Goal: Information Seeking & Learning: Learn about a topic

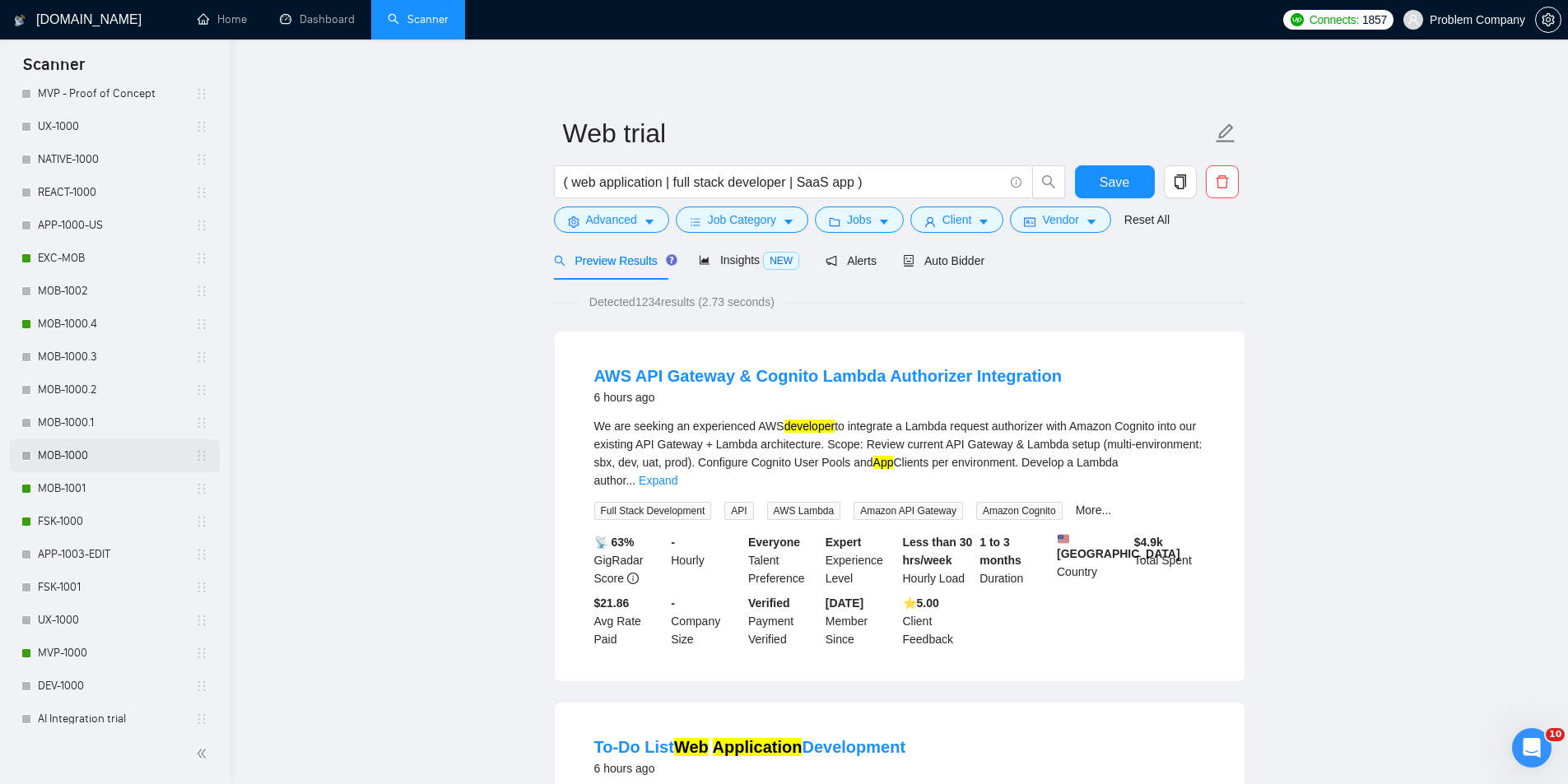
scroll to position [693, 0]
click at [110, 304] on link "MOB-1000.4" at bounding box center [116, 312] width 157 height 33
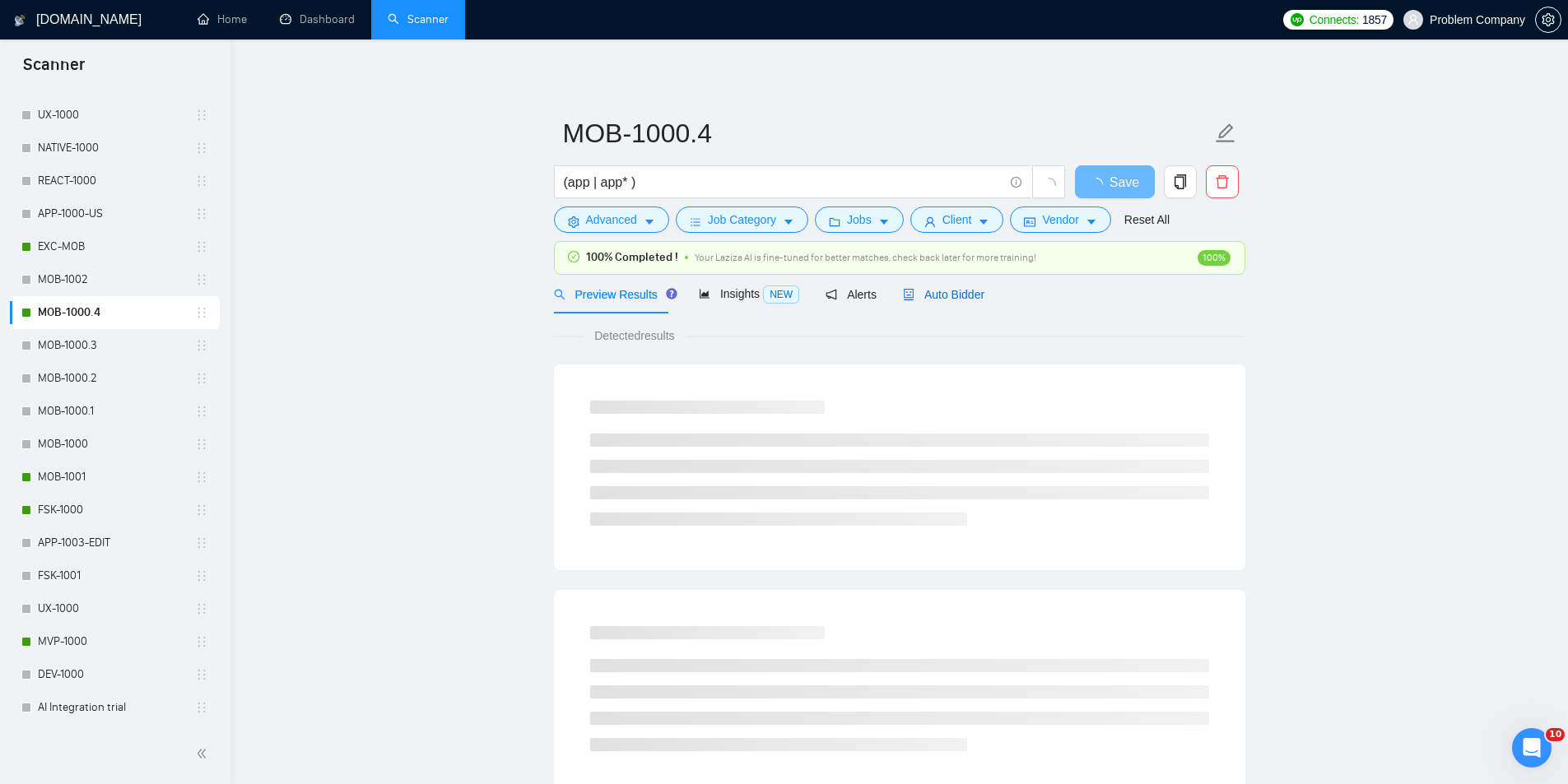
click at [931, 298] on span "Auto Bidder" at bounding box center [943, 294] width 81 height 13
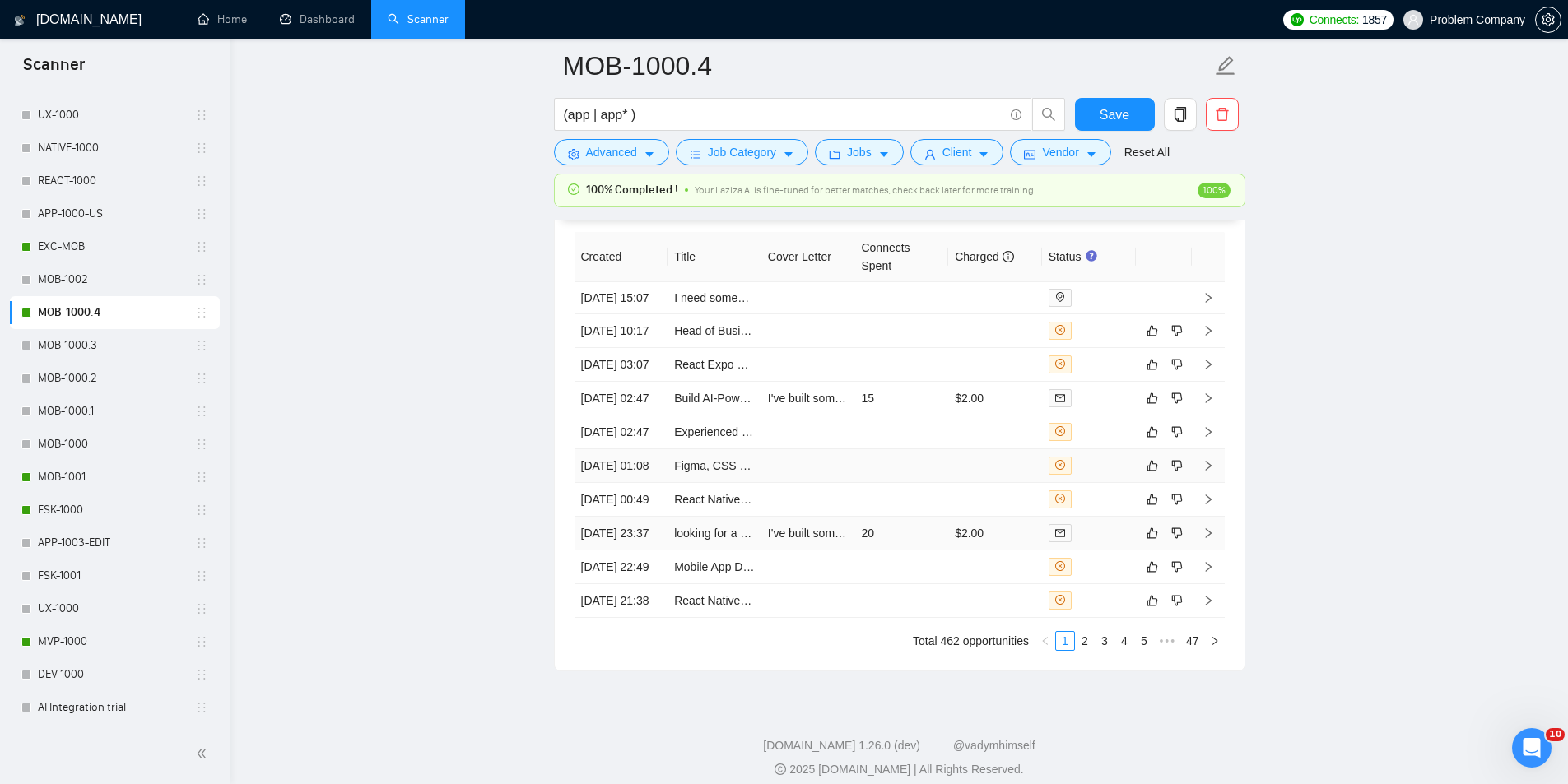
scroll to position [4114, 0]
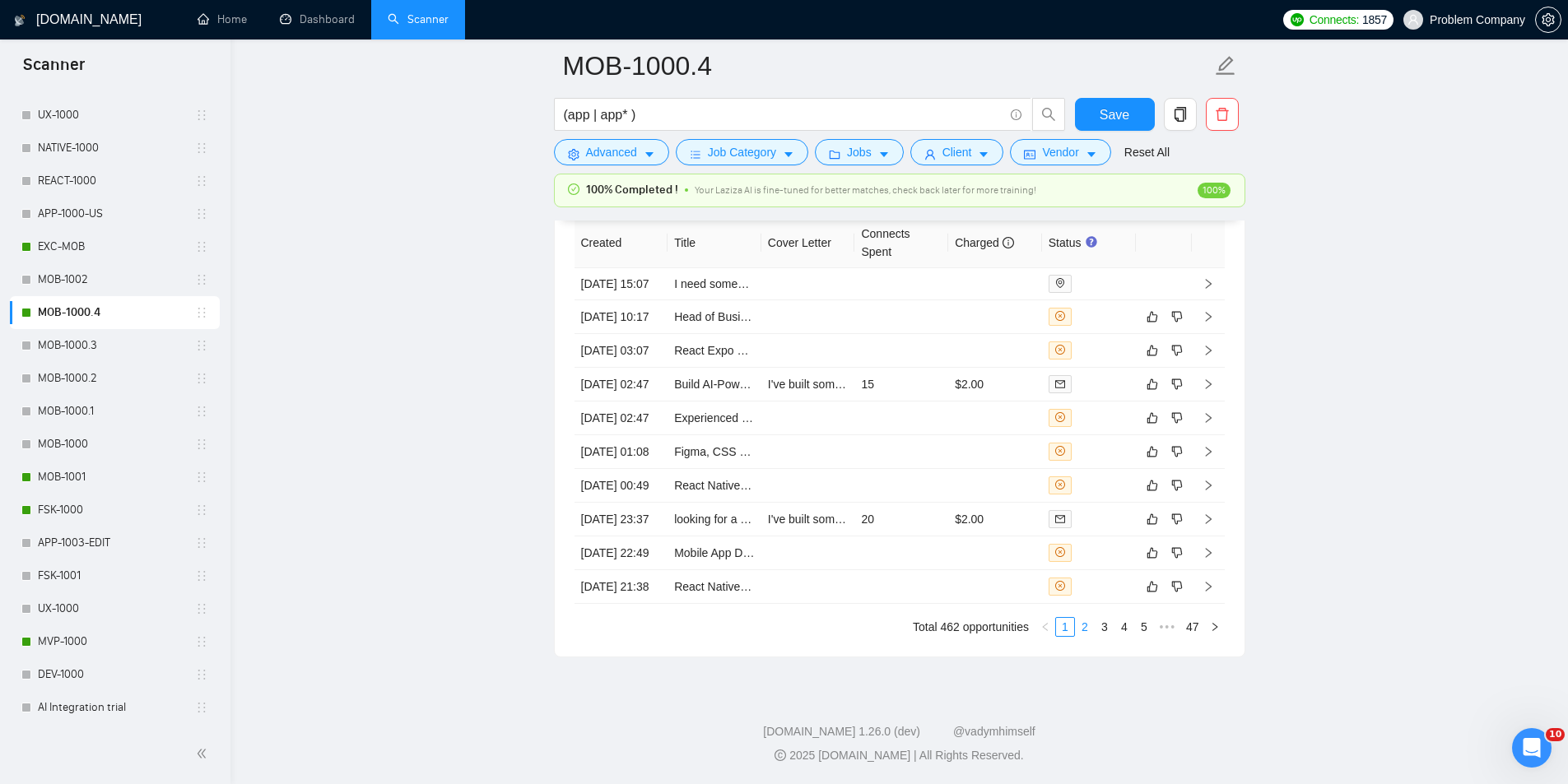
click at [1087, 636] on link "2" at bounding box center [1085, 626] width 18 height 18
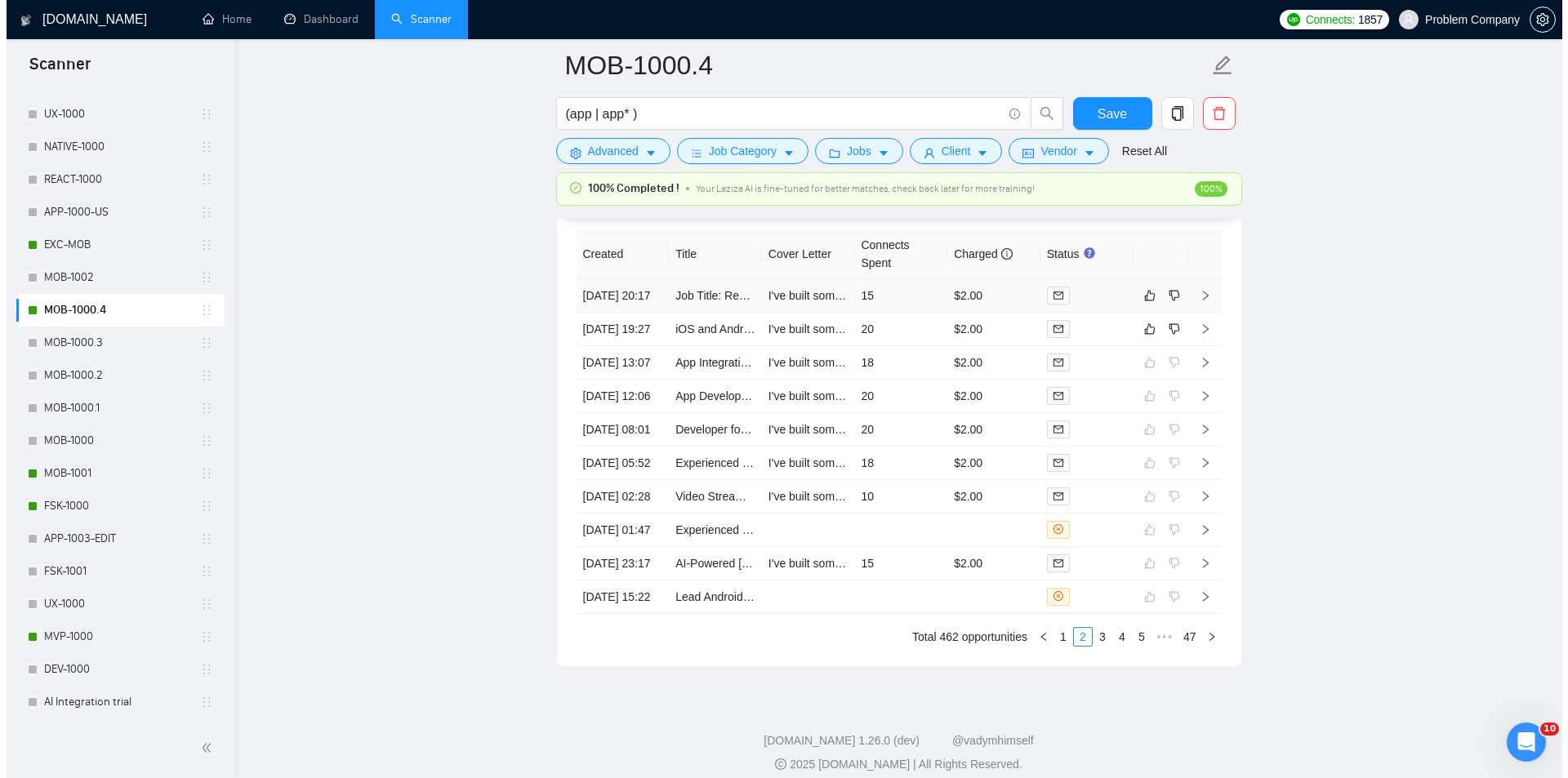
scroll to position [4000, 0]
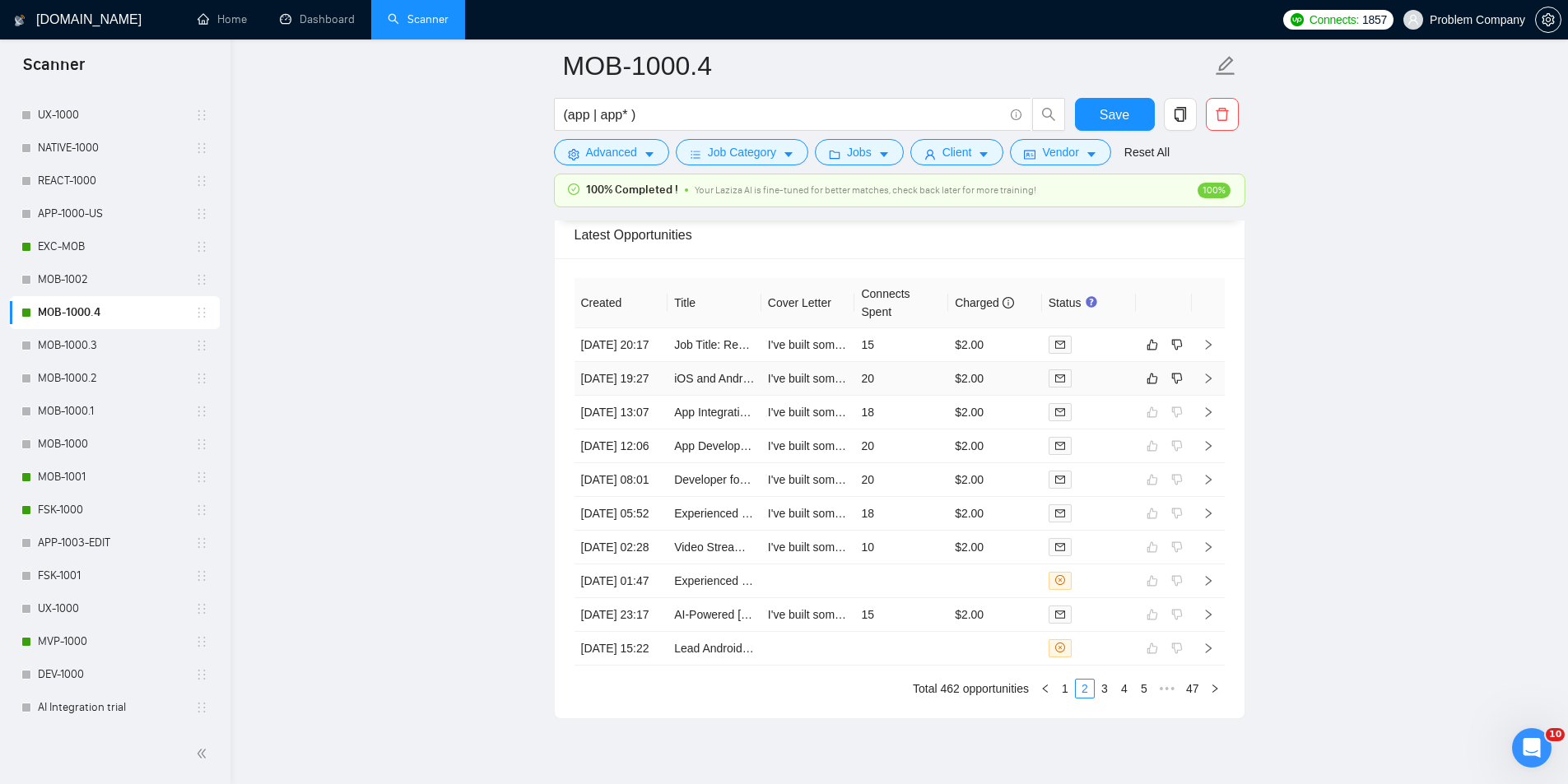
click at [648, 396] on td "[DATE] 19:27" at bounding box center [621, 379] width 94 height 34
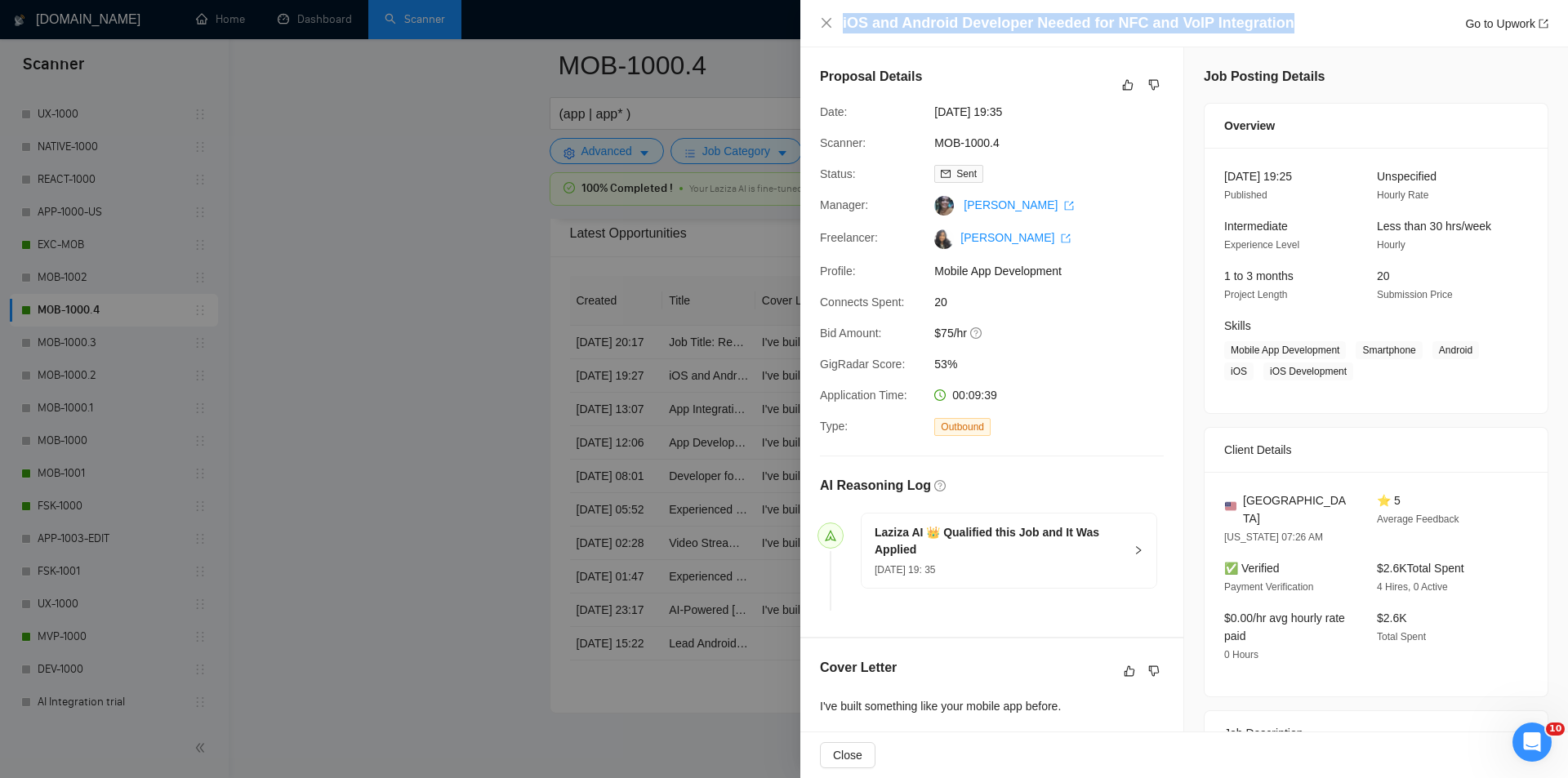
drag, startPoint x: 1282, startPoint y: 29, endPoint x: 808, endPoint y: 22, distance: 474.1
click at [808, 22] on div "iOS and Android Developer Needed for NFC and VoIP Integration Go to Upwork" at bounding box center [1184, 23] width 768 height 47
copy h4 "iOS and Android Developer Needed for NFC and VoIP Integration"
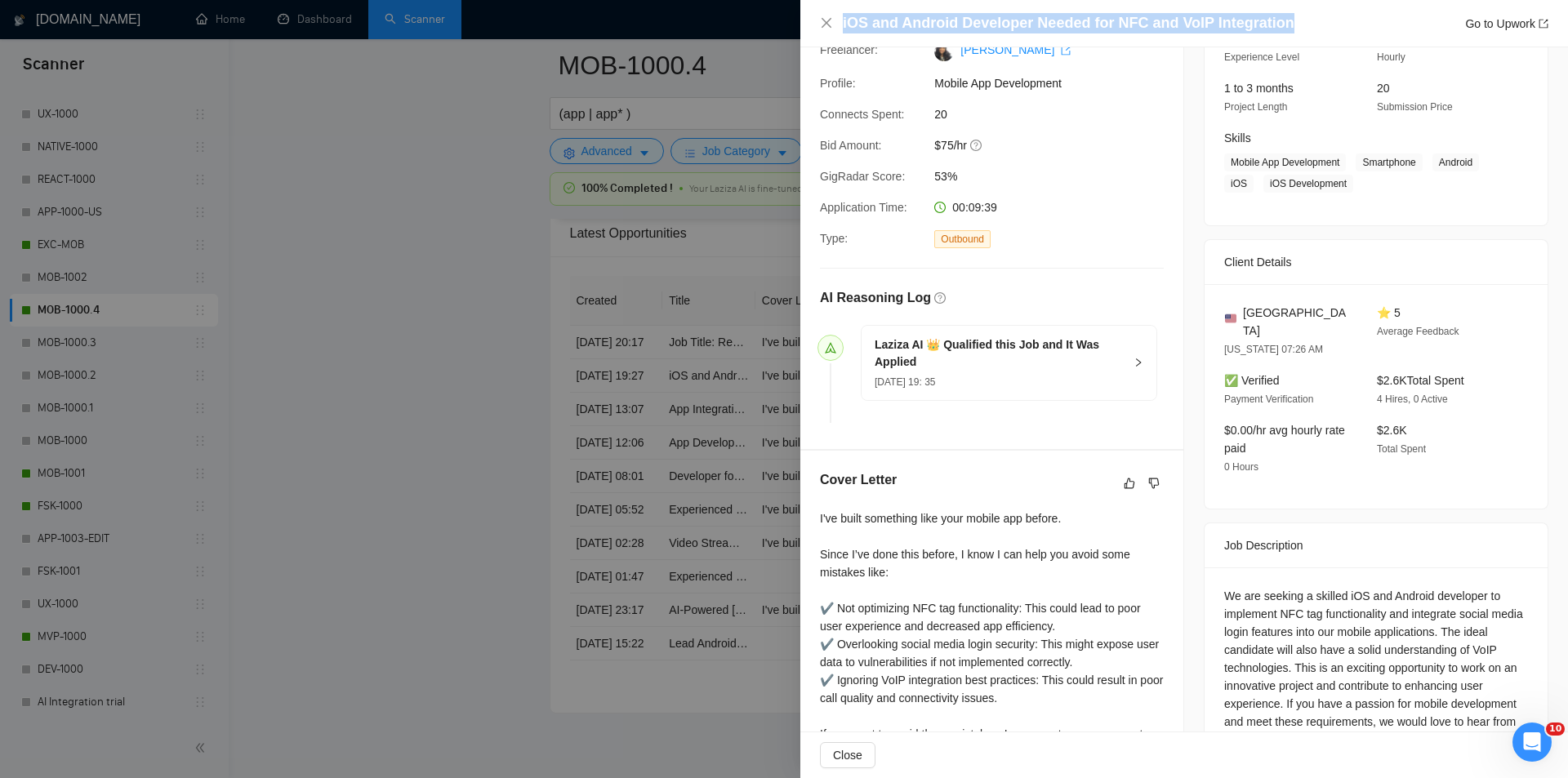
scroll to position [295, 0]
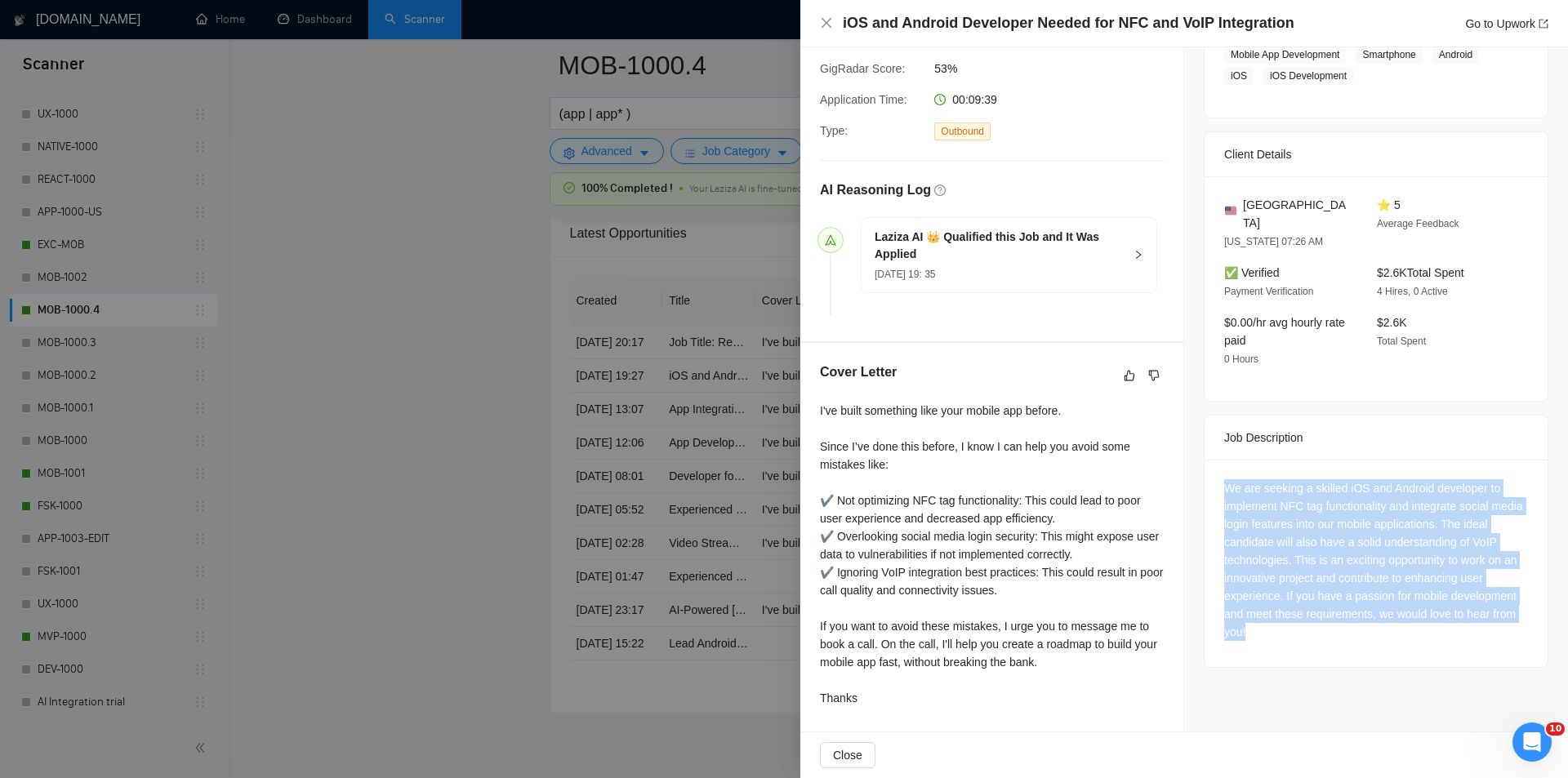
drag, startPoint x: 1216, startPoint y: 458, endPoint x: 1322, endPoint y: 635, distance: 206.3
click at [1322, 635] on div "We are seeking a skilled iOS and Android developer to implement NFC tag functio…" at bounding box center [1375, 563] width 343 height 207
copy div "We are seeking a skilled iOS and Android developer to implement NFC tag functio…"
click at [823, 21] on icon "close" at bounding box center [826, 22] width 13 height 13
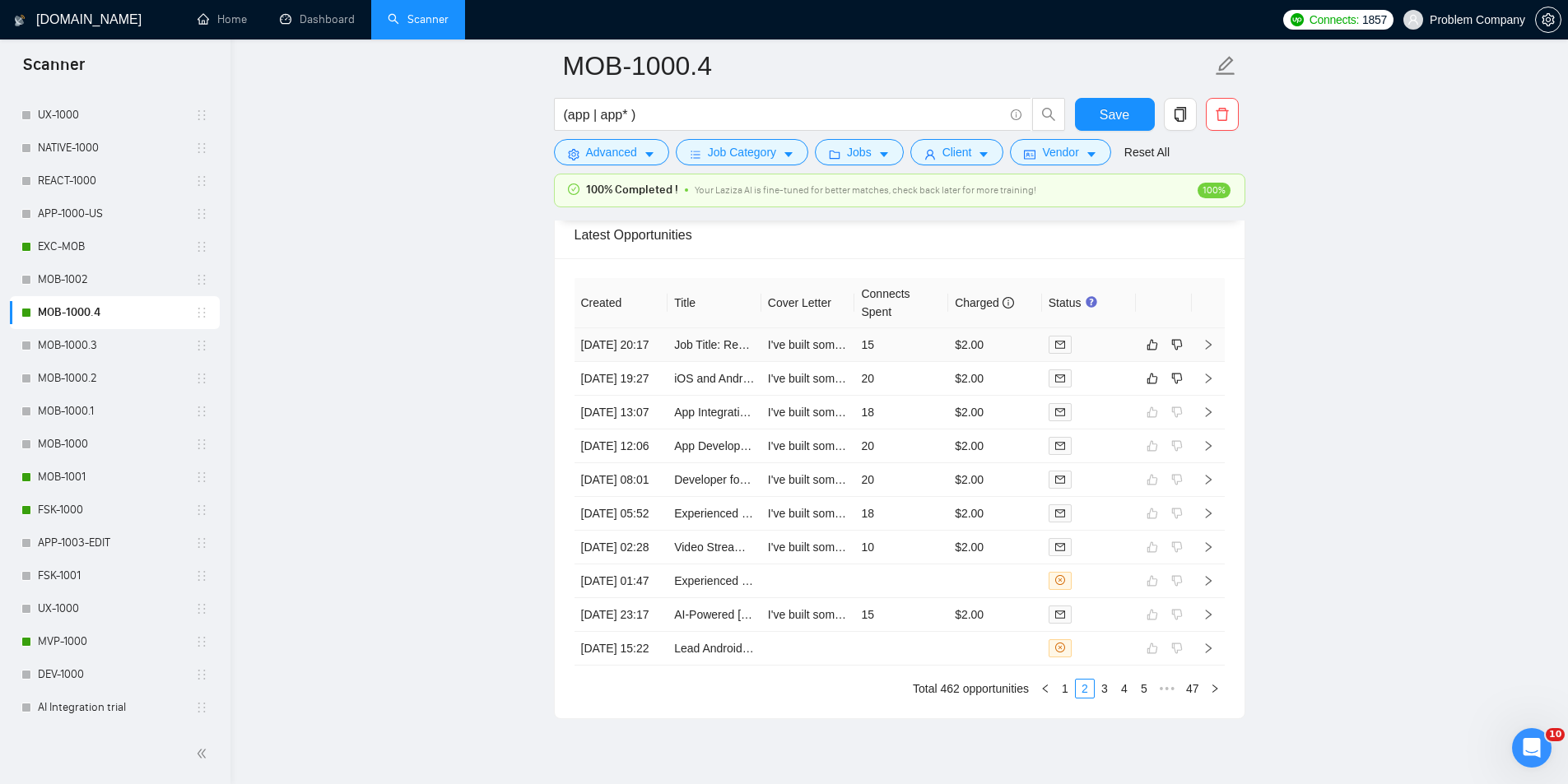
click at [631, 362] on td "[DATE] 20:17" at bounding box center [621, 345] width 94 height 34
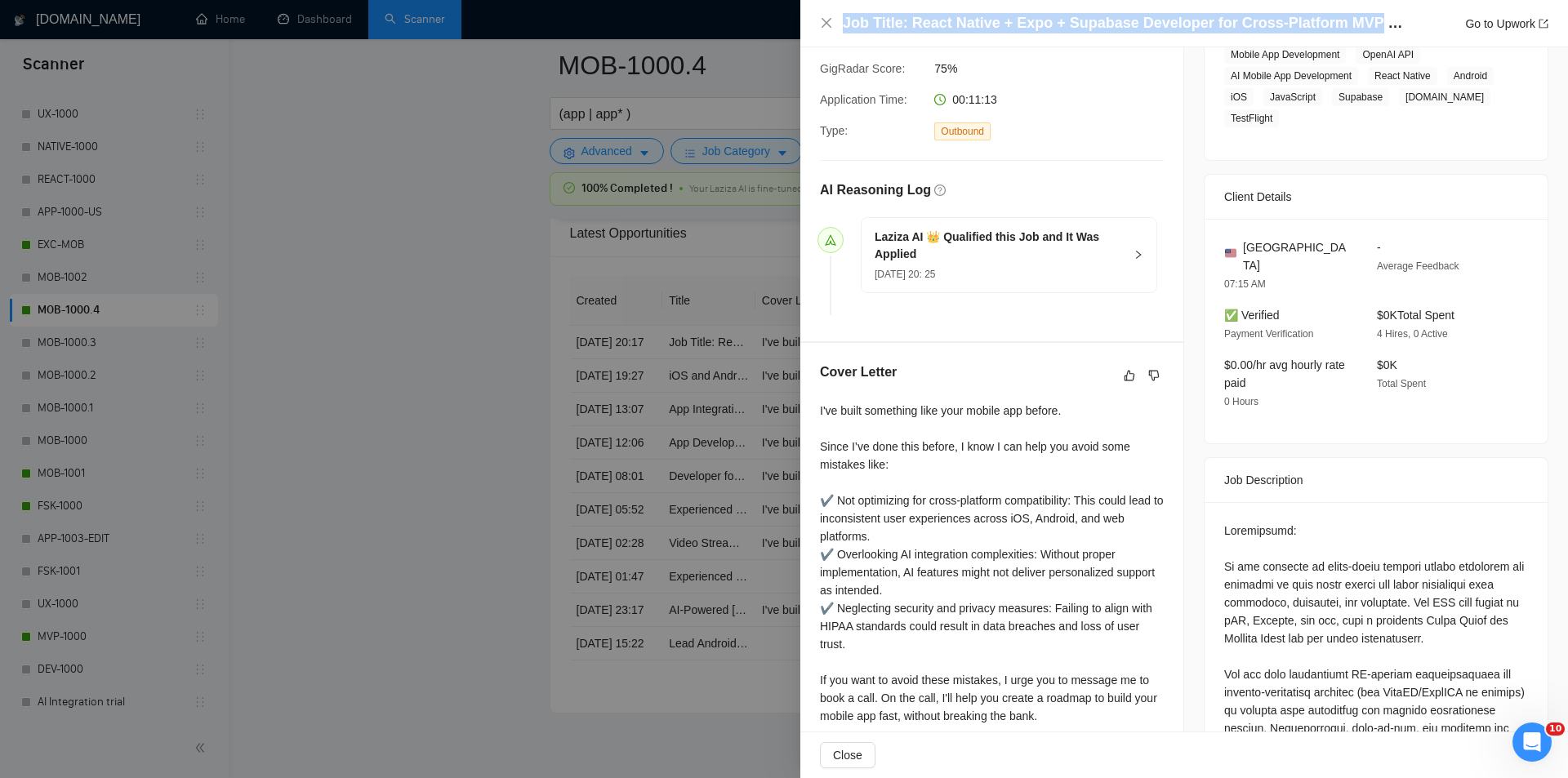
drag, startPoint x: 1357, startPoint y: 22, endPoint x: 840, endPoint y: 18, distance: 517.0
click at [840, 18] on div "Job Title: React Native + Expo + Supabase Developer for Cross-Platform MVP (Mob…" at bounding box center [1184, 23] width 728 height 21
copy h4 "Job Title: React Native + Expo + Supabase Developer for Cross-Platform MVP"
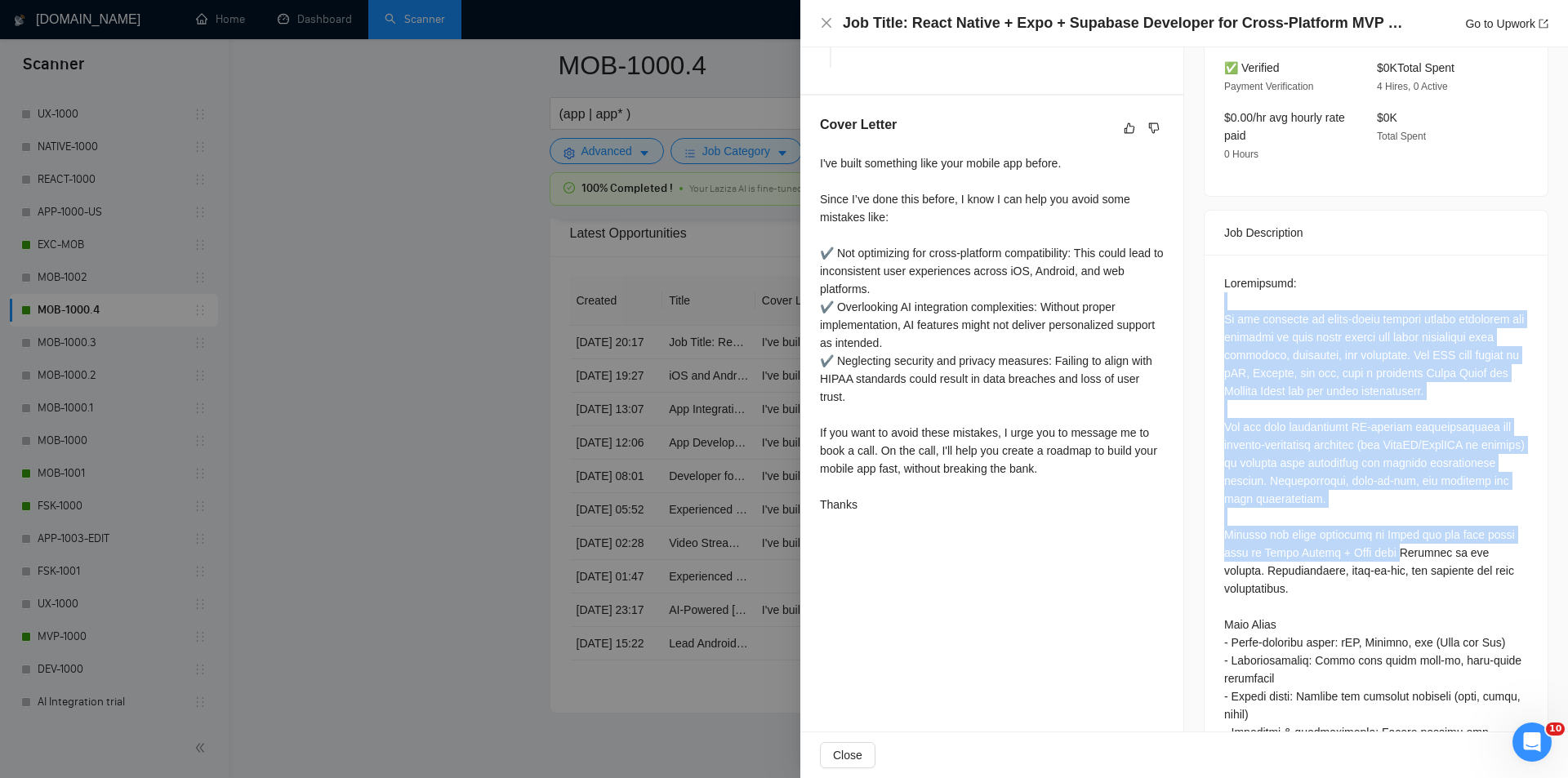
scroll to position [622, 0]
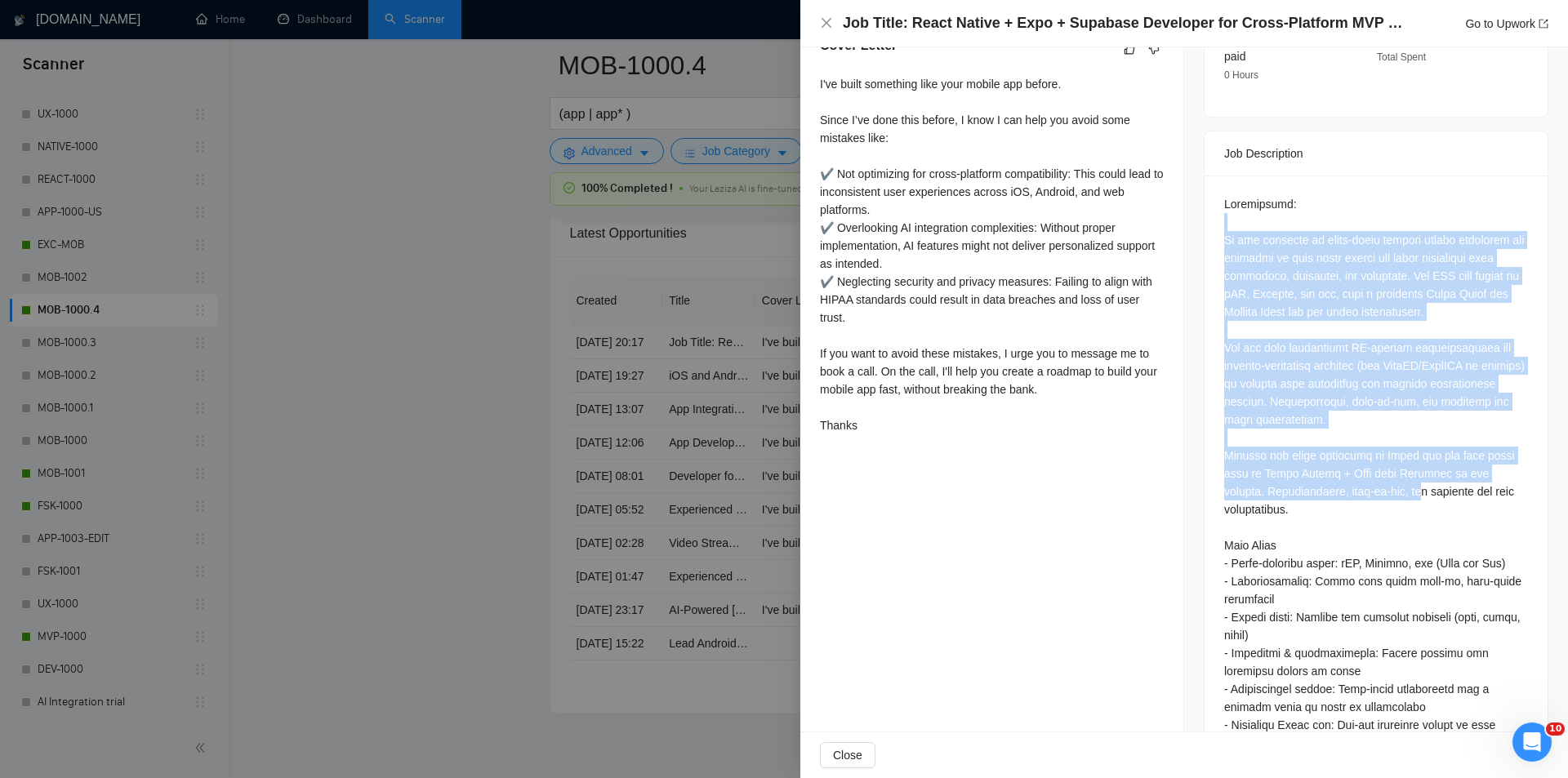
drag, startPoint x: 1216, startPoint y: 371, endPoint x: 1364, endPoint y: 466, distance: 175.9
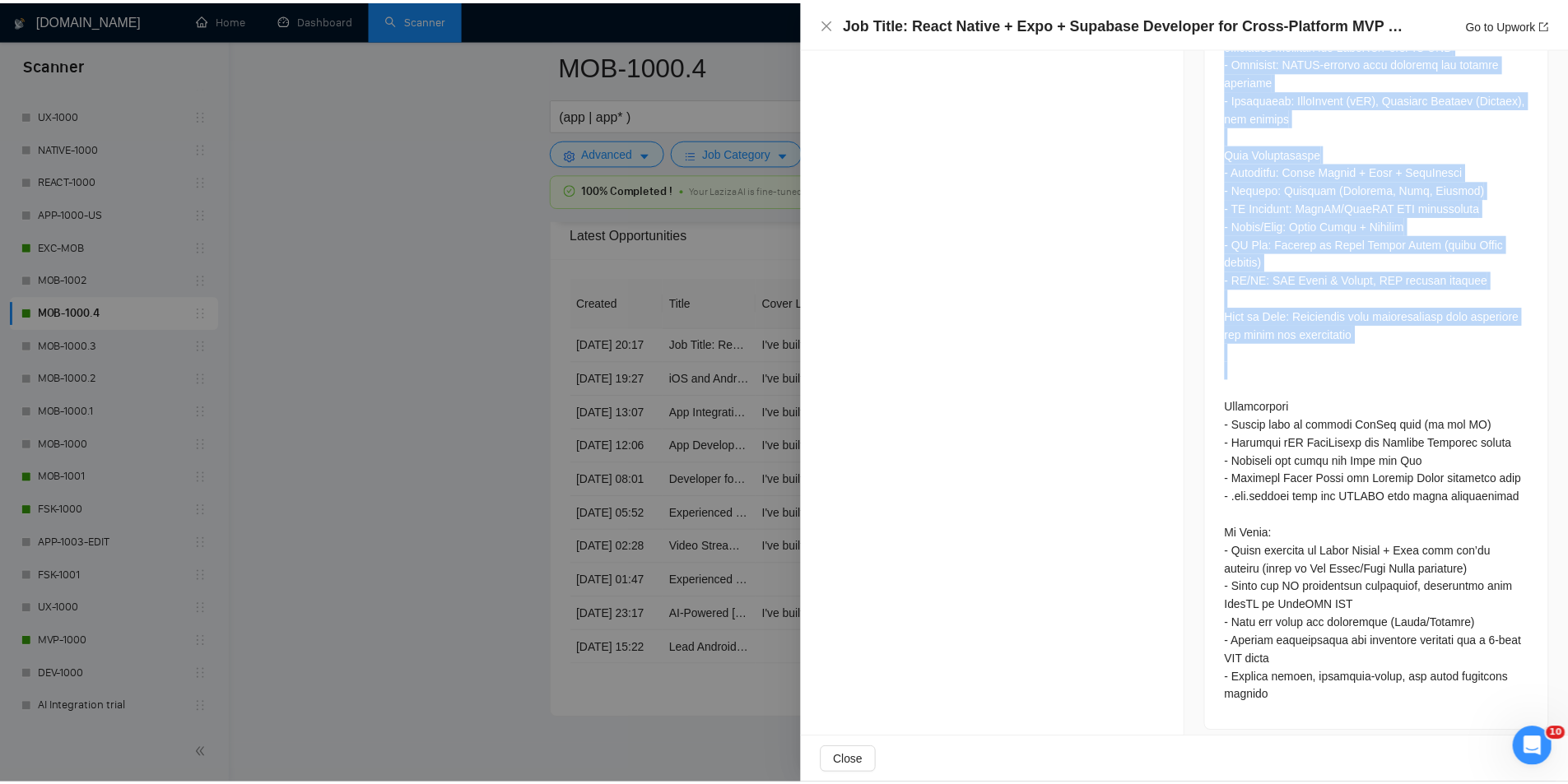
scroll to position [1377, 0]
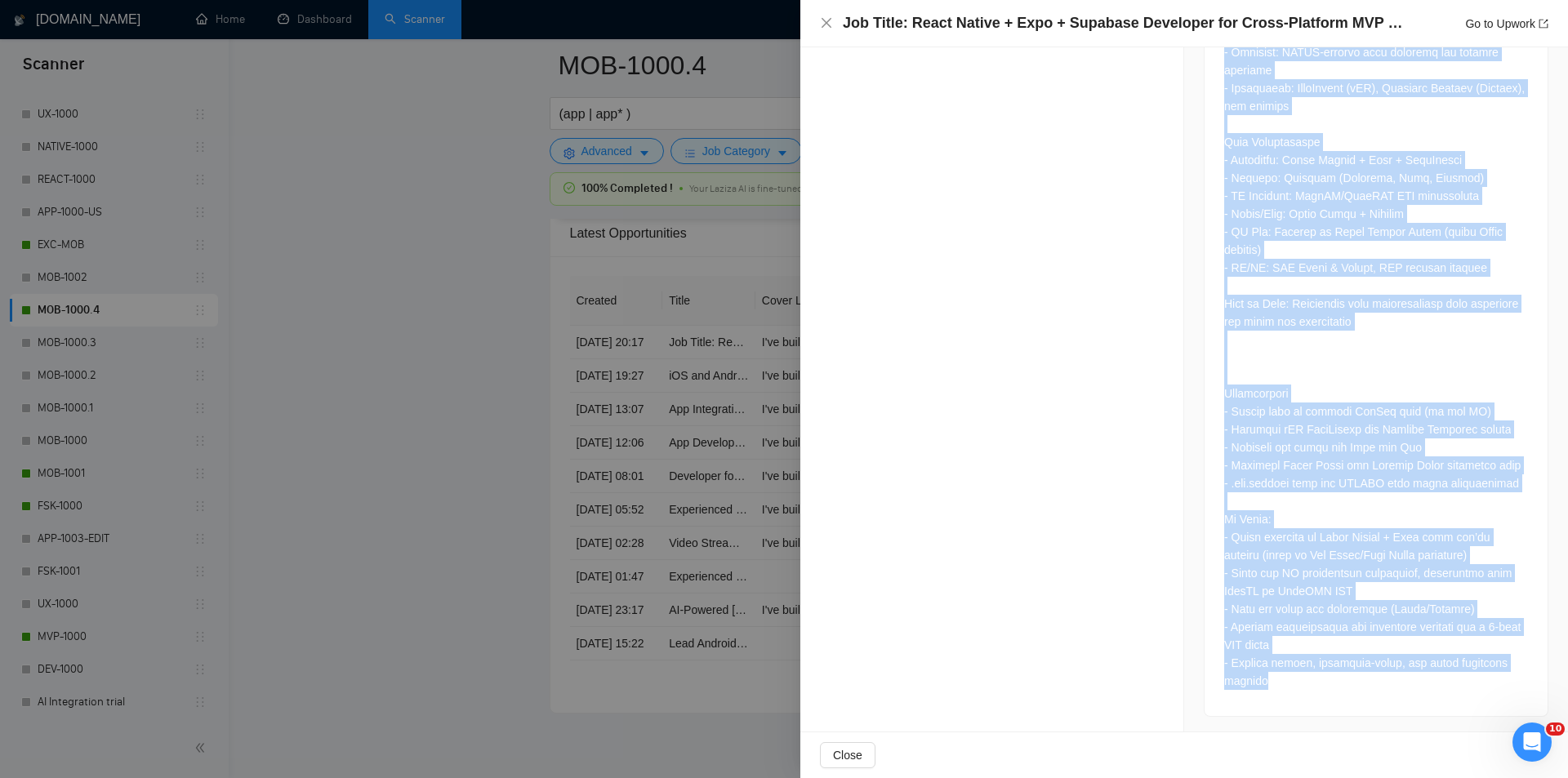
drag, startPoint x: 1216, startPoint y: 211, endPoint x: 1347, endPoint y: 680, distance: 487.0
click at [1347, 680] on div at bounding box center [1375, 73] width 343 height 1285
copy div "We are building an early-stage digital health companion app designed to help ol…"
click at [823, 20] on icon "close" at bounding box center [826, 22] width 9 height 9
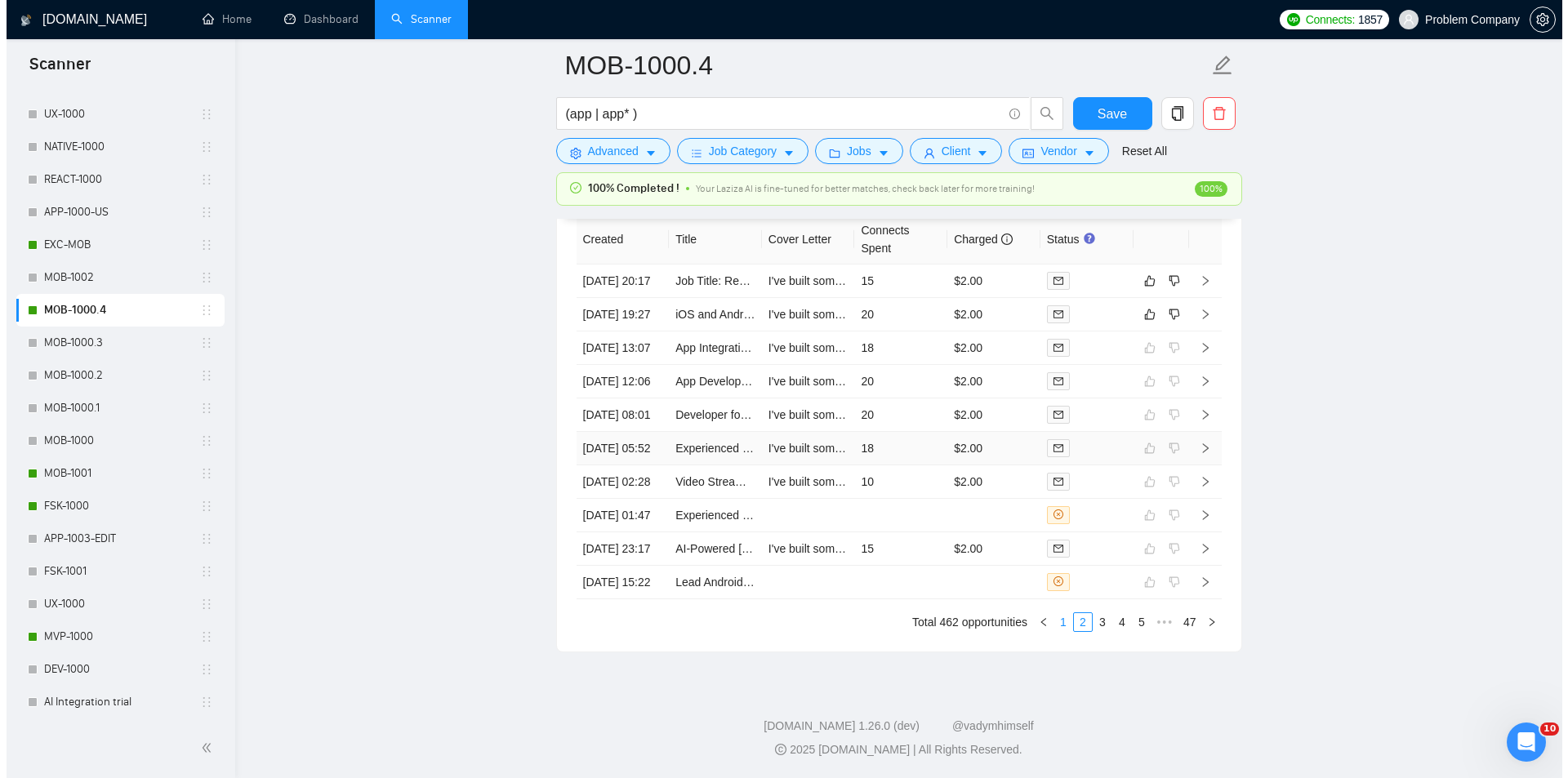
scroll to position [4225, 0]
click at [1060, 622] on link "1" at bounding box center [1056, 621] width 18 height 18
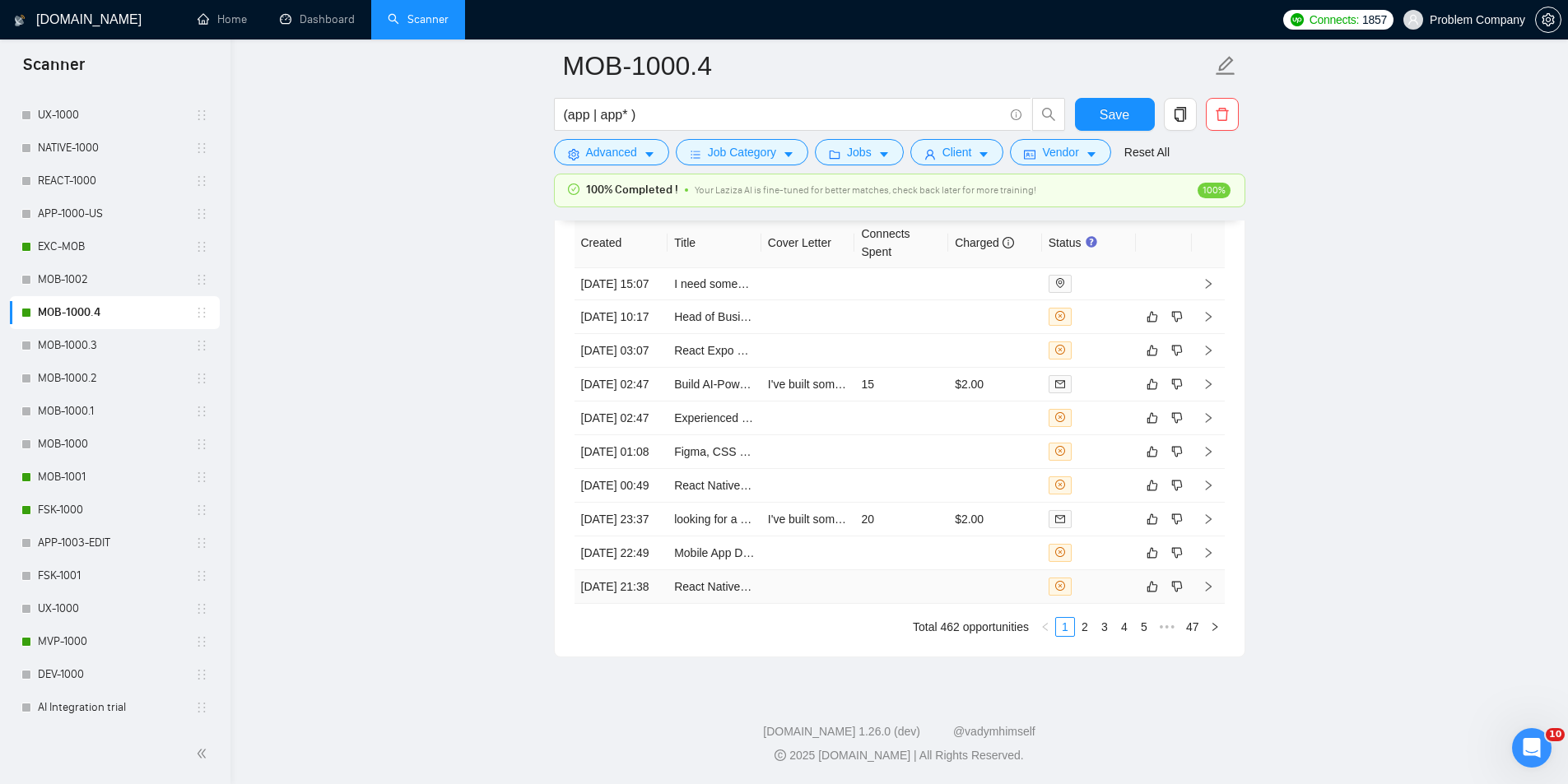
click at [627, 577] on td "[DATE] 21:38" at bounding box center [621, 586] width 94 height 34
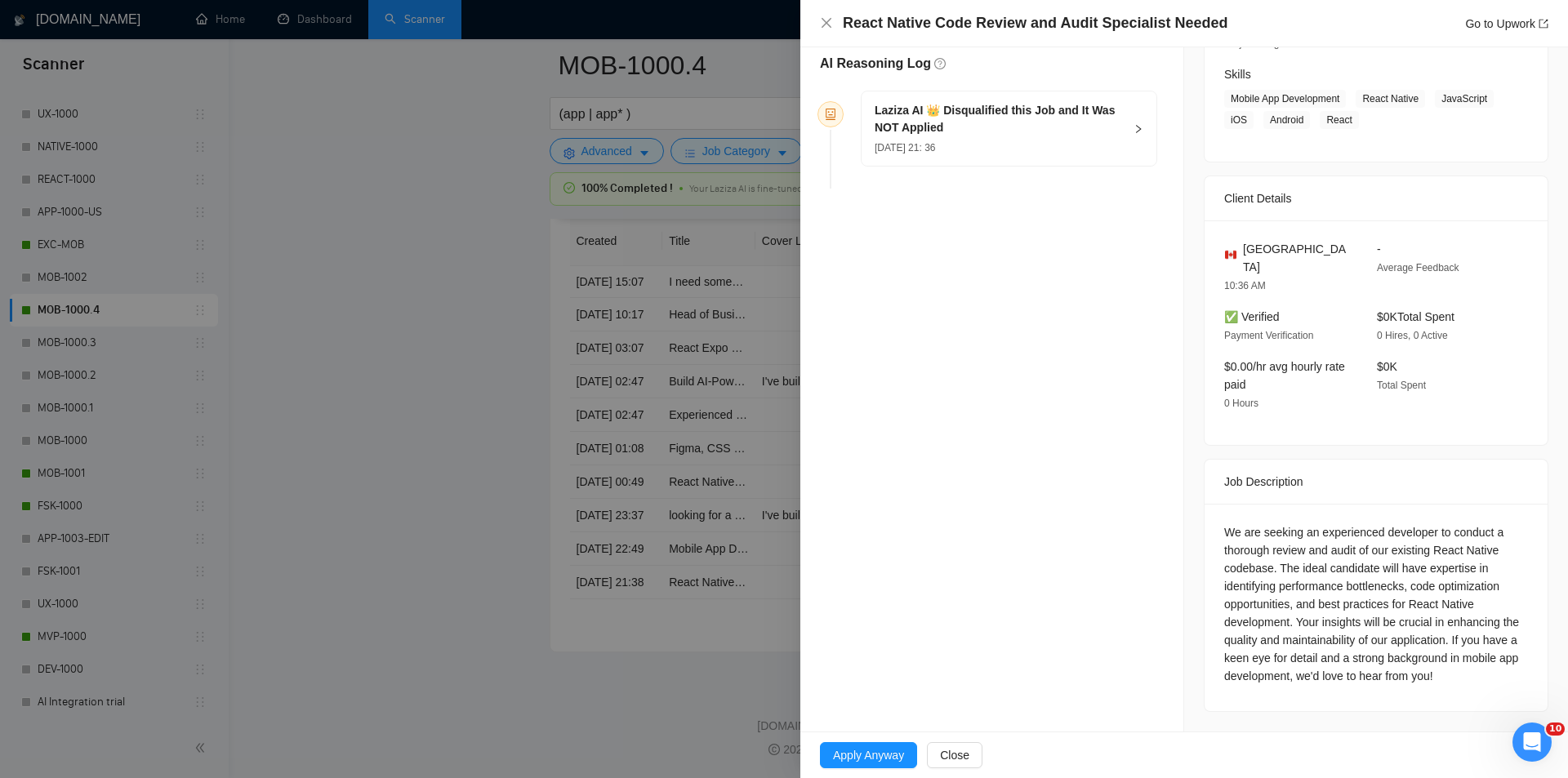
scroll to position [229, 0]
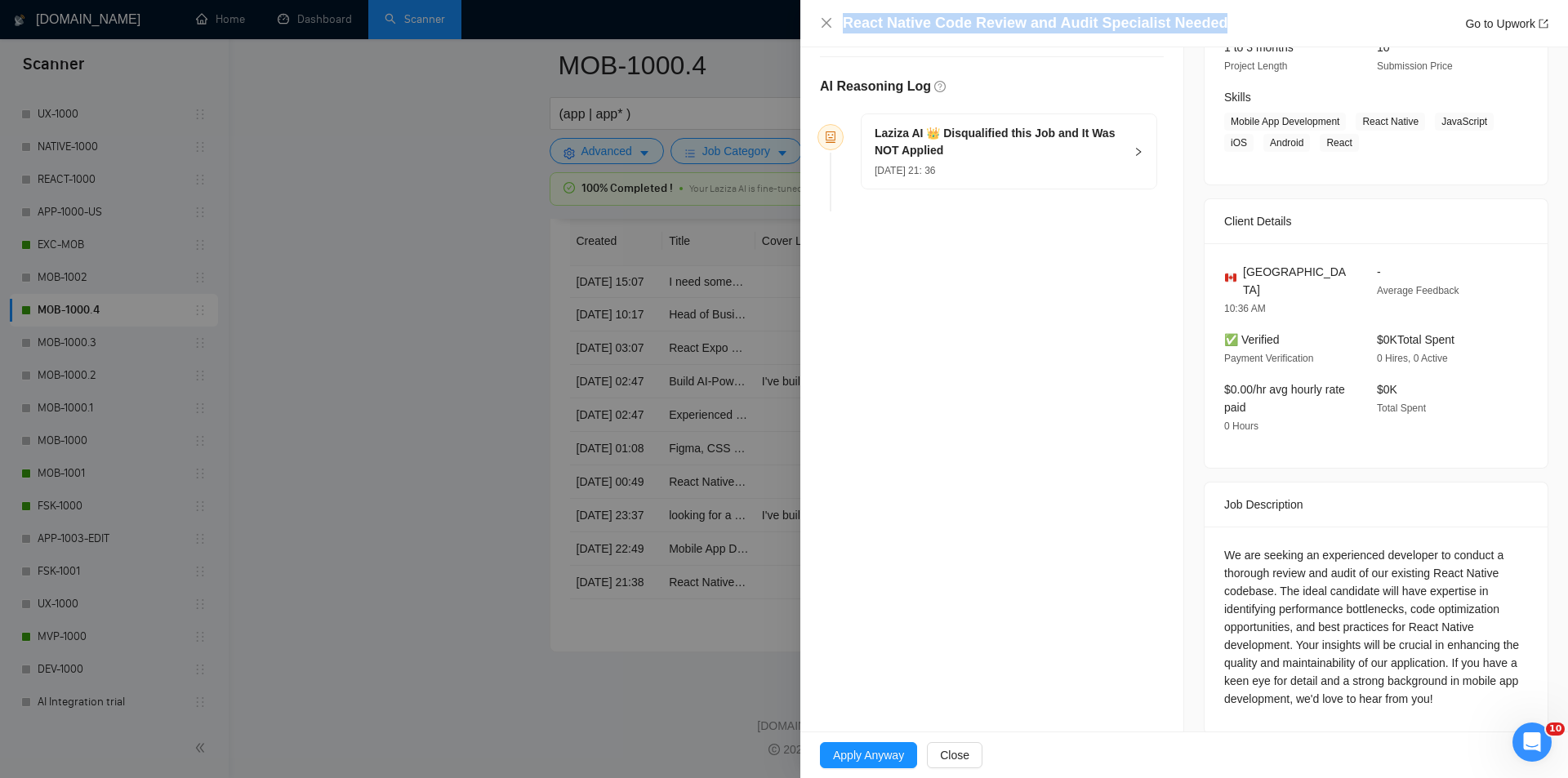
drag, startPoint x: 1243, startPoint y: 21, endPoint x: 941, endPoint y: 9, distance: 302.2
click at [941, 9] on div "React Native Code Review and Audit Specialist Needed Go to Upwork" at bounding box center [1184, 23] width 768 height 47
copy h4 "React Native Code Review and Audit Specialist Needed"
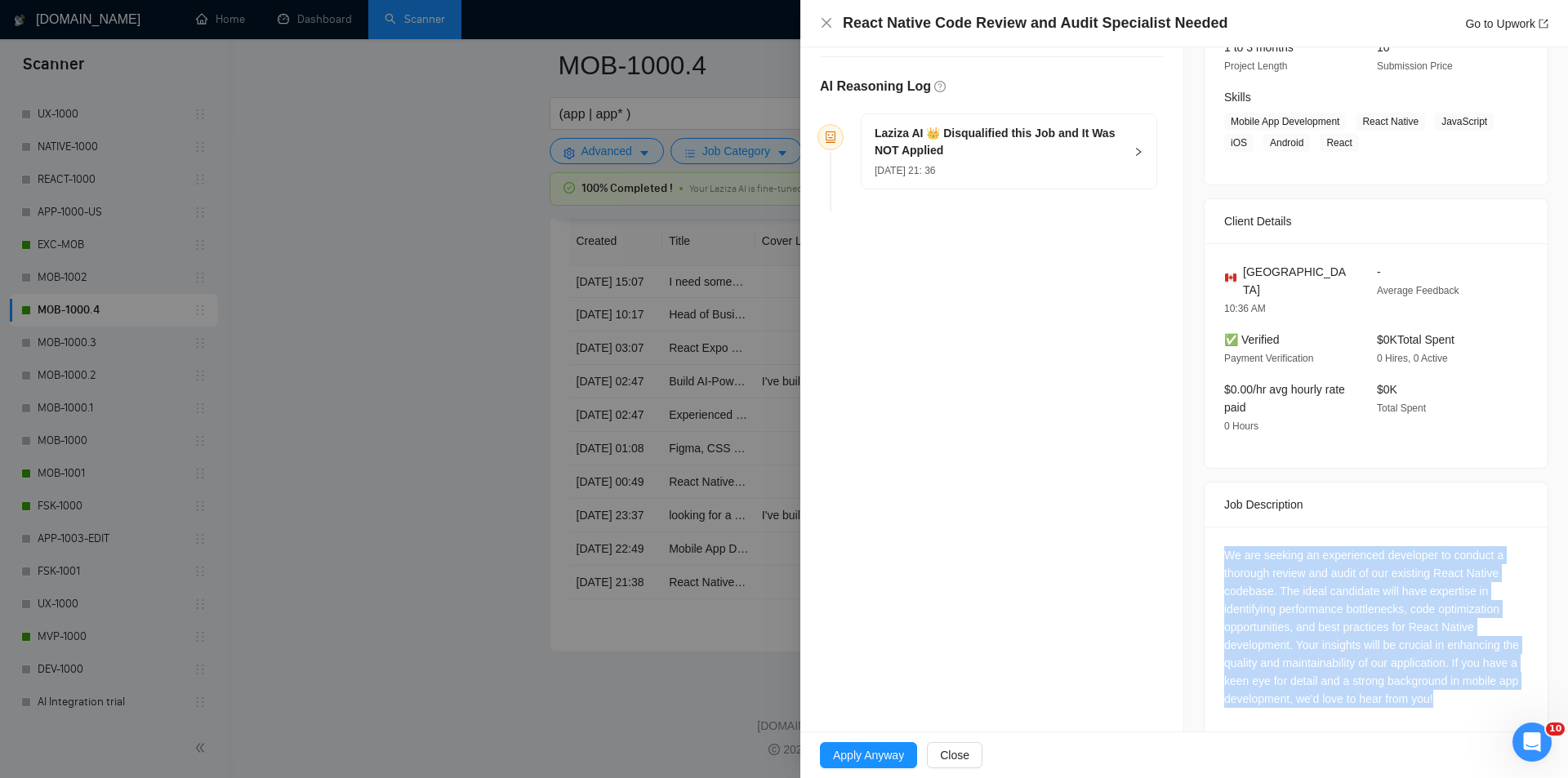
drag, startPoint x: 1208, startPoint y: 523, endPoint x: 1461, endPoint y: 710, distance: 314.6
click at [1461, 710] on div "We are seeking an experienced developer to conduct a thorough review and audit …" at bounding box center [1375, 630] width 343 height 207
copy div "We are seeking an experienced developer to conduct a thorough review and audit …"
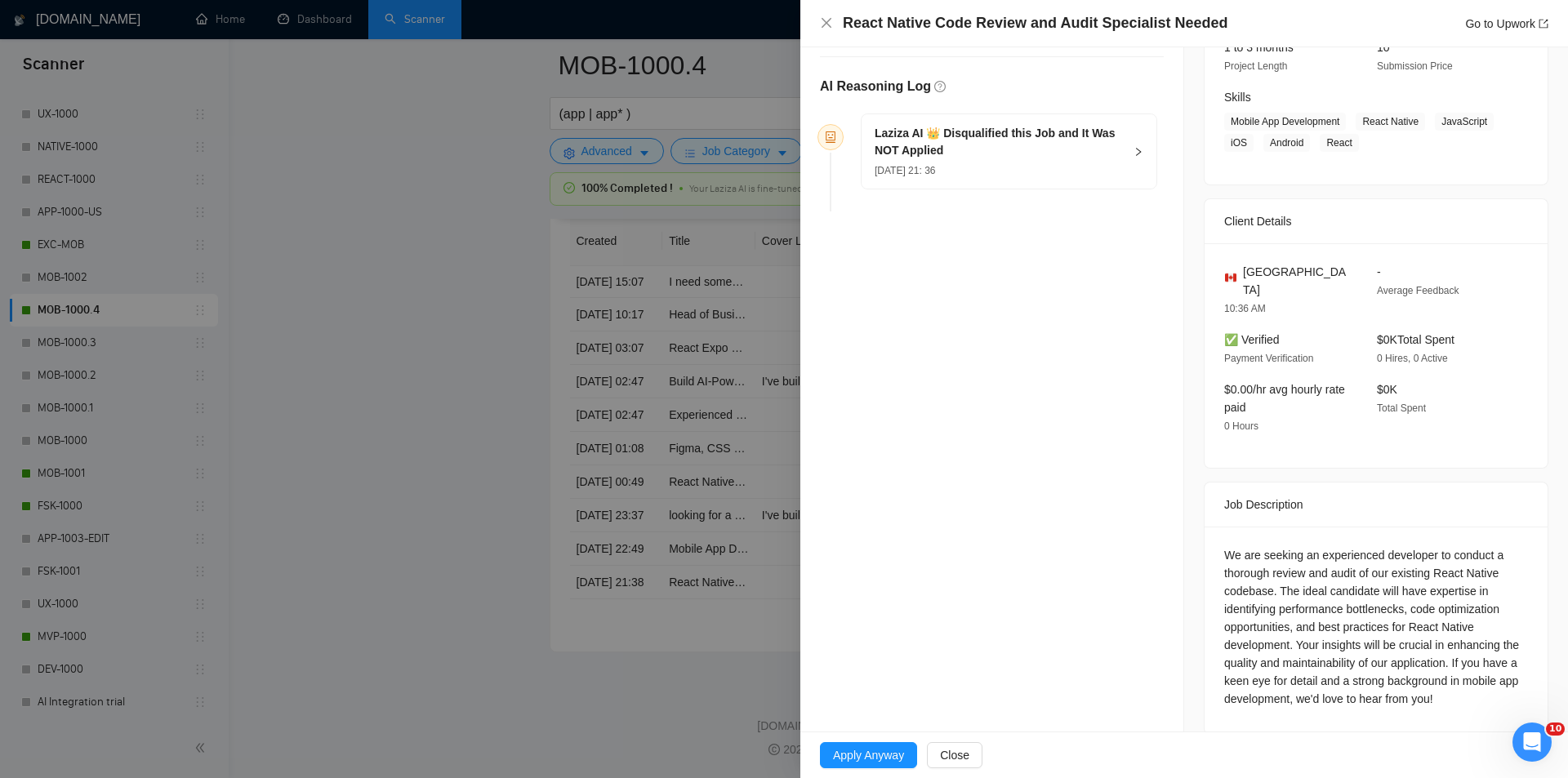
click at [1113, 152] on h5 "Laziza AI 👑 Disqualified this Job and It Was NOT Applied" at bounding box center [999, 142] width 249 height 34
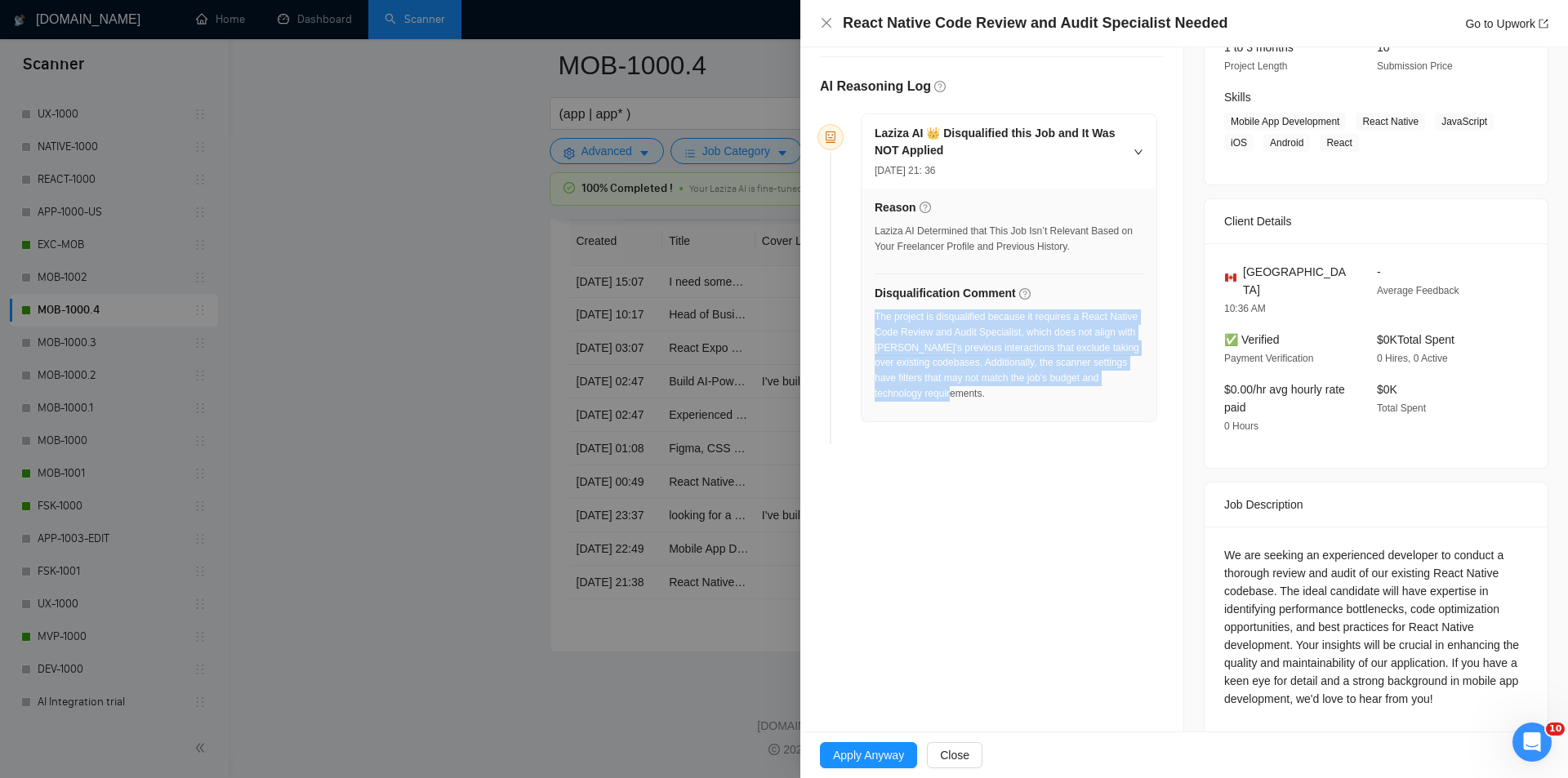
drag, startPoint x: 1000, startPoint y: 403, endPoint x: 876, endPoint y: 320, distance: 149.2
click at [876, 320] on div "The project is disqualified because it requires a React Native Code Review and …" at bounding box center [1009, 360] width 269 height 102
copy div "The project is disqualified because it requires a React Native Code Review and …"
click at [827, 21] on icon "close" at bounding box center [826, 22] width 13 height 13
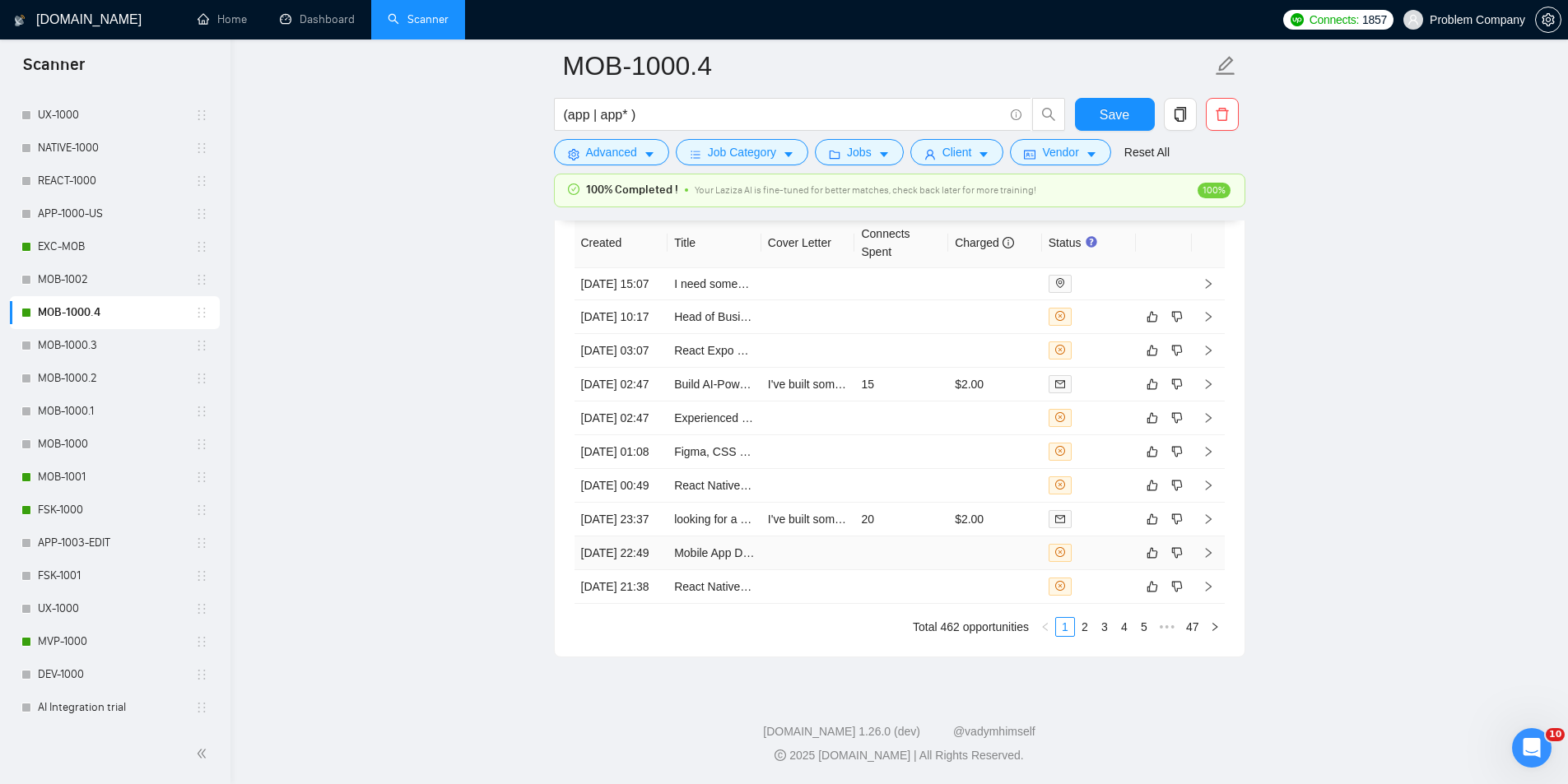
click at [627, 536] on td "[DATE] 22:49" at bounding box center [621, 553] width 94 height 34
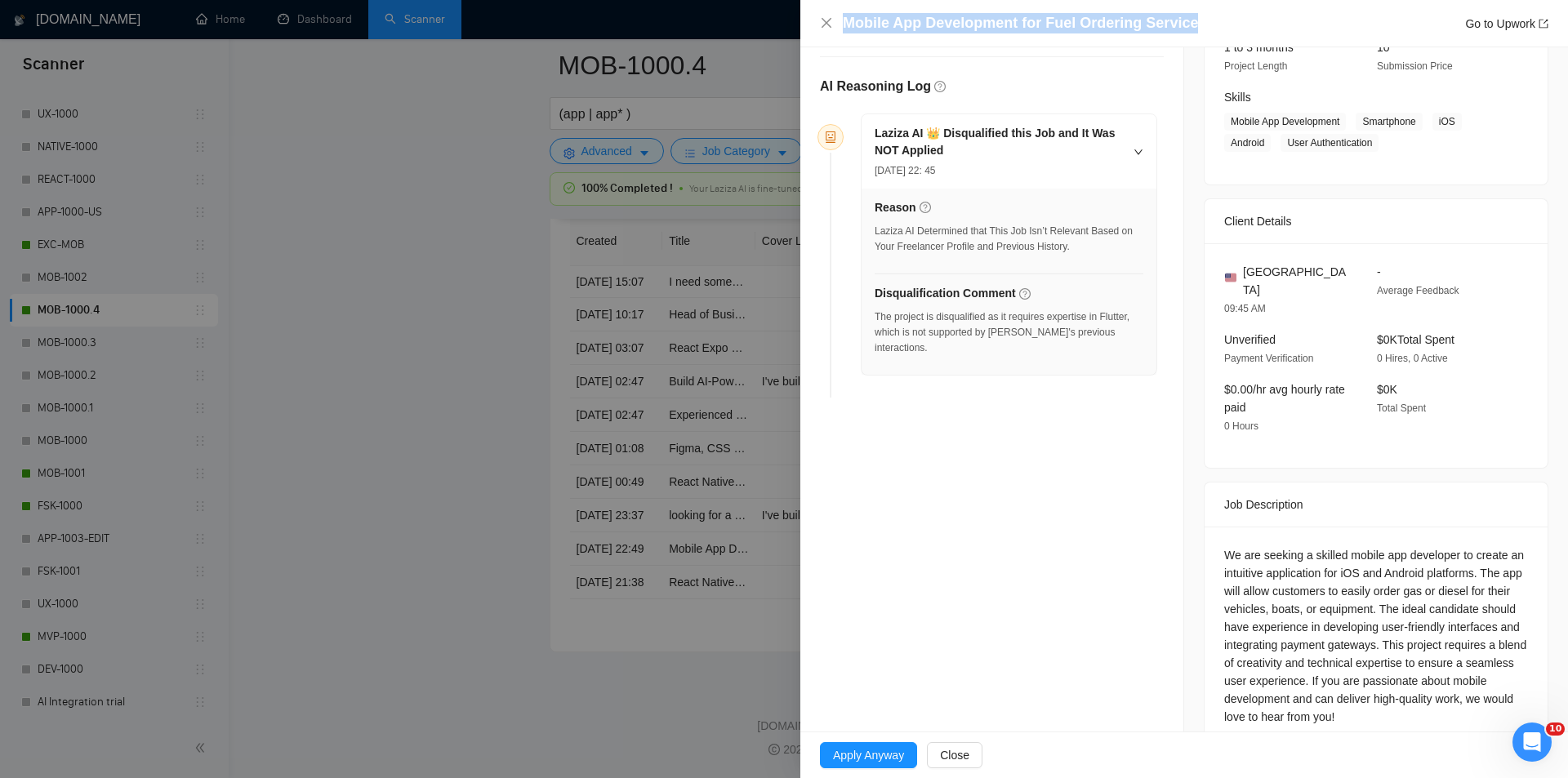
drag, startPoint x: 1209, startPoint y: 26, endPoint x: 847, endPoint y: 32, distance: 362.0
click at [847, 32] on div "Mobile App Development for Fuel Ordering Service Go to Upwork" at bounding box center [1195, 23] width 705 height 21
copy h4 "Mobile App Development for Fuel Ordering Service"
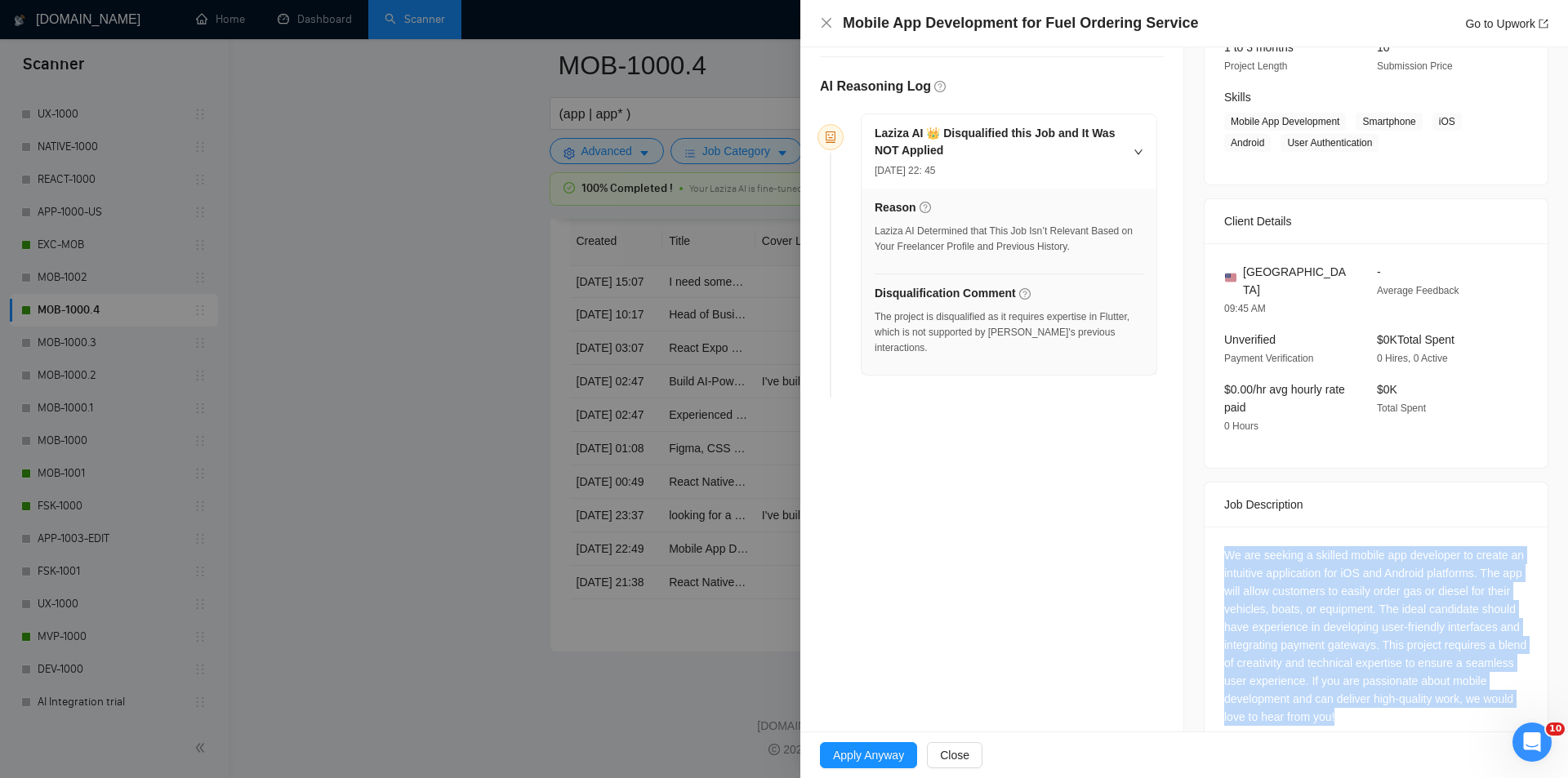
drag, startPoint x: 1204, startPoint y: 525, endPoint x: 1439, endPoint y: 706, distance: 296.6
click at [1439, 706] on div "We are seeking a skilled mobile app developer to create an intuitive applicatio…" at bounding box center [1375, 638] width 343 height 225
copy div "We are seeking a skilled mobile app developer to create an intuitive applicatio…"
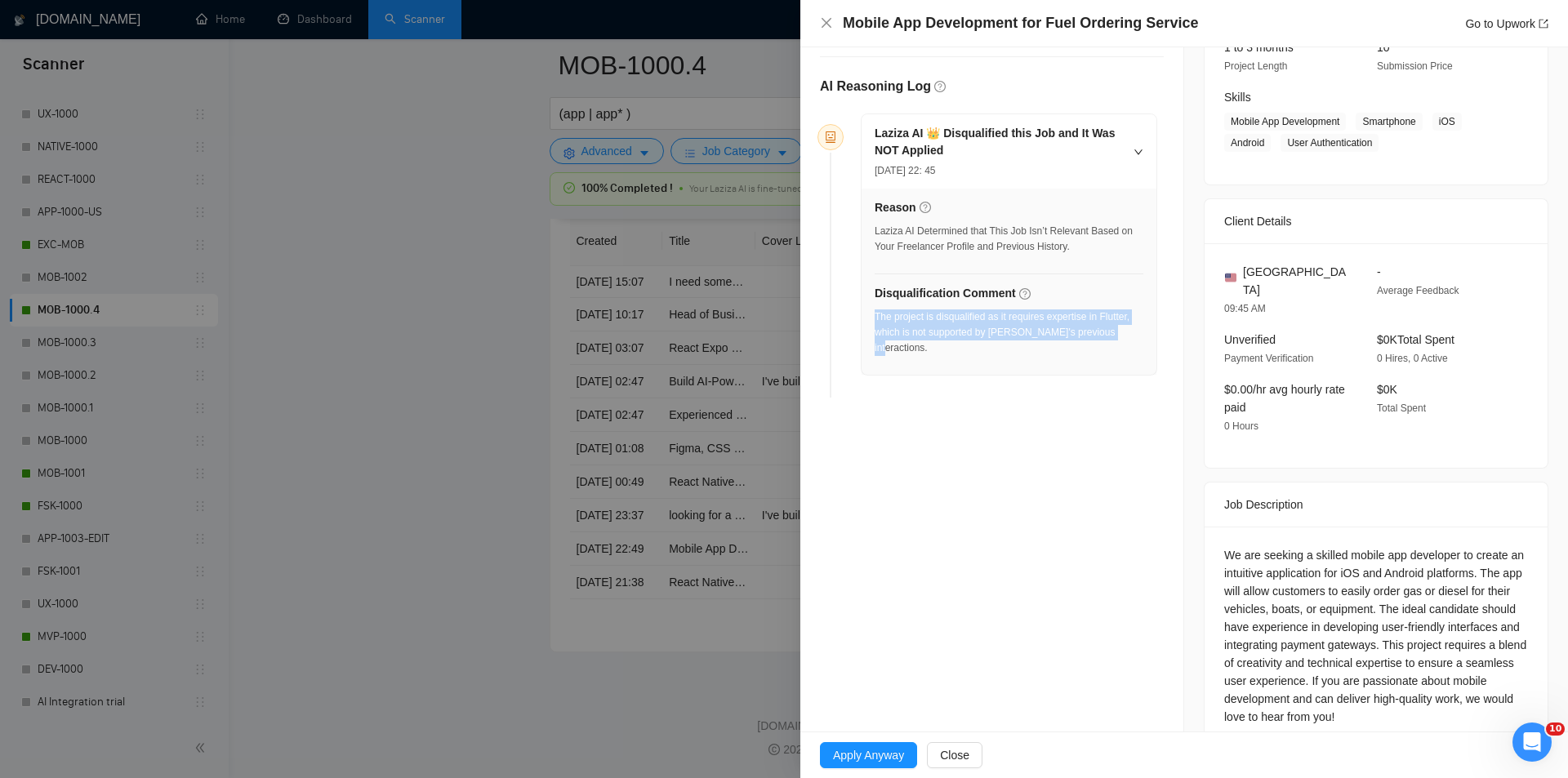
drag, startPoint x: 1107, startPoint y: 334, endPoint x: 876, endPoint y: 315, distance: 231.8
click at [876, 315] on div "The project is disqualified as it requires expertise in Flutter, which is not s…" at bounding box center [1009, 333] width 269 height 46
copy div "The project is disqualified as it requires expertise in Flutter, which is not s…"
click at [825, 27] on icon "close" at bounding box center [826, 22] width 13 height 13
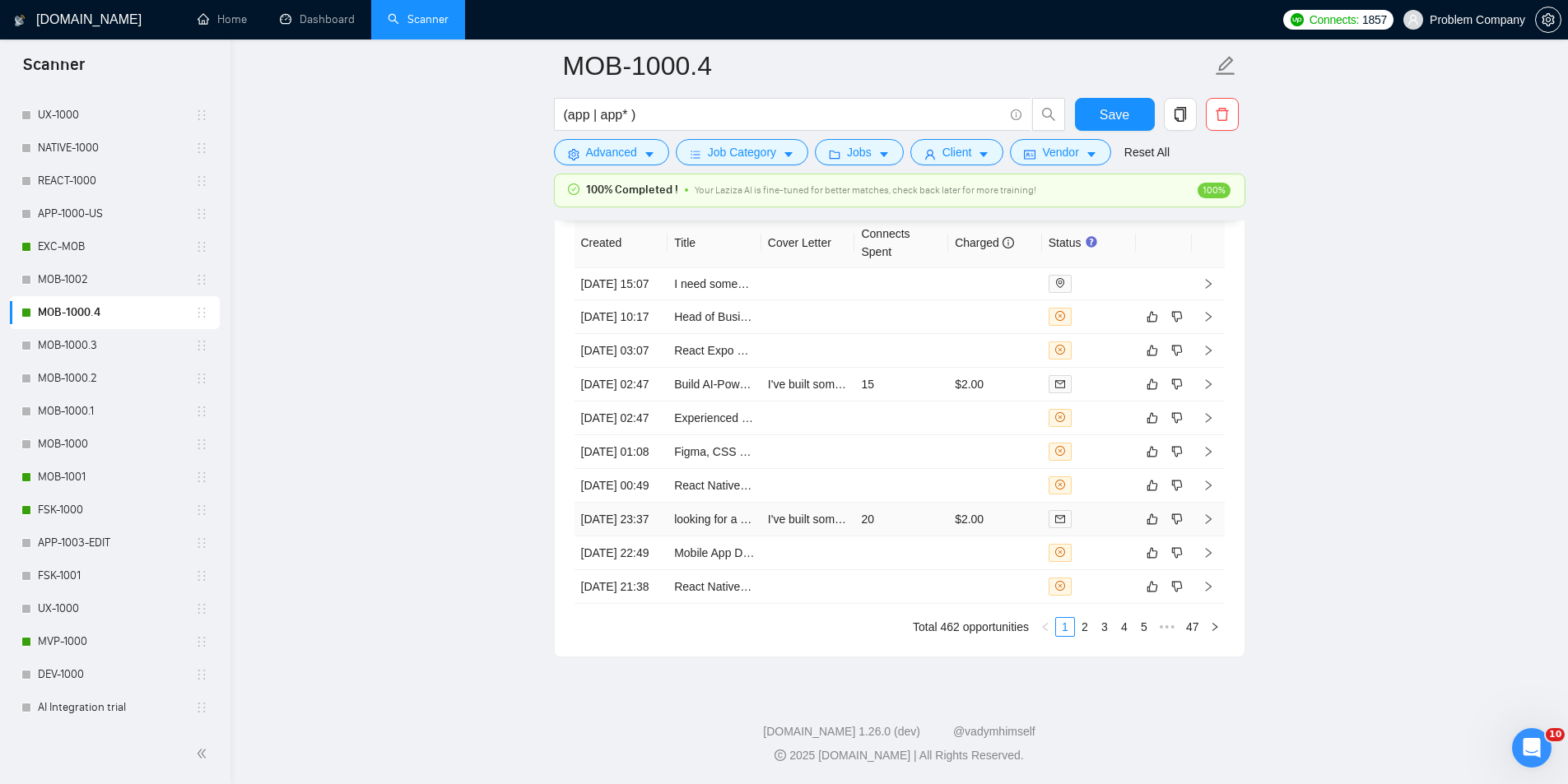
click at [620, 503] on td "[DATE] 23:37" at bounding box center [621, 519] width 94 height 34
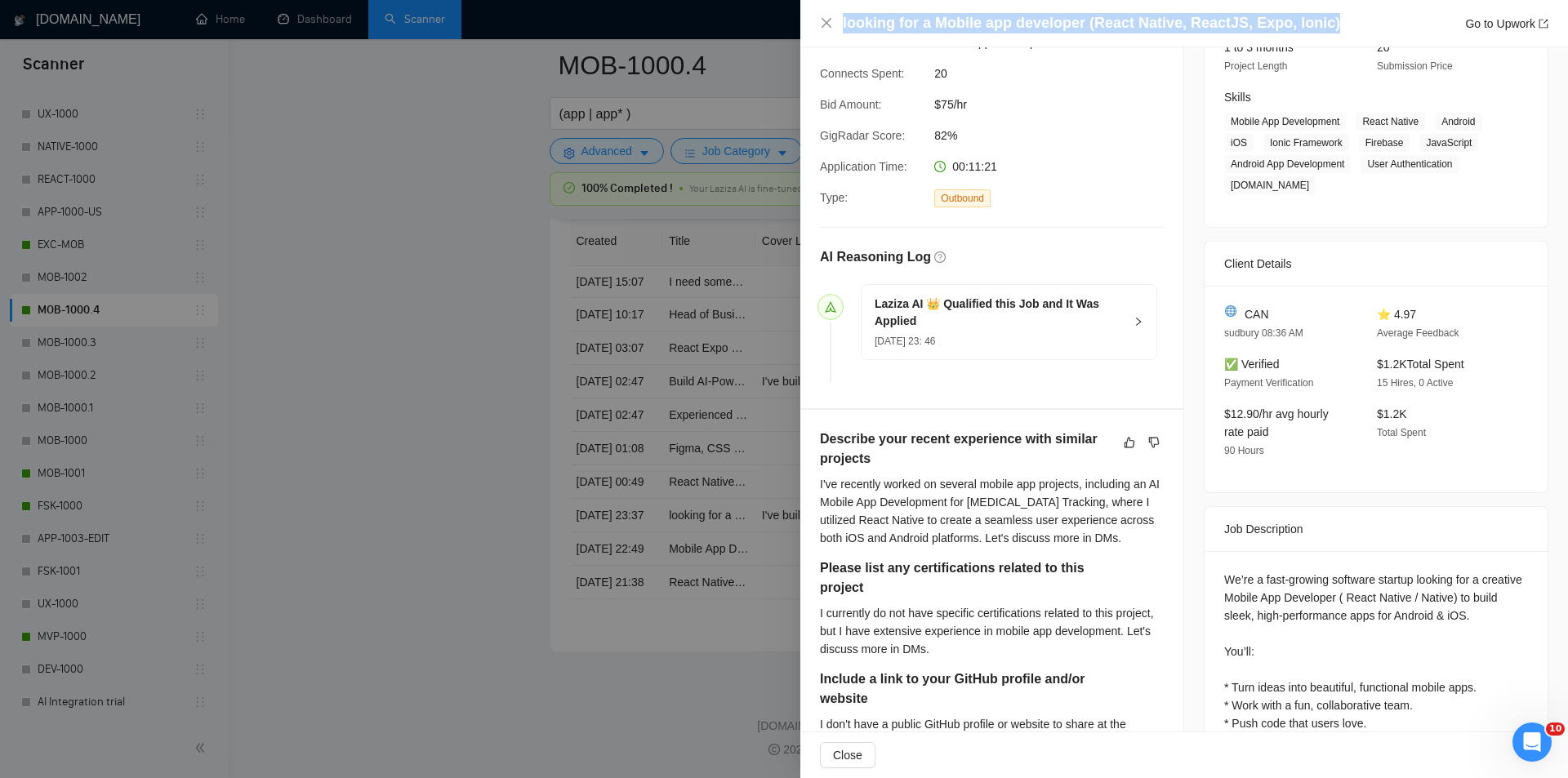
drag, startPoint x: 1168, startPoint y: 21, endPoint x: 820, endPoint y: 30, distance: 348.1
click at [820, 30] on div "looking for a Mobile app developer (React Native, ReactJS, Expo, Ionic) Go to U…" at bounding box center [1184, 23] width 728 height 21
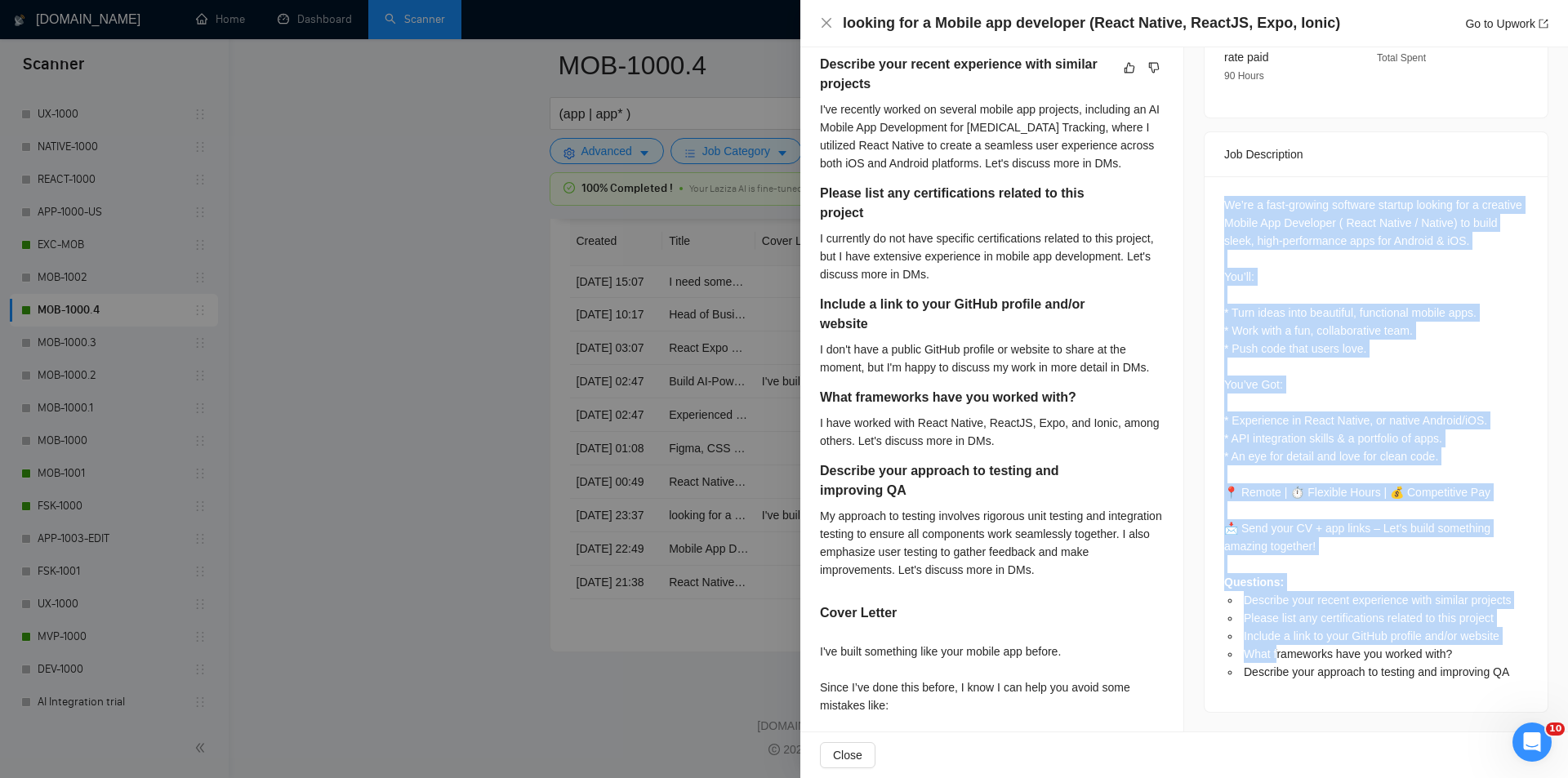
scroll to position [880, 0]
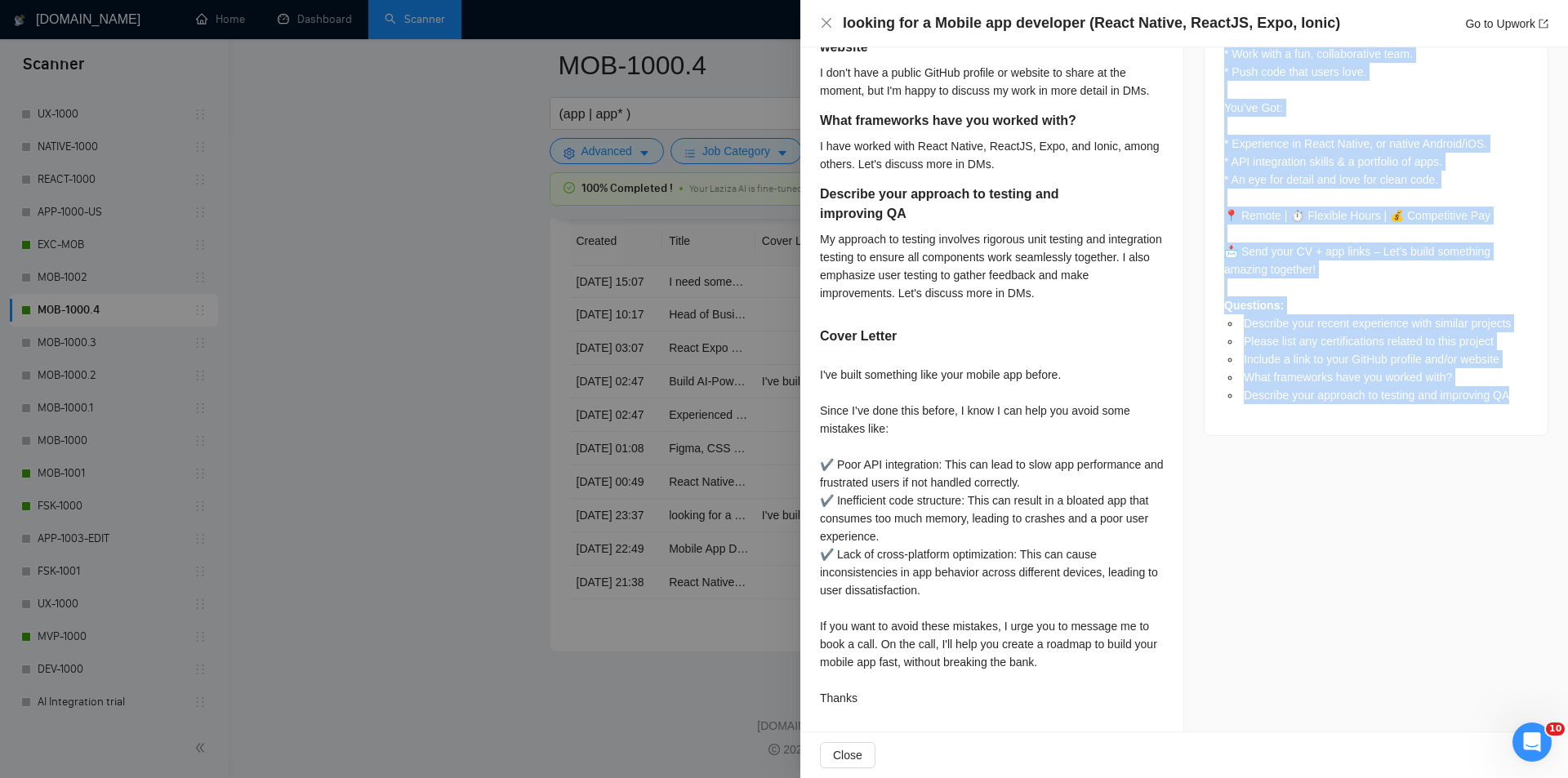
drag, startPoint x: 1205, startPoint y: 566, endPoint x: 1520, endPoint y: 428, distance: 343.9
click at [1520, 428] on div "We’re a fast-growing software startup looking for a creative Mobile App Develop…" at bounding box center [1375, 168] width 343 height 536
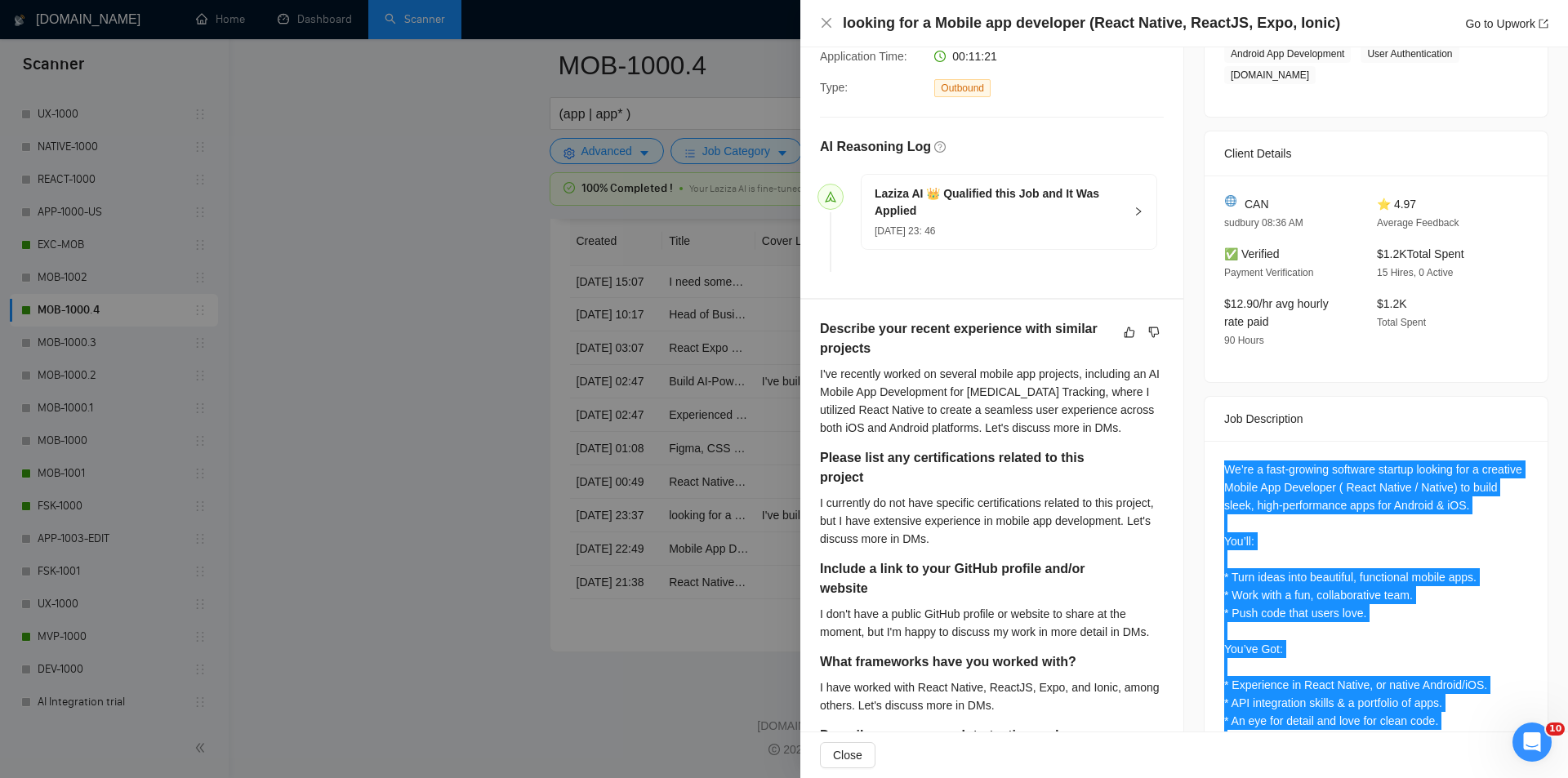
scroll to position [390, 0]
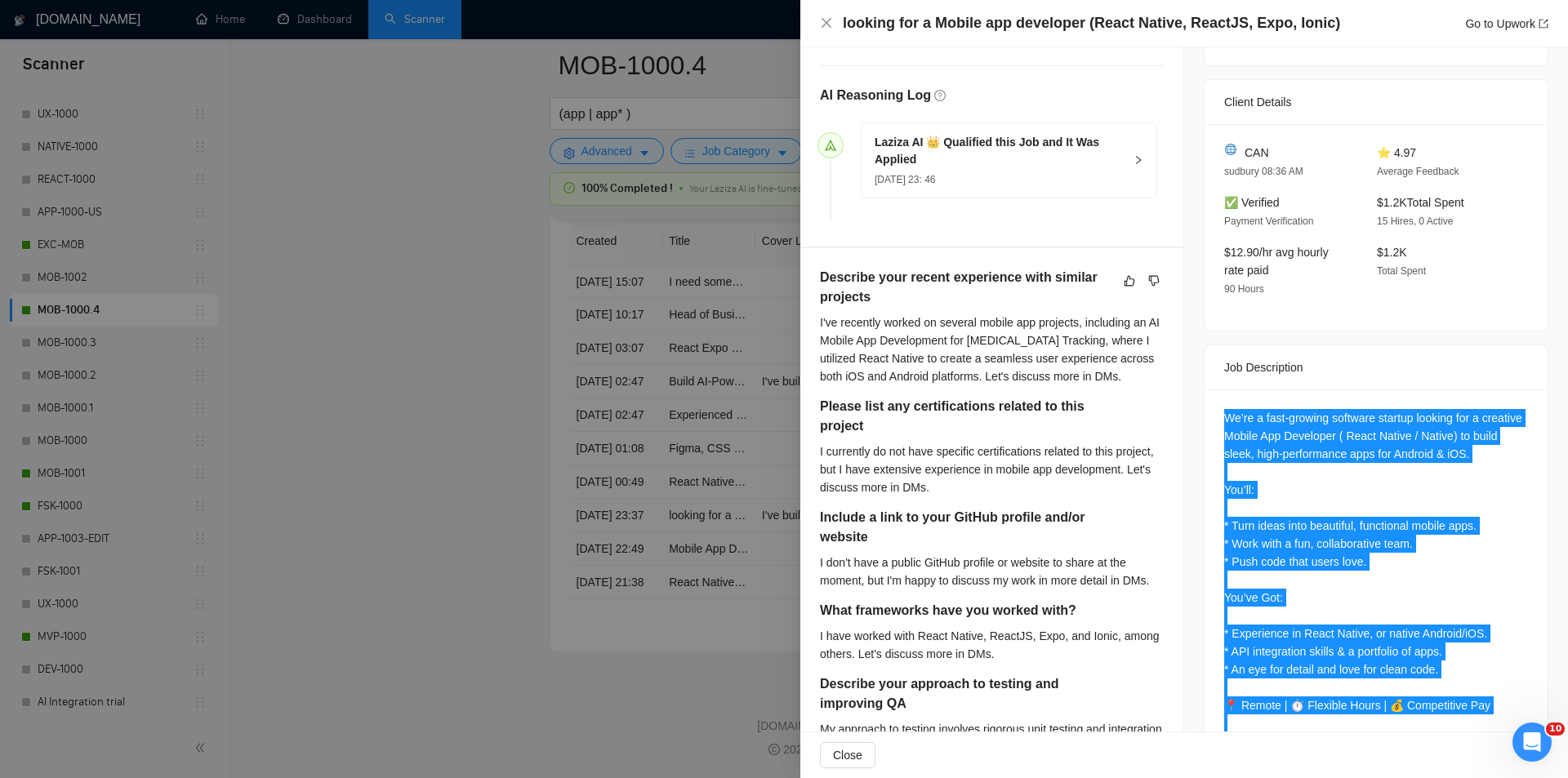
click at [1302, 449] on div "We’re a fast-growing software startup looking for a creative Mobile App Develop…" at bounding box center [1375, 651] width 304 height 485
click at [1346, 461] on div "We’re a fast-growing software startup looking for a creative Mobile App Develop…" at bounding box center [1375, 651] width 304 height 485
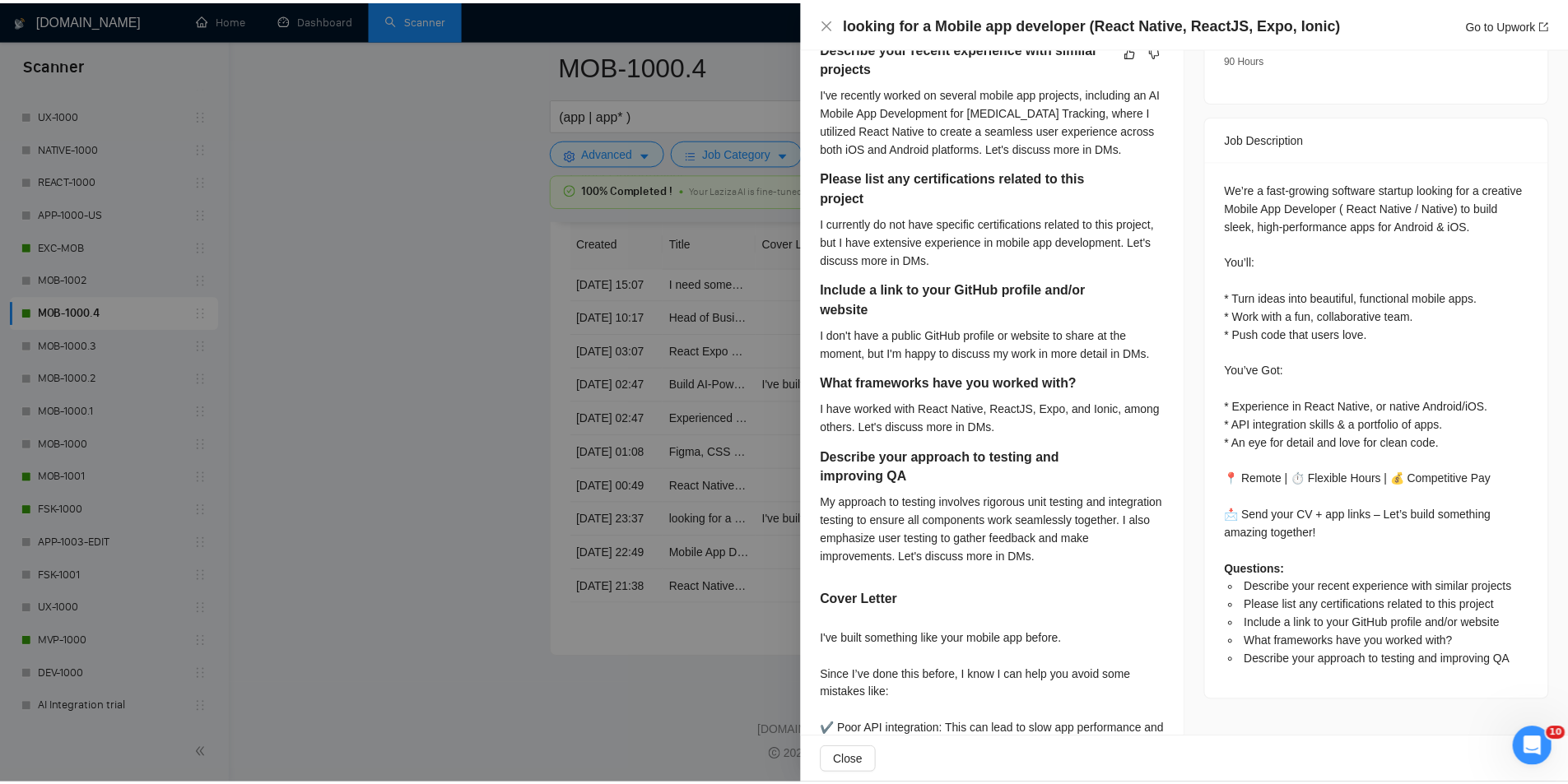
scroll to position [640, 0]
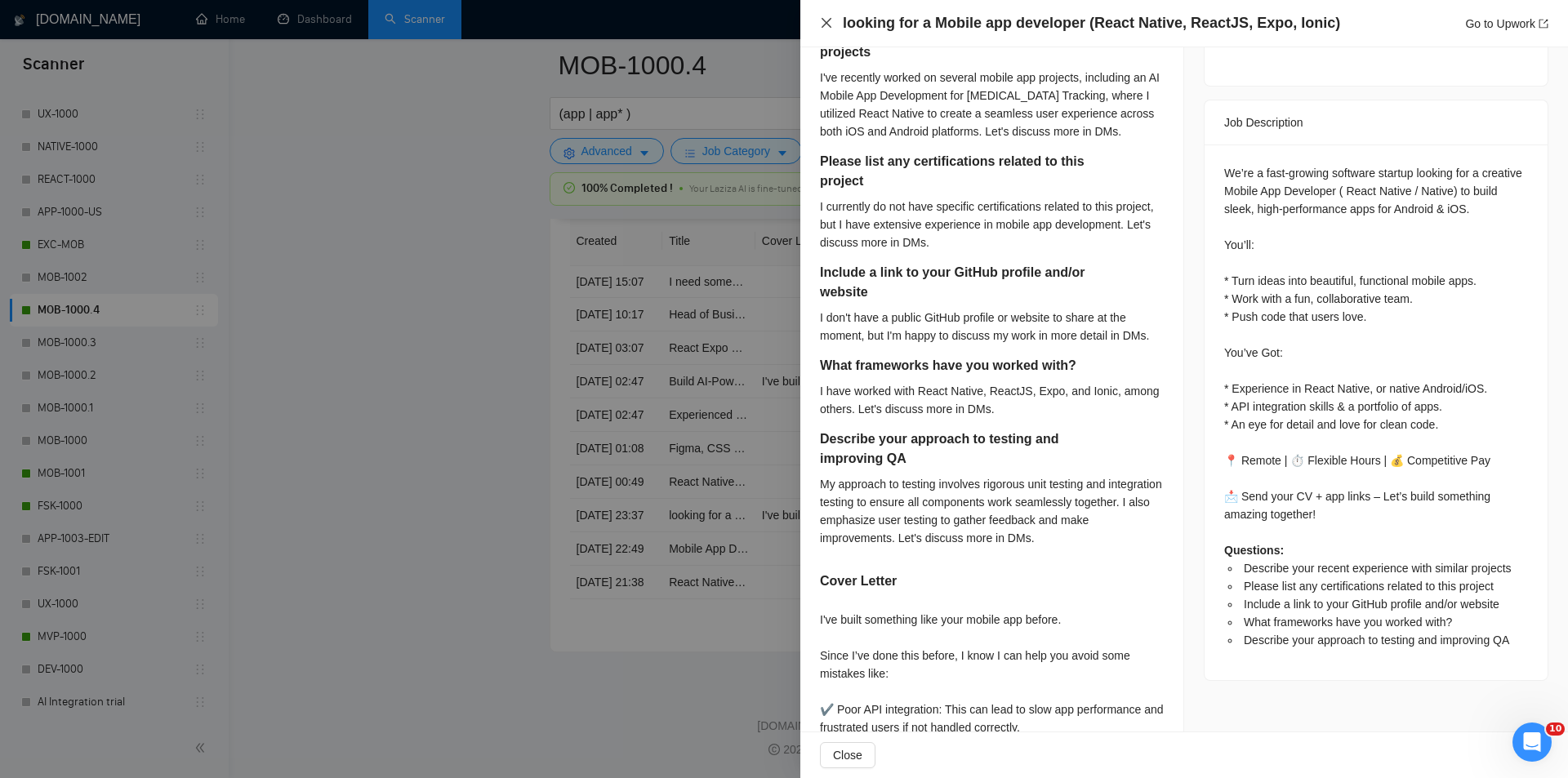
click at [828, 20] on icon "close" at bounding box center [826, 22] width 13 height 13
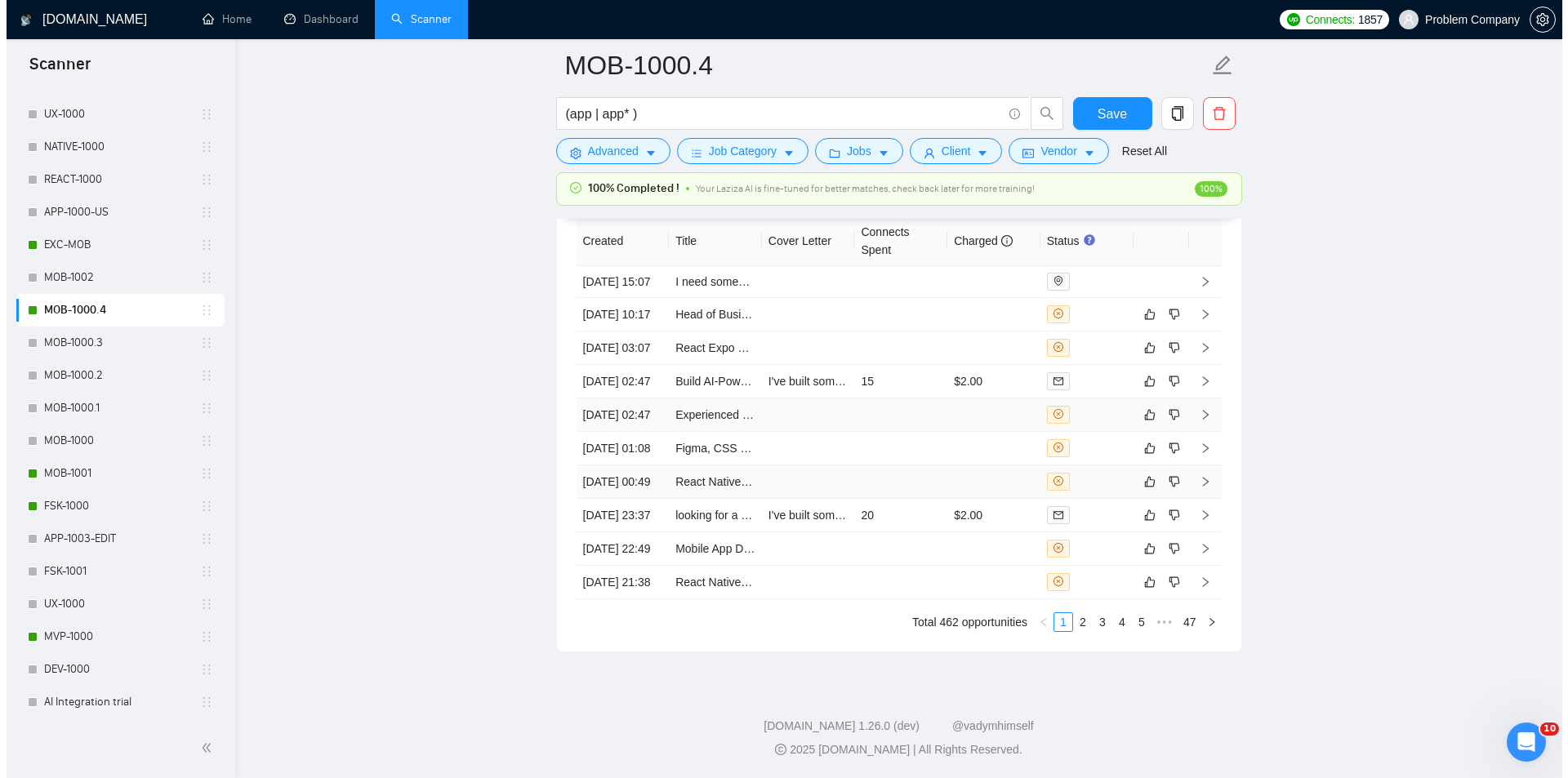
scroll to position [4142, 0]
click at [613, 499] on td "[DATE] 00:49" at bounding box center [616, 482] width 93 height 33
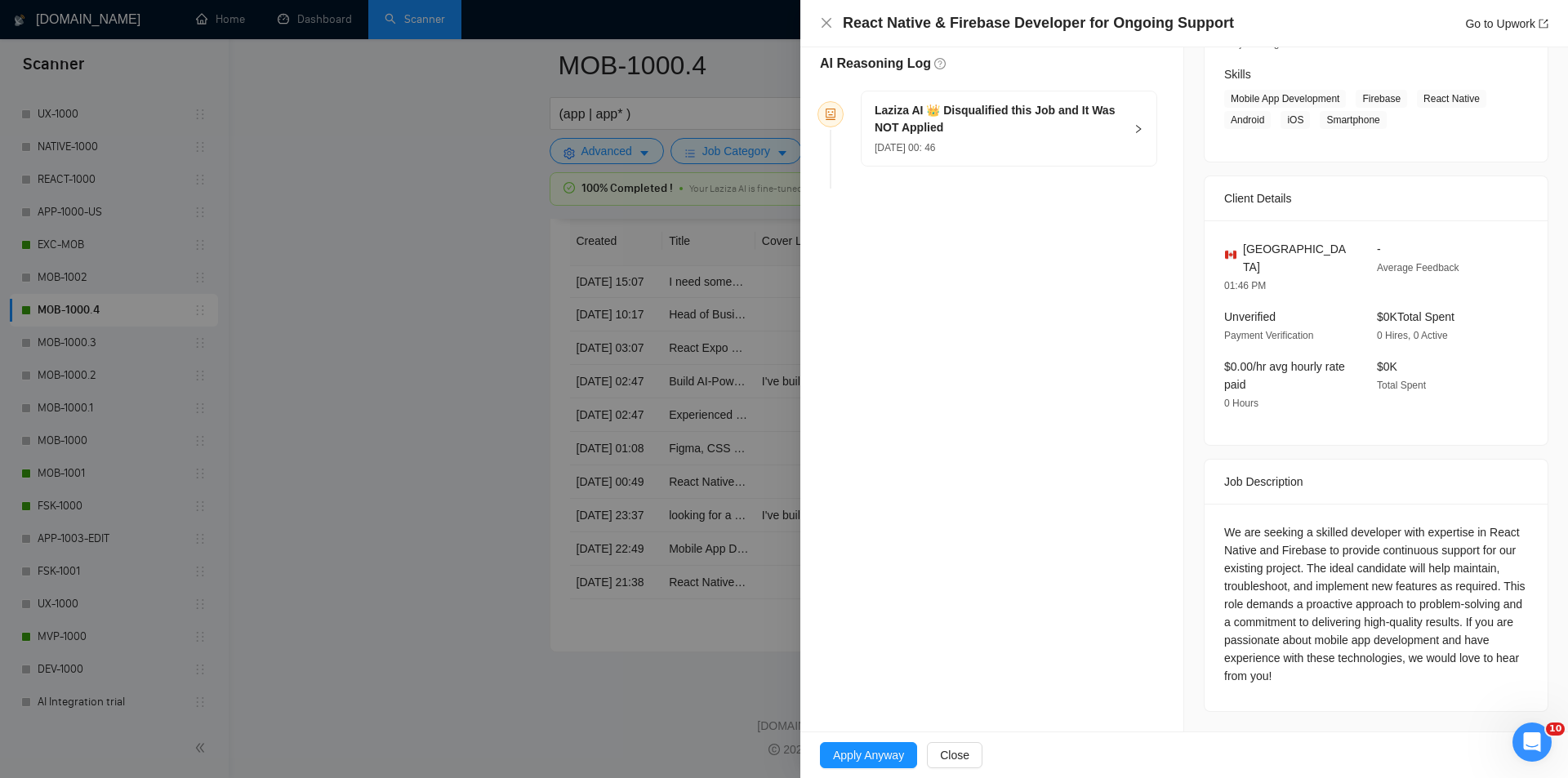
scroll to position [229, 0]
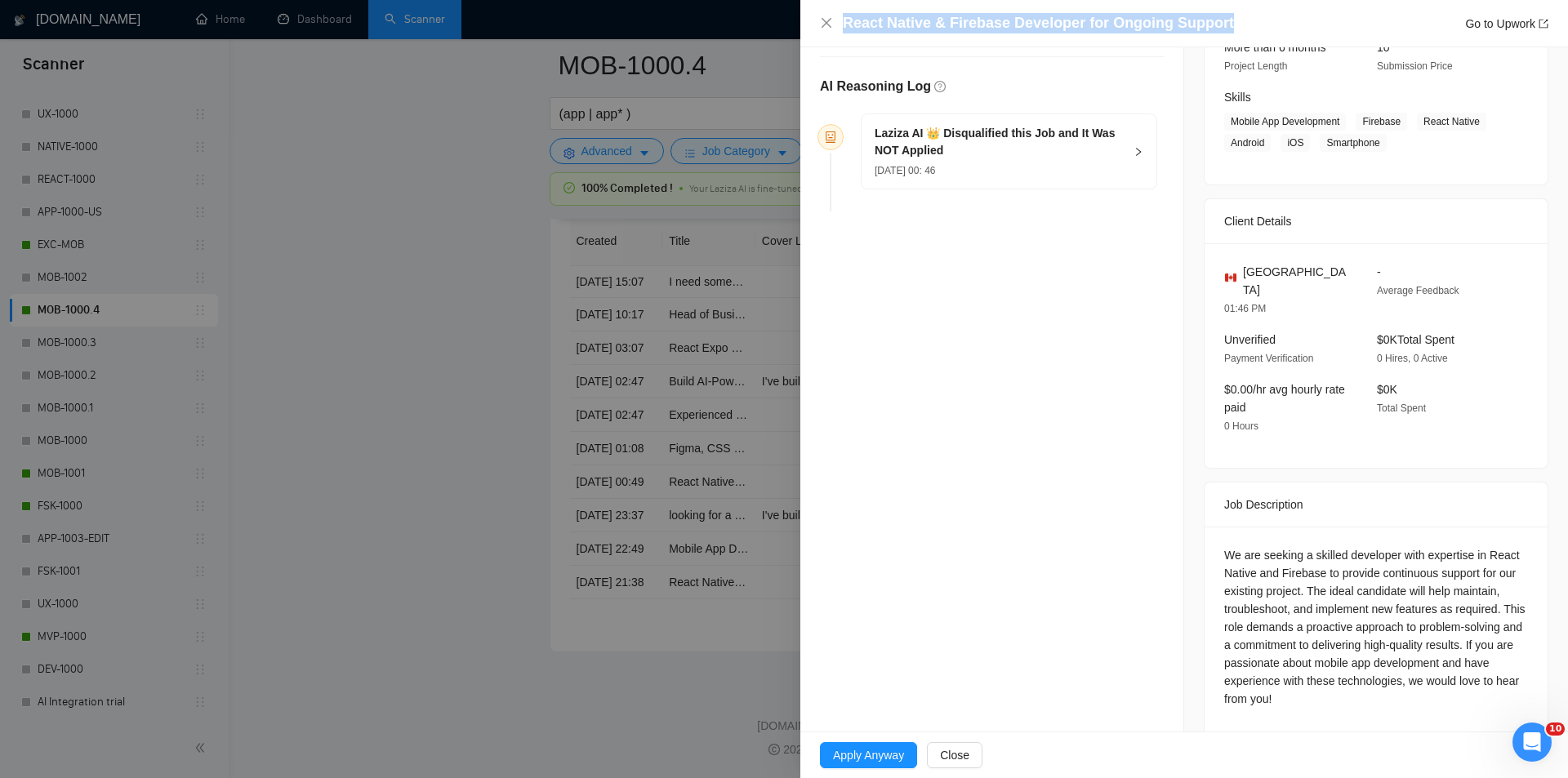
drag, startPoint x: 1236, startPoint y: 24, endPoint x: 834, endPoint y: 27, distance: 402.0
click at [834, 27] on div "React Native & Firebase Developer for Ongoing Support Go to Upwork" at bounding box center [1184, 23] width 728 height 21
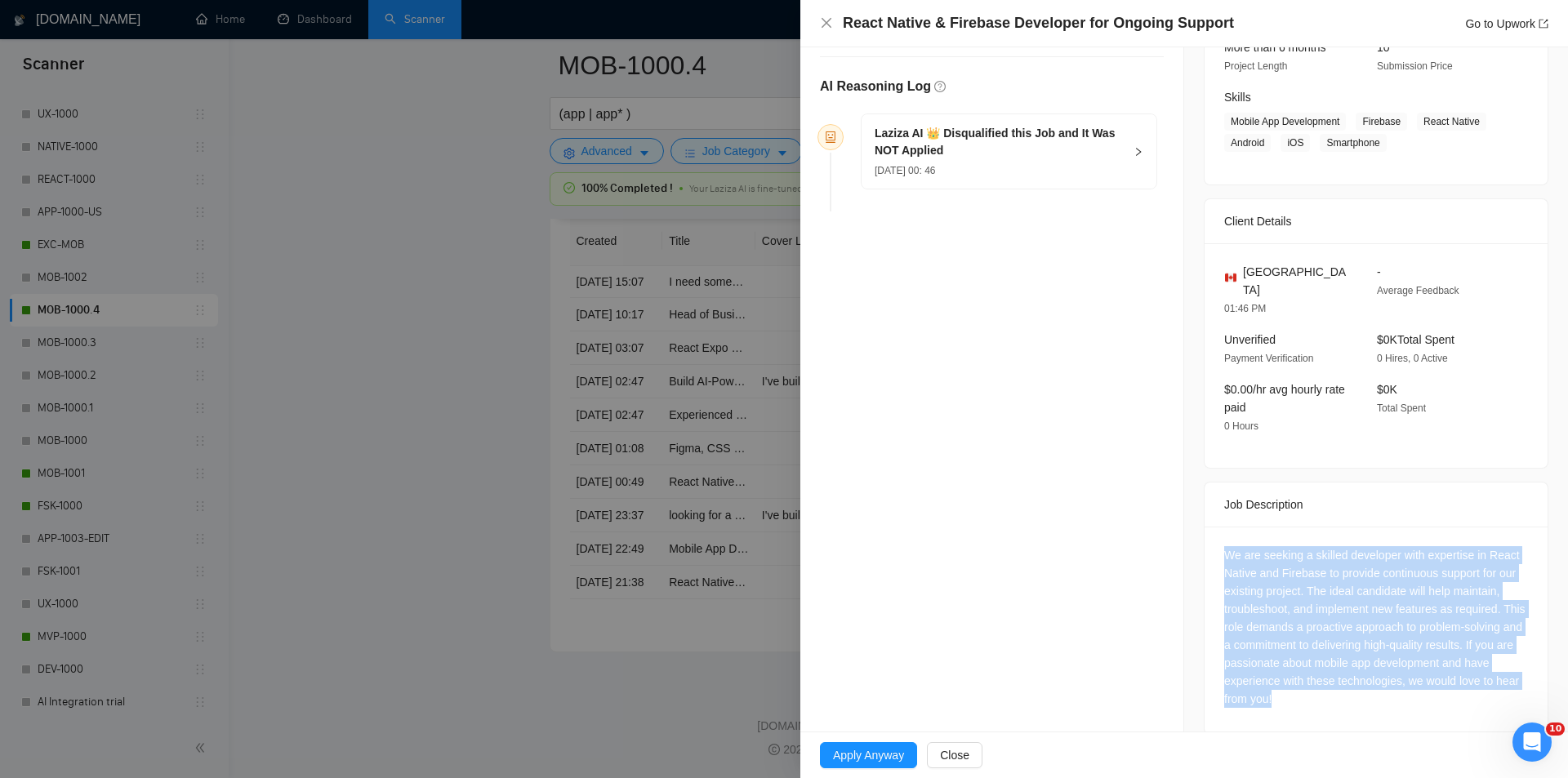
drag, startPoint x: 1214, startPoint y: 528, endPoint x: 1459, endPoint y: 681, distance: 288.8
click at [1459, 681] on div "We are seeking a skilled developer with expertise in React Native and Firebase …" at bounding box center [1375, 630] width 343 height 207
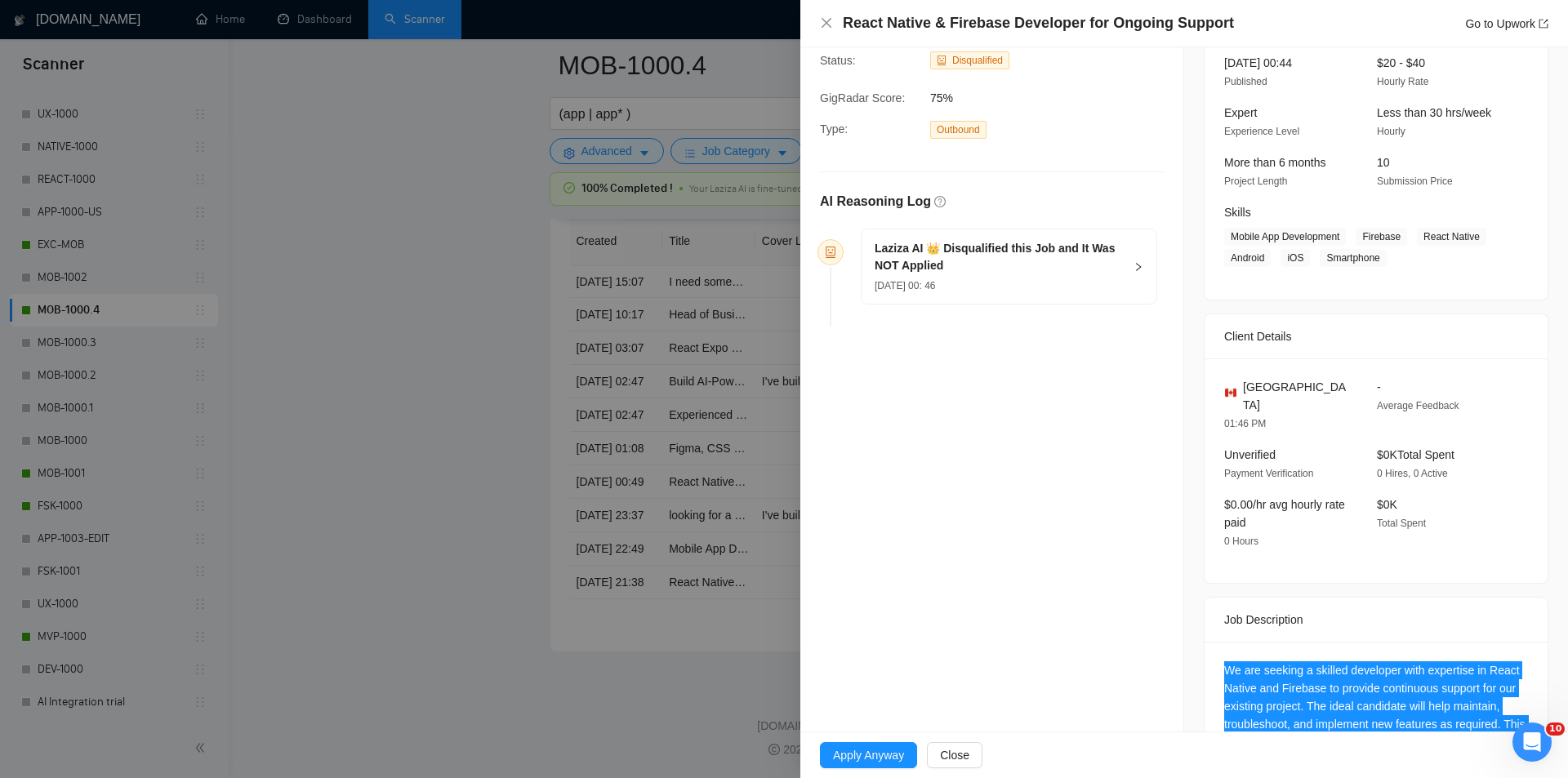
scroll to position [65, 0]
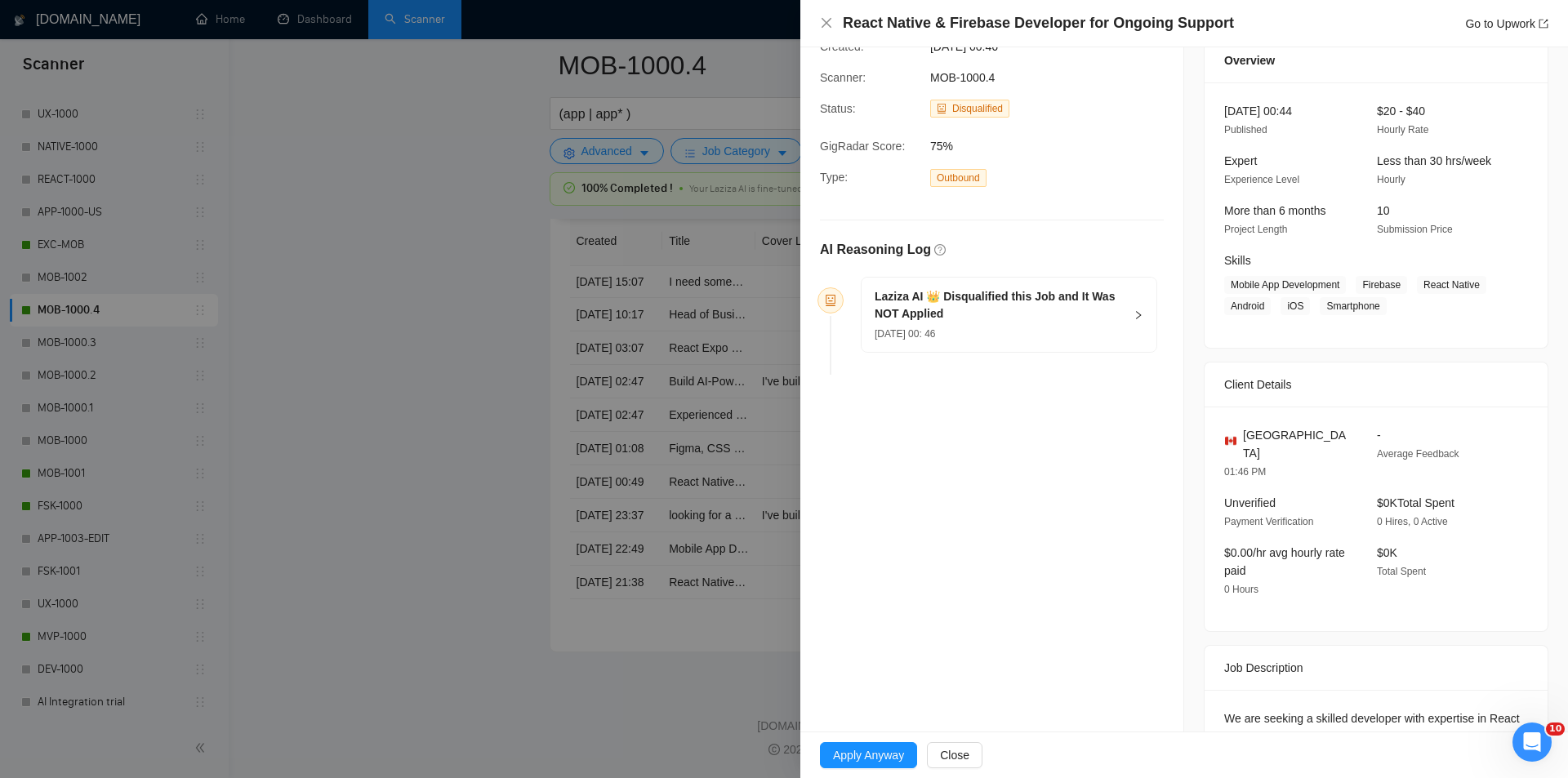
click at [1070, 310] on h5 "Laziza AI 👑 Disqualified this Job and It Was NOT Applied" at bounding box center [999, 306] width 249 height 34
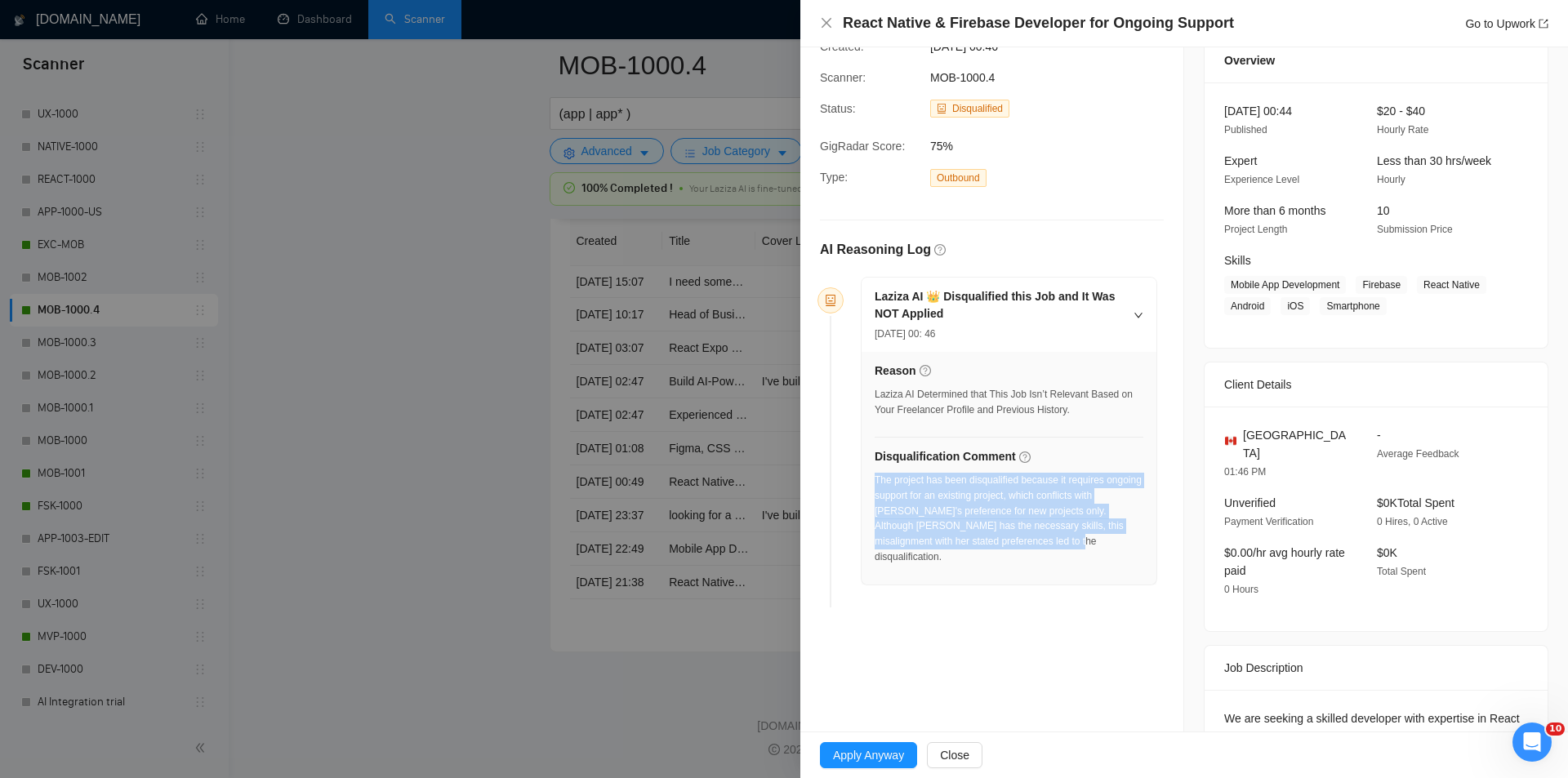
drag, startPoint x: 1054, startPoint y: 548, endPoint x: 876, endPoint y: 484, distance: 189.2
click at [876, 484] on div "The project has been disqualified because it requires ongoing support for an ex…" at bounding box center [1009, 523] width 269 height 102
click at [825, 21] on icon "close" at bounding box center [826, 22] width 13 height 13
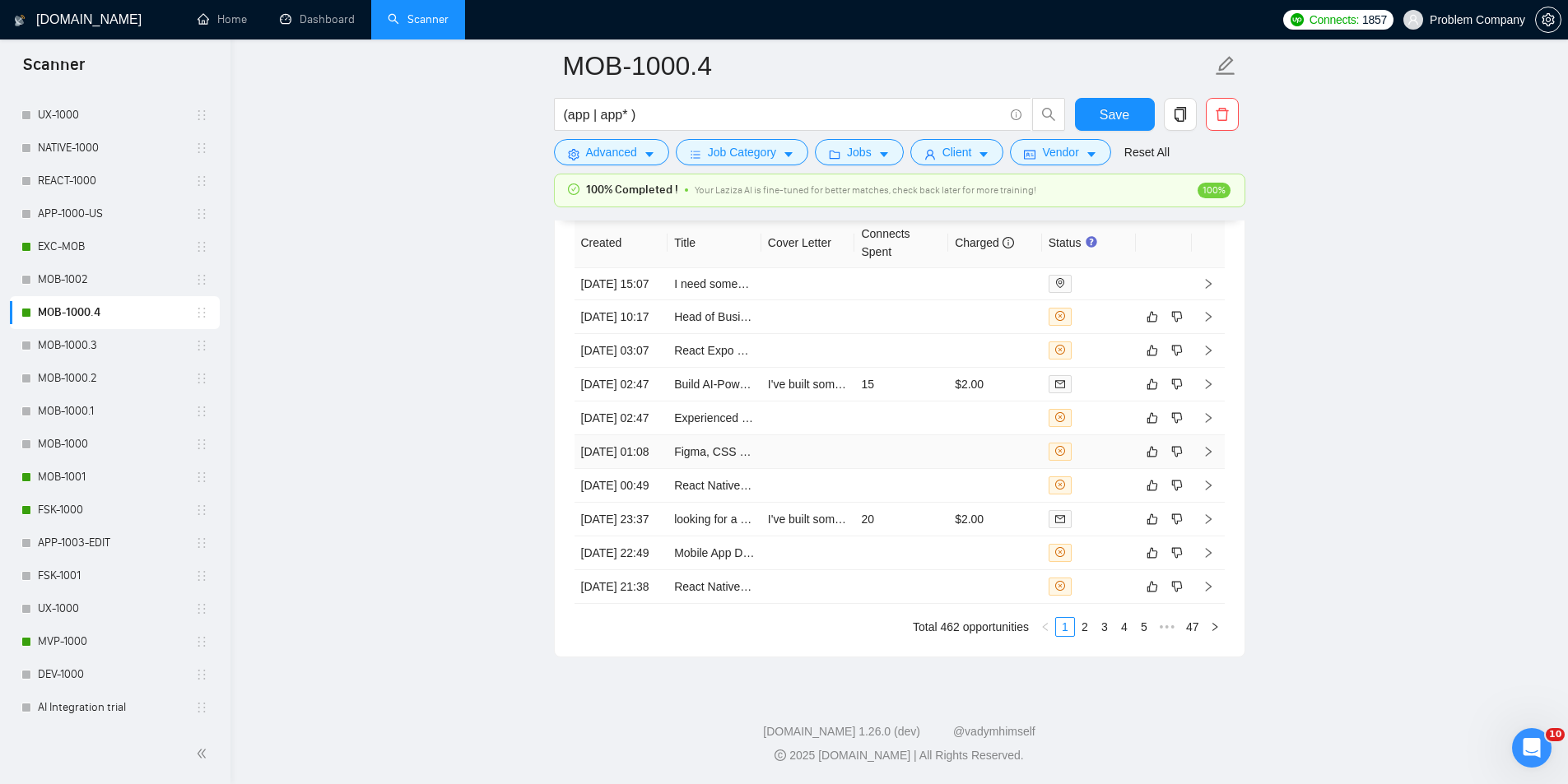
click at [627, 464] on td "[DATE] 01:08" at bounding box center [621, 452] width 94 height 34
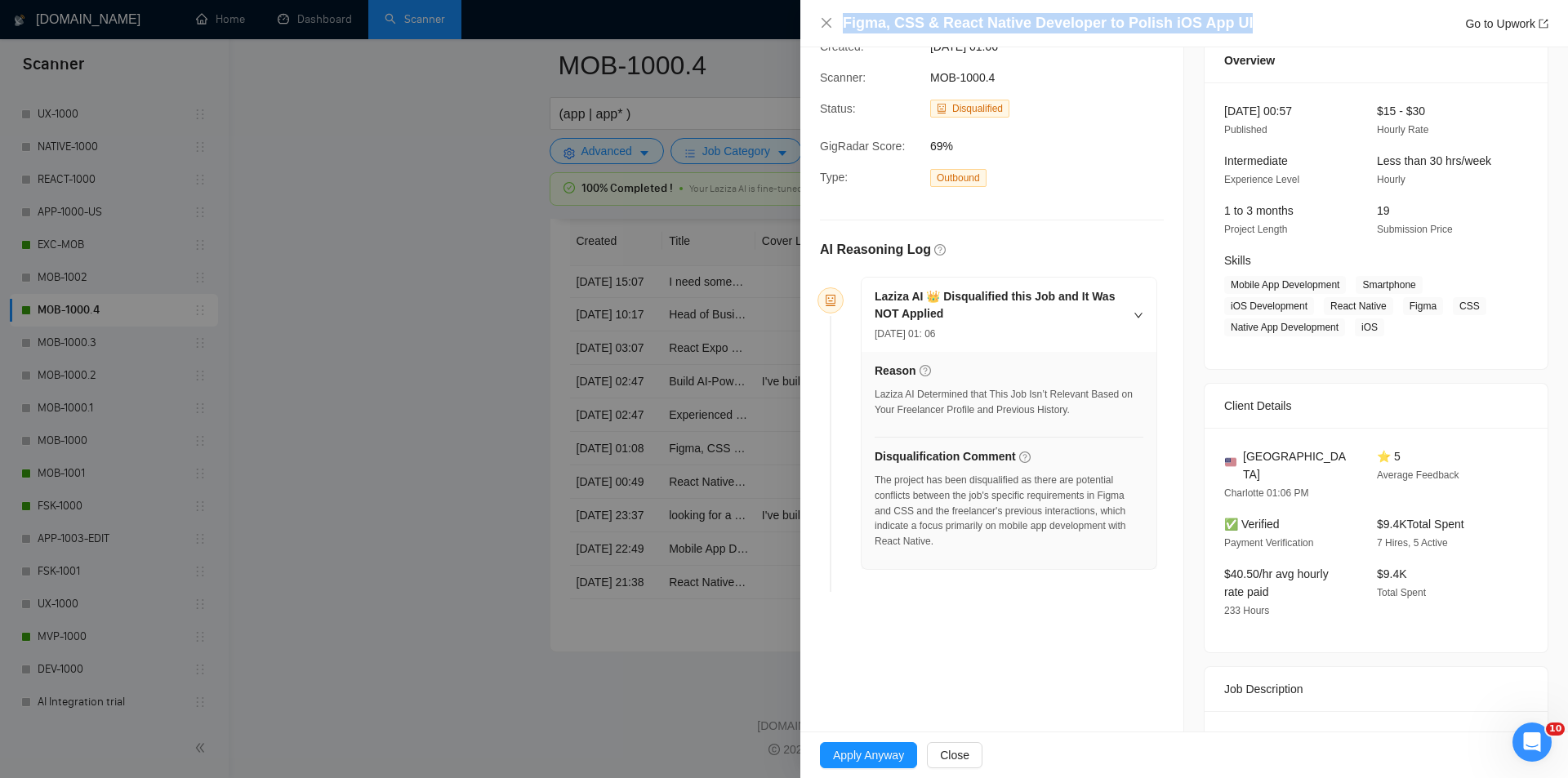
drag, startPoint x: 1246, startPoint y: 27, endPoint x: 823, endPoint y: 32, distance: 423.0
click at [823, 32] on div "Figma, CSS & React Native Developer to Polish iOS App UI Go to Upwork" at bounding box center [1184, 23] width 728 height 21
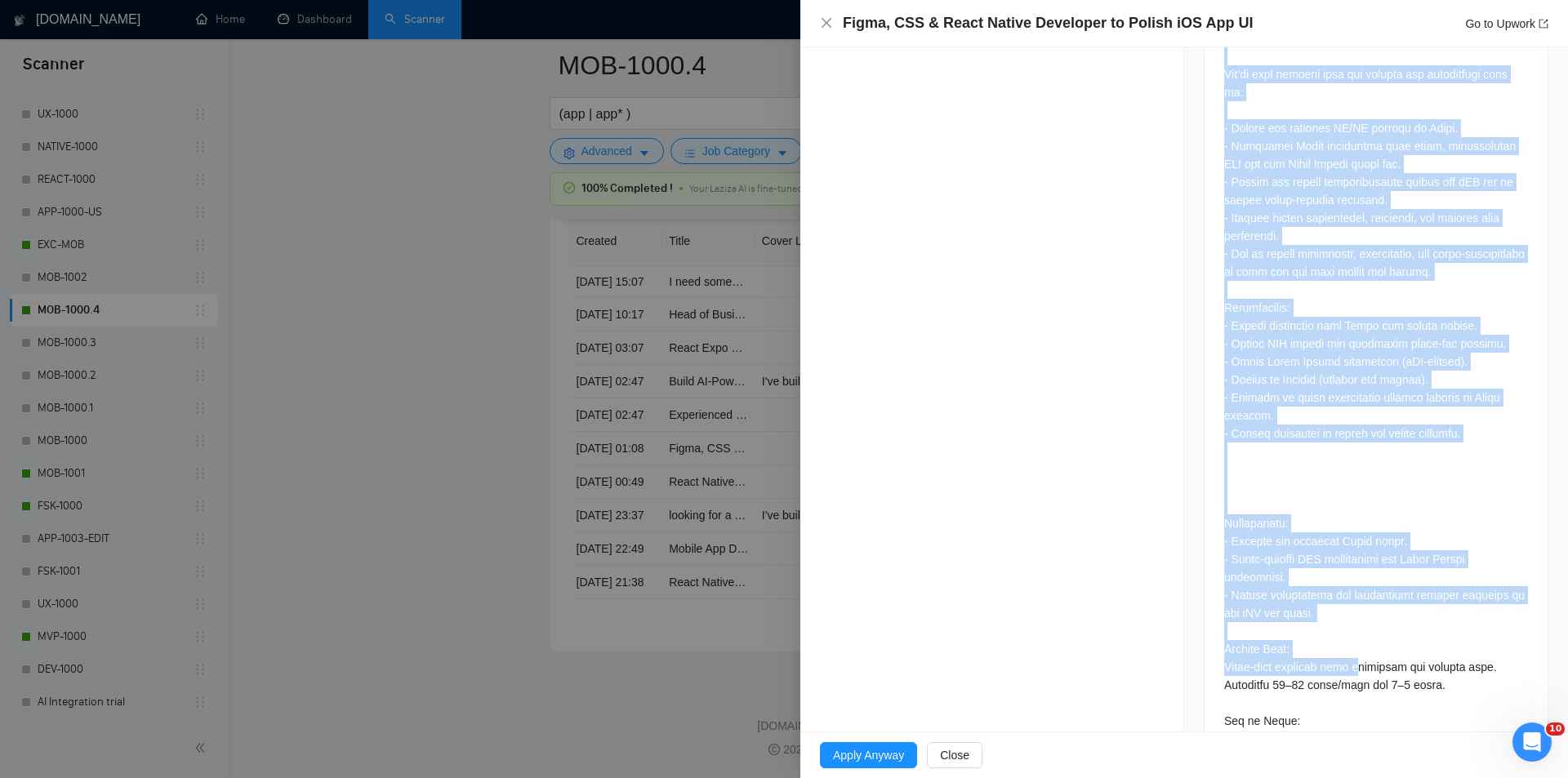
scroll to position [1022, 0]
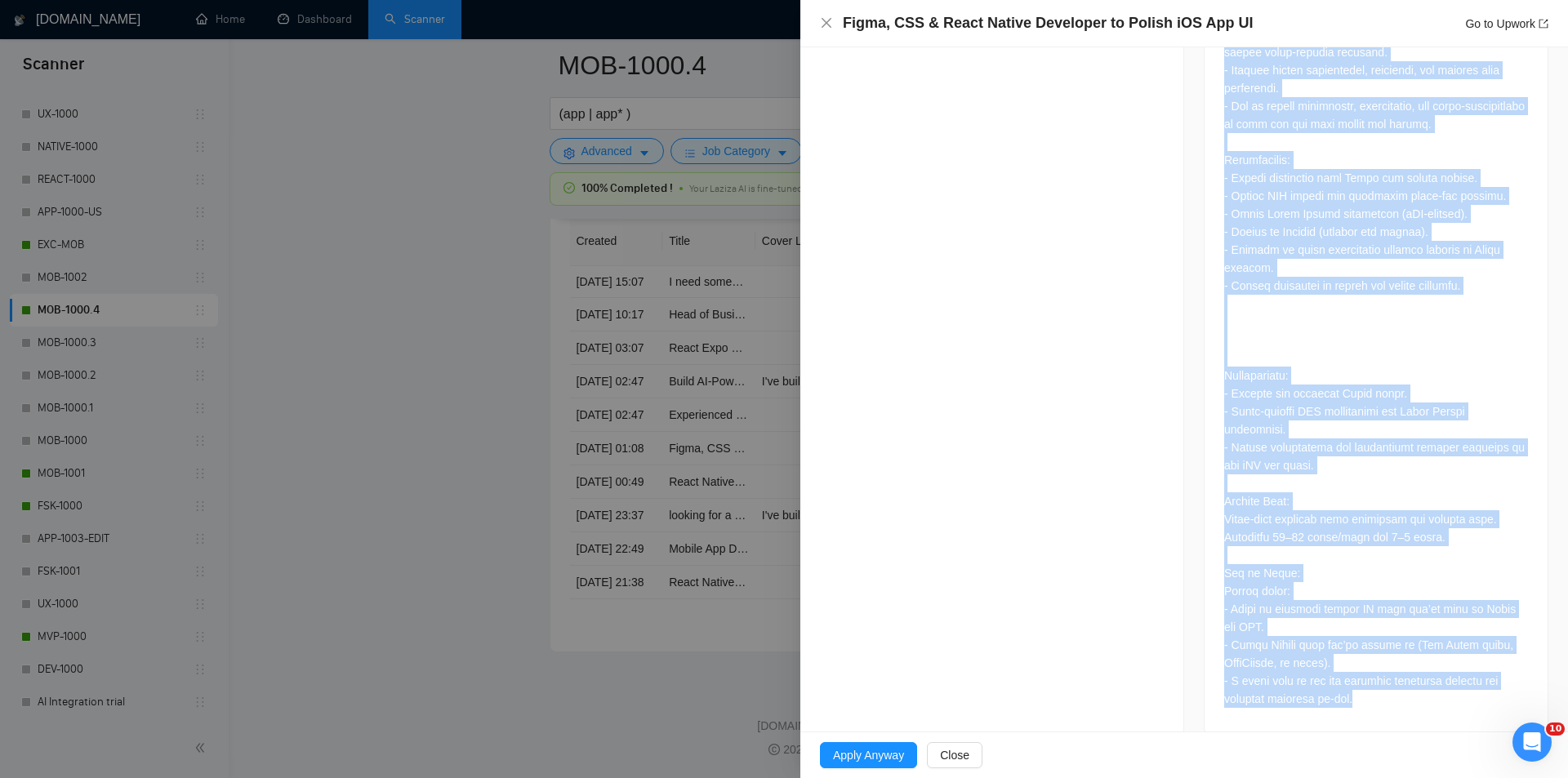
drag, startPoint x: 1212, startPoint y: 292, endPoint x: 1399, endPoint y: 680, distance: 430.7
click at [1399, 680] on div at bounding box center [1375, 244] width 343 height 980
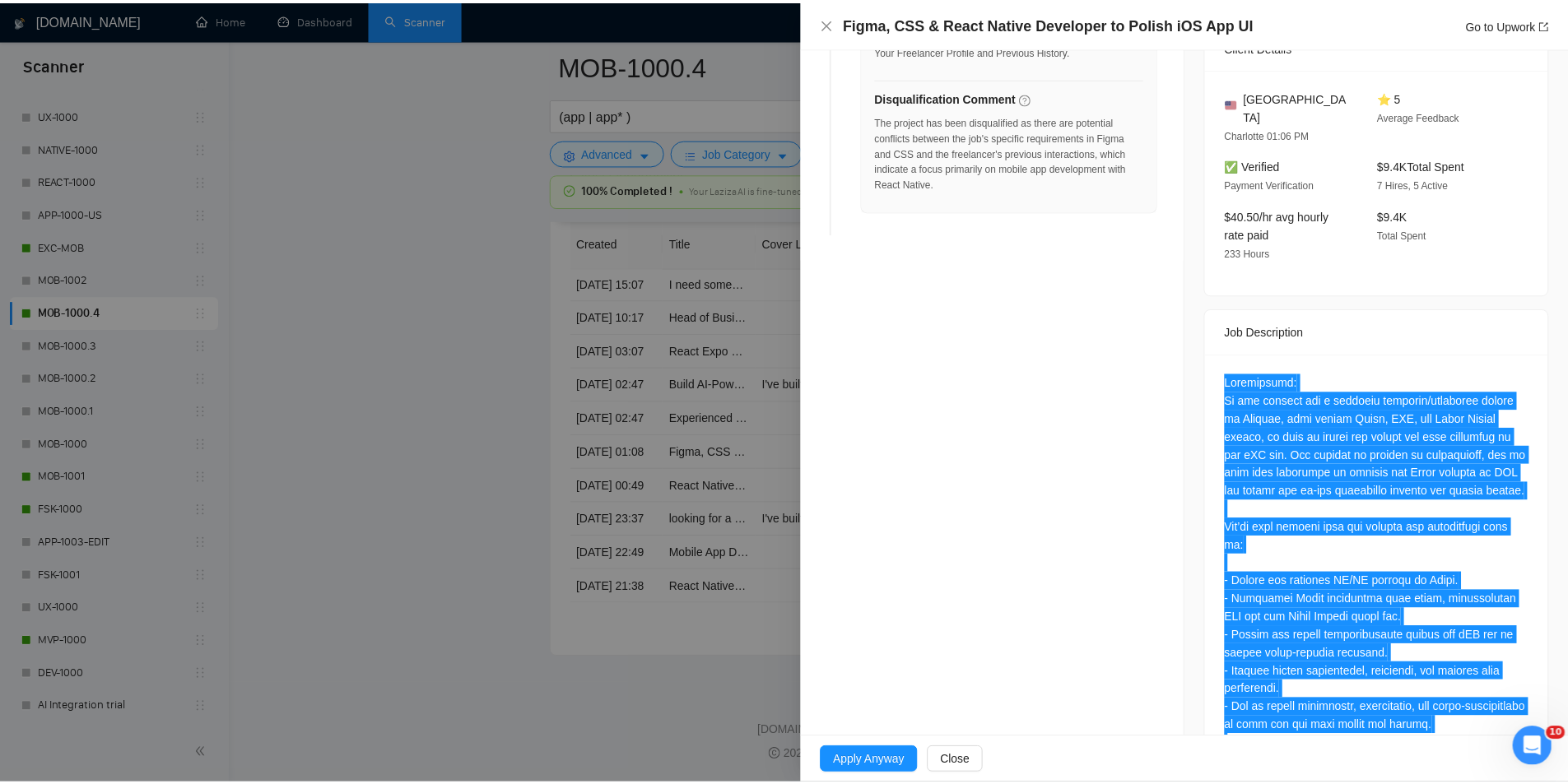
scroll to position [207, 0]
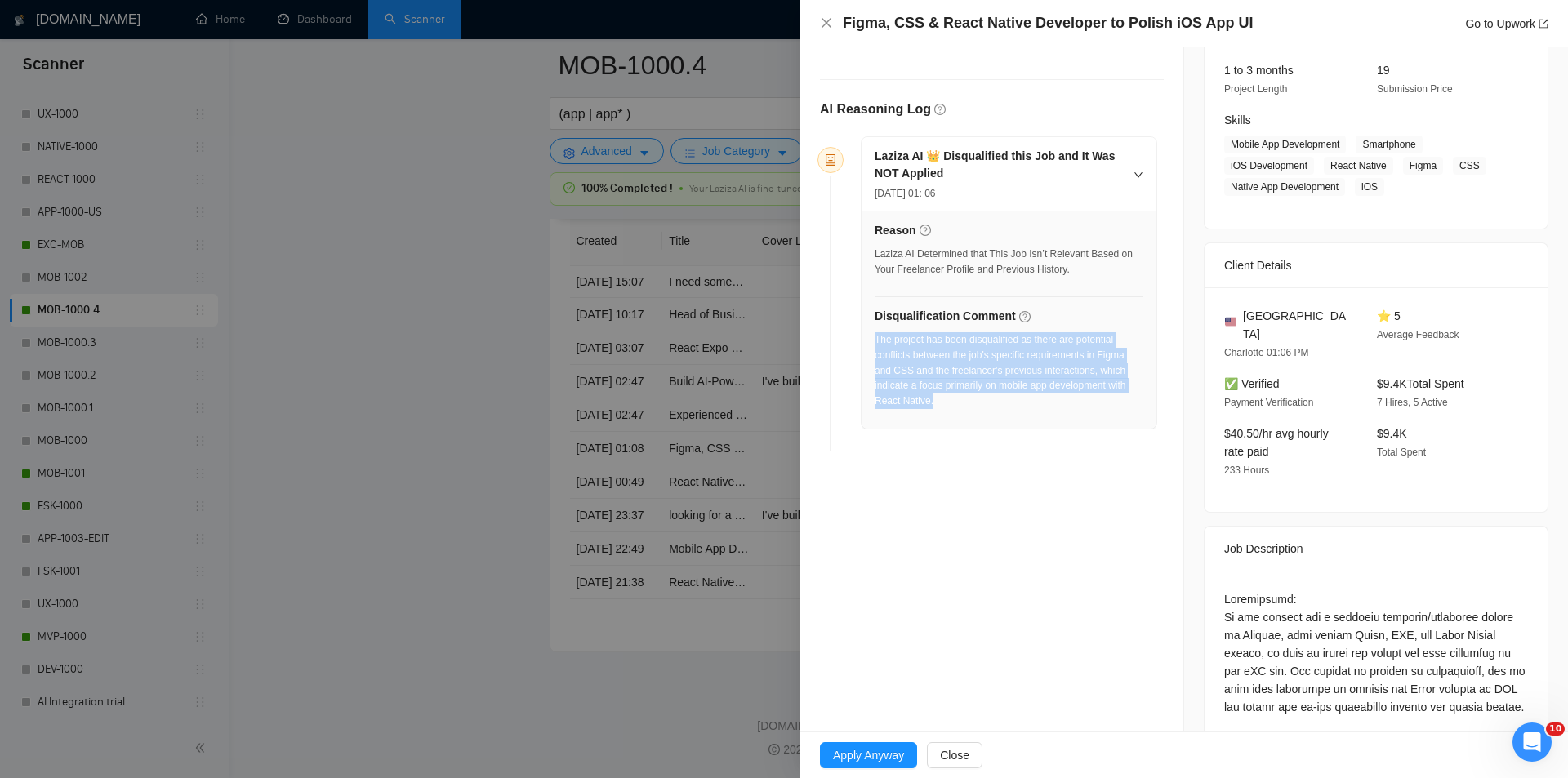
drag, startPoint x: 965, startPoint y: 403, endPoint x: 876, endPoint y: 339, distance: 109.6
click at [876, 339] on div "The project has been disqualified as there are potential conflicts between the …" at bounding box center [1009, 371] width 269 height 77
click at [823, 25] on icon "close" at bounding box center [826, 22] width 13 height 13
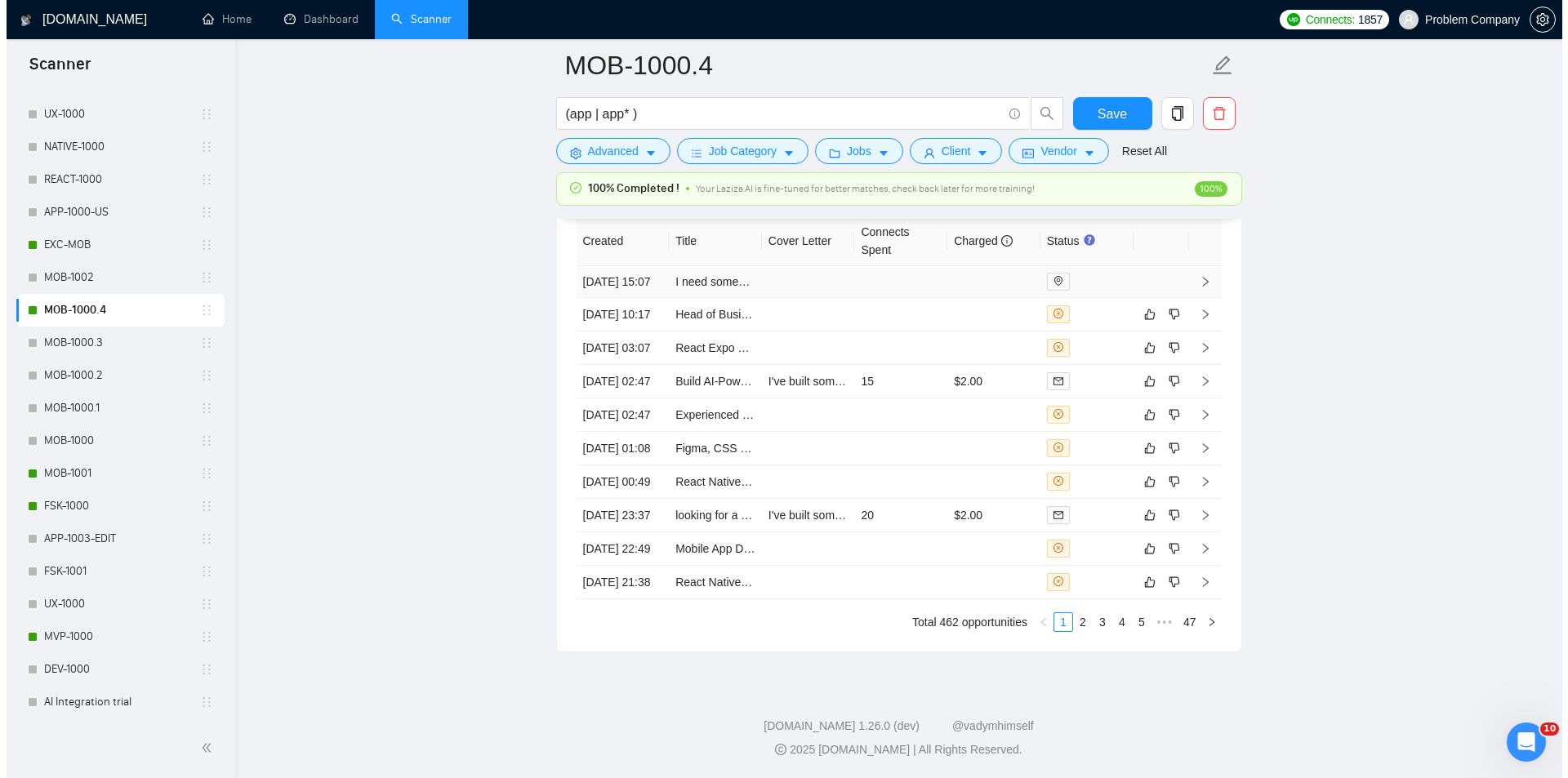
scroll to position [3979, 0]
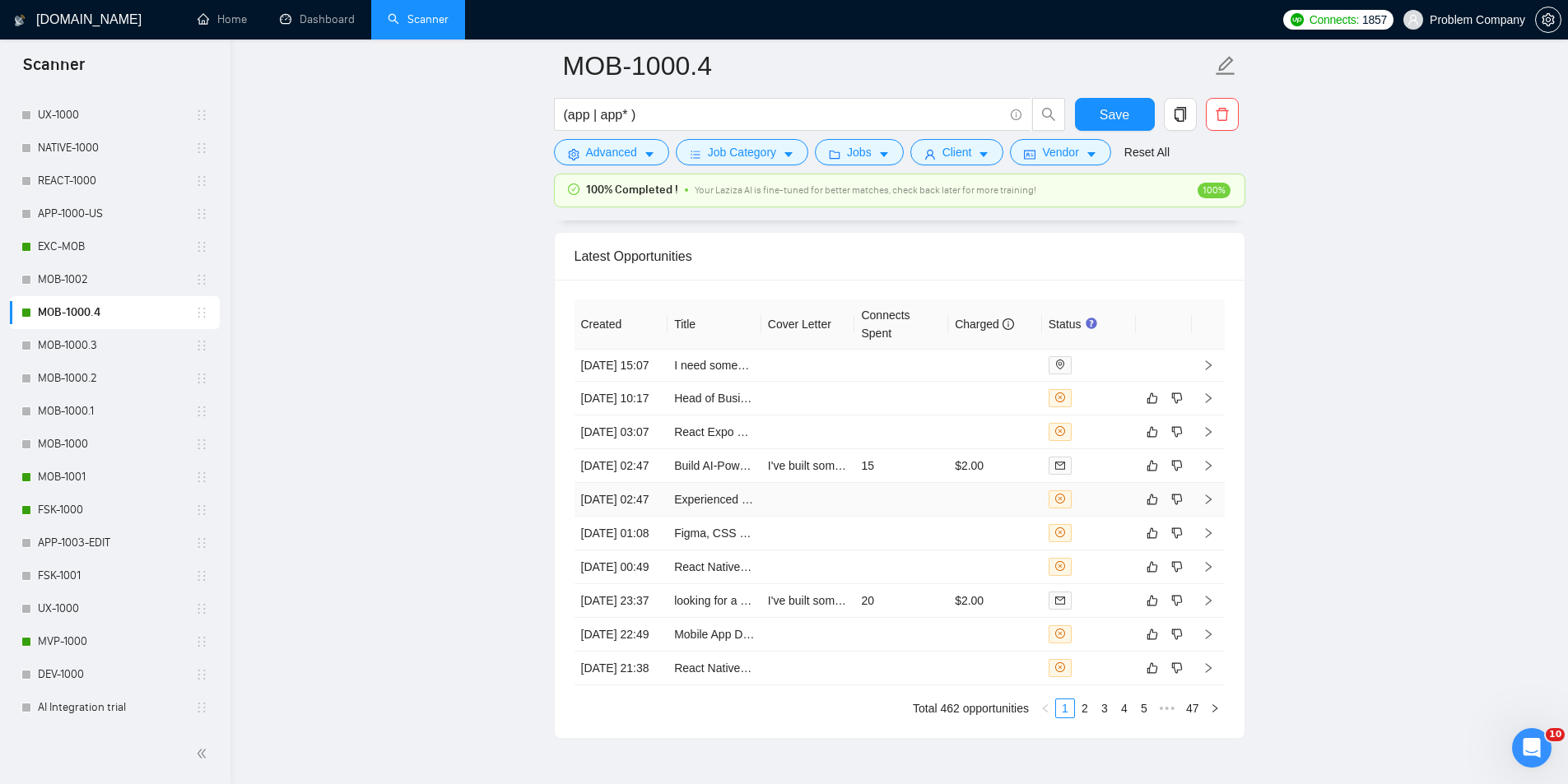
click at [625, 517] on td "[DATE] 02:47" at bounding box center [621, 499] width 94 height 34
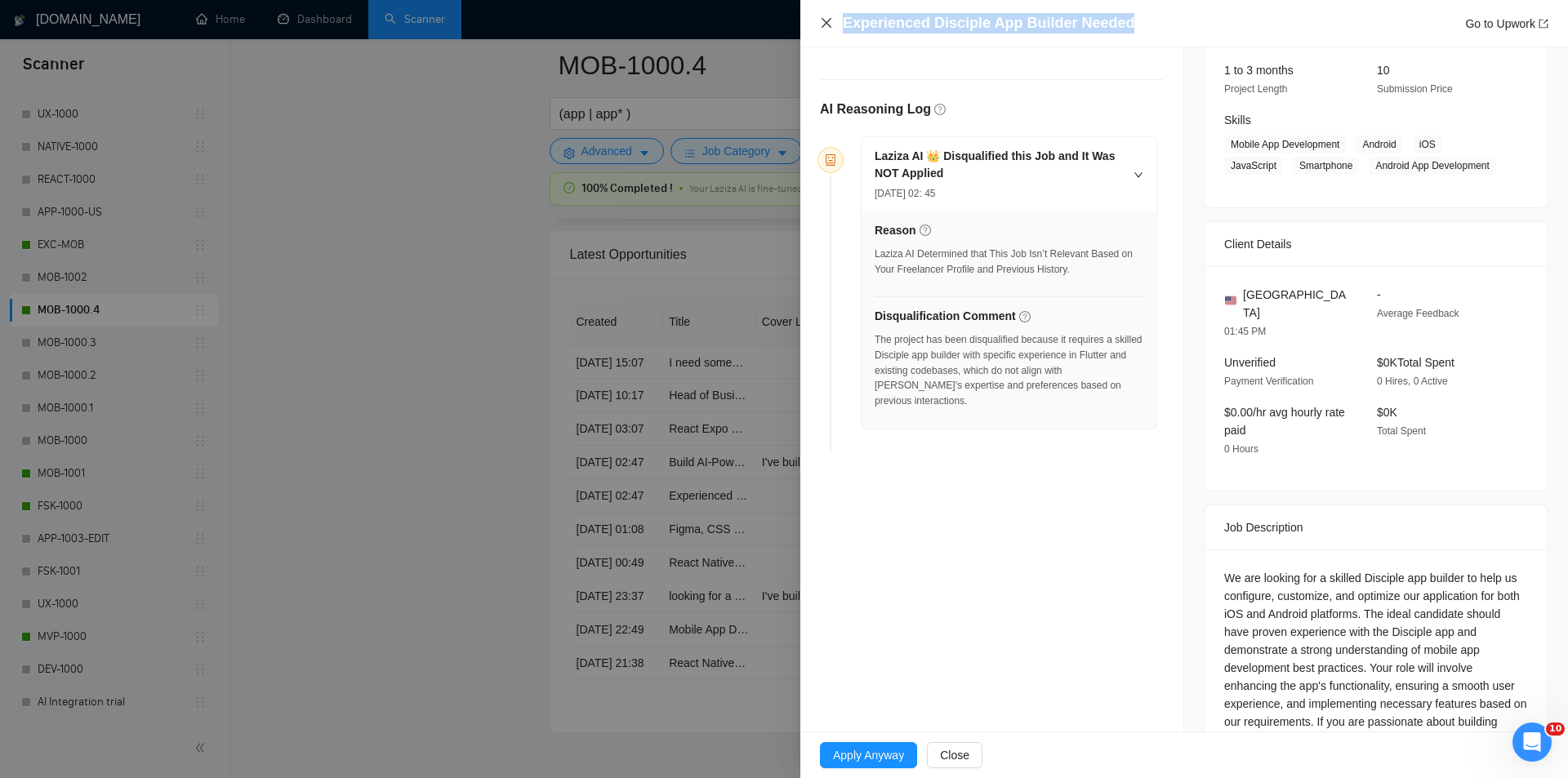
drag, startPoint x: 1025, startPoint y: 21, endPoint x: 829, endPoint y: 27, distance: 196.1
click at [829, 27] on div "Experienced Disciple App Builder Needed Go to Upwork" at bounding box center [1184, 23] width 728 height 21
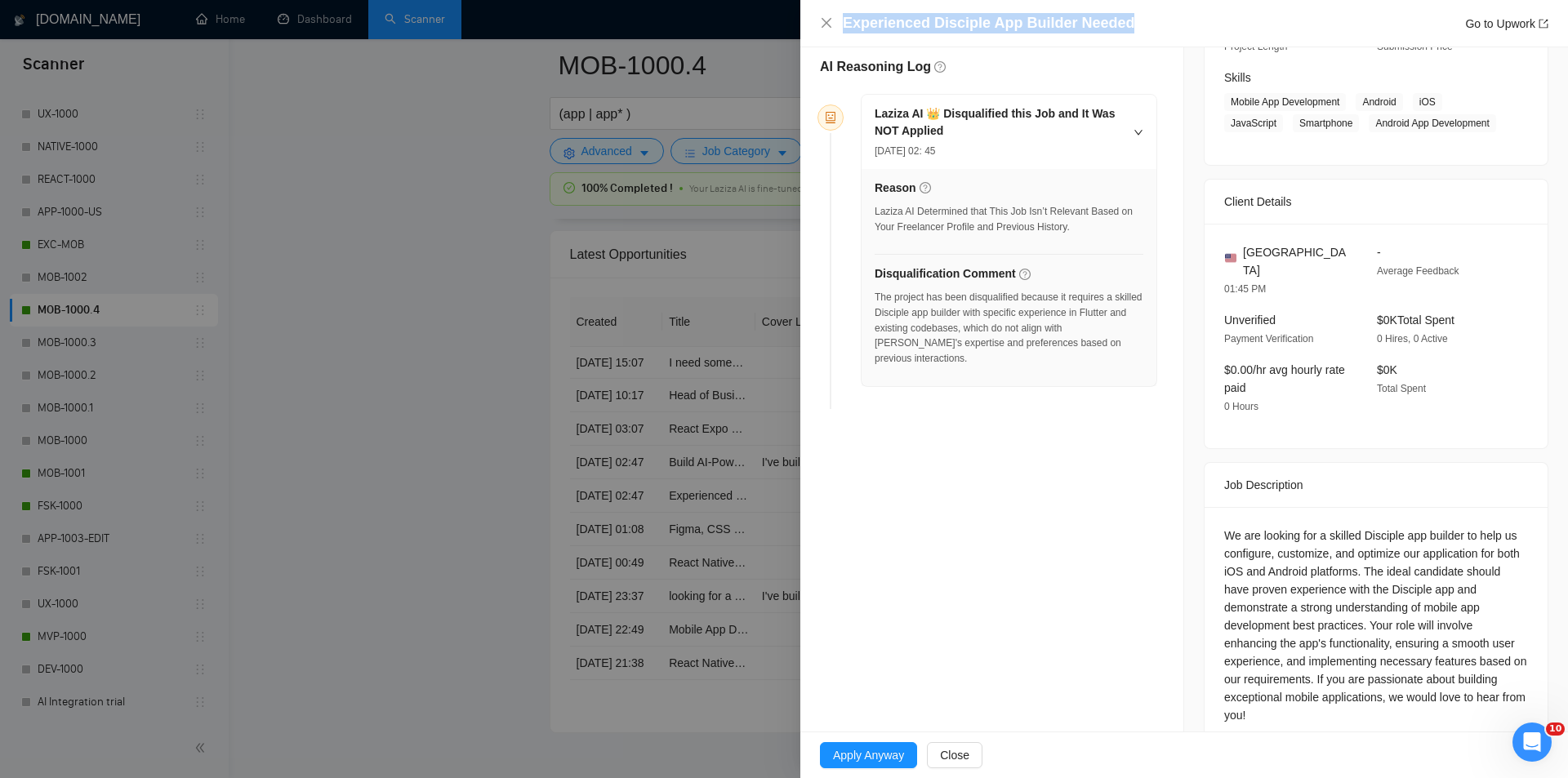
scroll to position [264, 0]
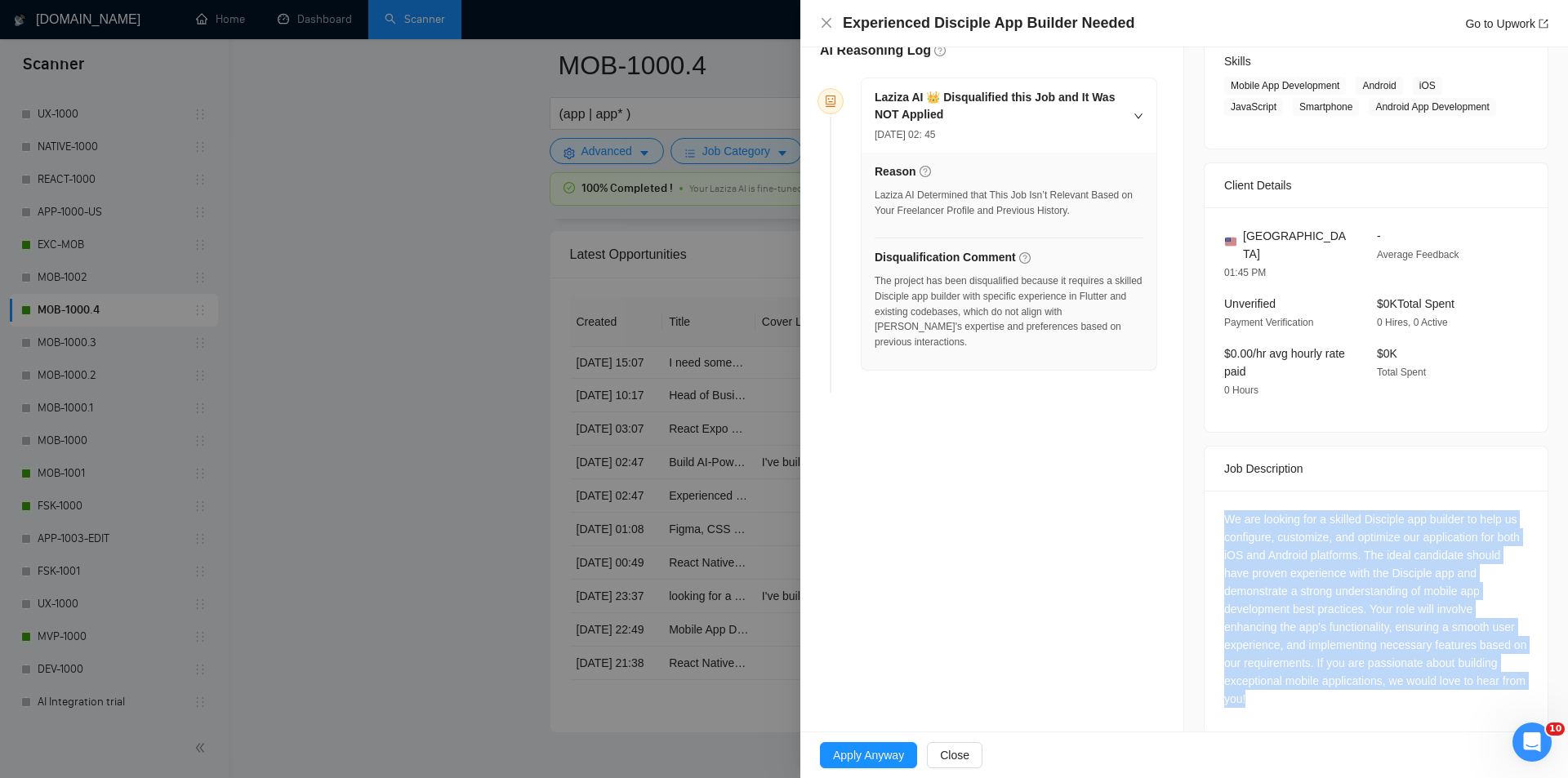
drag, startPoint x: 1200, startPoint y: 487, endPoint x: 1351, endPoint y: 683, distance: 247.4
click at [1351, 683] on div "We are looking for a skilled Disciple app builder to help us configure, customi…" at bounding box center [1375, 612] width 343 height 243
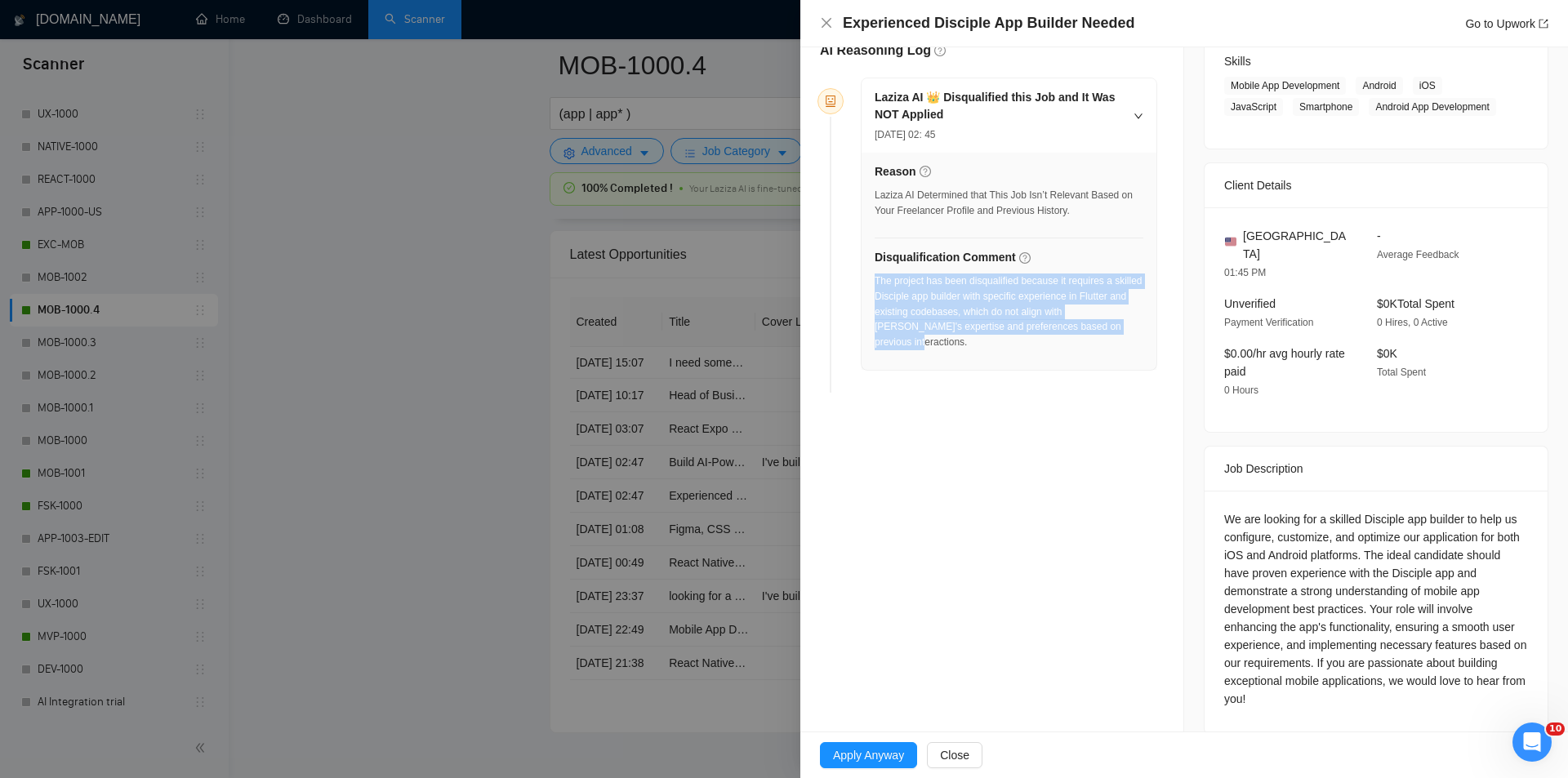
drag, startPoint x: 1125, startPoint y: 319, endPoint x: 876, endPoint y: 282, distance: 251.7
click at [876, 282] on div "The project has been disqualified because it requires a skilled Disciple app bu…" at bounding box center [1009, 312] width 269 height 77
click at [826, 24] on icon "close" at bounding box center [826, 22] width 9 height 9
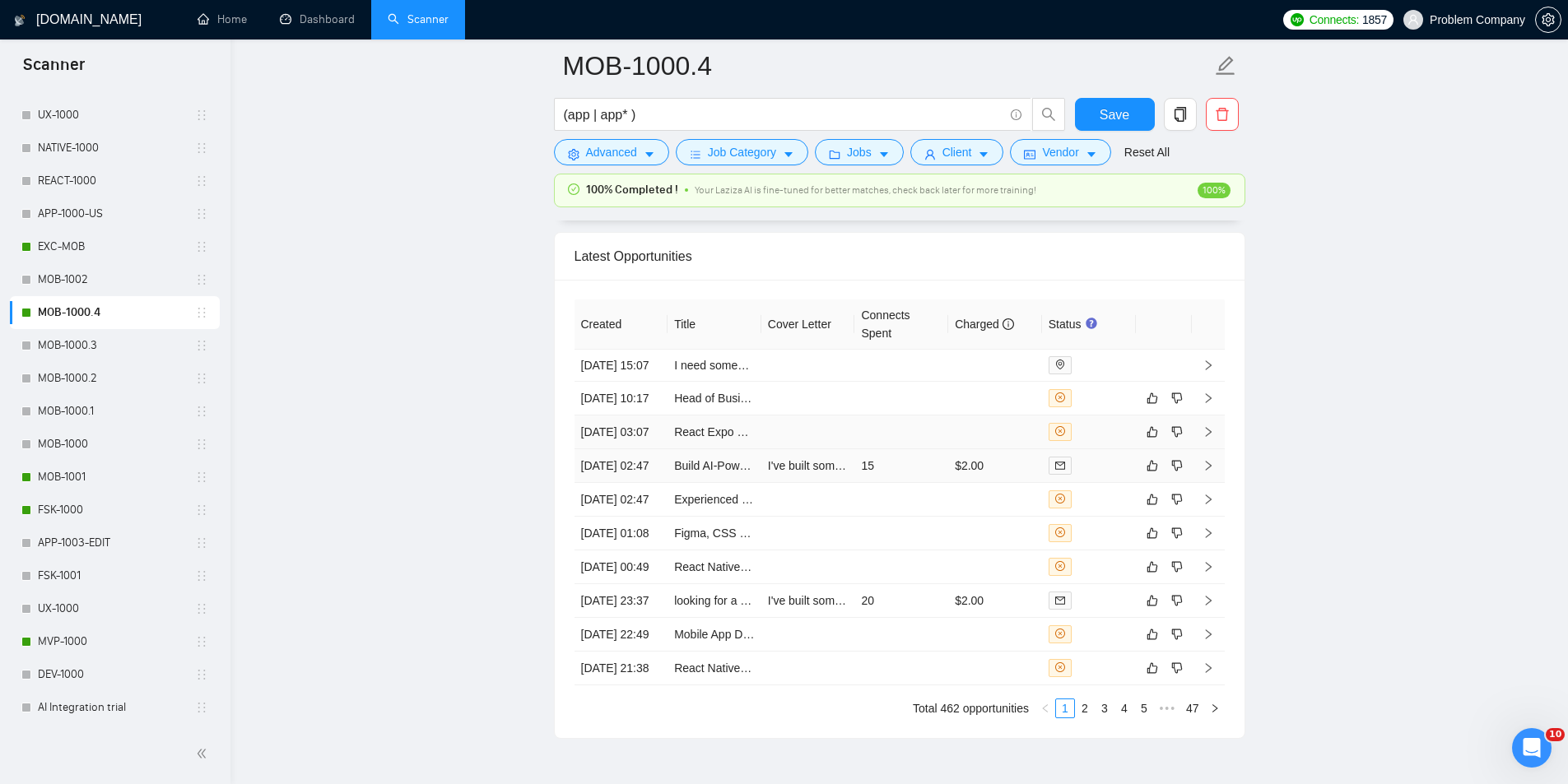
drag, startPoint x: 632, startPoint y: 519, endPoint x: 715, endPoint y: 451, distance: 107.3
click at [632, 483] on td "[DATE] 02:47" at bounding box center [621, 466] width 94 height 34
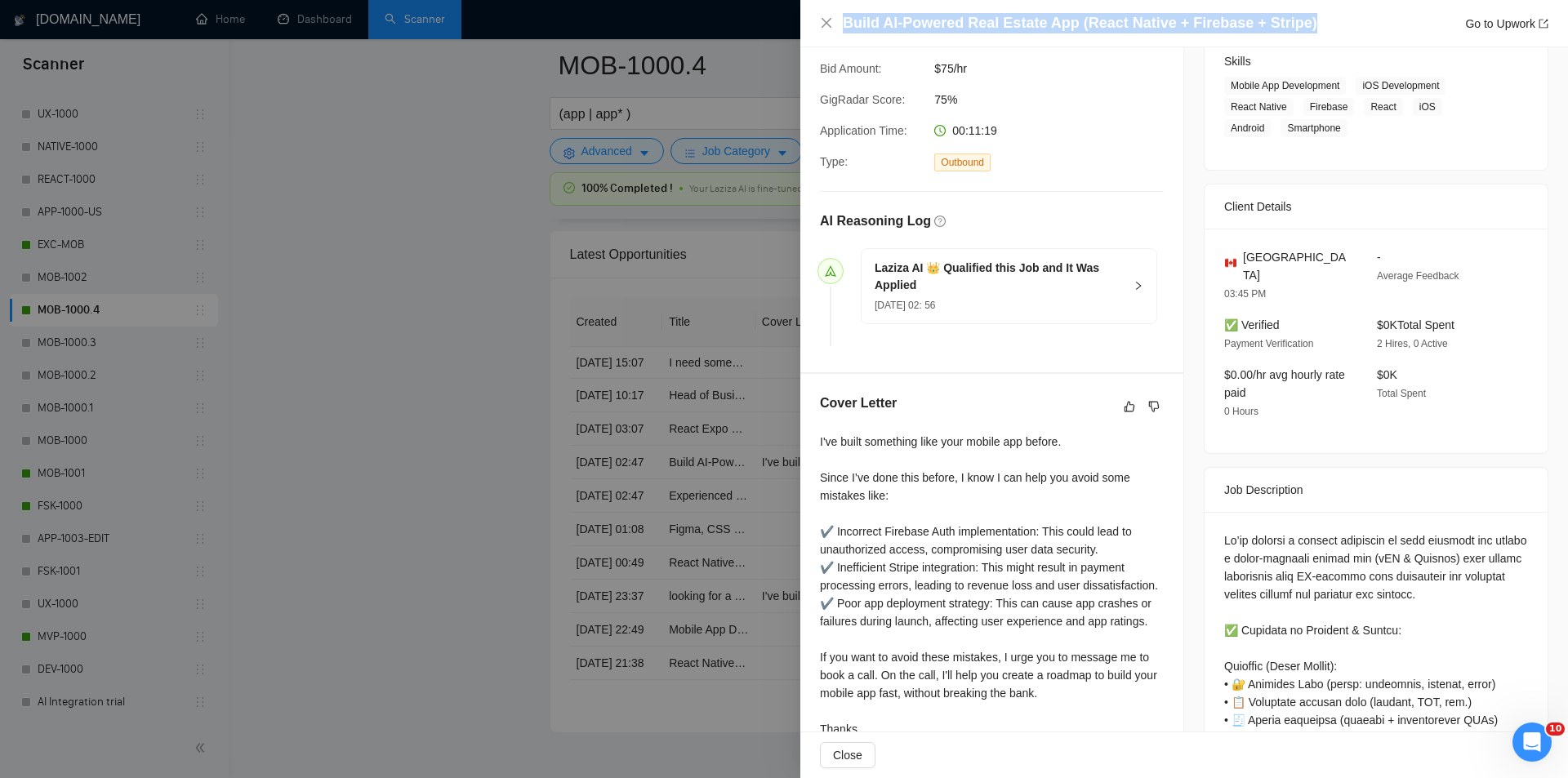
drag, startPoint x: 1091, startPoint y: 32, endPoint x: 823, endPoint y: 37, distance: 268.0
click at [823, 37] on div "Build AI-Powered Real Estate App (React Native + Firebase + Stripe) Go to Upwork" at bounding box center [1184, 23] width 768 height 47
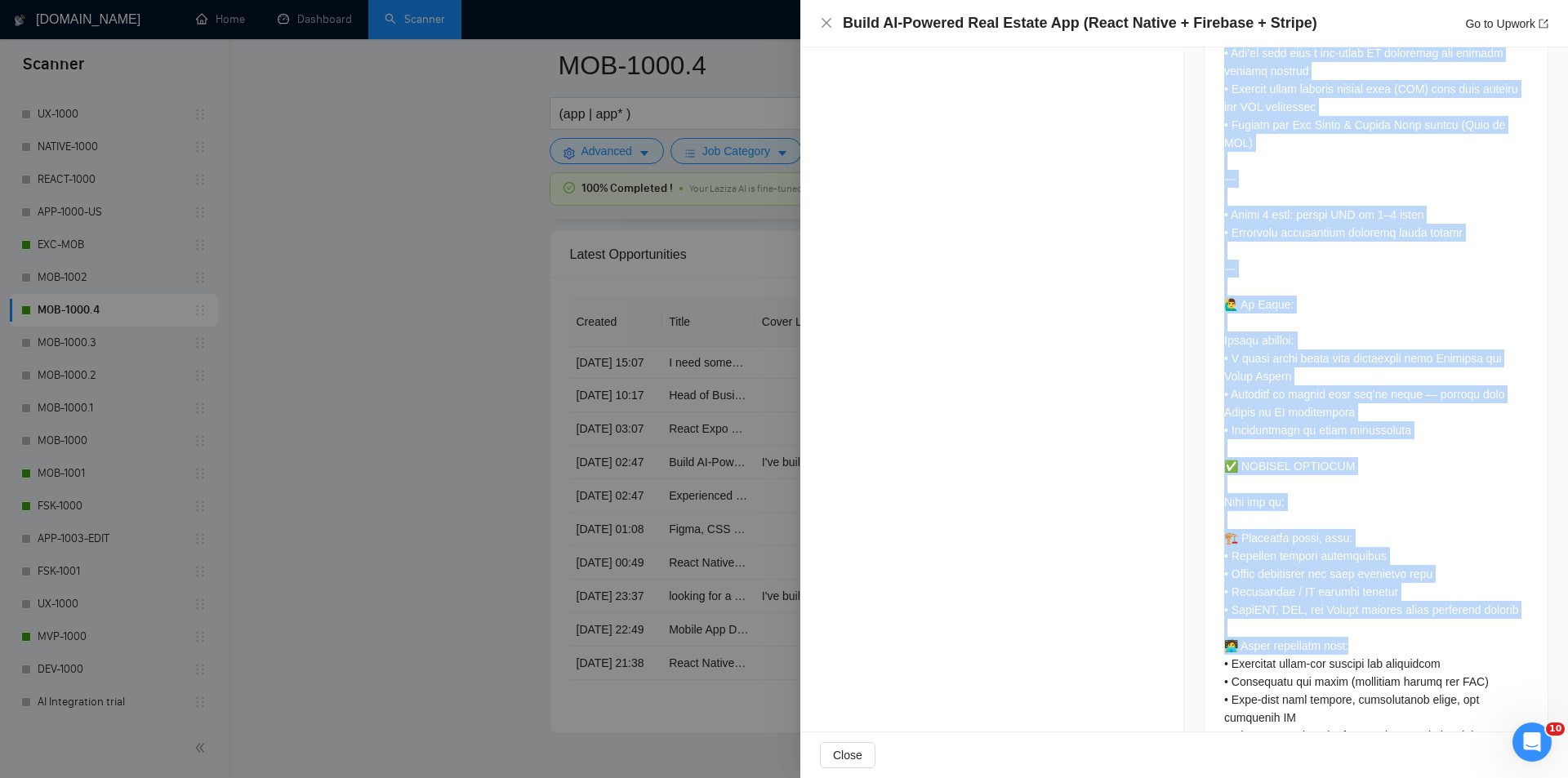
scroll to position [1417, 0]
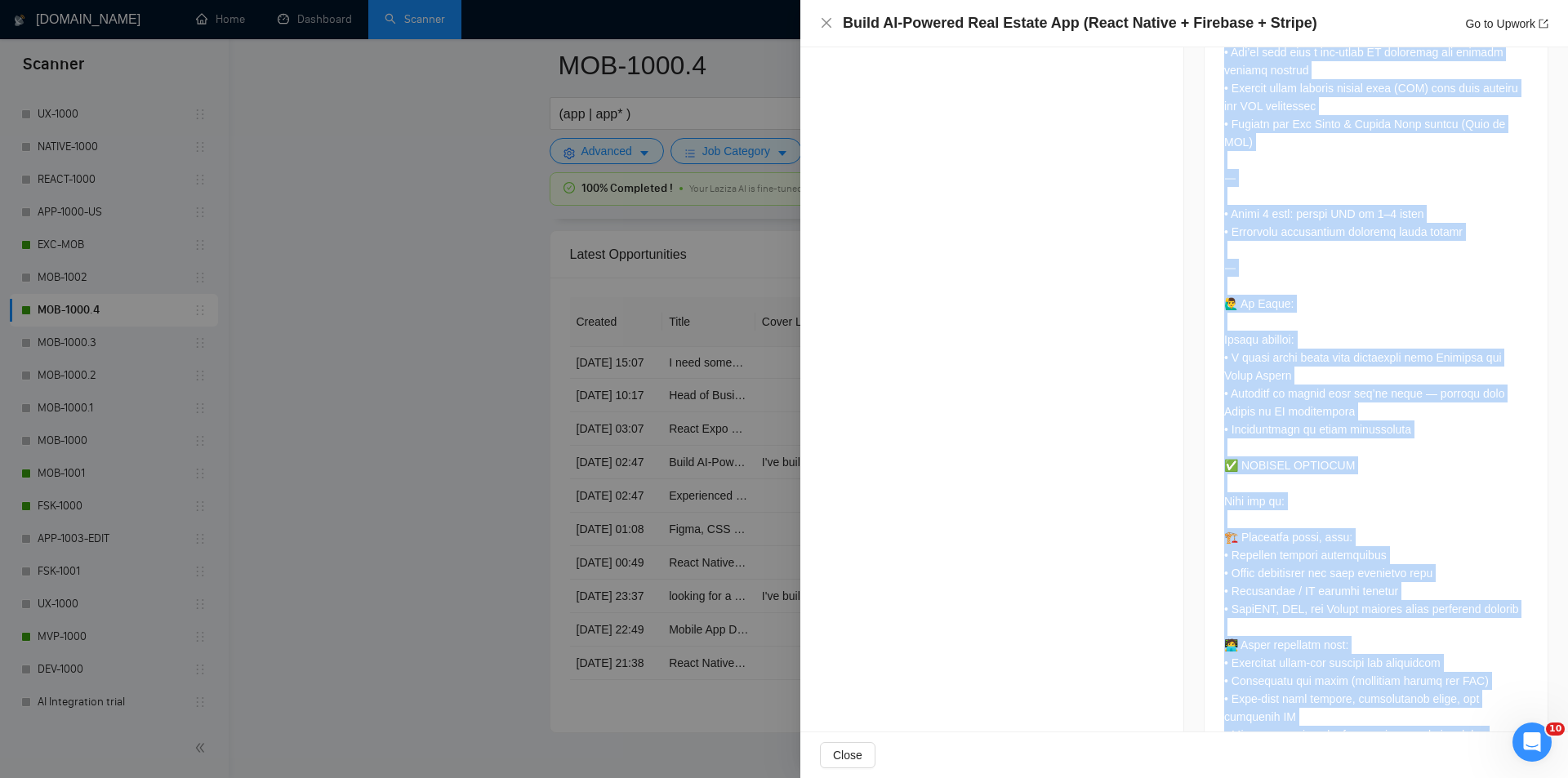
drag, startPoint x: 1214, startPoint y: 347, endPoint x: 1491, endPoint y: 688, distance: 439.3
click at [1491, 688] on div at bounding box center [1375, 64] width 343 height 1410
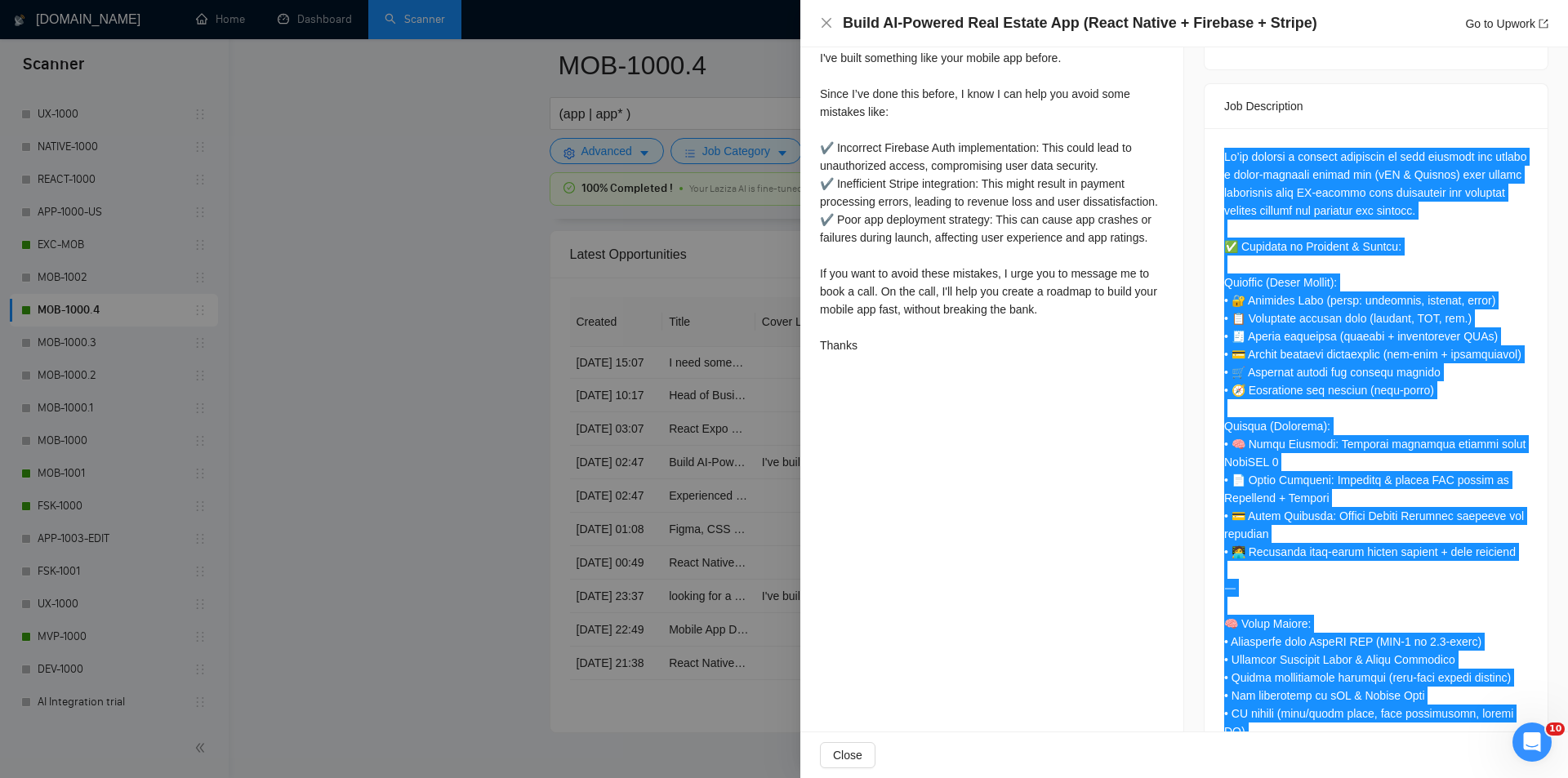
scroll to position [356, 0]
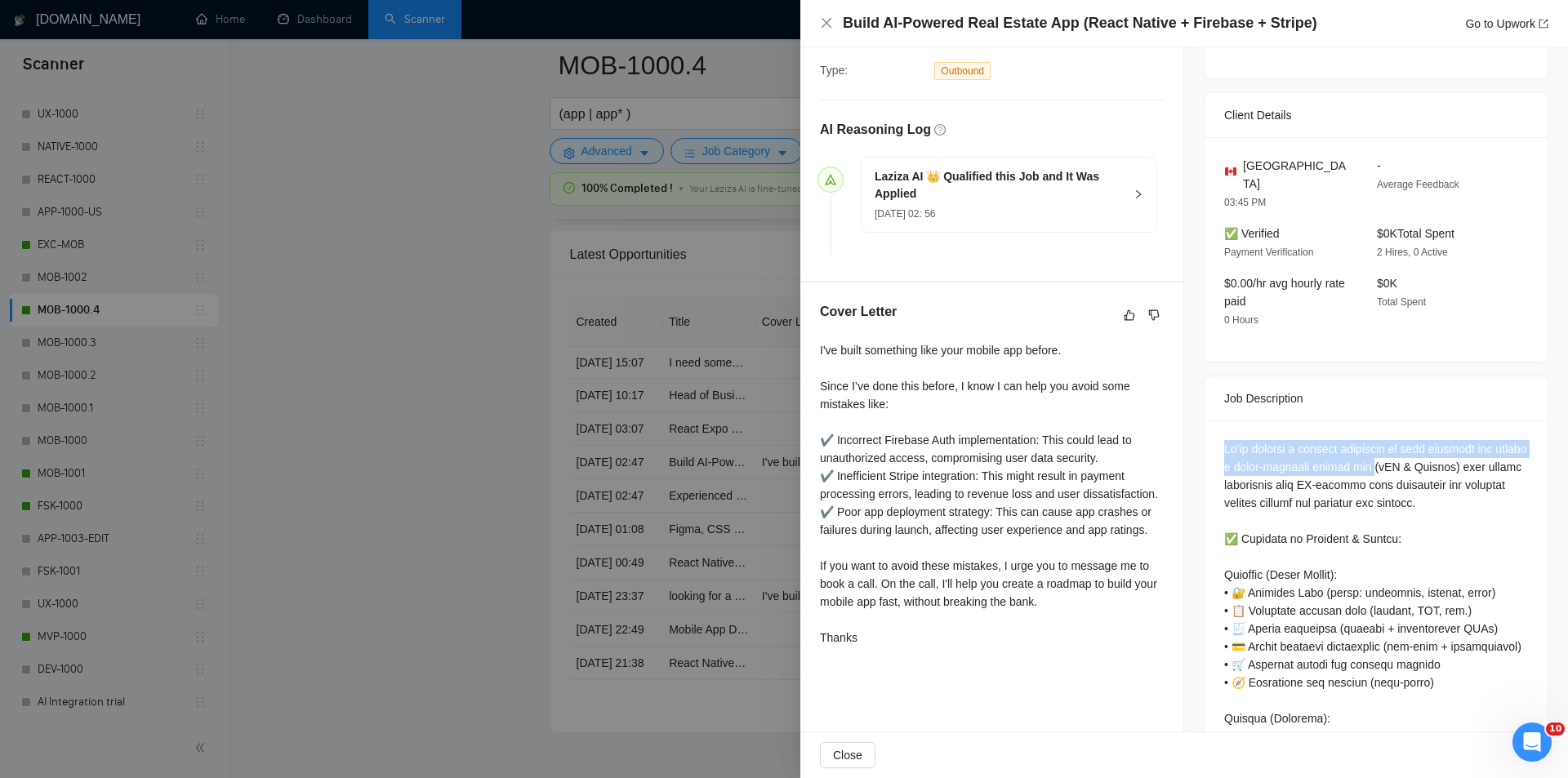
drag, startPoint x: 1214, startPoint y: 431, endPoint x: 1401, endPoint y: 438, distance: 187.1
click at [826, 21] on icon "close" at bounding box center [826, 22] width 13 height 13
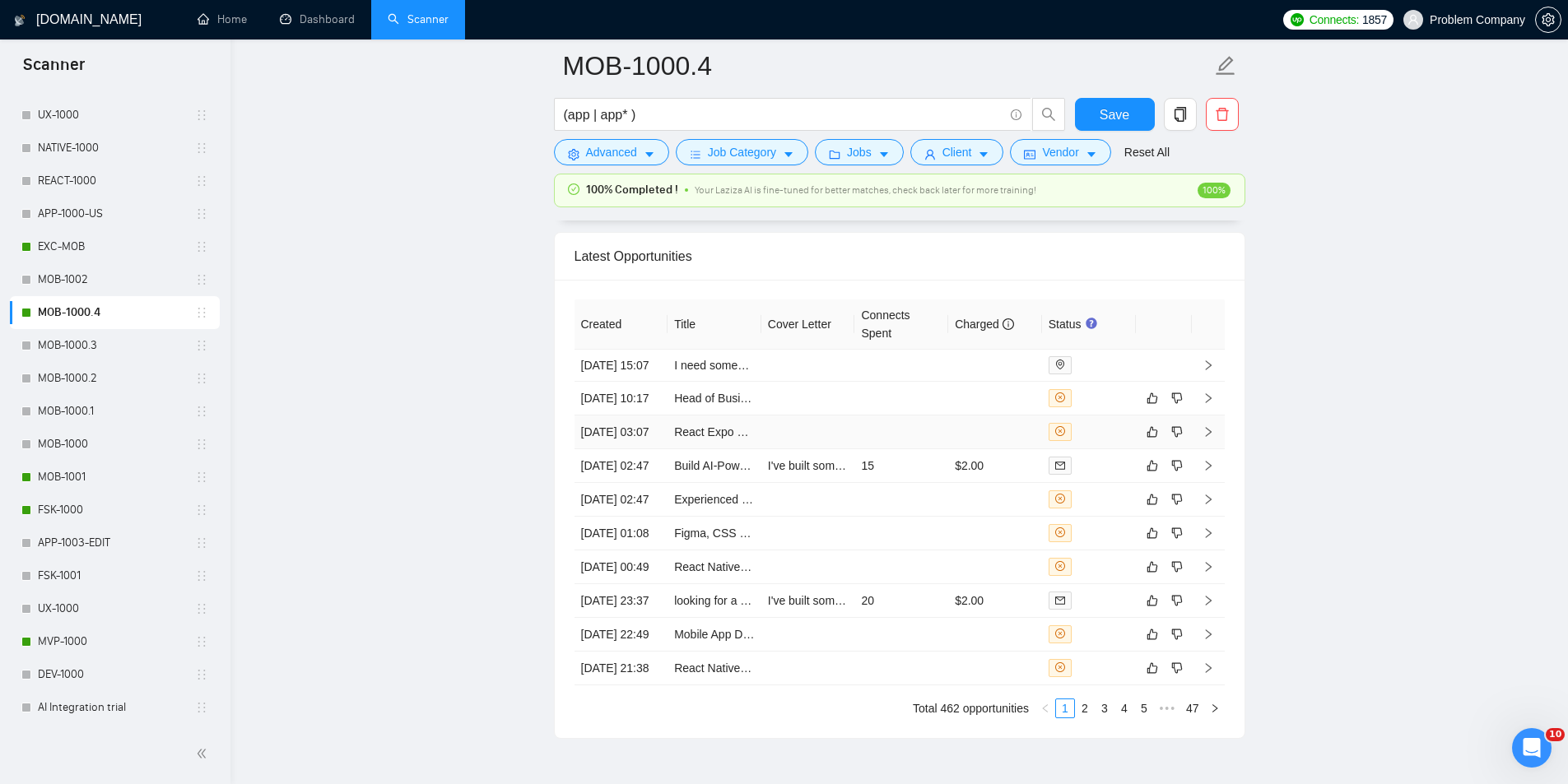
click at [644, 449] on td "[DATE] 03:07" at bounding box center [621, 432] width 94 height 34
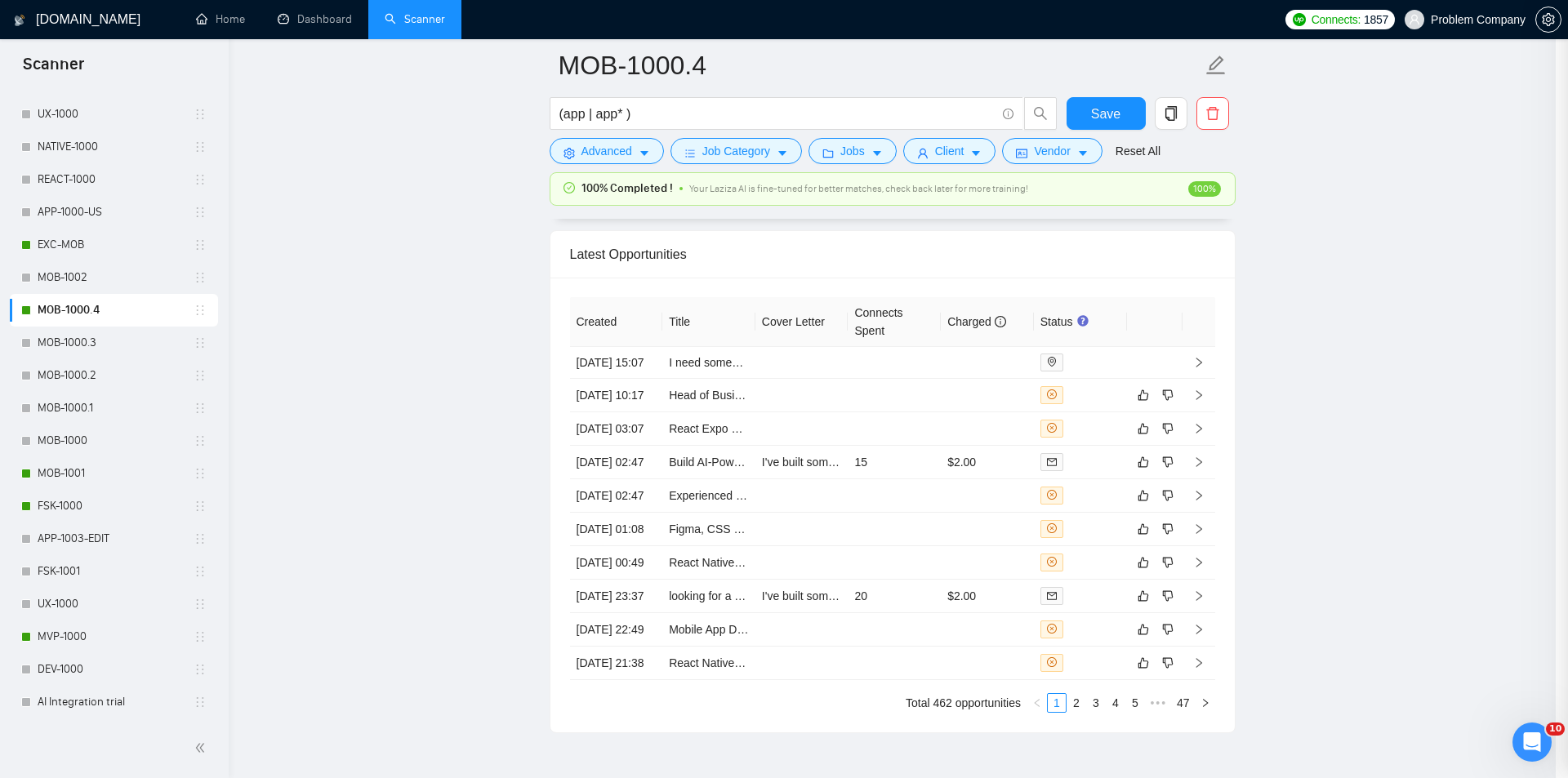
scroll to position [250, 0]
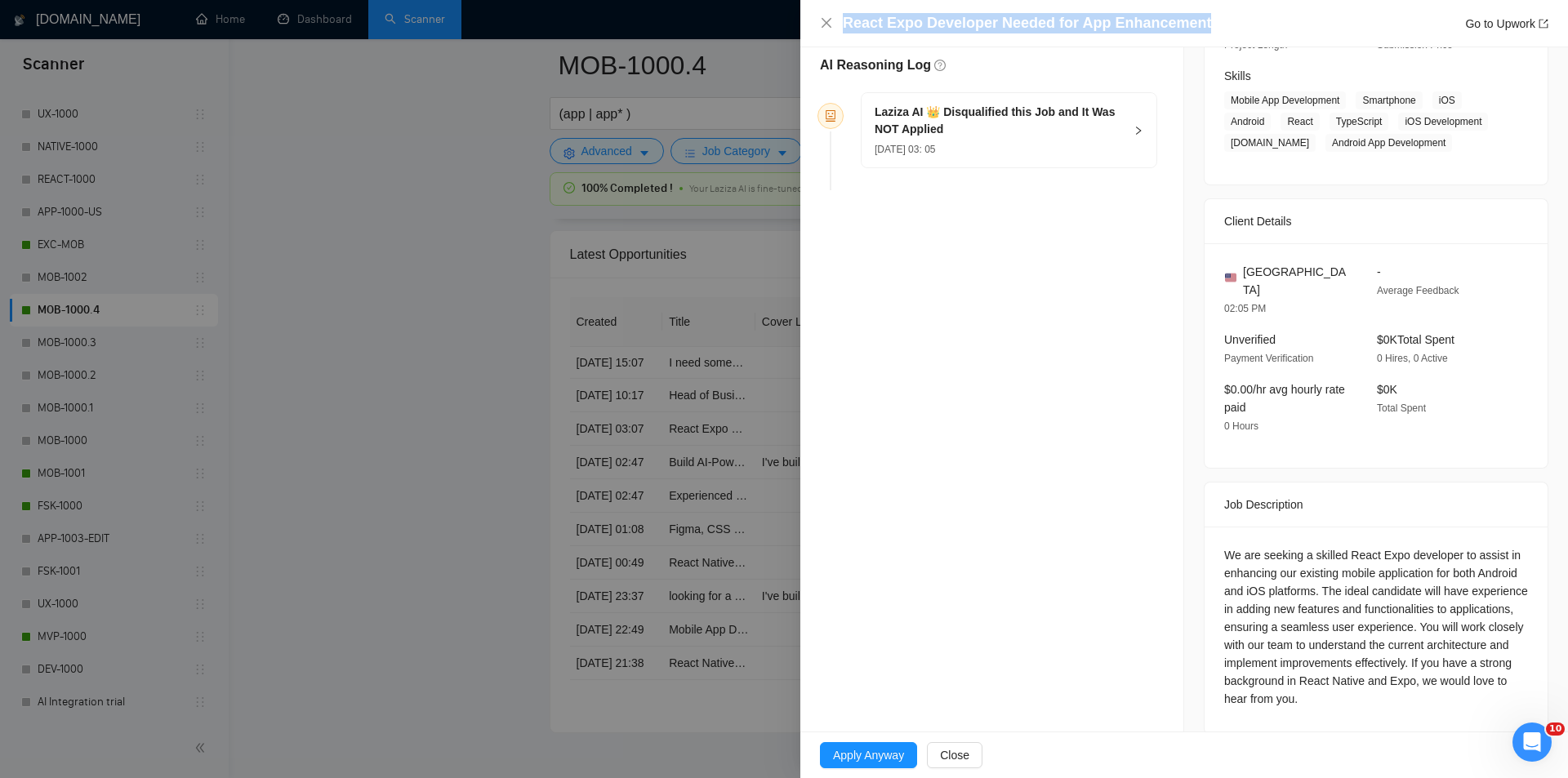
drag, startPoint x: 1203, startPoint y: 17, endPoint x: 809, endPoint y: 31, distance: 394.2
click at [809, 31] on div "React Expo Developer Needed for App Enhancement Go to Upwork" at bounding box center [1184, 23] width 768 height 47
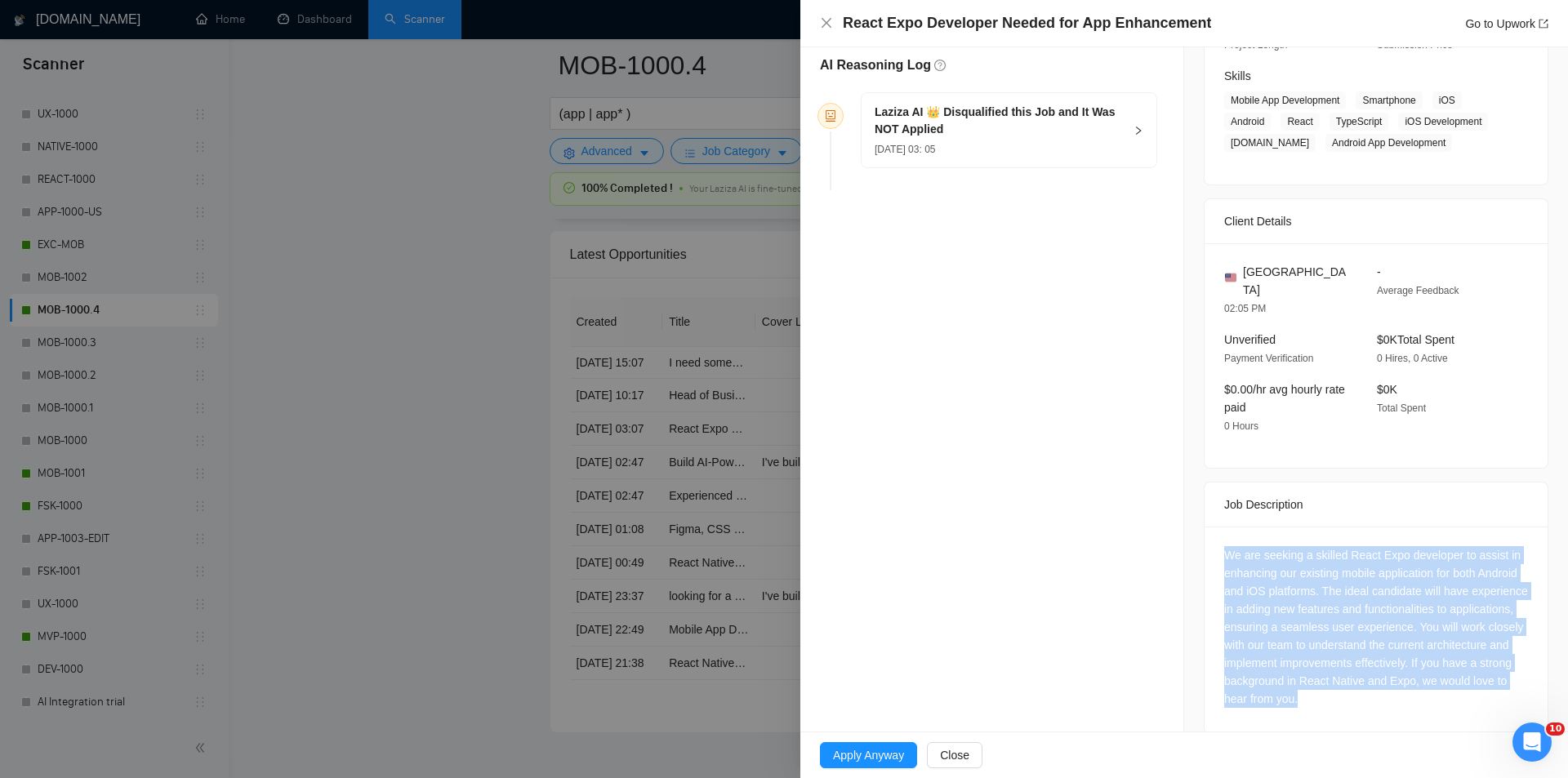
drag, startPoint x: 1215, startPoint y: 523, endPoint x: 1452, endPoint y: 695, distance: 292.8
click at [1452, 695] on div "We are seeking a skilled React Expo developer to assist in enhancing our existi…" at bounding box center [1375, 630] width 343 height 207
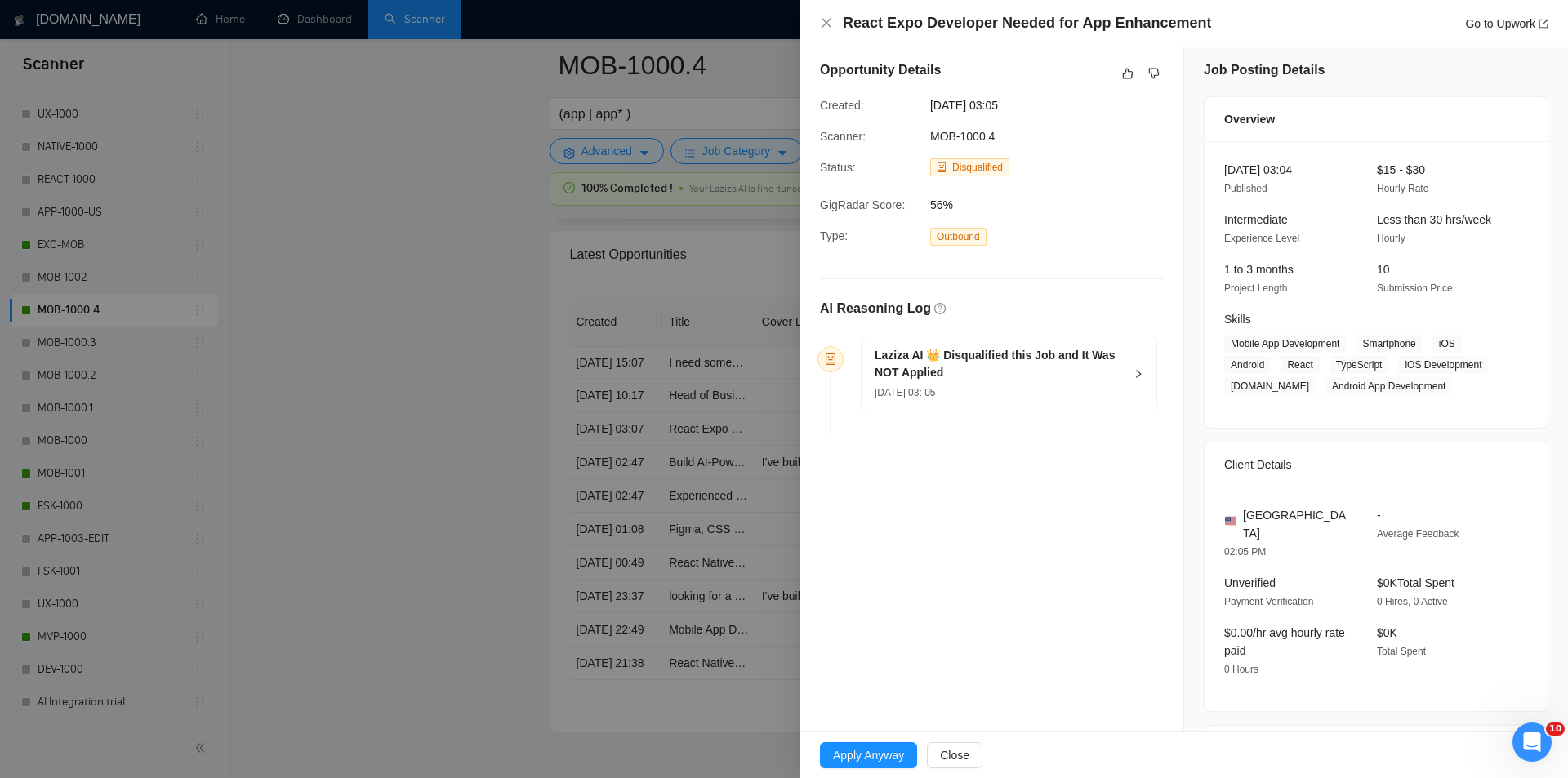
scroll to position [0, 0]
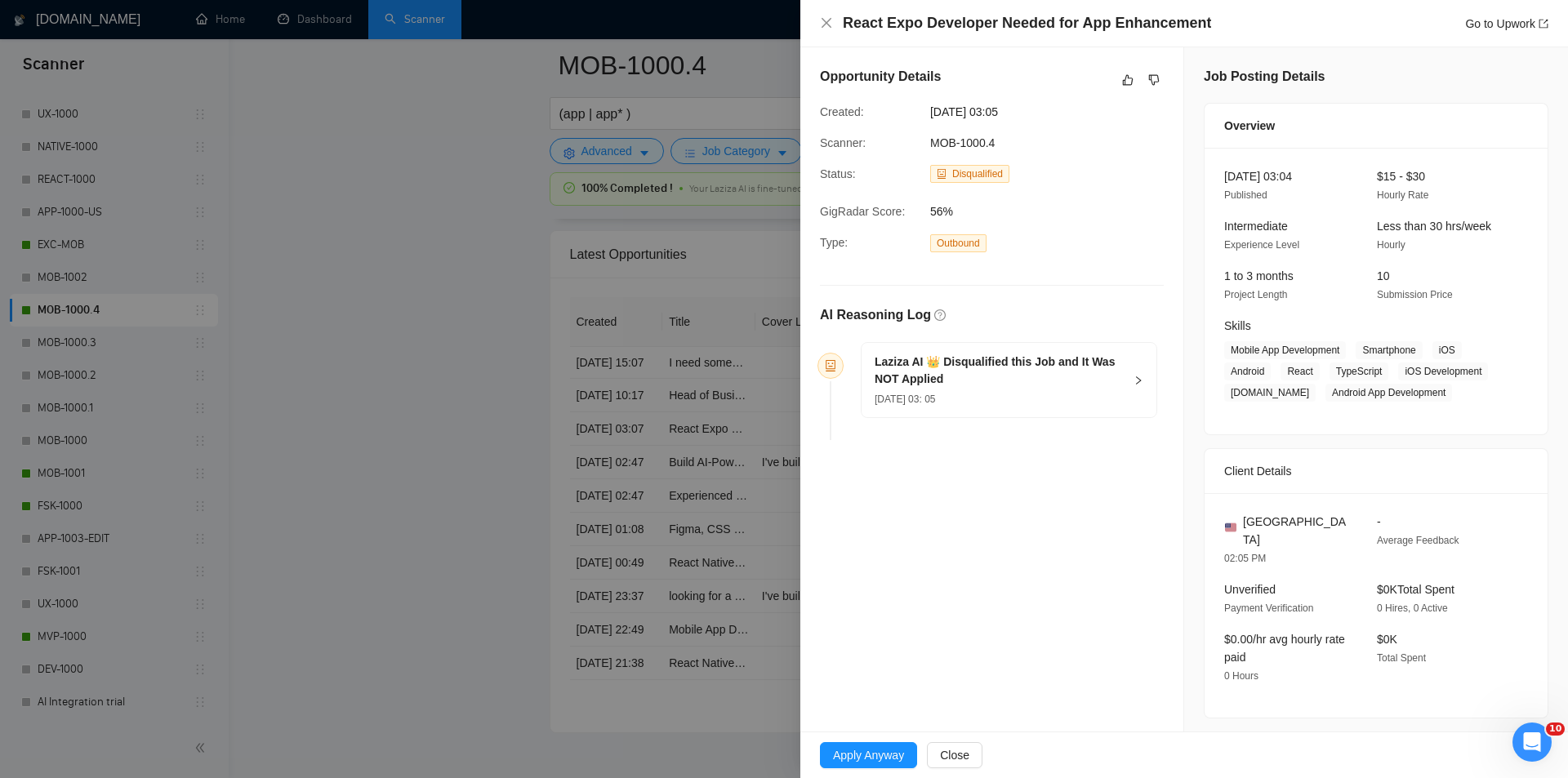
click at [1097, 392] on div "[DATE] 03: 05" at bounding box center [999, 398] width 249 height 18
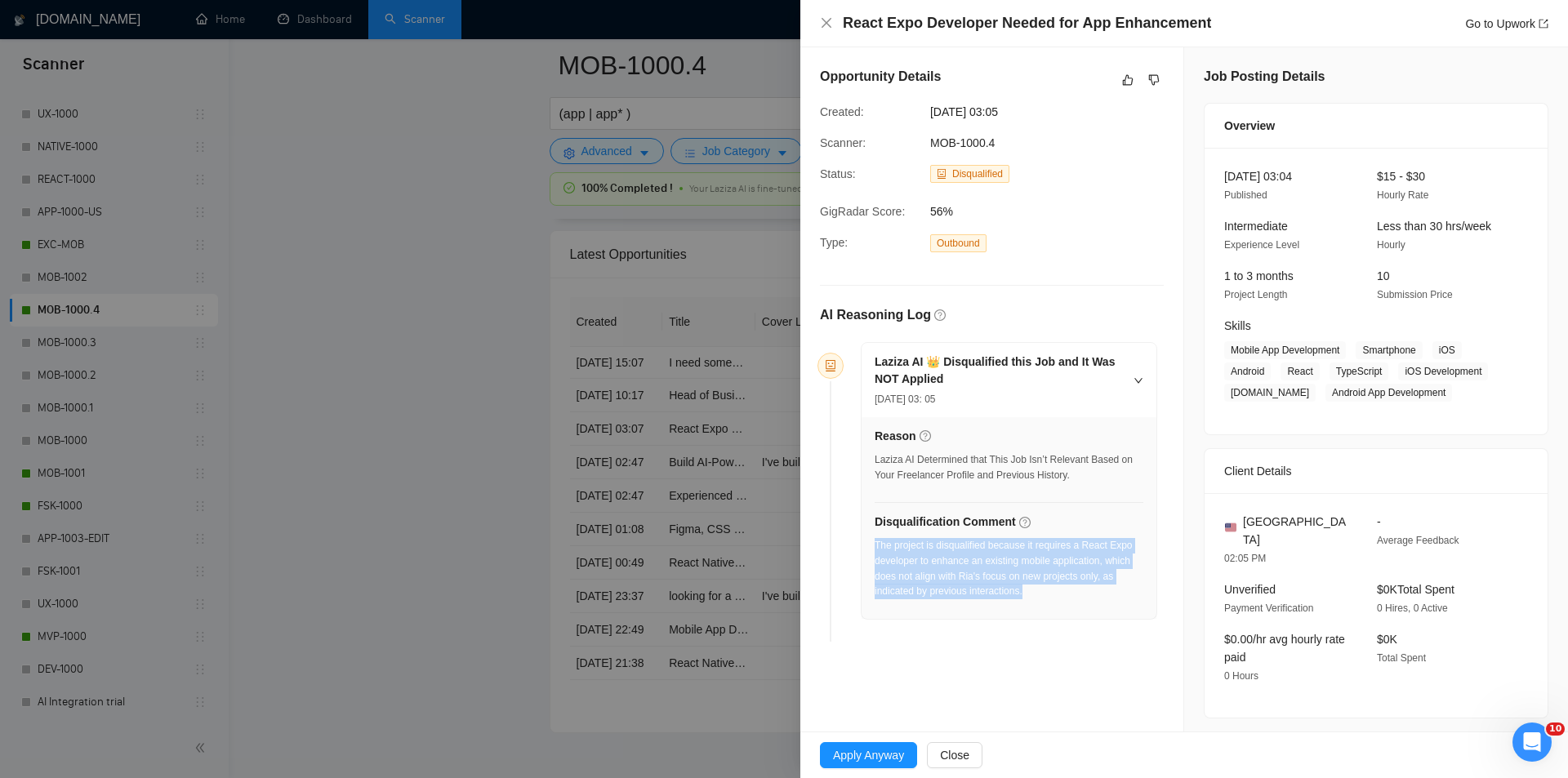
drag, startPoint x: 1051, startPoint y: 597, endPoint x: 876, endPoint y: 546, distance: 182.3
click at [876, 546] on div "The project is disqualified because it requires a React Expo developer to enhan…" at bounding box center [1009, 569] width 269 height 62
click at [827, 25] on icon "close" at bounding box center [826, 22] width 9 height 9
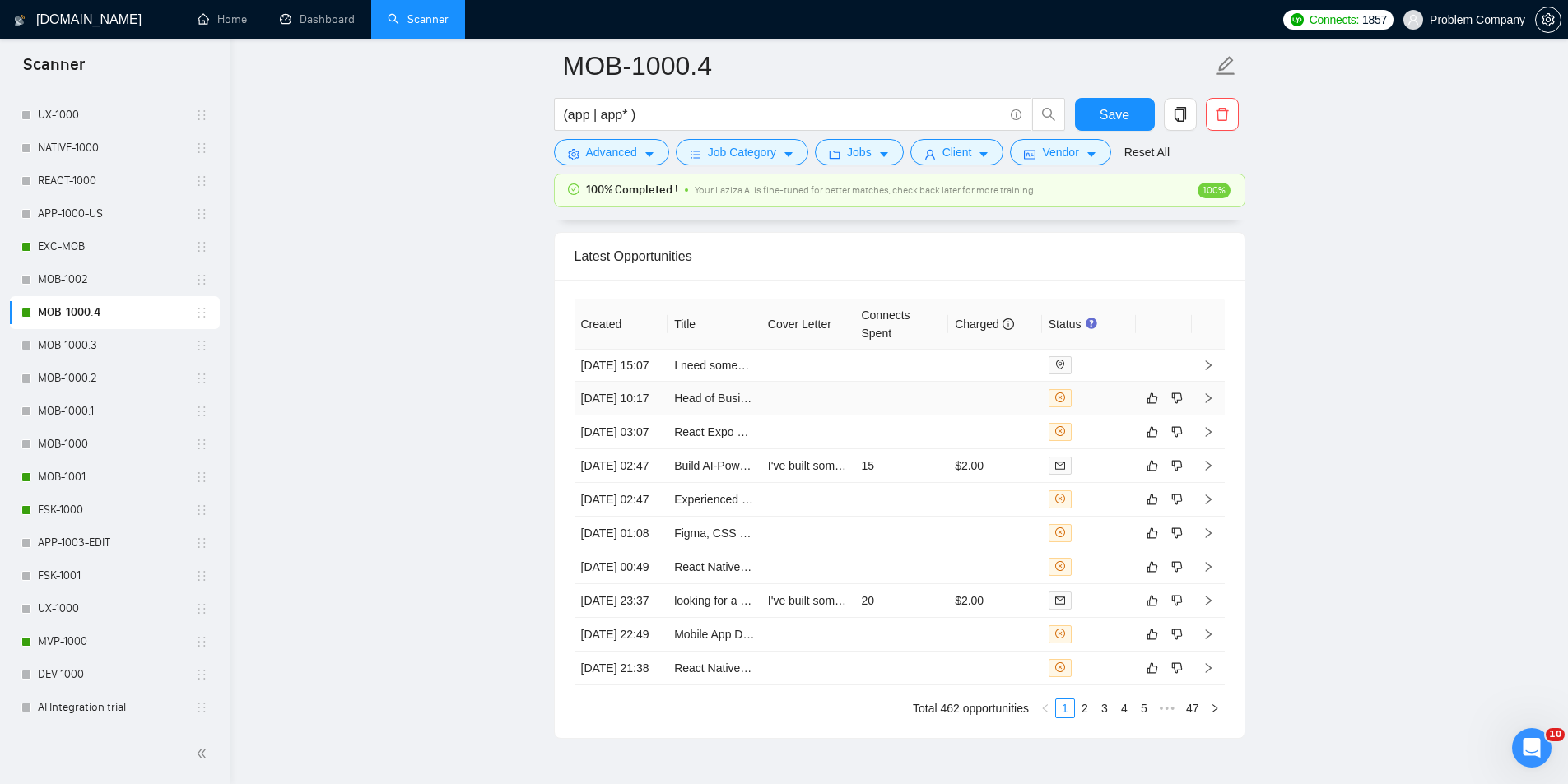
click at [649, 416] on td "[DATE] 10:17" at bounding box center [621, 398] width 94 height 34
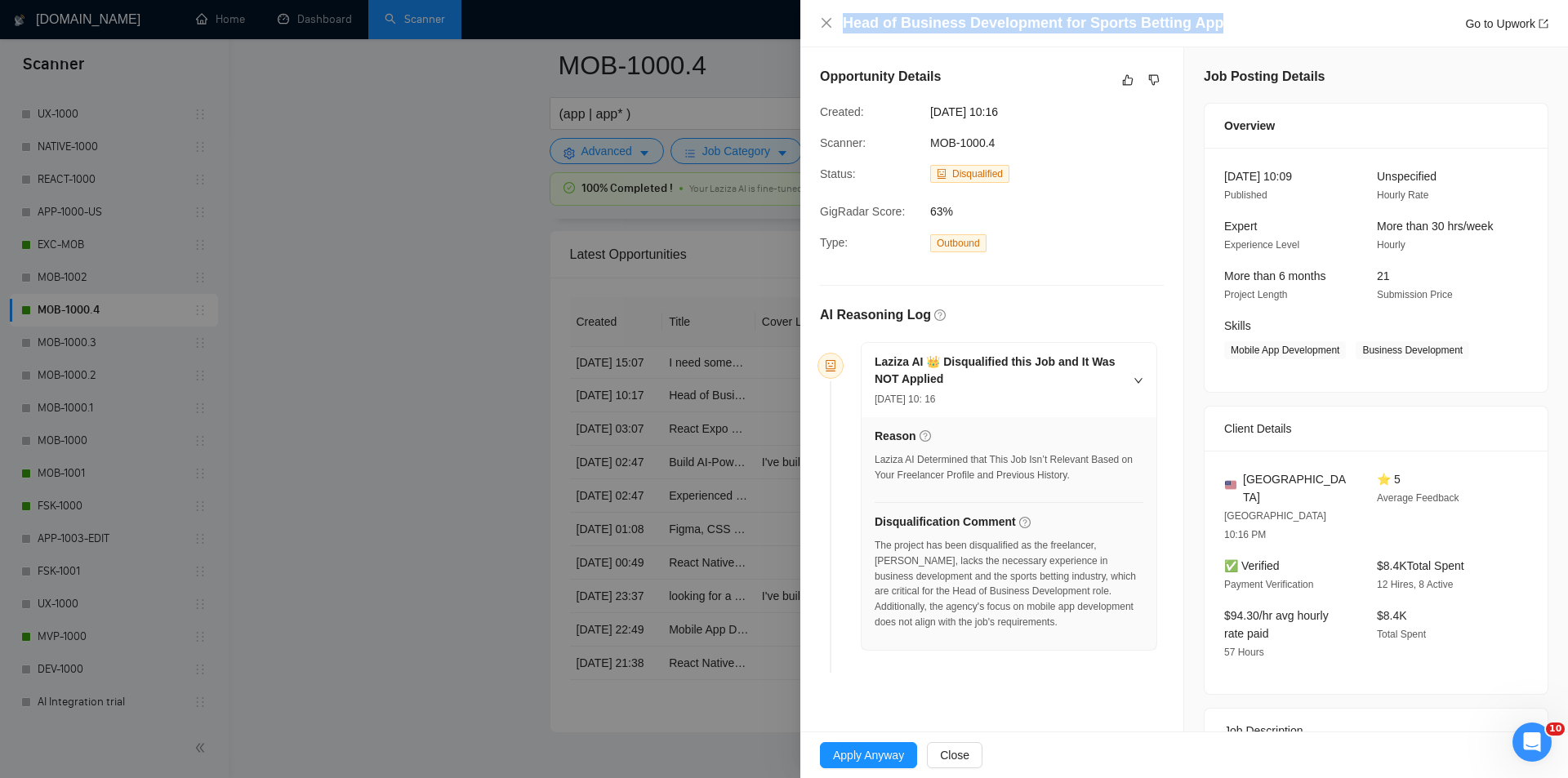
drag, startPoint x: 1248, startPoint y: 25, endPoint x: 837, endPoint y: 28, distance: 411.0
click at [837, 28] on div "Head of Business Development for Sports Betting App Go to Upwork" at bounding box center [1184, 23] width 728 height 21
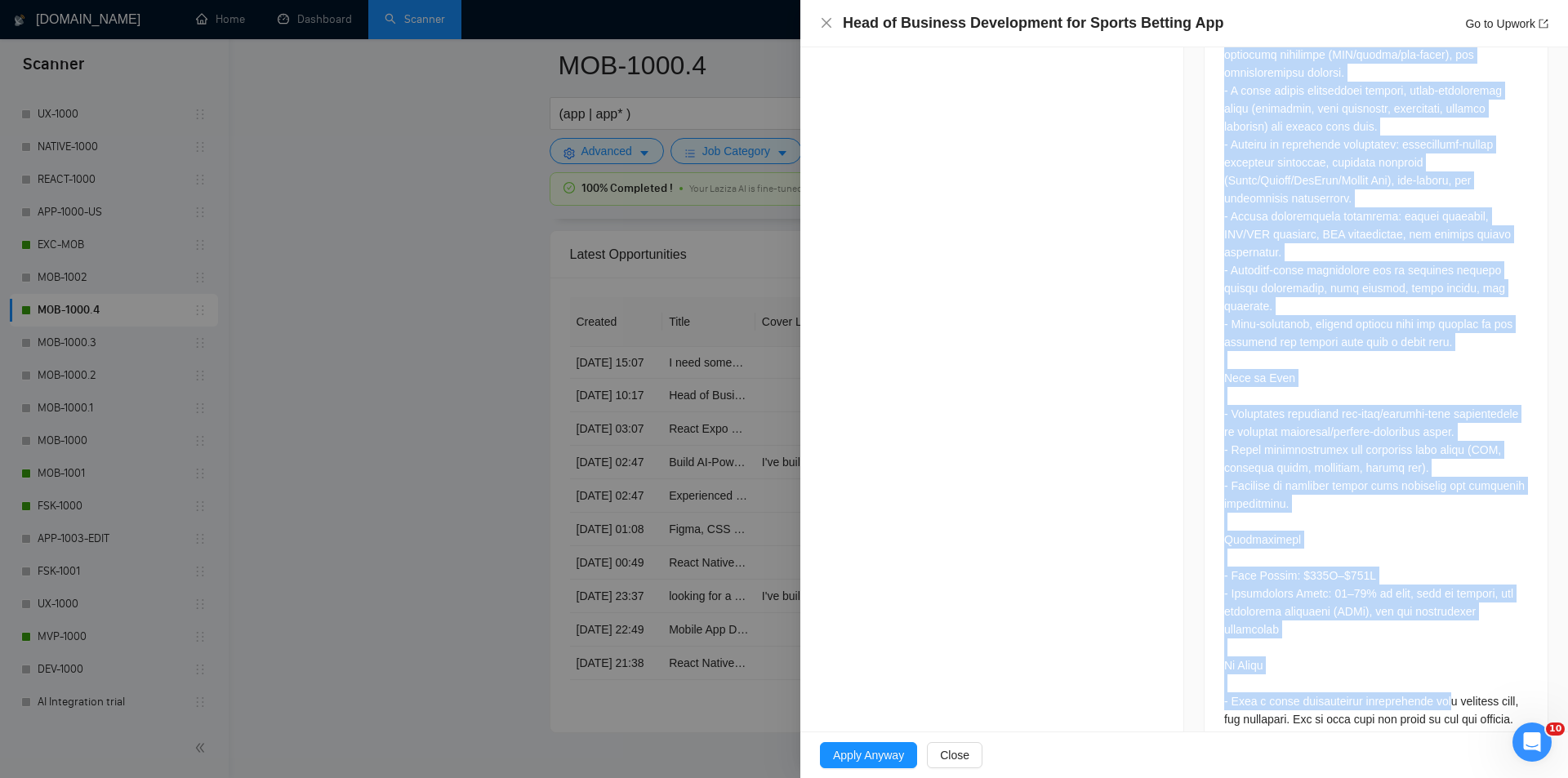
scroll to position [2129, 0]
drag, startPoint x: 1213, startPoint y: 407, endPoint x: 1450, endPoint y: 672, distance: 355.5
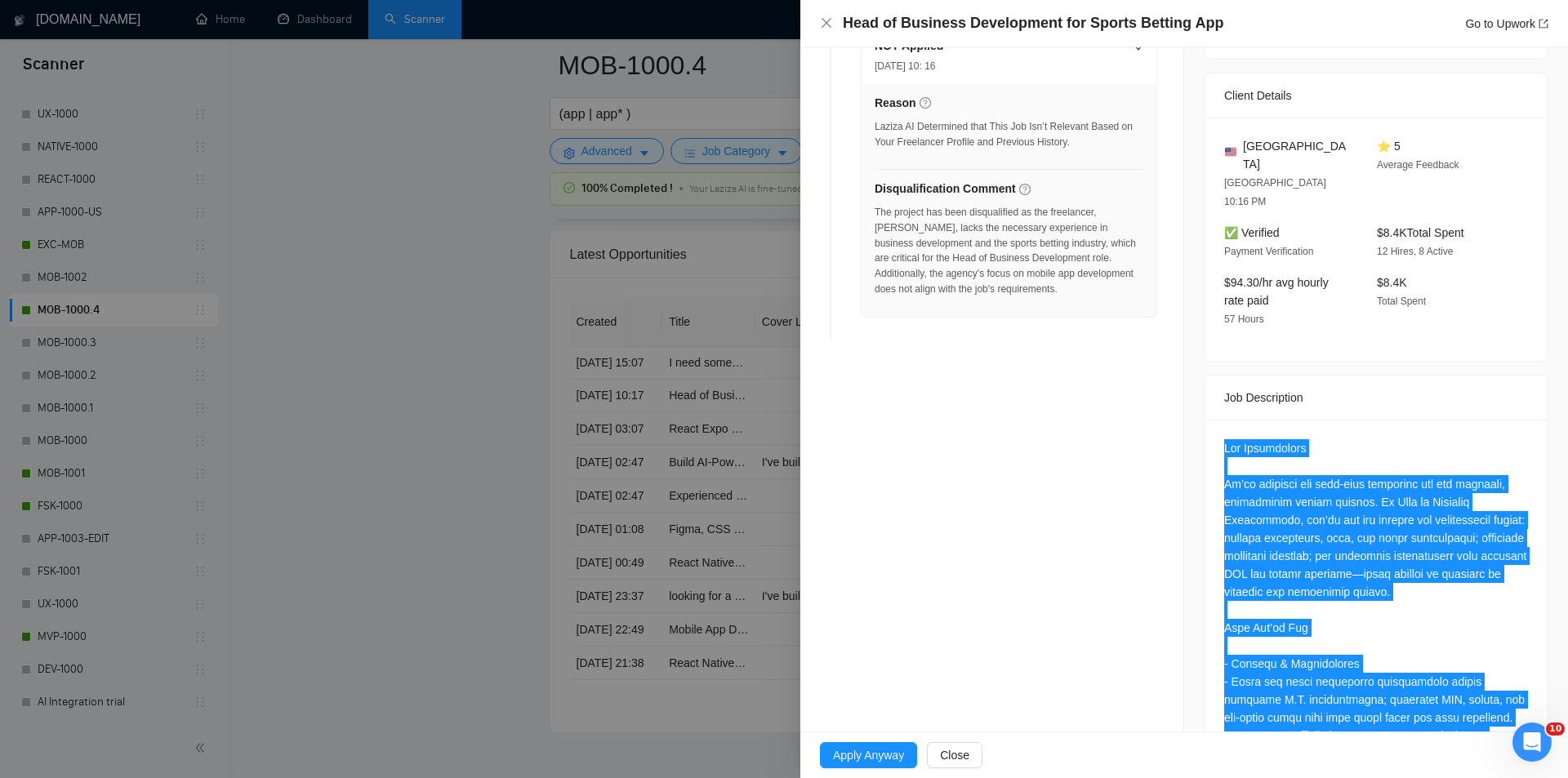
scroll to position [88, 0]
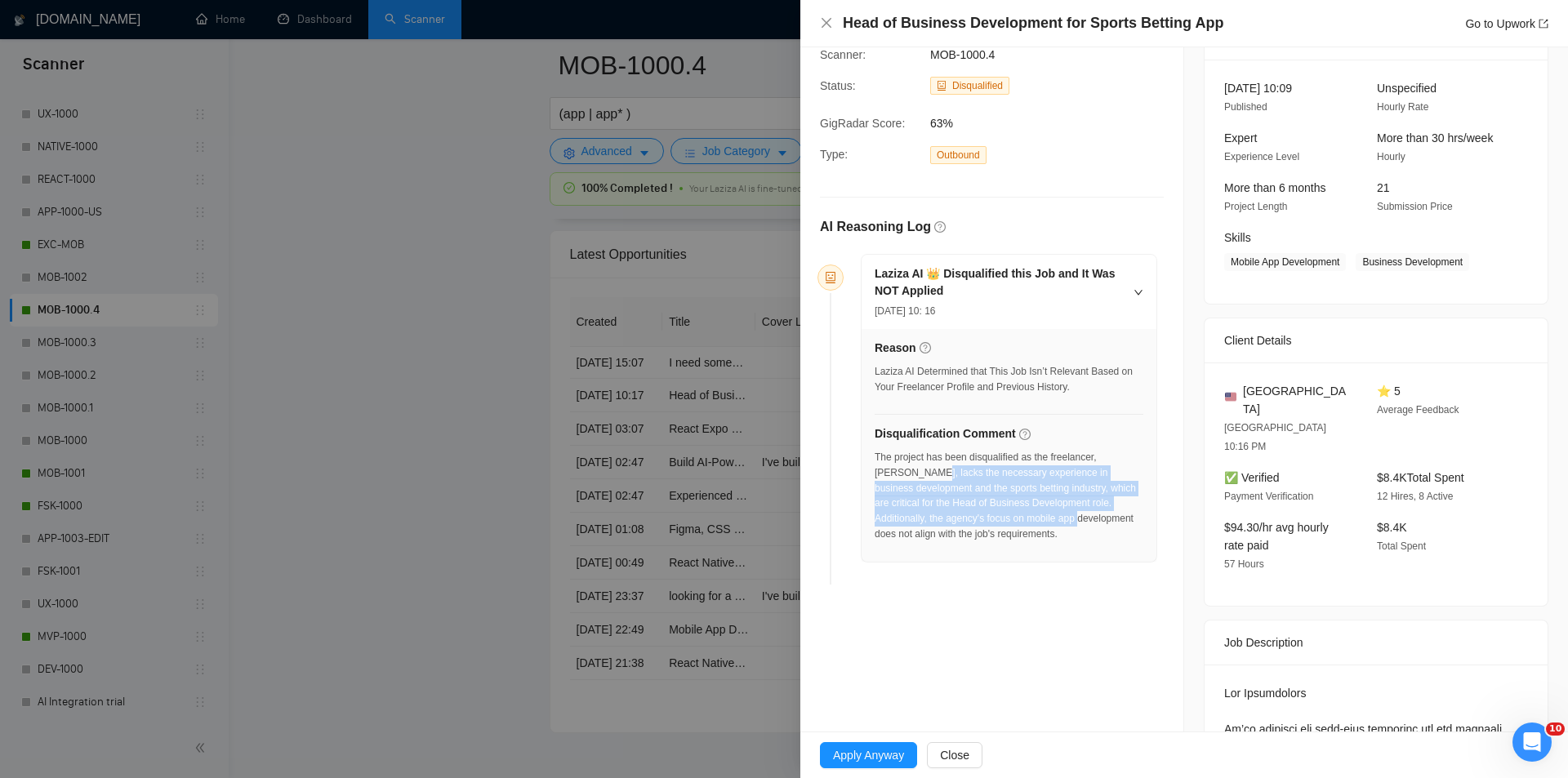
drag, startPoint x: 975, startPoint y: 524, endPoint x: 888, endPoint y: 462, distance: 106.8
click at [889, 467] on div "The project has been disqualified as the freelancer, [PERSON_NAME], lacks the n…" at bounding box center [1009, 496] width 269 height 92
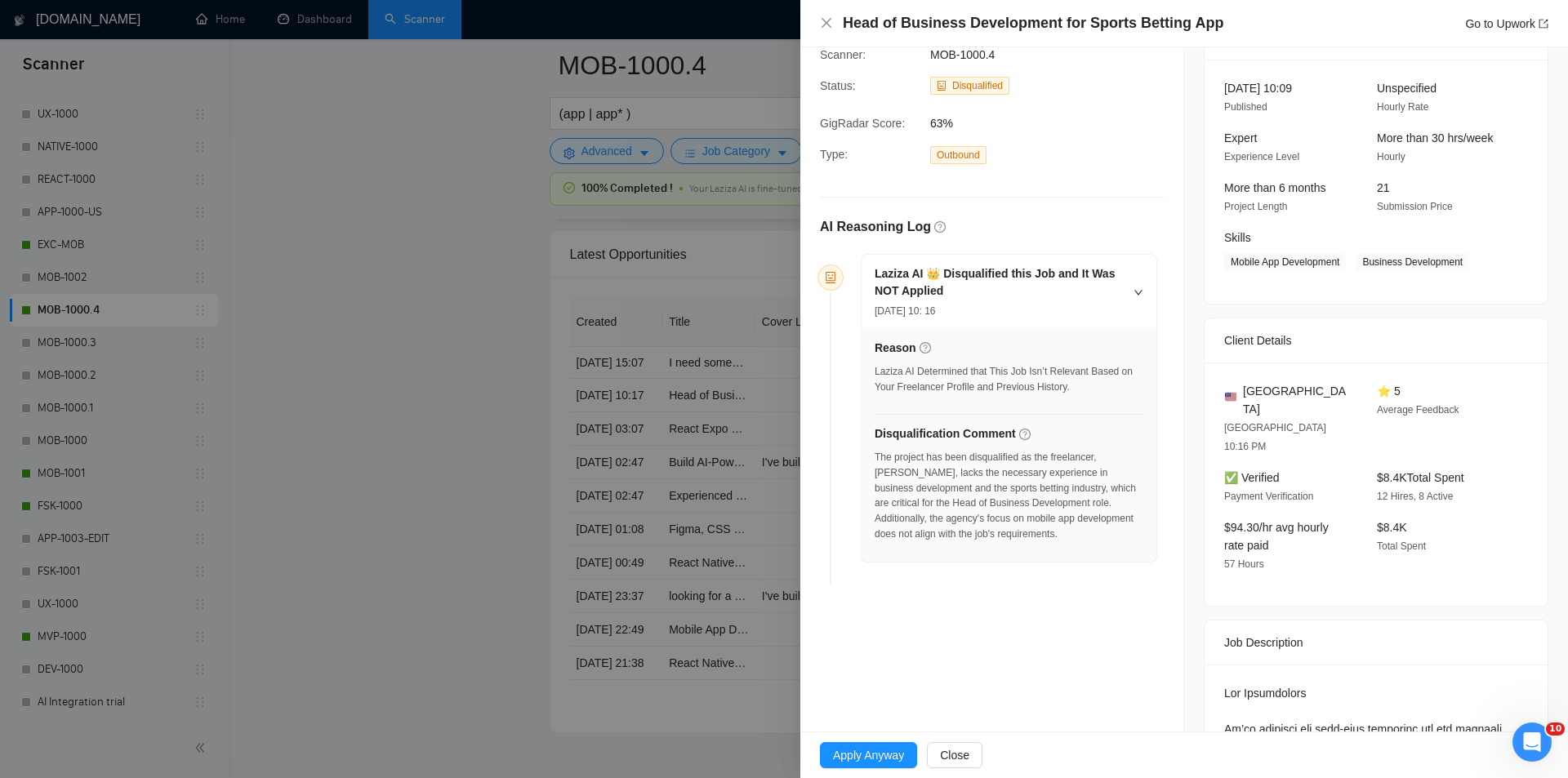
click at [877, 452] on div "The project has been disqualified as the freelancer, [PERSON_NAME], lacks the n…" at bounding box center [1009, 496] width 269 height 92
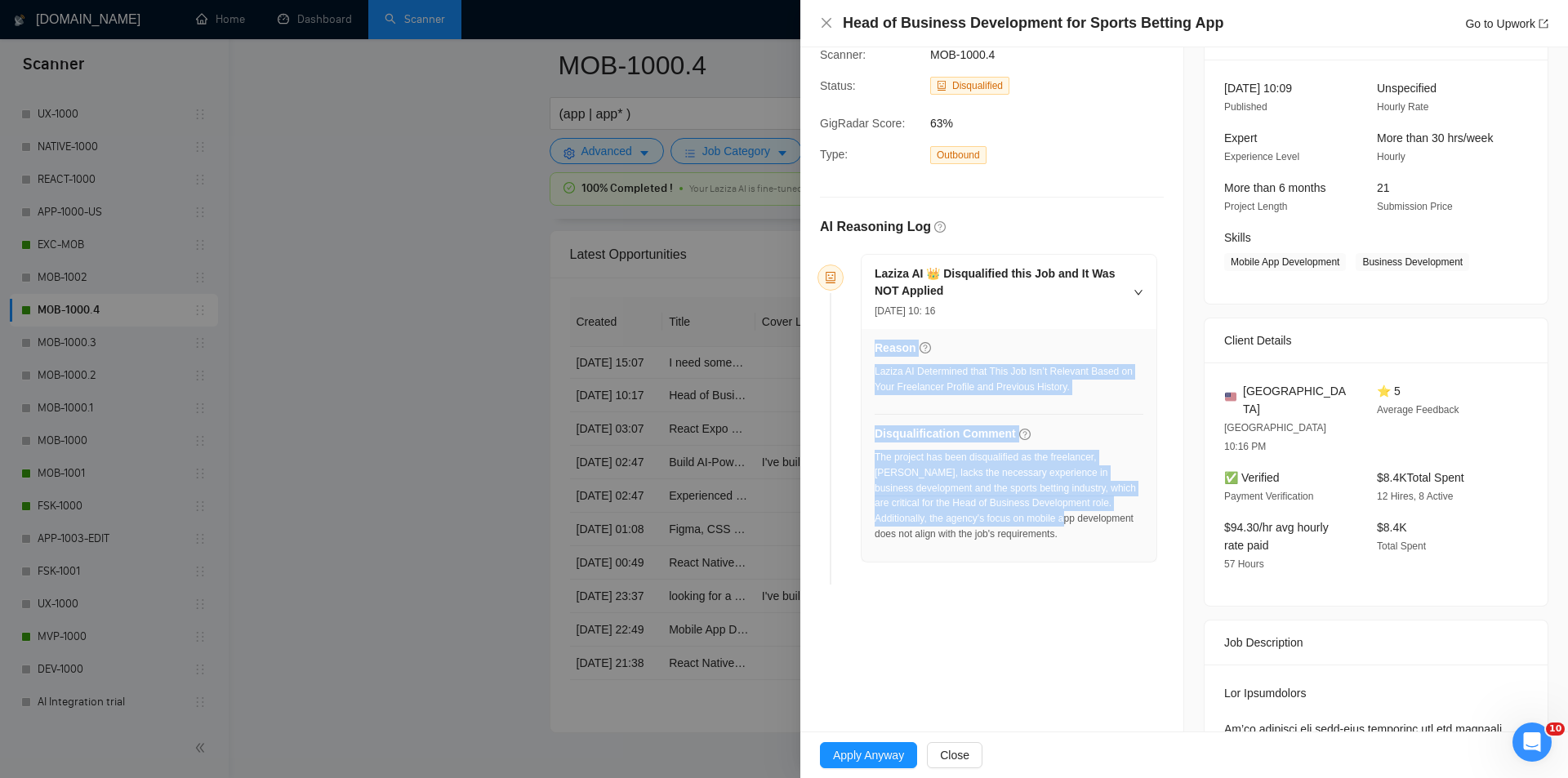
drag, startPoint x: 938, startPoint y: 473, endPoint x: 960, endPoint y: 512, distance: 44.8
click at [960, 512] on div "Reason Laziza AI Determined that This Job Isn’t Relevant Based on Your Freelanc…" at bounding box center [1008, 445] width 294 height 233
click at [961, 512] on div "The project has been disqualified as the freelancer, [PERSON_NAME], lacks the n…" at bounding box center [1009, 496] width 269 height 92
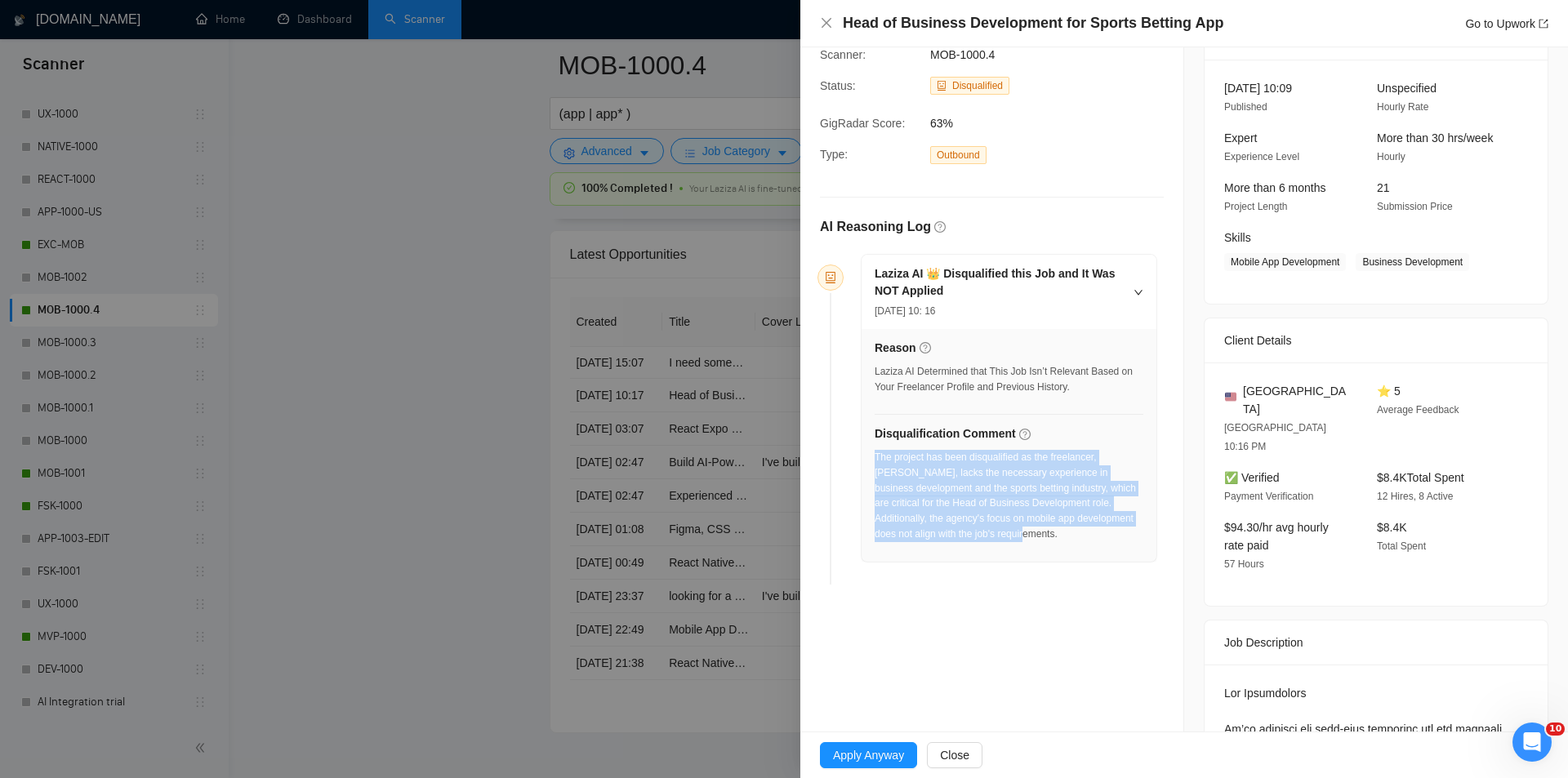
drag, startPoint x: 951, startPoint y: 535, endPoint x: 876, endPoint y: 457, distance: 108.2
click at [876, 457] on div "The project has been disqualified as the freelancer, [PERSON_NAME], lacks the n…" at bounding box center [1009, 496] width 269 height 92
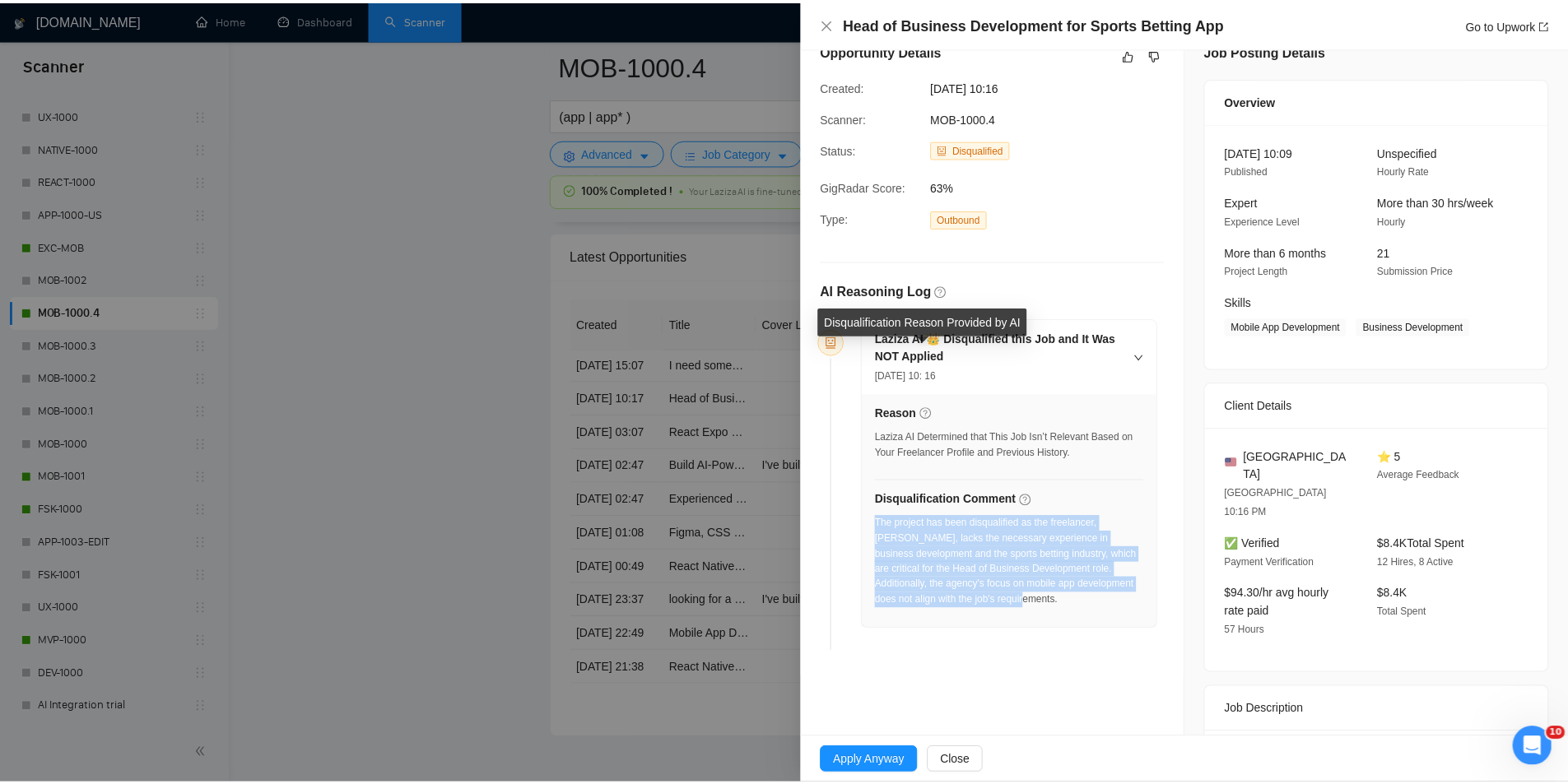
scroll to position [0, 0]
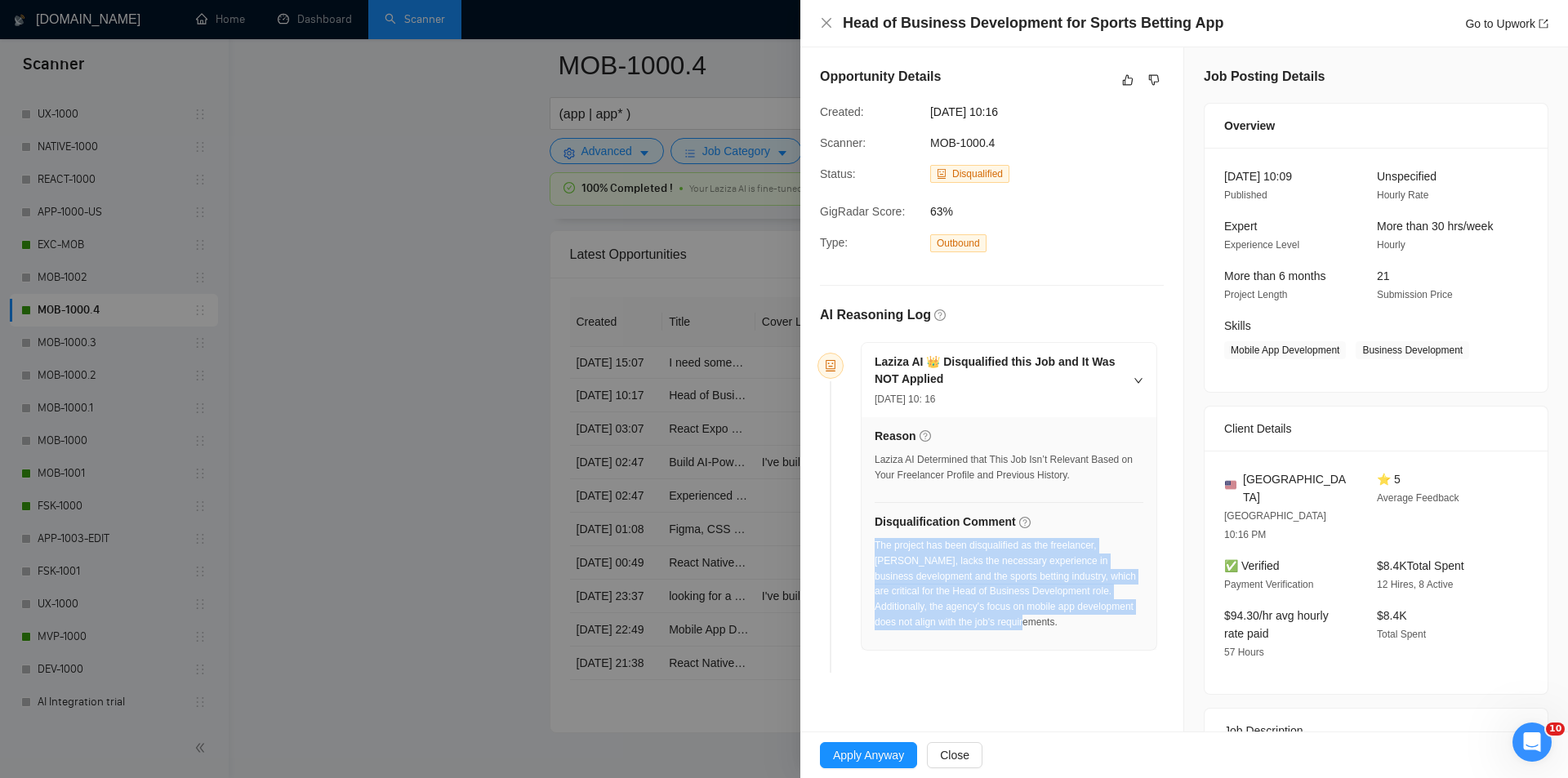
drag, startPoint x: 1065, startPoint y: 111, endPoint x: 912, endPoint y: 106, distance: 153.1
click at [912, 106] on div "Created: [DATE] 10:16" at bounding box center [978, 111] width 330 height 18
click at [829, 23] on icon "close" at bounding box center [826, 22] width 13 height 13
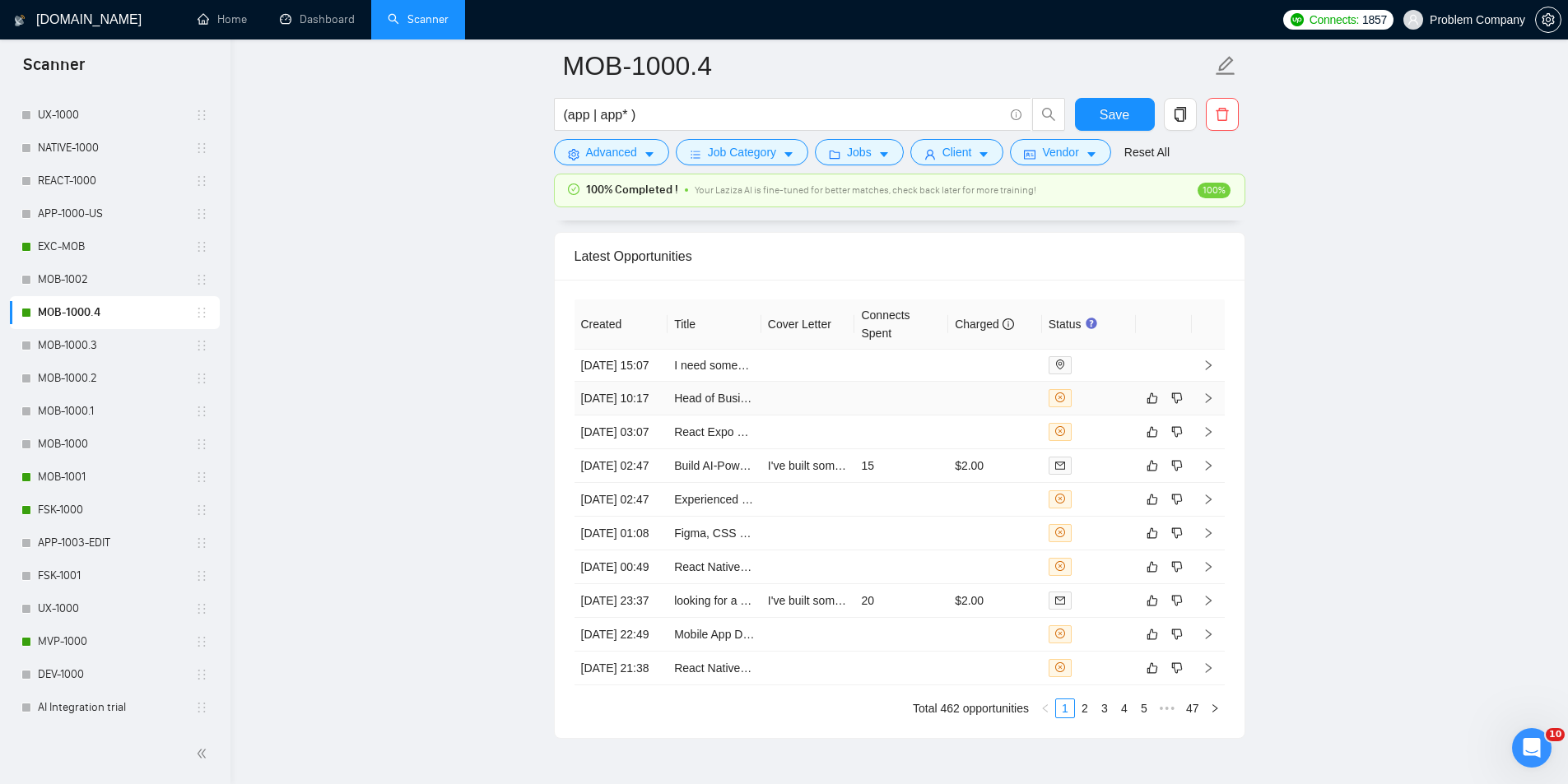
click at [809, 416] on td at bounding box center [808, 398] width 94 height 34
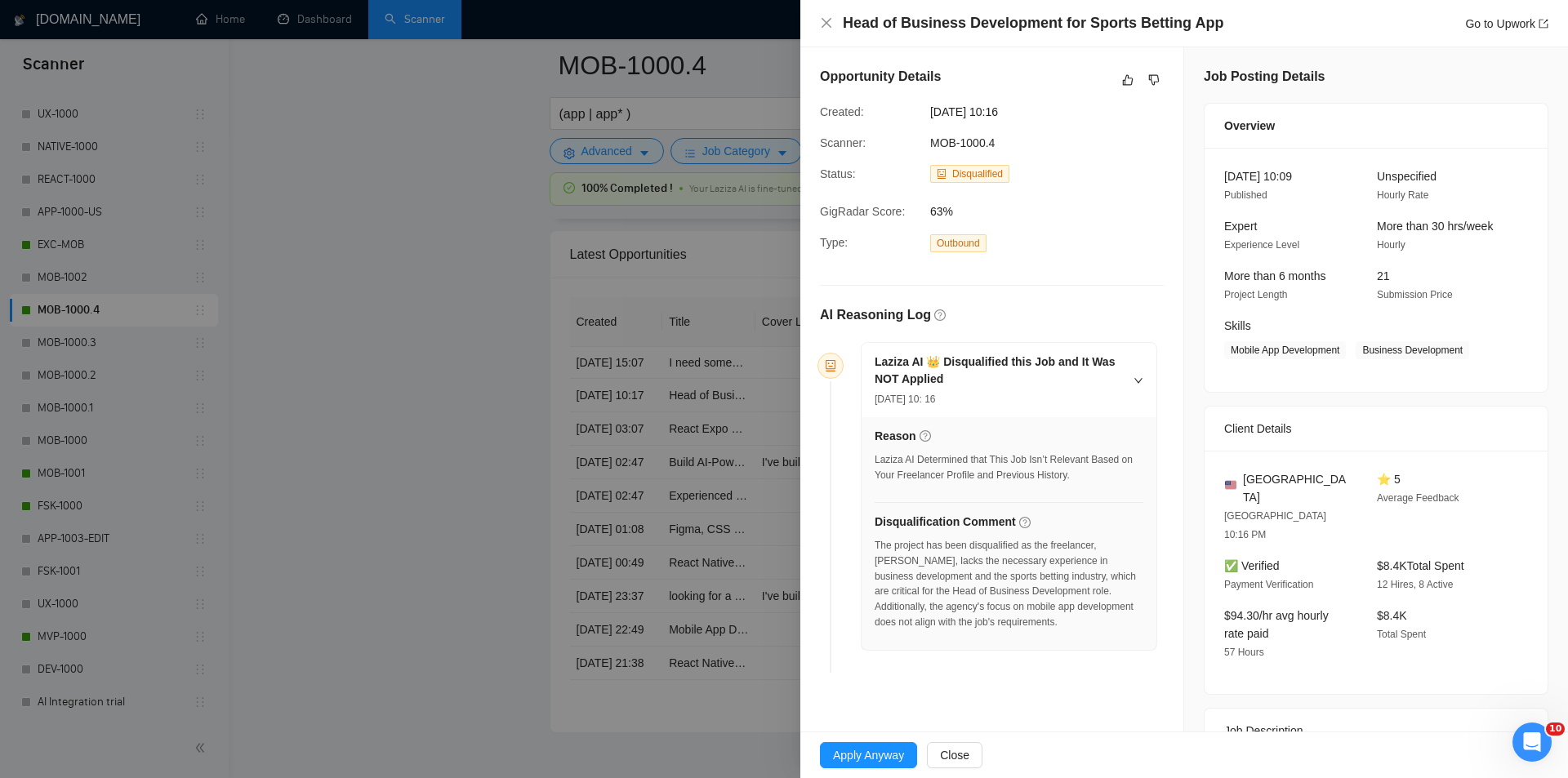
drag, startPoint x: 1042, startPoint y: 115, endPoint x: 906, endPoint y: 112, distance: 136.0
click at [906, 112] on div "Created: [DATE] 10:16" at bounding box center [978, 111] width 330 height 18
click at [825, 22] on icon "close" at bounding box center [826, 22] width 9 height 9
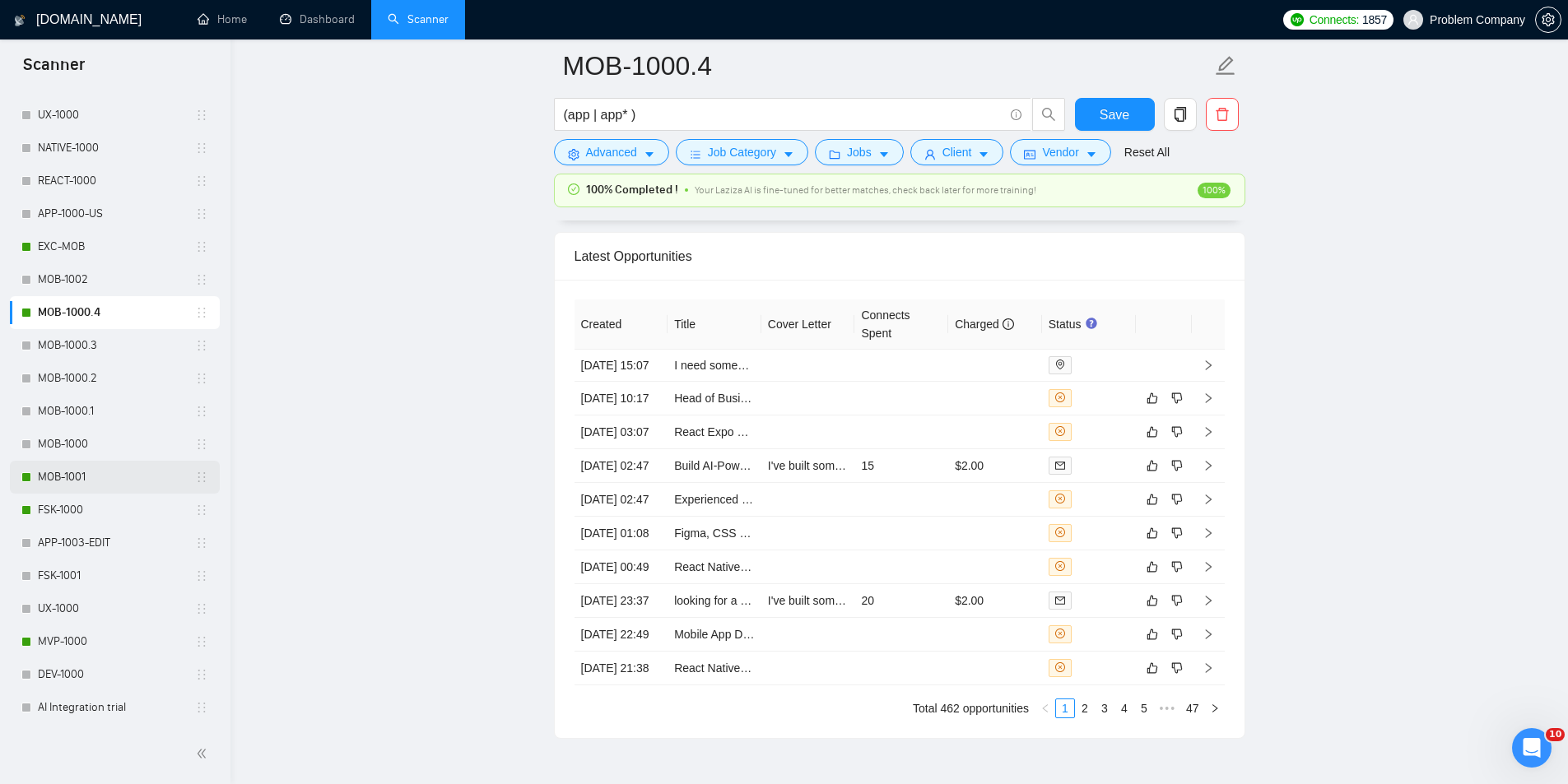
click at [81, 484] on link "MOB-1001" at bounding box center [116, 477] width 157 height 33
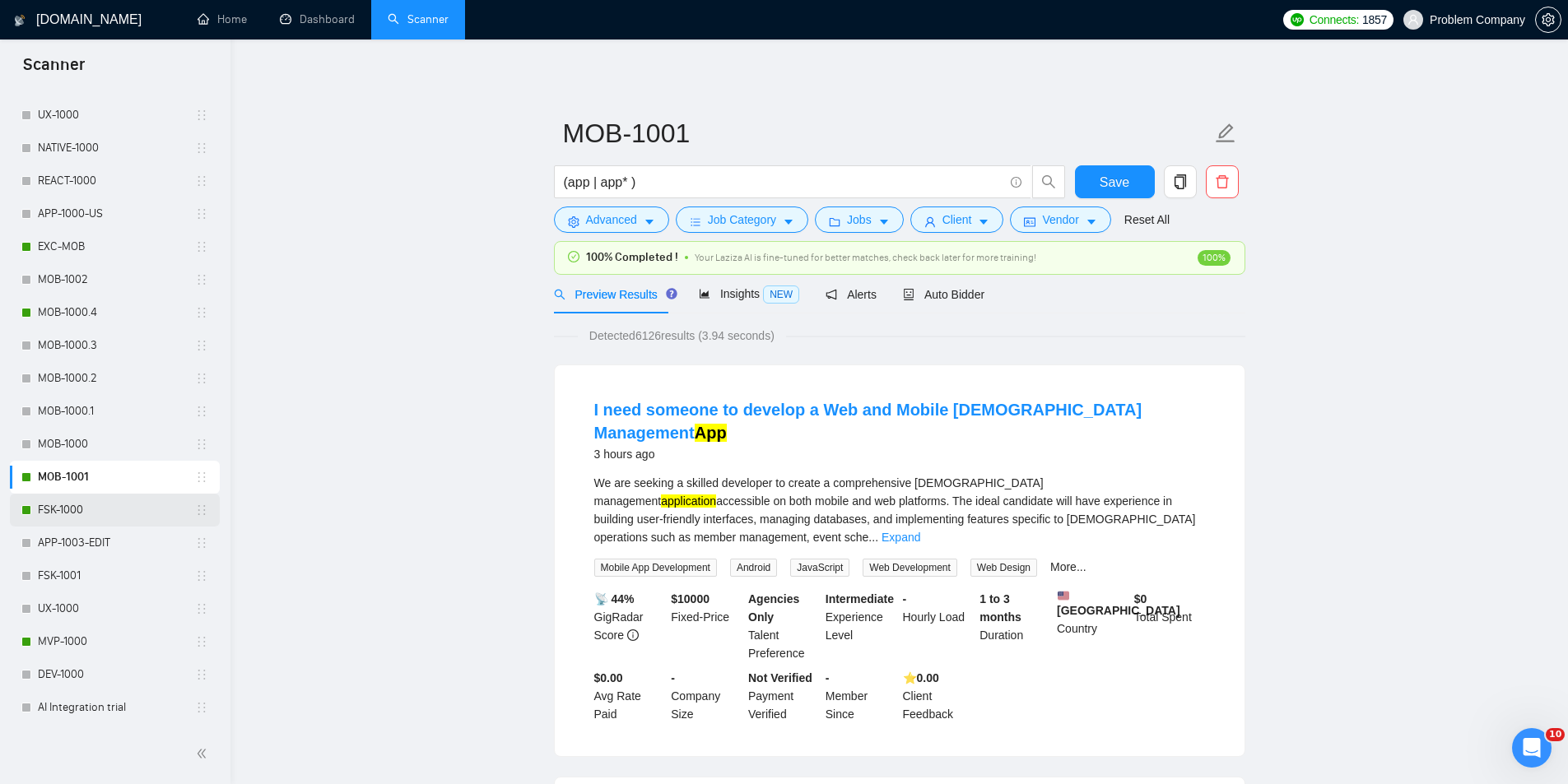
click at [85, 511] on link "FSK-1000" at bounding box center [116, 510] width 157 height 33
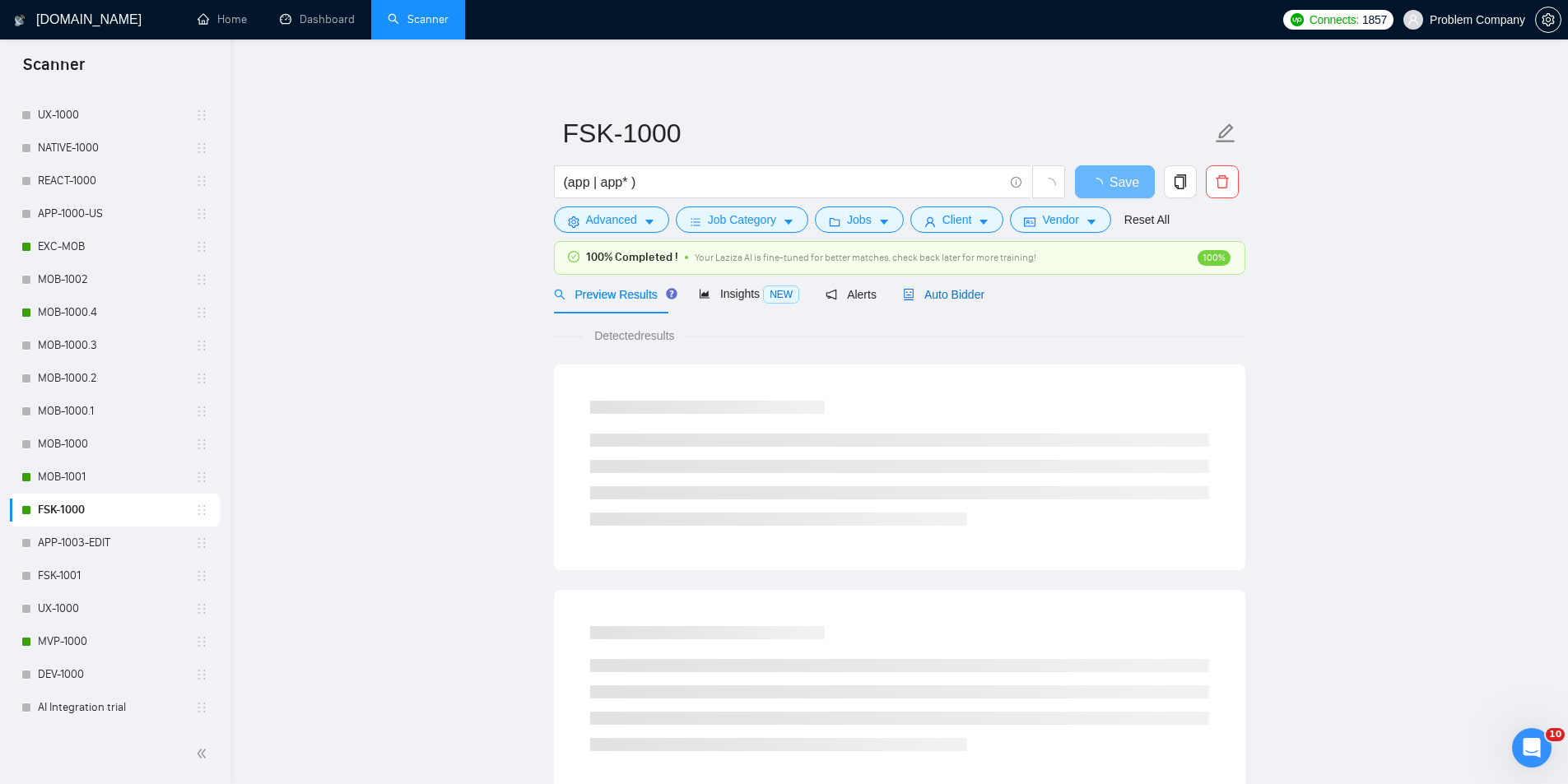
click at [964, 291] on span "Auto Bidder" at bounding box center [943, 294] width 81 height 13
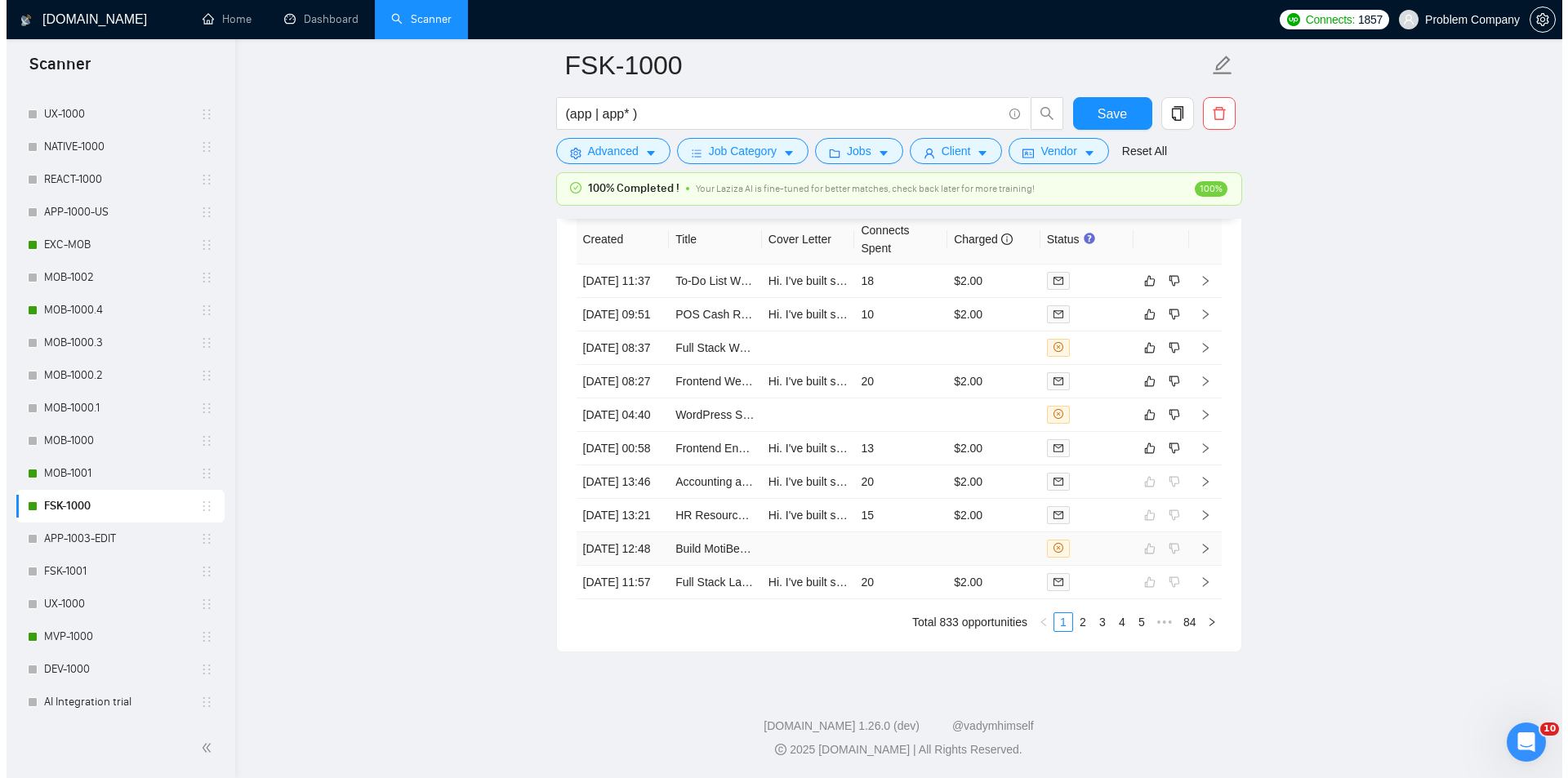
scroll to position [4065, 0]
click at [645, 466] on td "[DATE] 00:58" at bounding box center [616, 449] width 93 height 33
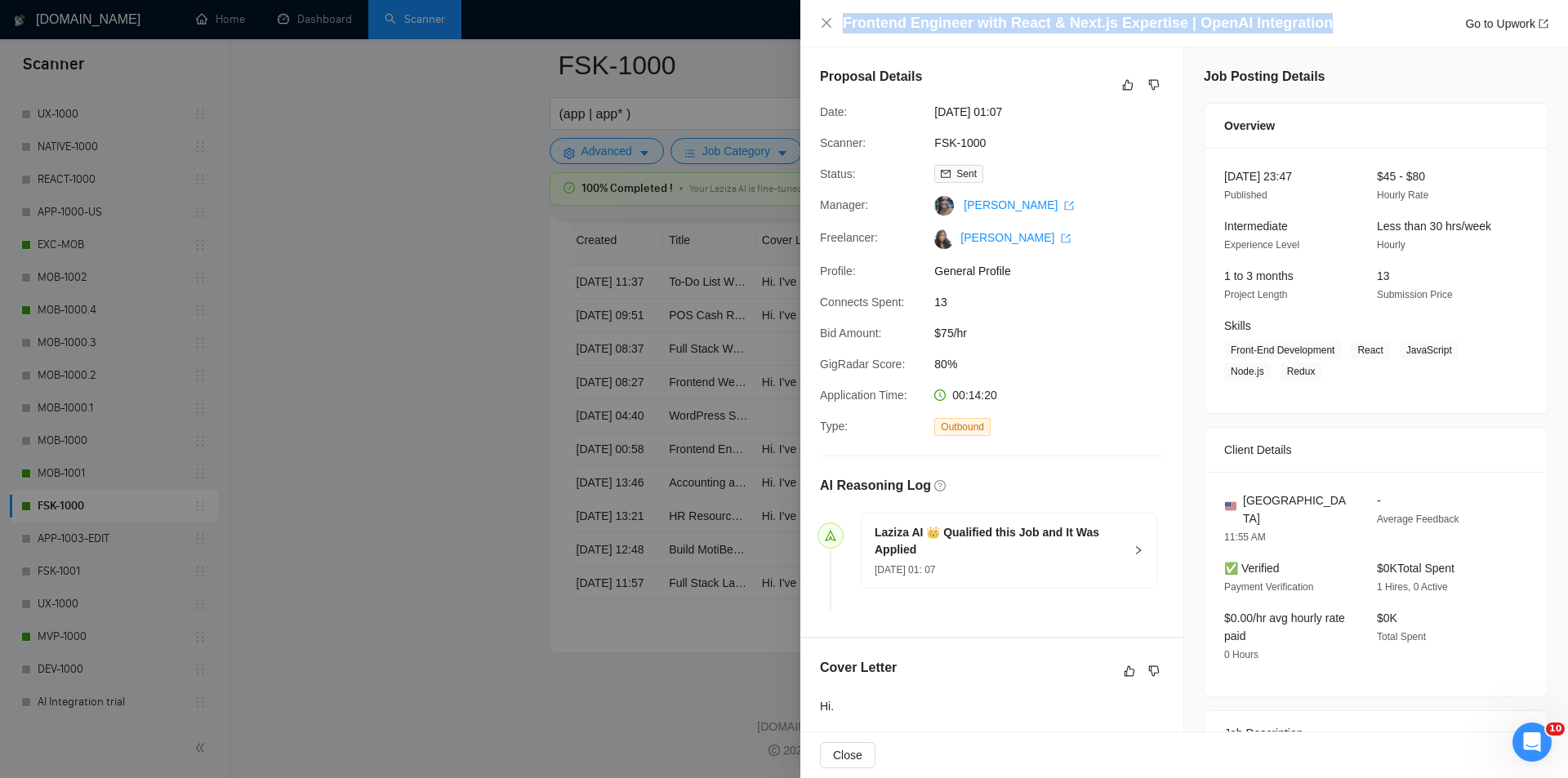
drag, startPoint x: 1316, startPoint y: 21, endPoint x: 841, endPoint y: 24, distance: 475.0
click at [841, 24] on div "Frontend Engineer with React & Next.js Expertise | OpenAI Integration Go to Upw…" at bounding box center [1184, 23] width 728 height 21
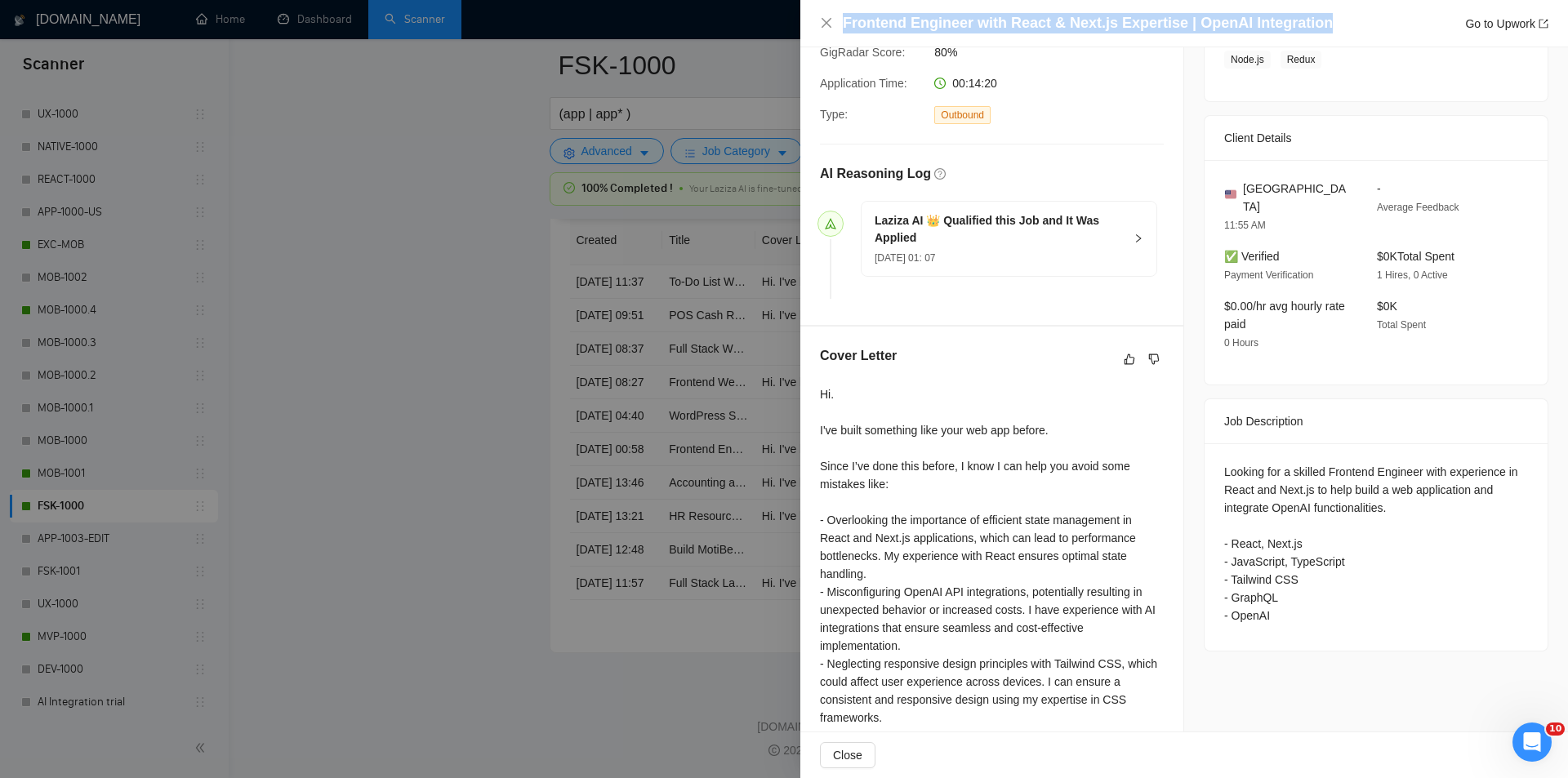
scroll to position [327, 0]
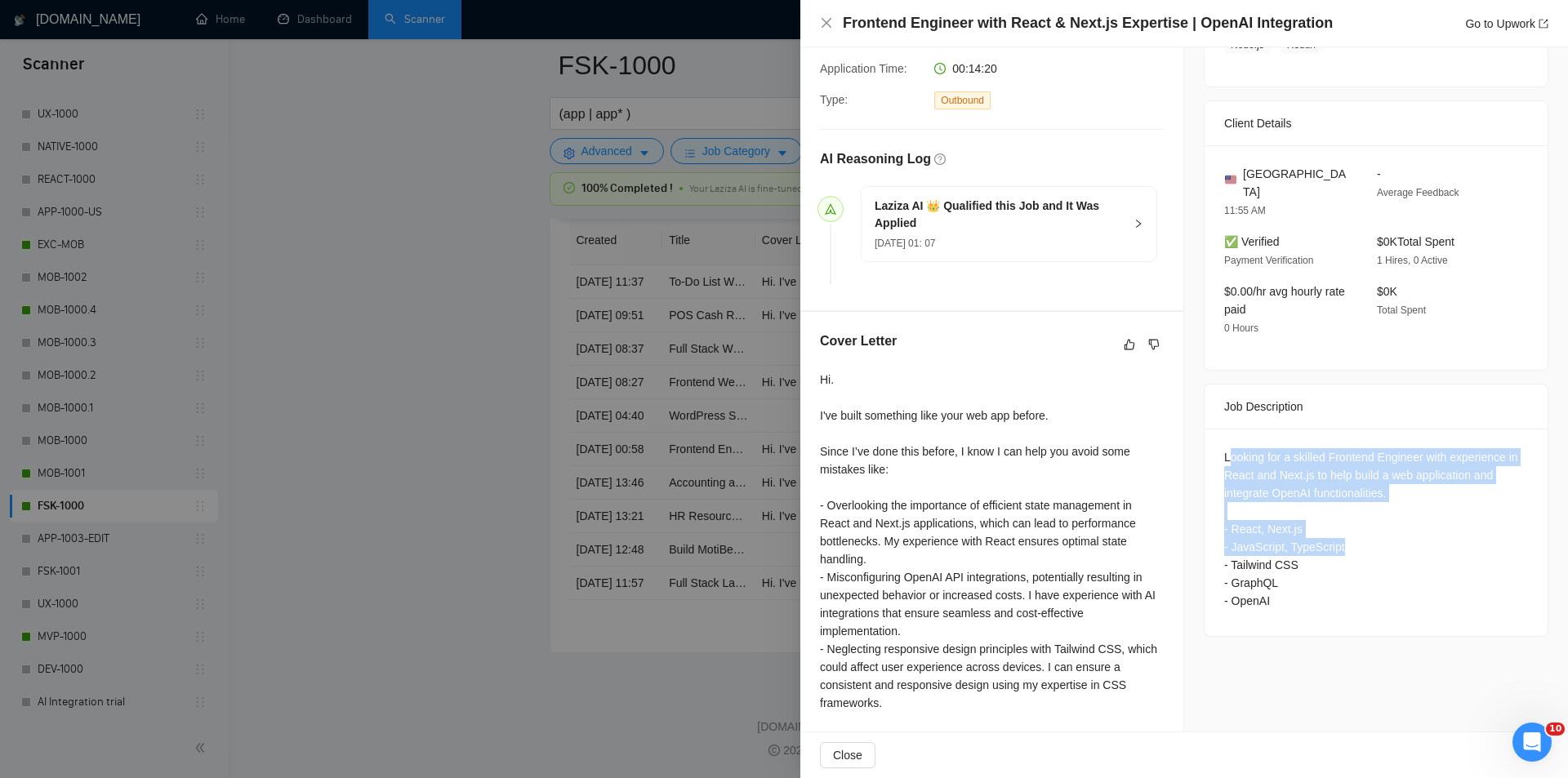
drag, startPoint x: 1221, startPoint y: 431, endPoint x: 1339, endPoint y: 523, distance: 149.6
click at [1339, 523] on div "Looking for a skilled Frontend Engineer with experience in React and Next.js to…" at bounding box center [1375, 529] width 304 height 162
drag, startPoint x: 1216, startPoint y: 432, endPoint x: 1320, endPoint y: 579, distance: 180.1
click at [1320, 579] on div "Looking for a skilled Frontend Engineer with experience in React and Next.js to…" at bounding box center [1375, 532] width 343 height 207
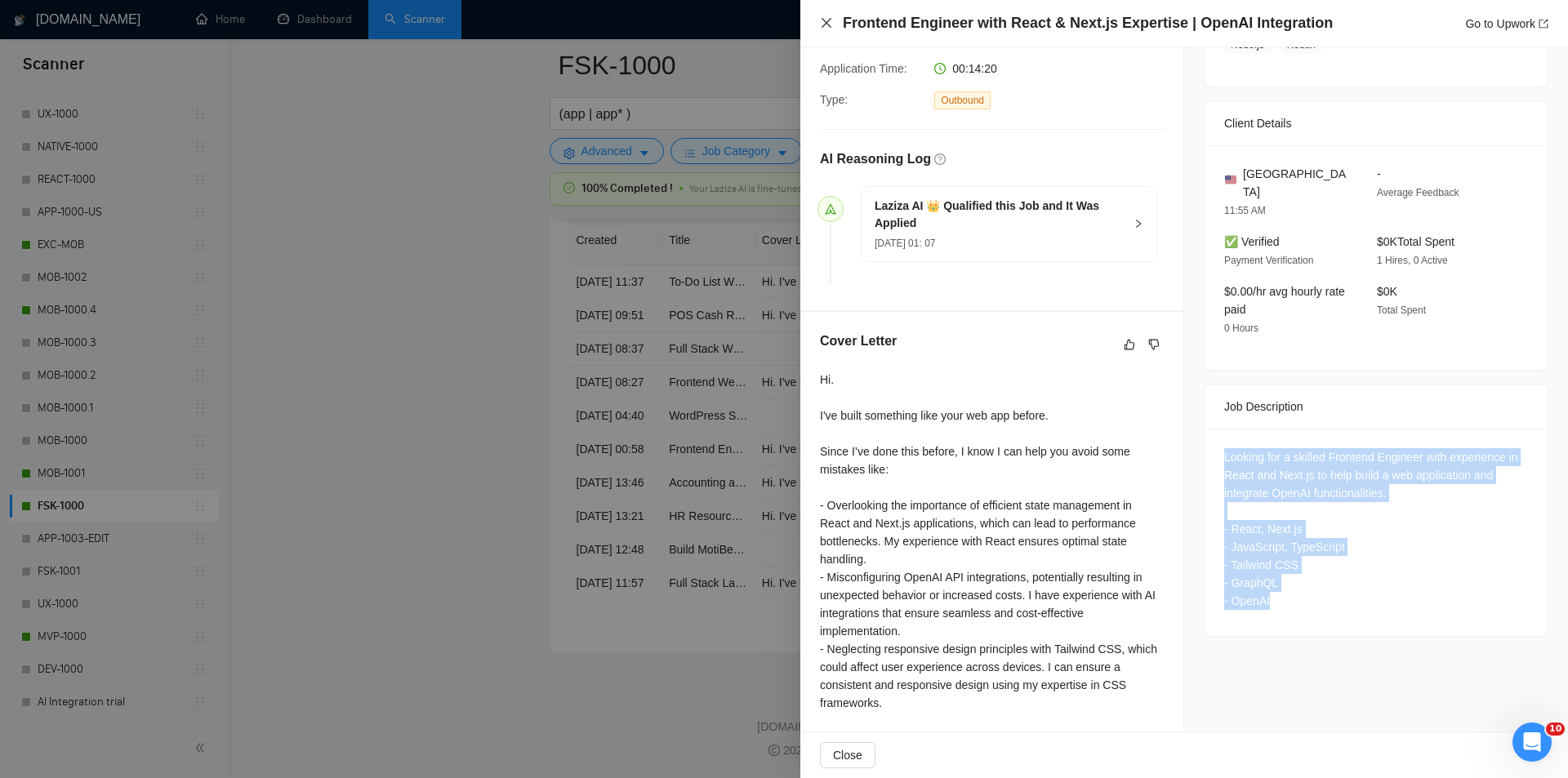
click at [829, 22] on icon "close" at bounding box center [826, 22] width 13 height 13
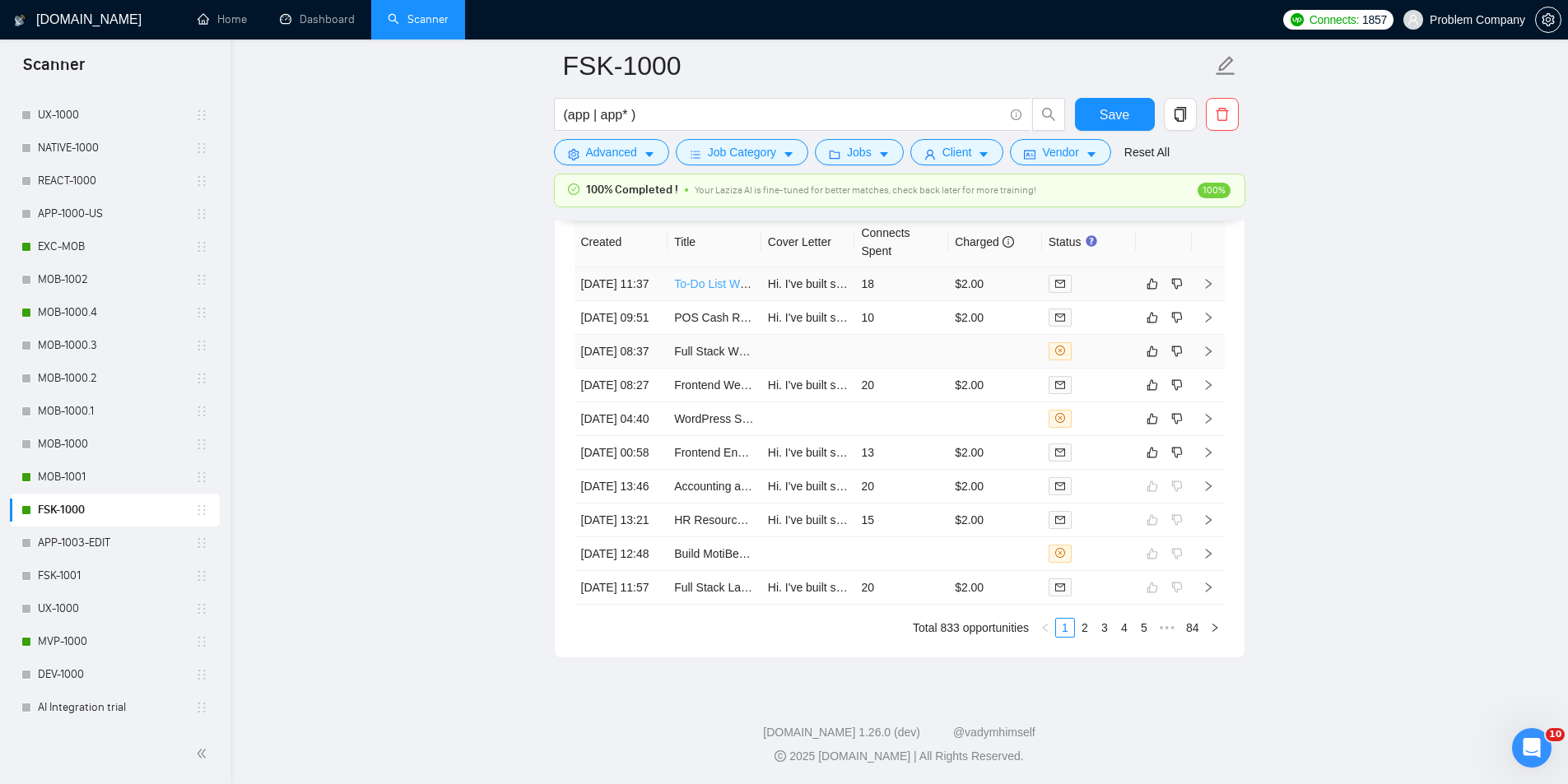
drag, startPoint x: 633, startPoint y: 391, endPoint x: 749, endPoint y: 289, distance: 154.5
click at [633, 368] on td "[DATE] 08:37" at bounding box center [621, 351] width 94 height 34
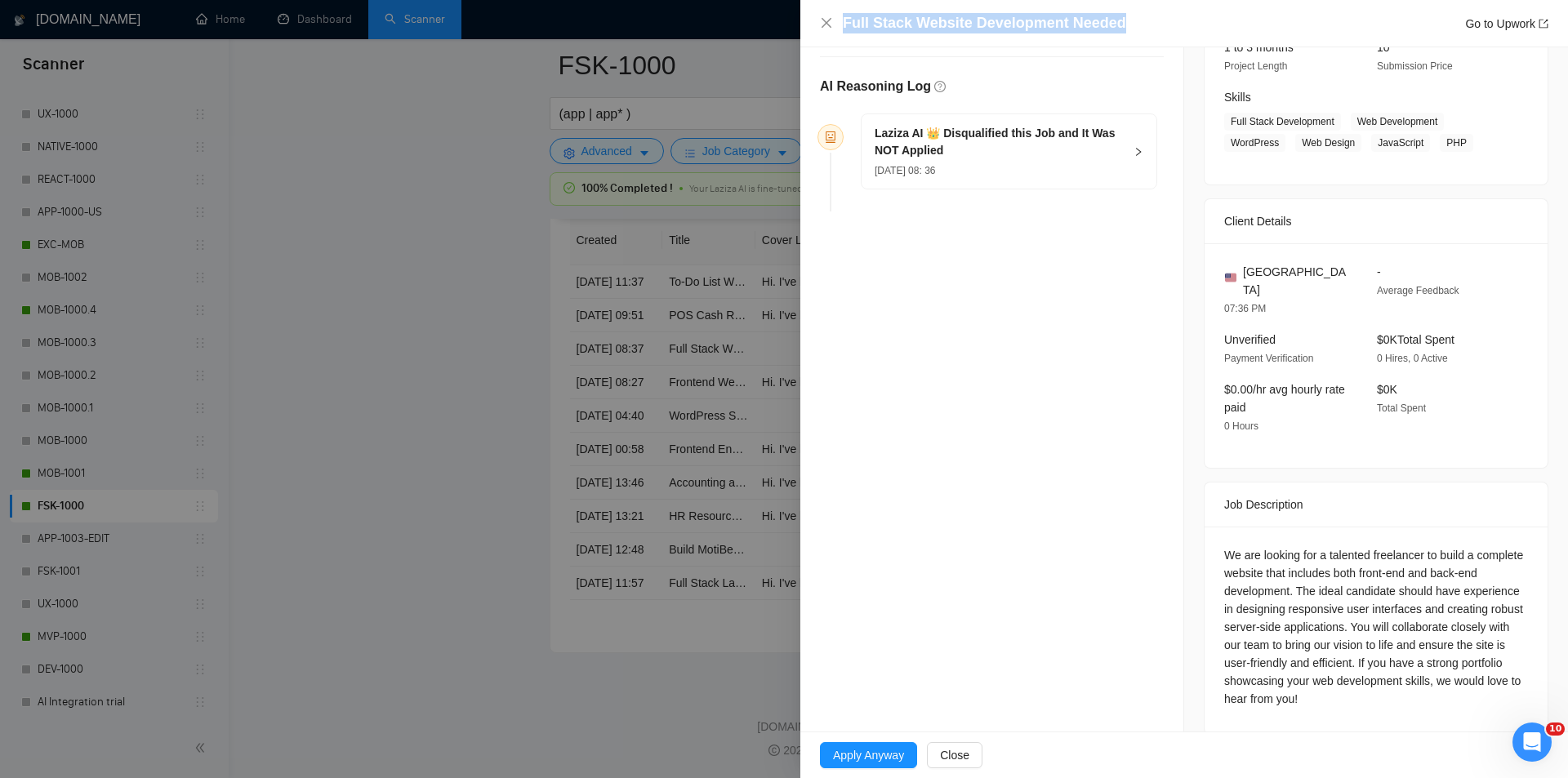
drag, startPoint x: 1116, startPoint y: 23, endPoint x: 814, endPoint y: 15, distance: 302.1
click at [814, 15] on div "Full Stack Website Development Needed Go to Upwork" at bounding box center [1184, 23] width 768 height 47
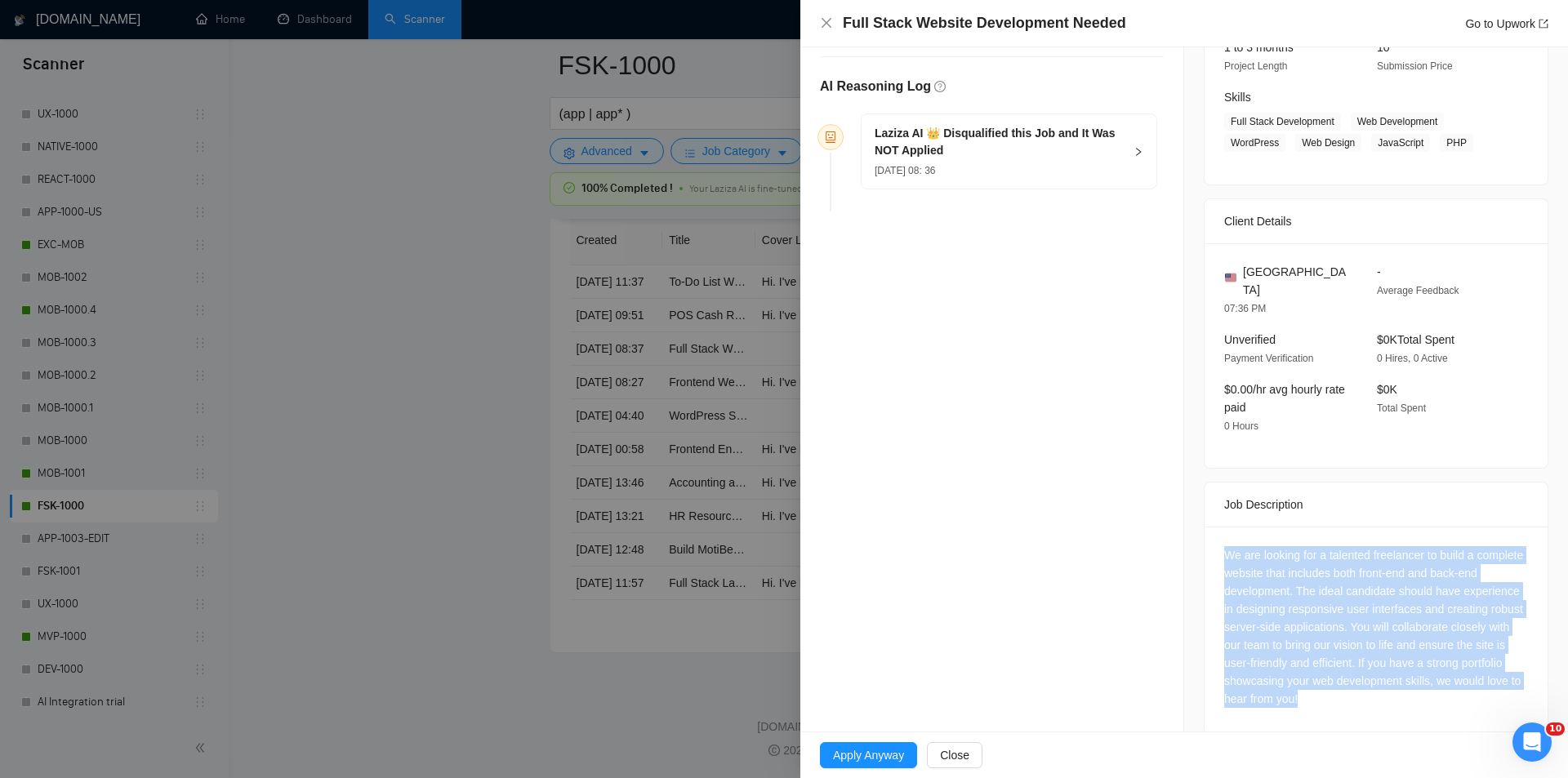
drag, startPoint x: 1271, startPoint y: 573, endPoint x: 1444, endPoint y: 670, distance: 198.3
click at [1444, 670] on div "We are looking for a talented freelancer to build a complete website that inclu…" at bounding box center [1375, 630] width 343 height 207
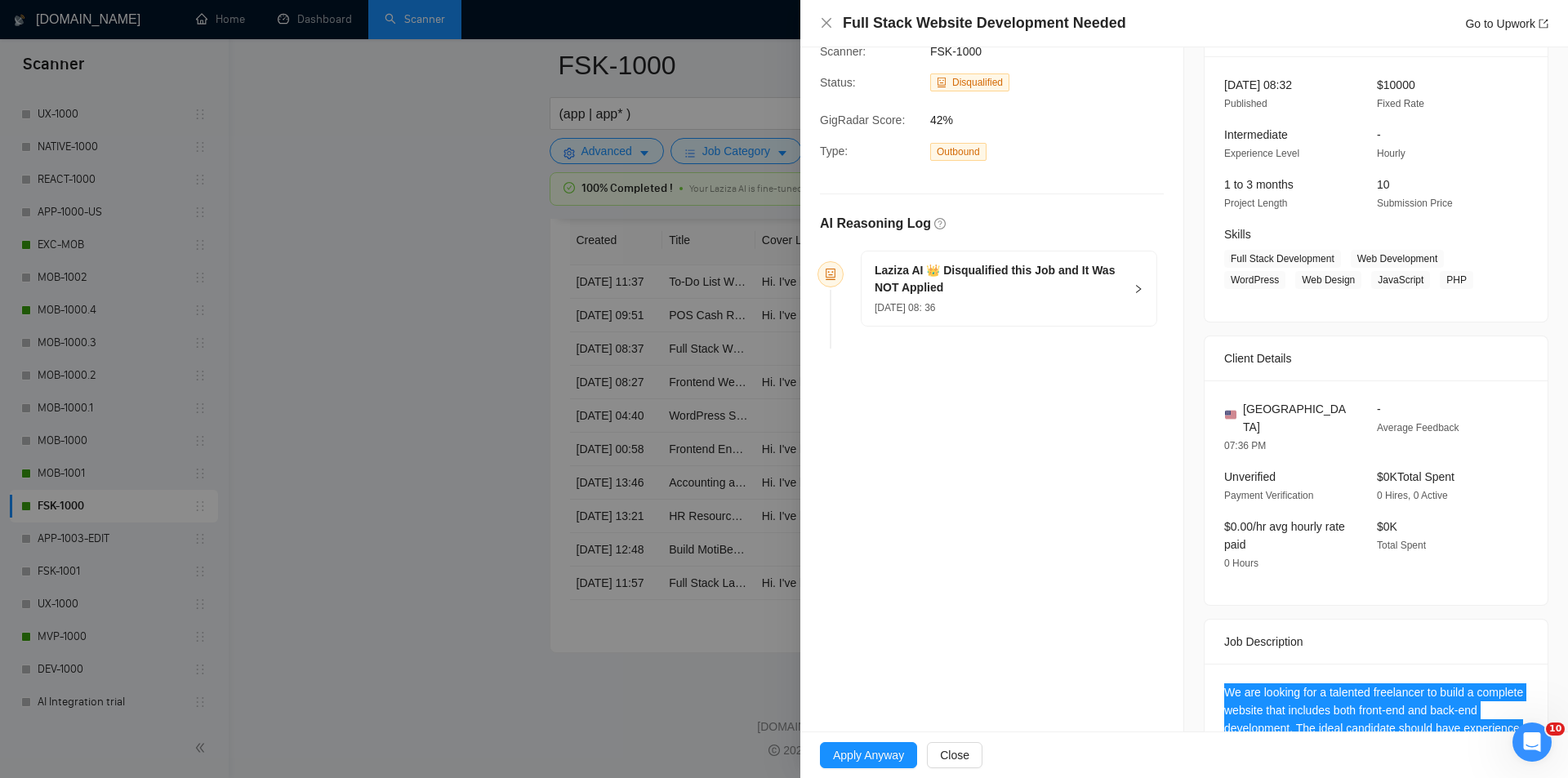
scroll to position [0, 0]
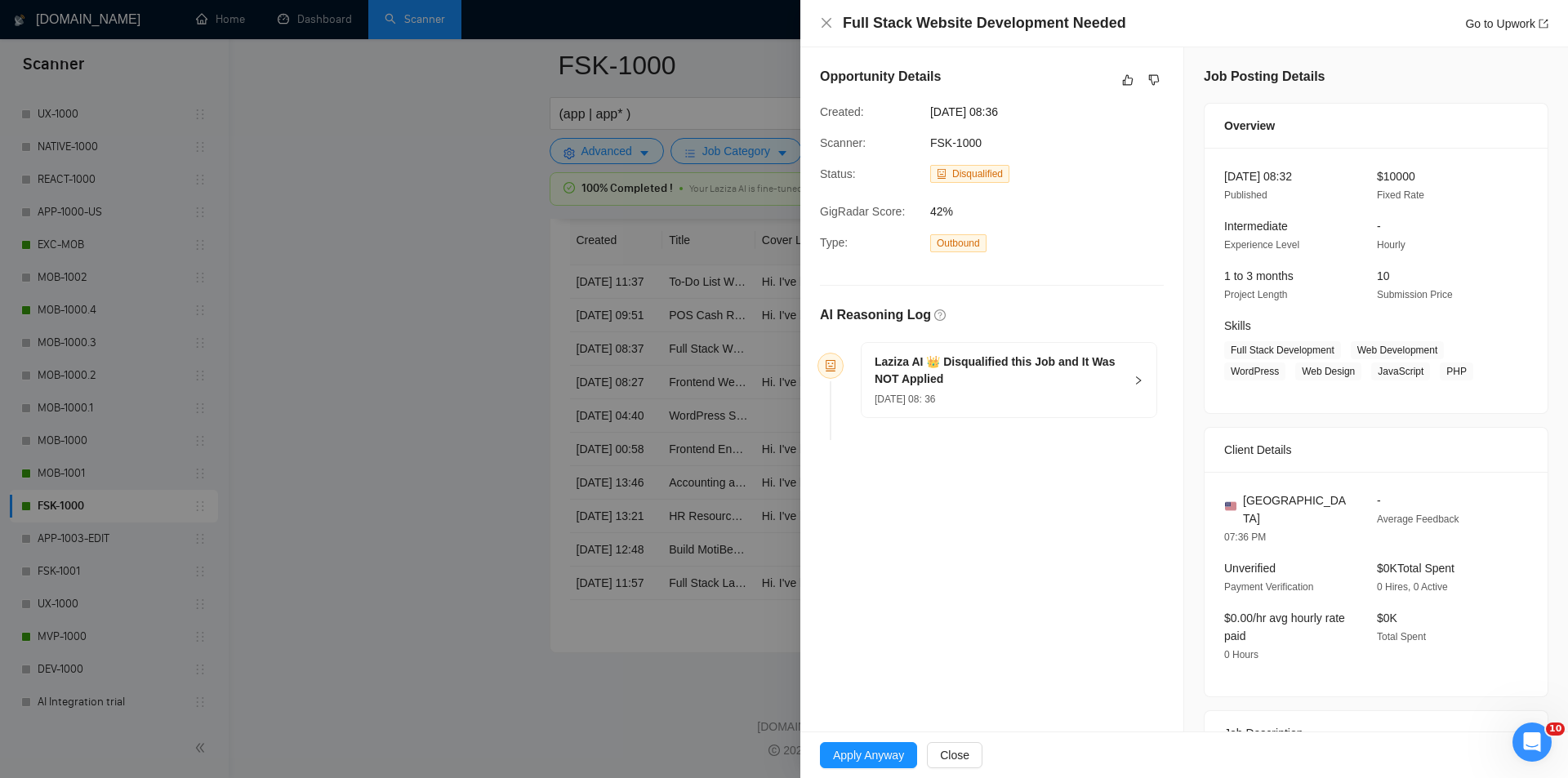
click at [1084, 374] on h5 "Laziza AI 👑 Disqualified this Job and It Was NOT Applied" at bounding box center [999, 371] width 249 height 34
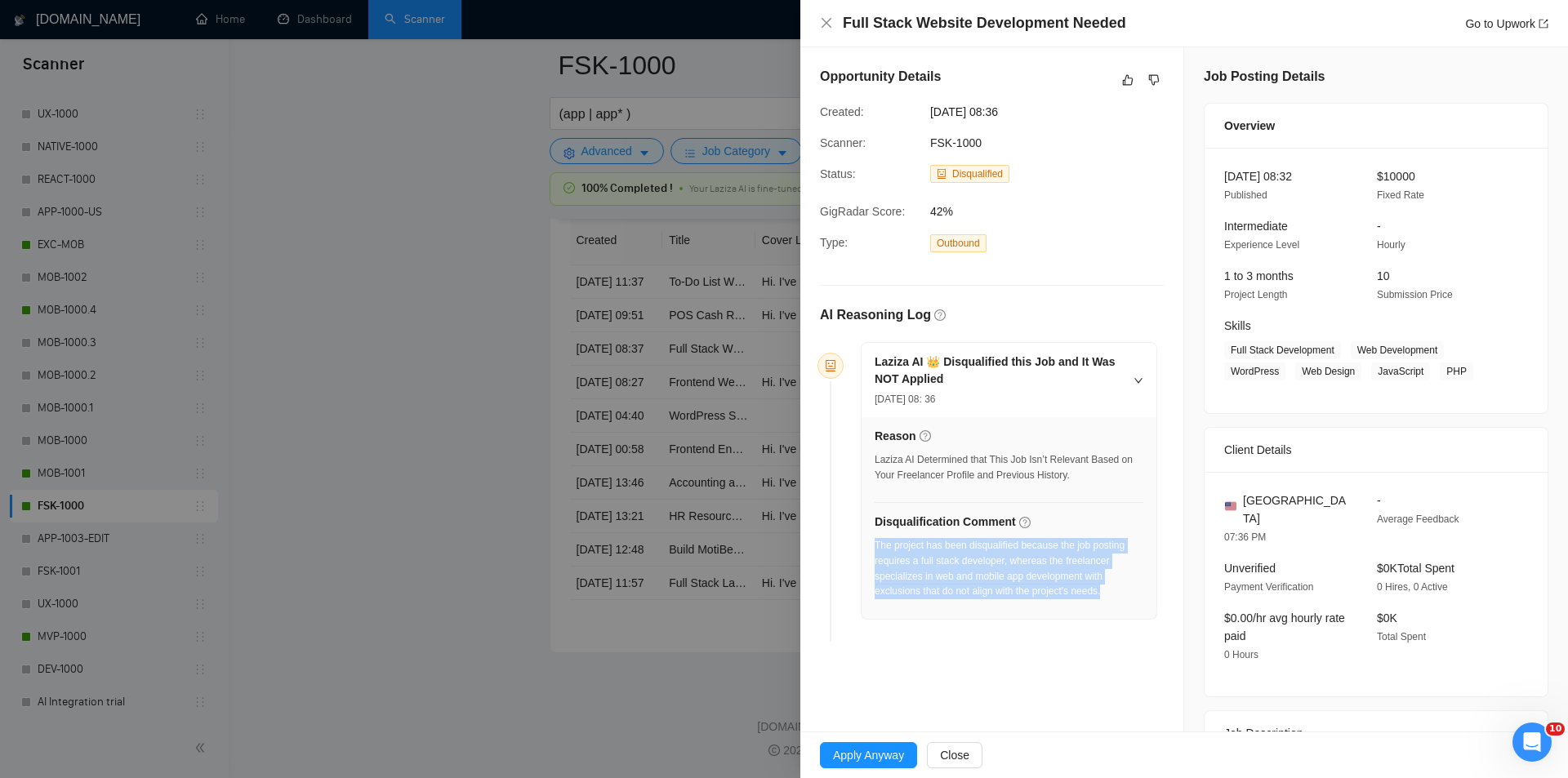
drag, startPoint x: 920, startPoint y: 560, endPoint x: 875, endPoint y: 543, distance: 48.1
click at [875, 543] on div "The project has been disqualified because the job posting requires a full stack…" at bounding box center [1009, 569] width 269 height 62
drag, startPoint x: 825, startPoint y: 21, endPoint x: 840, endPoint y: 356, distance: 335.3
click at [827, 21] on icon "close" at bounding box center [826, 22] width 13 height 13
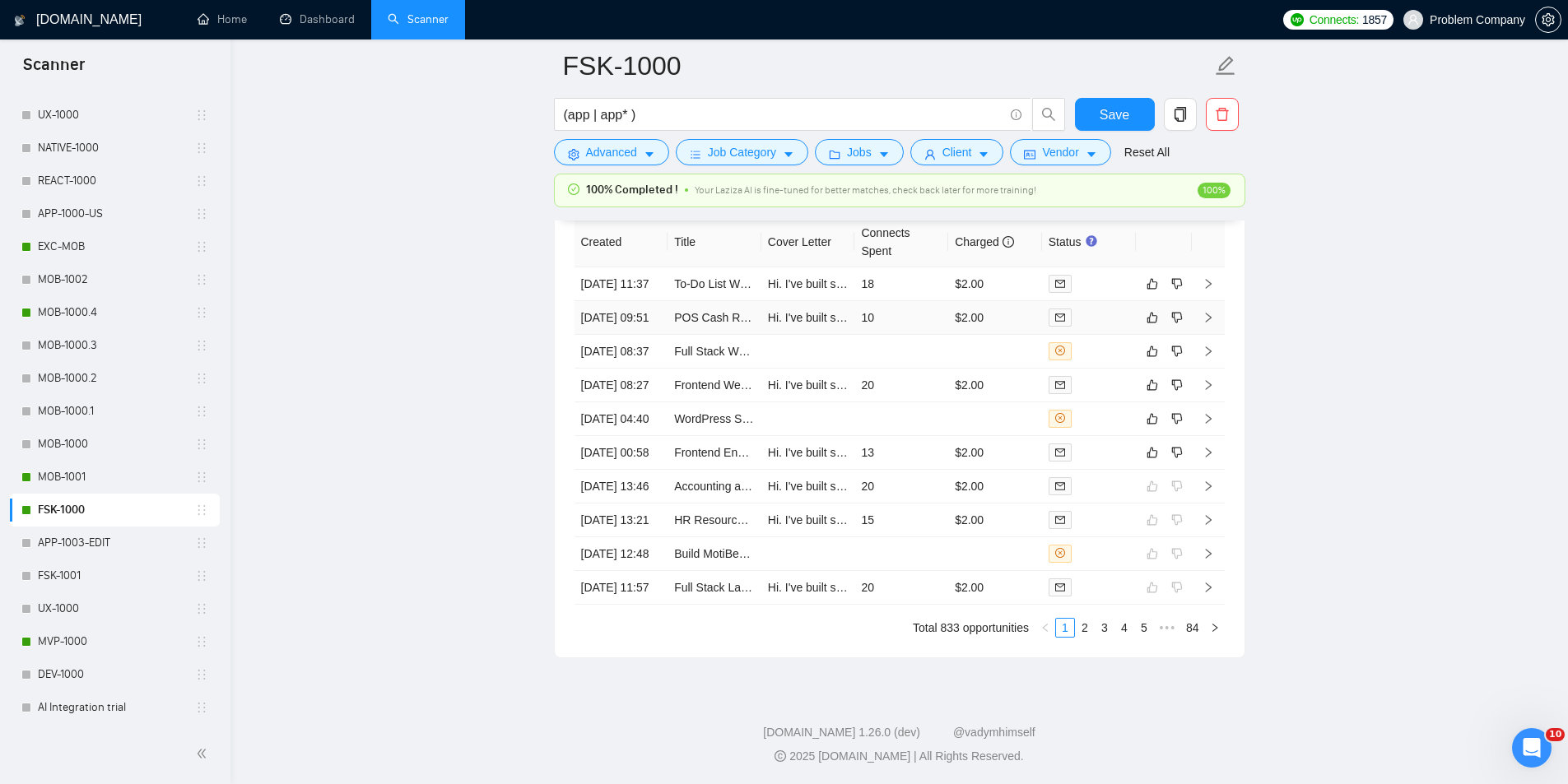
click at [650, 335] on td "[DATE] 09:51" at bounding box center [621, 317] width 94 height 34
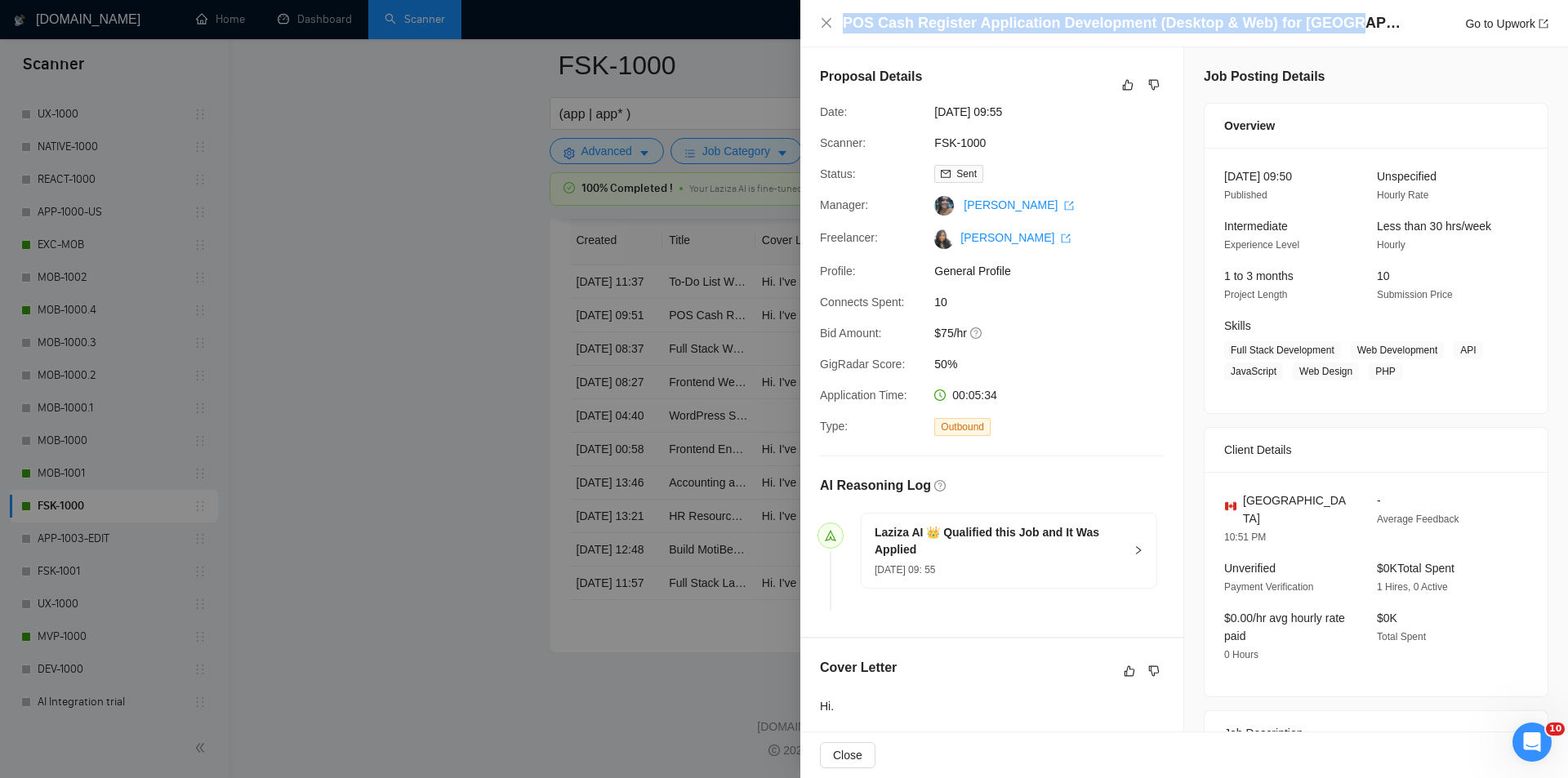
drag, startPoint x: 1350, startPoint y: 20, endPoint x: 840, endPoint y: 16, distance: 510.0
click at [840, 16] on div "POS Cash Register Application Development (Desktop & Web) for [GEOGRAPHIC_DATA]…" at bounding box center [1184, 23] width 728 height 21
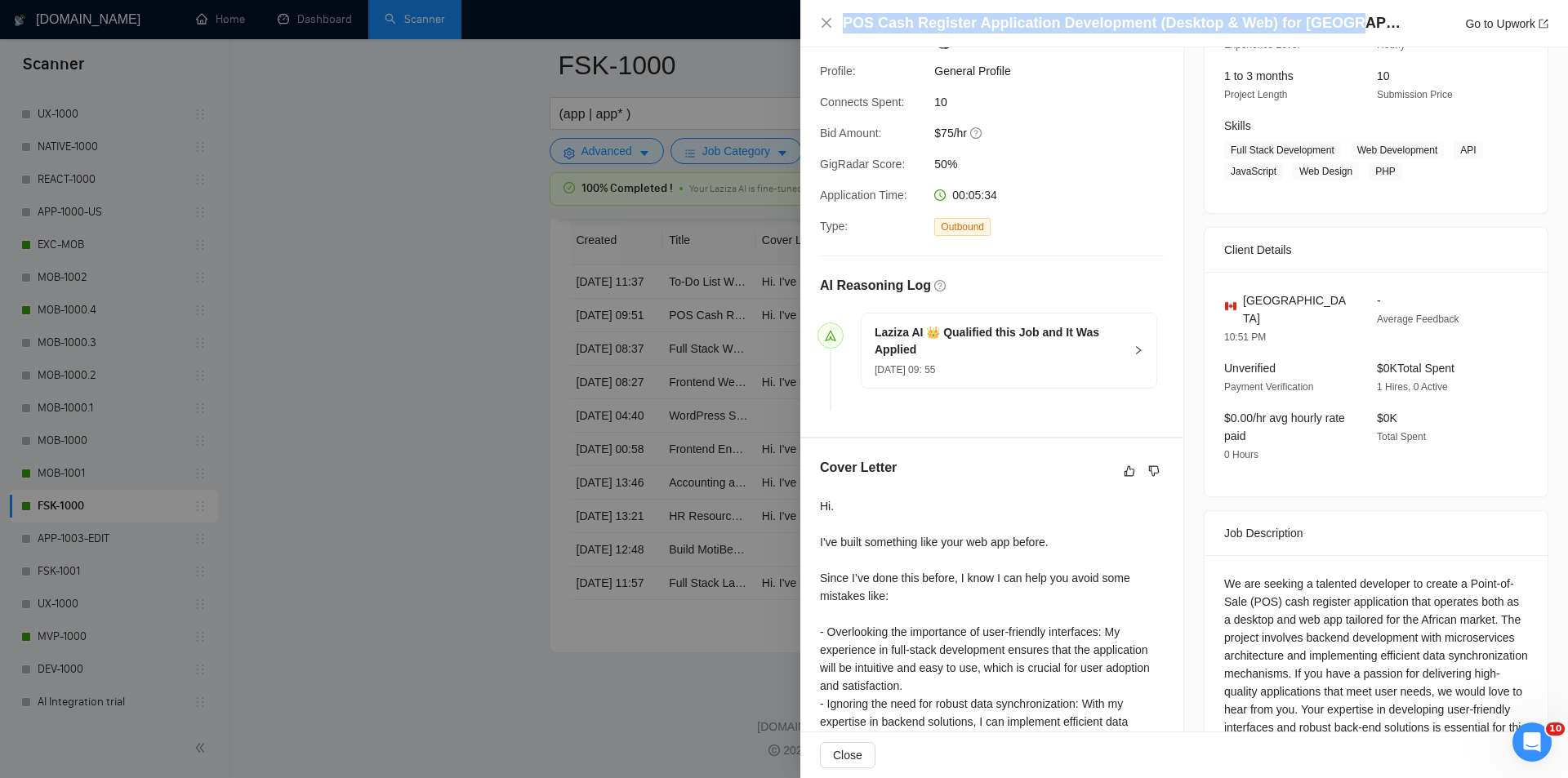
scroll to position [327, 0]
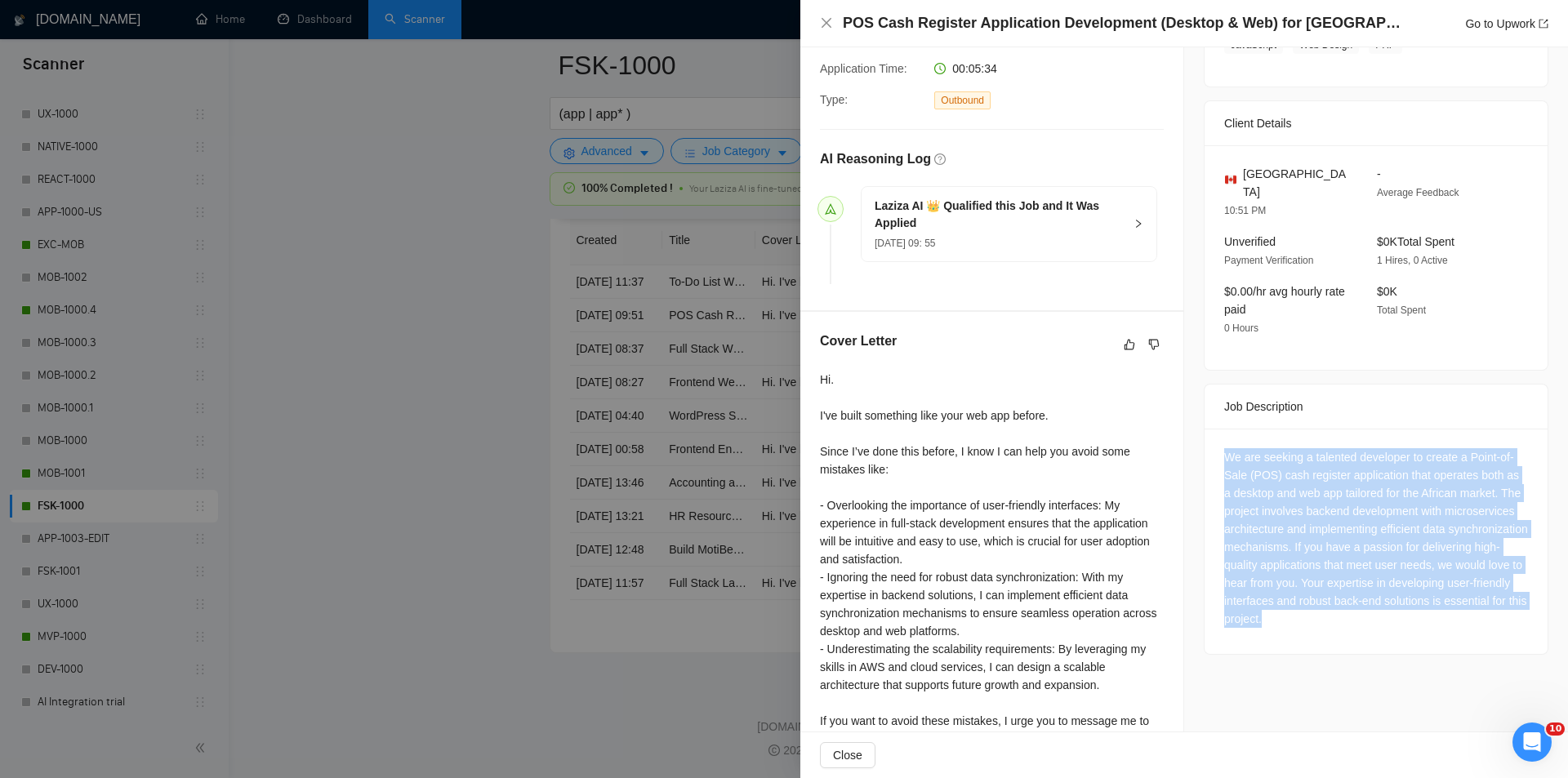
drag, startPoint x: 1224, startPoint y: 429, endPoint x: 1481, endPoint y: 627, distance: 324.4
click at [1481, 627] on div "We are seeking a talented developer to create a Point-of-Sale (POS) cash regist…" at bounding box center [1375, 541] width 343 height 225
click at [829, 21] on icon "close" at bounding box center [826, 22] width 13 height 13
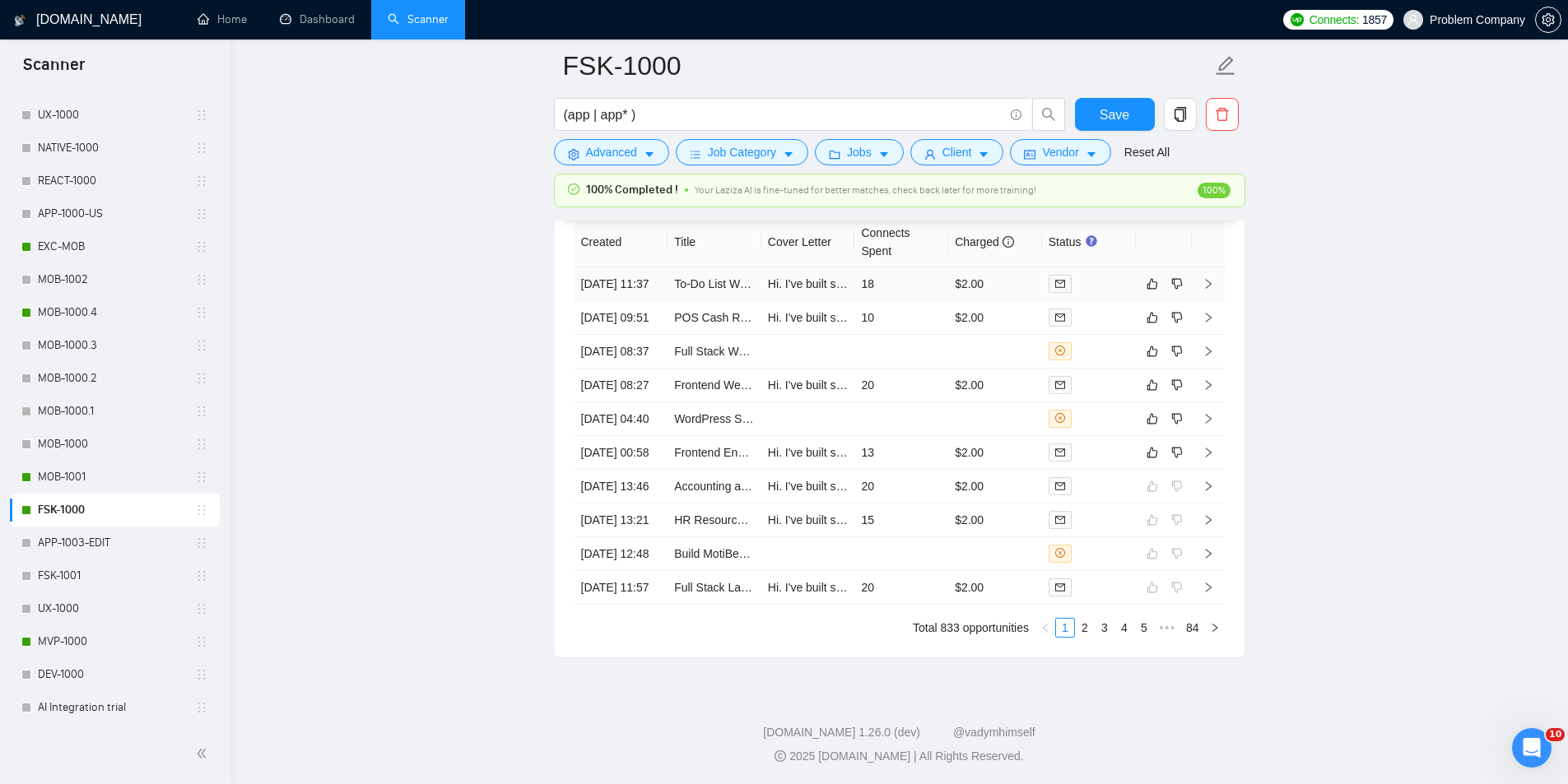
click at [647, 298] on td "[DATE] 11:37" at bounding box center [621, 284] width 94 height 34
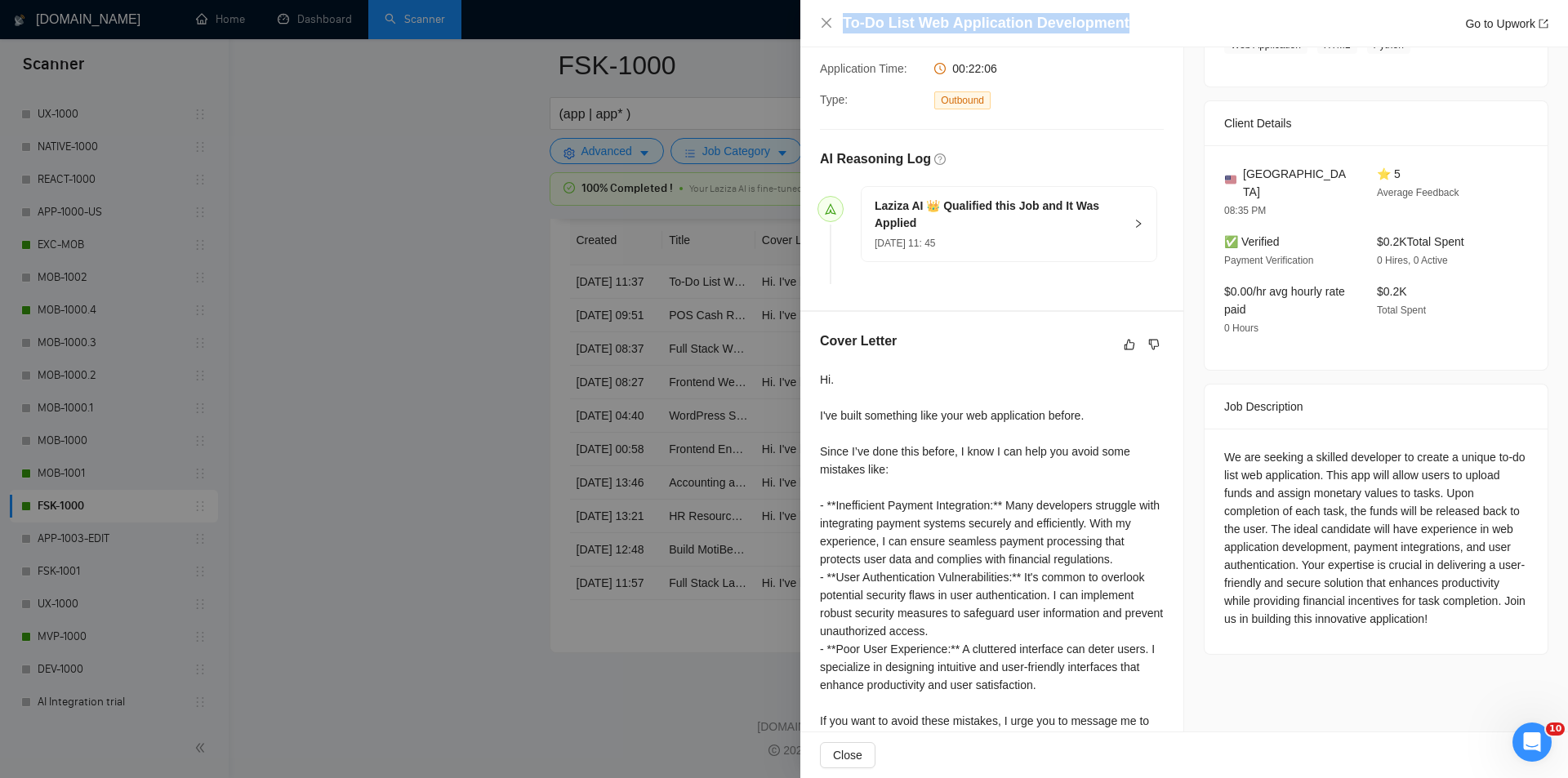
drag, startPoint x: 921, startPoint y: 16, endPoint x: 794, endPoint y: 17, distance: 127.0
click at [794, 17] on div "To-Do List Web Application Development Go to Upwork Proposal Details Date: [DAT…" at bounding box center [784, 389] width 1568 height 778
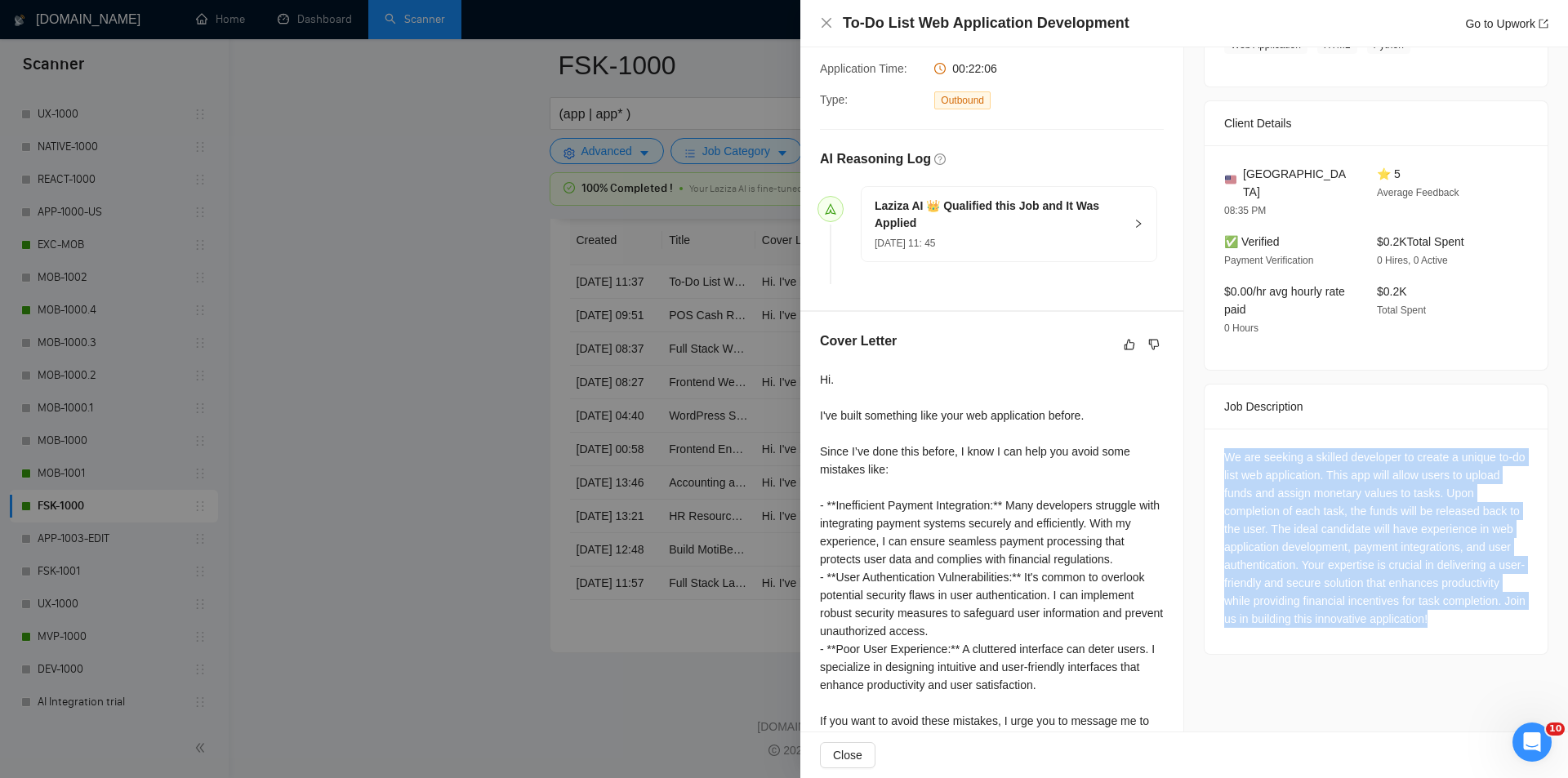
drag, startPoint x: 1215, startPoint y: 425, endPoint x: 1521, endPoint y: 596, distance: 350.5
click at [1521, 596] on div "We are seeking a skilled developer to create a unique to-do list web applicatio…" at bounding box center [1375, 541] width 343 height 225
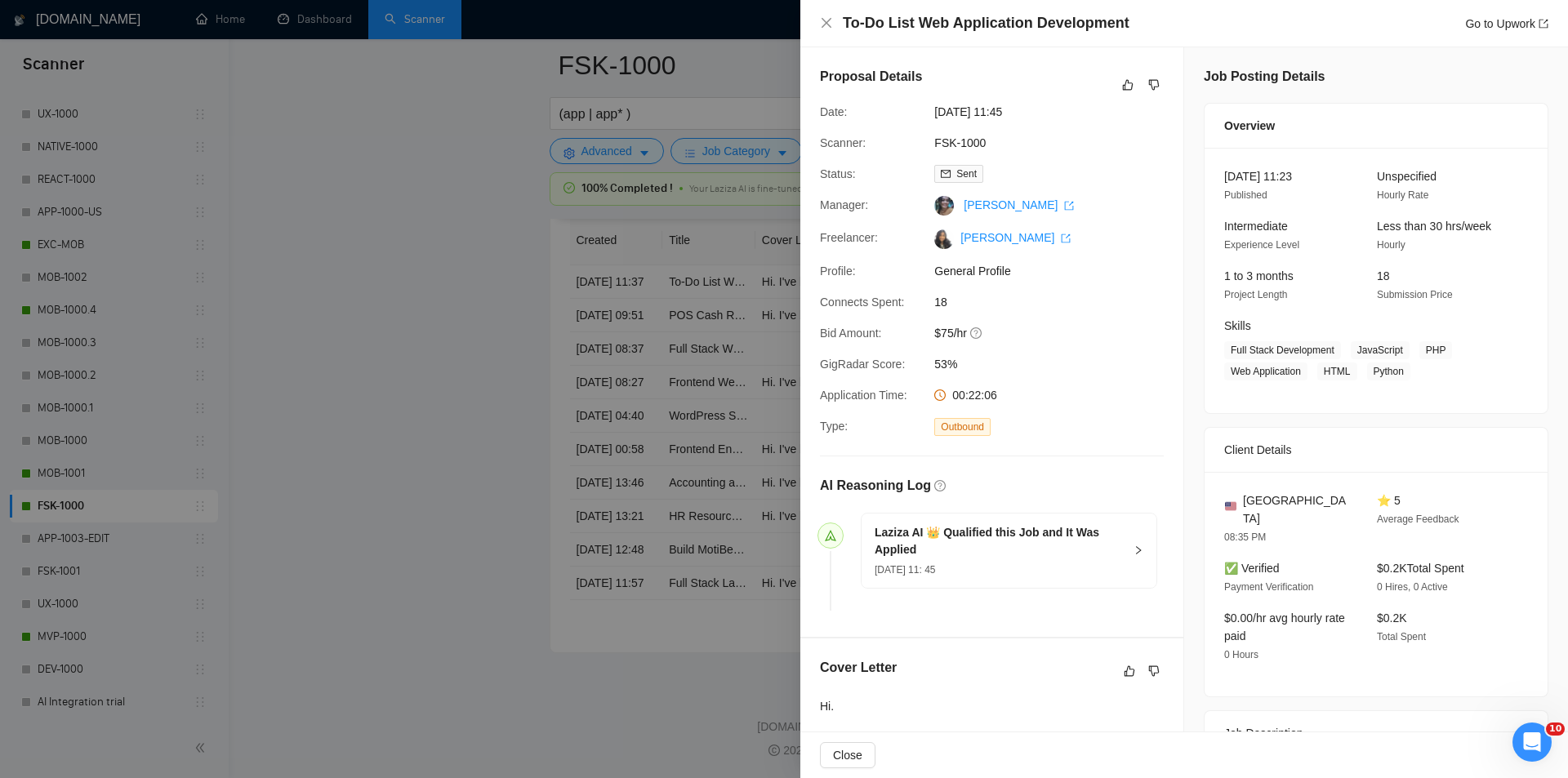
drag, startPoint x: 1064, startPoint y: 113, endPoint x: 925, endPoint y: 117, distance: 139.1
click at [928, 117] on div "[DATE] 11:45" at bounding box center [1013, 111] width 172 height 18
click at [829, 22] on icon "close" at bounding box center [826, 22] width 13 height 13
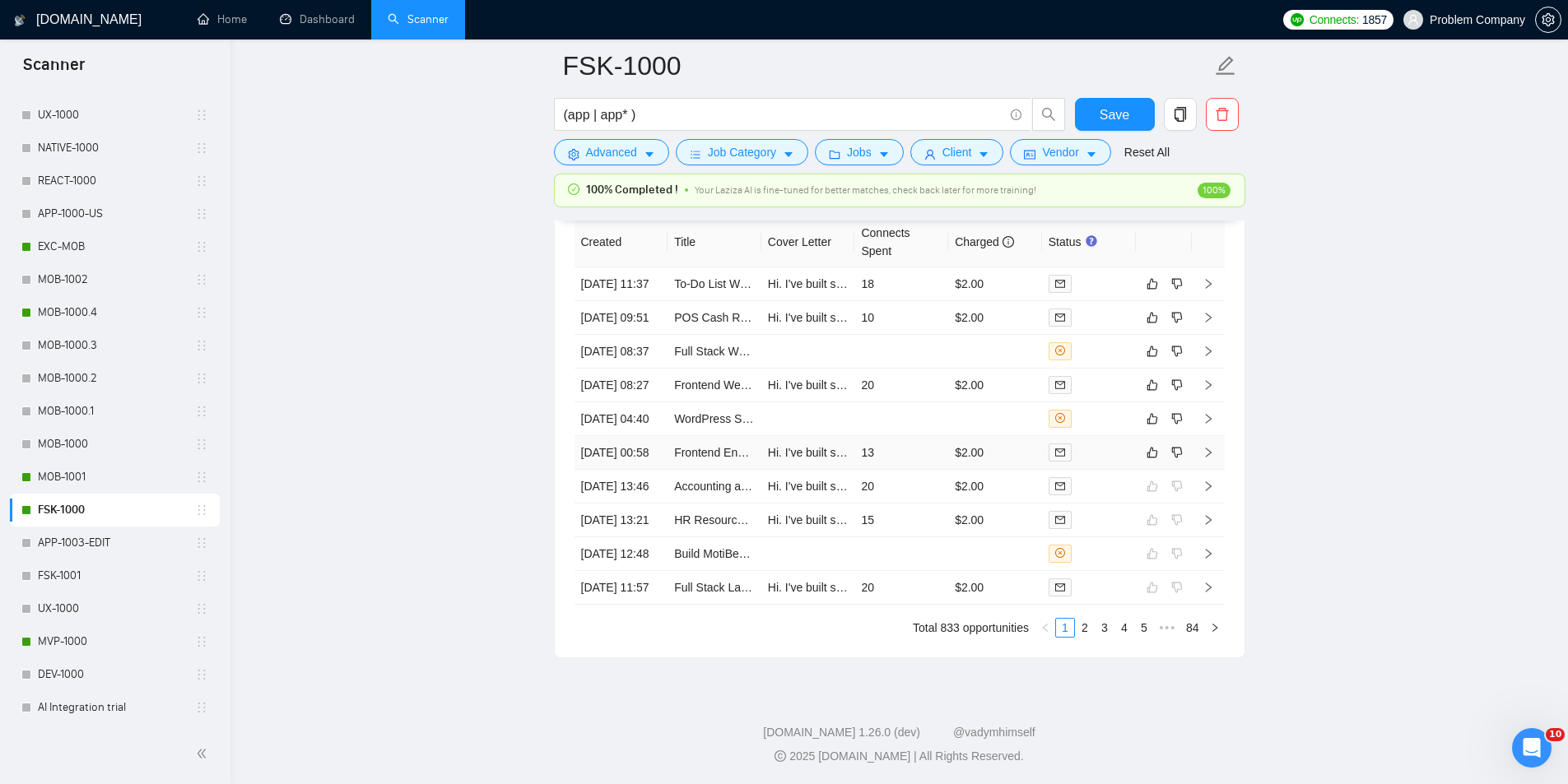
click at [651, 470] on td "[DATE] 00:58" at bounding box center [621, 453] width 94 height 34
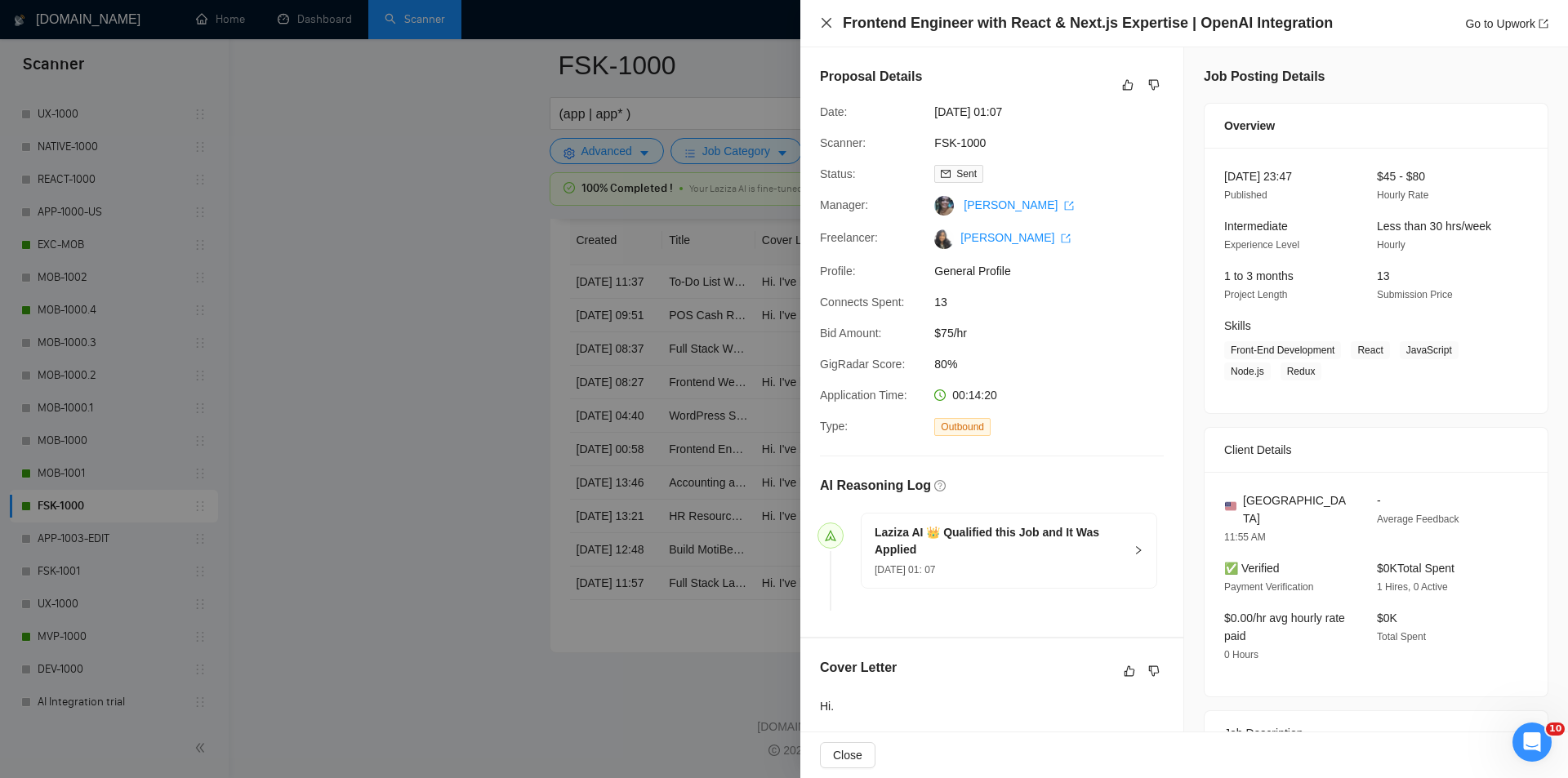
click at [831, 24] on icon "close" at bounding box center [826, 22] width 13 height 13
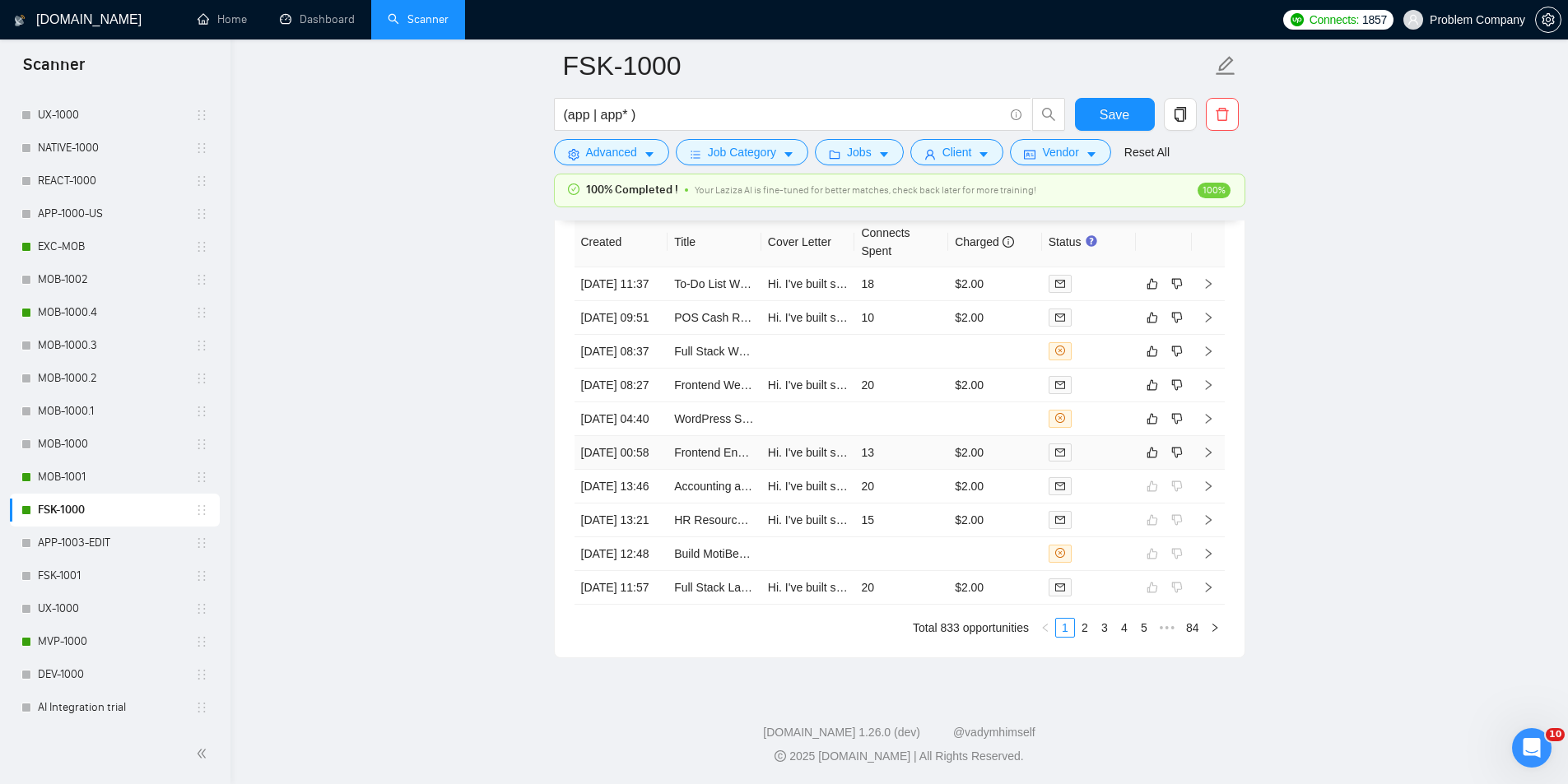
click at [642, 470] on td "[DATE] 00:58" at bounding box center [621, 453] width 94 height 34
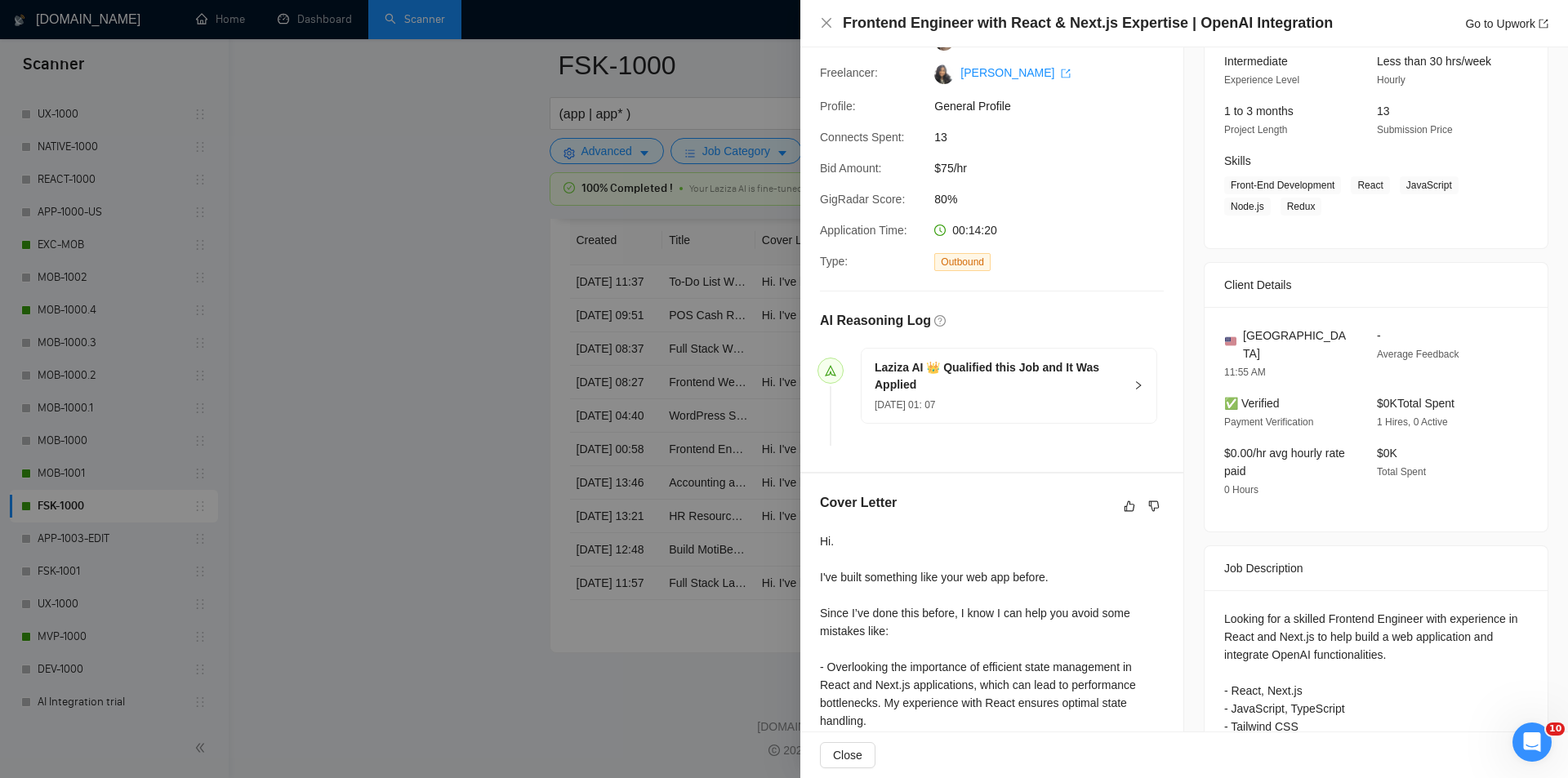
scroll to position [439, 0]
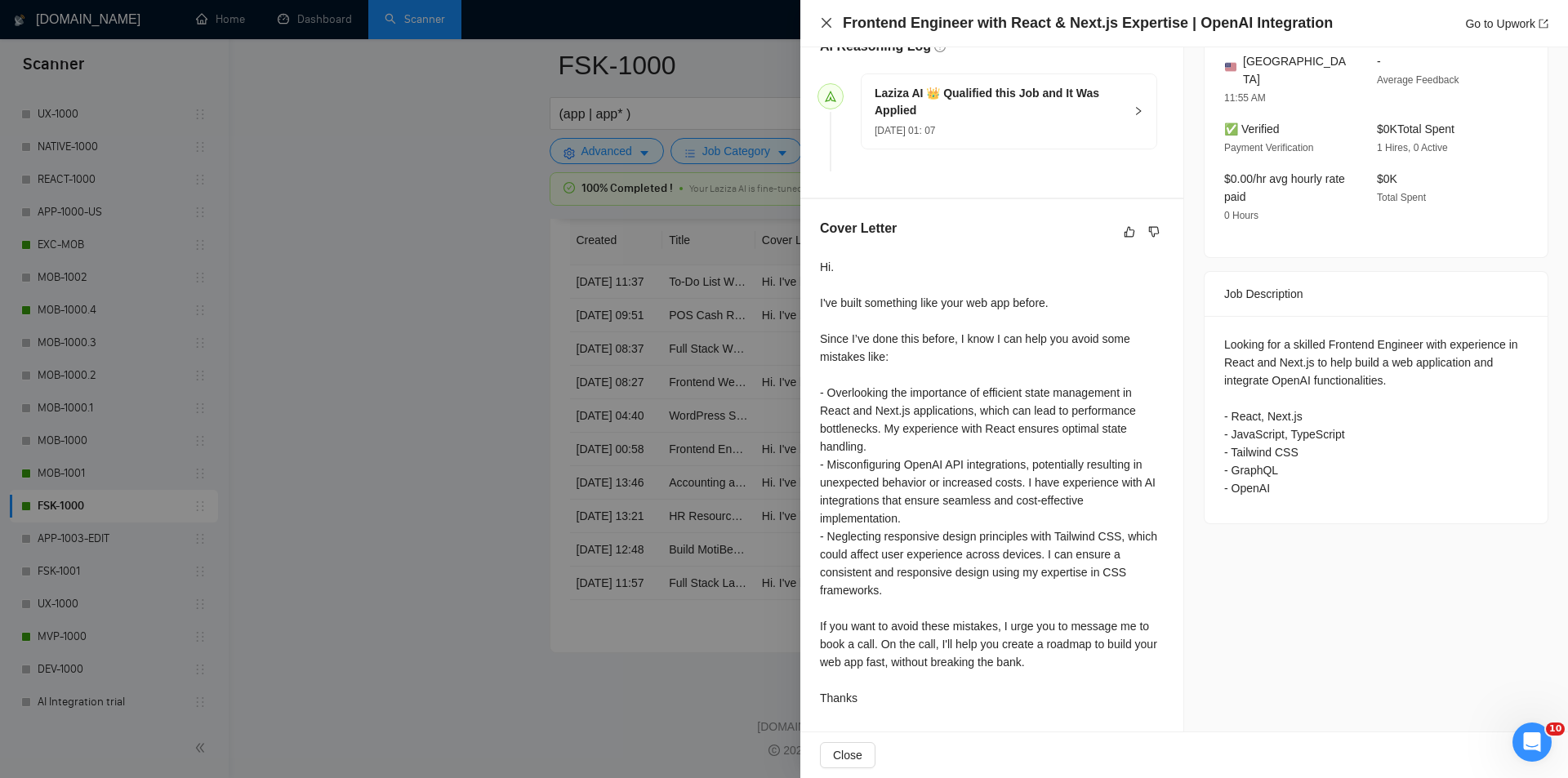
click at [829, 27] on icon "close" at bounding box center [826, 22] width 13 height 13
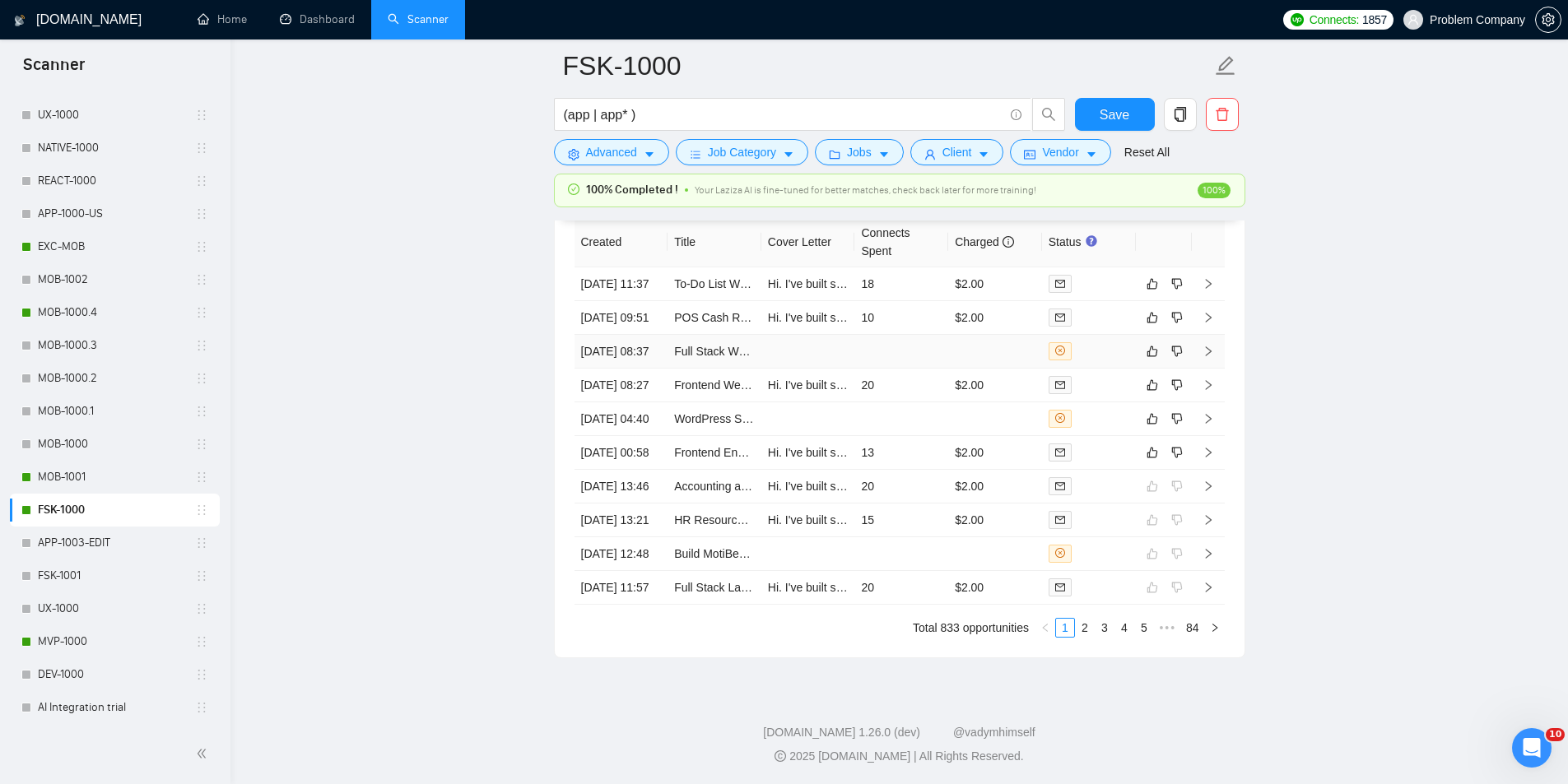
click at [648, 368] on td "[DATE] 08:37" at bounding box center [621, 351] width 94 height 34
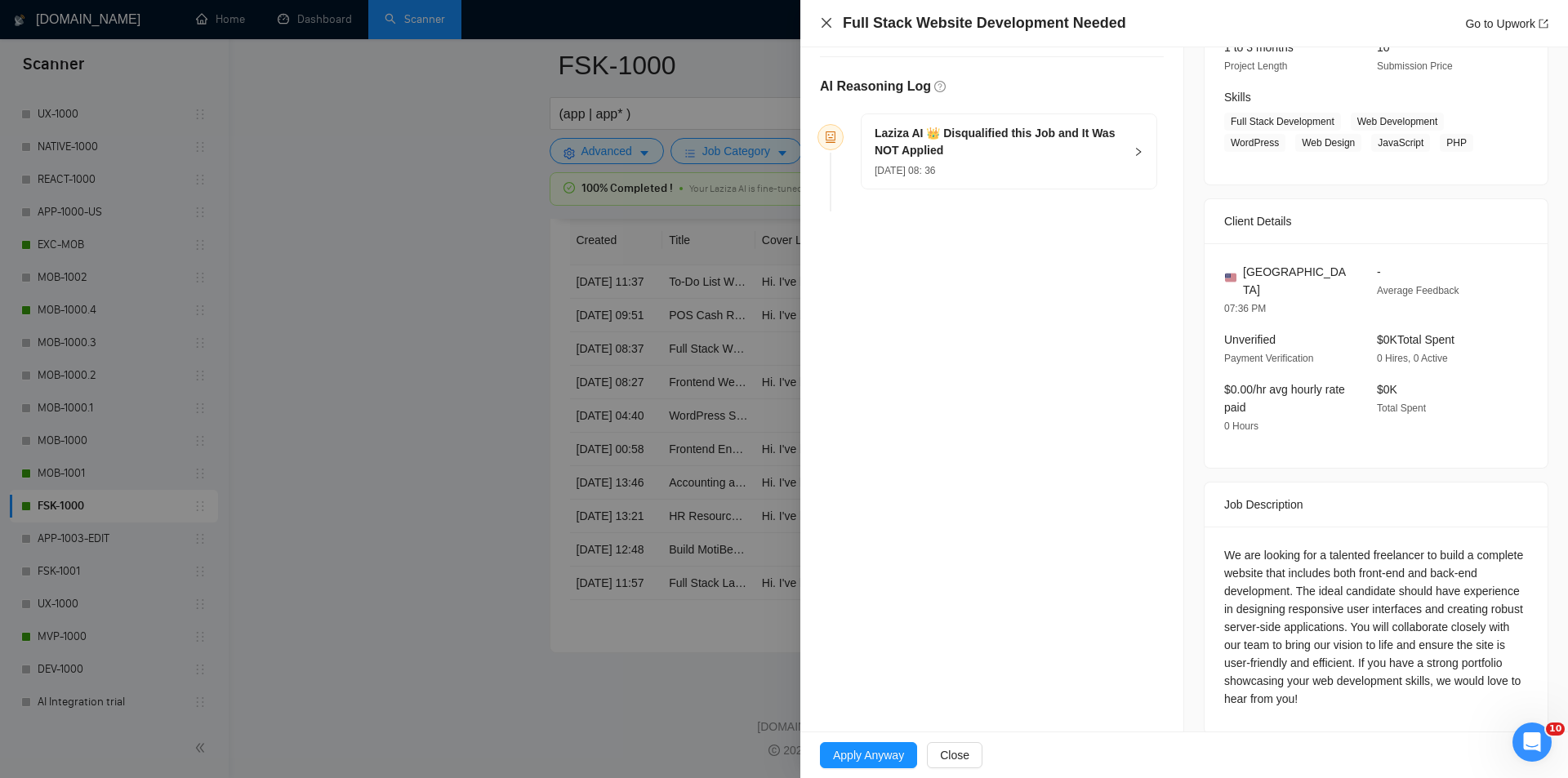
click at [829, 21] on icon "close" at bounding box center [826, 22] width 9 height 9
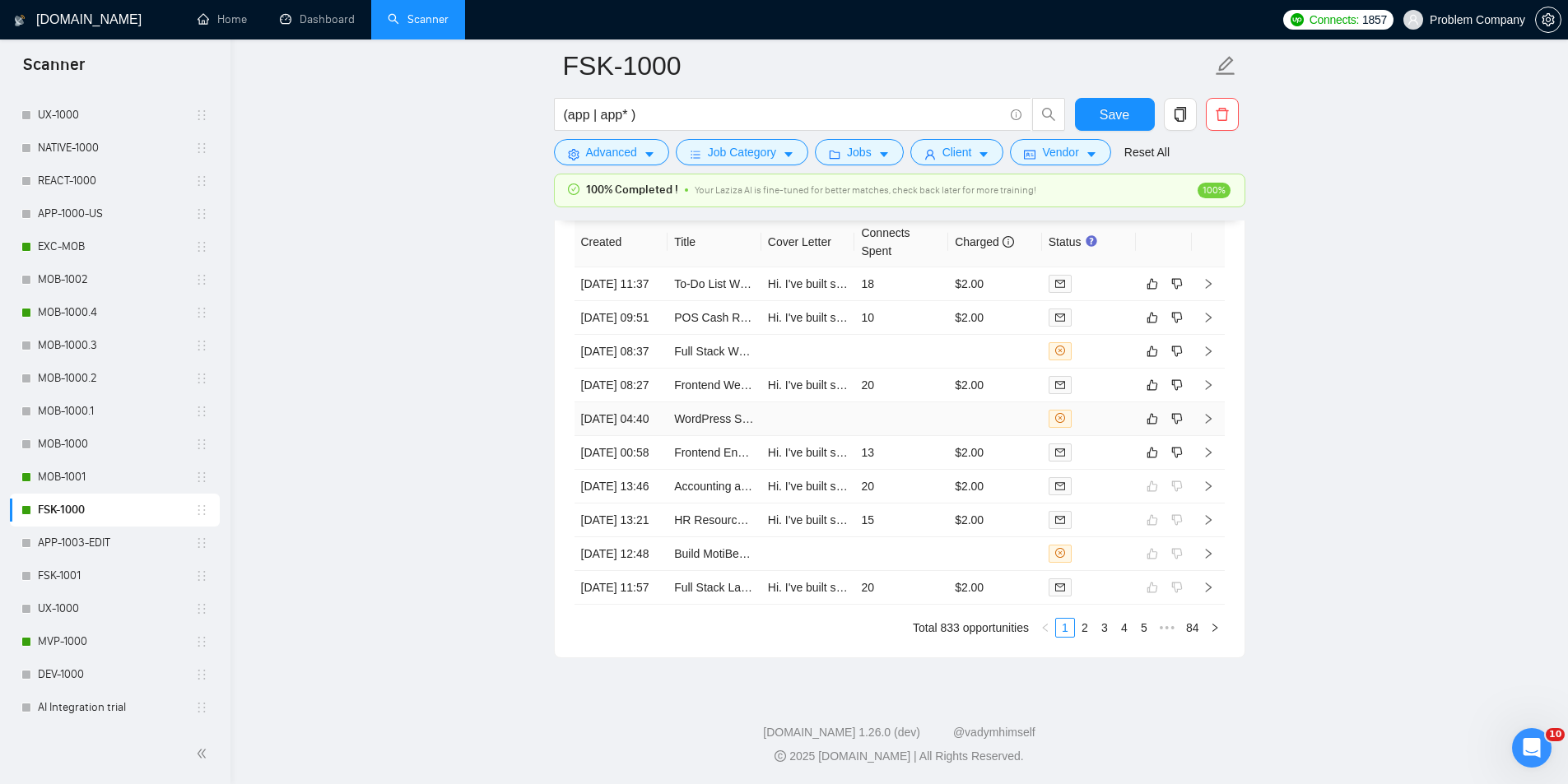
click at [634, 436] on td "[DATE] 04:40" at bounding box center [621, 418] width 94 height 34
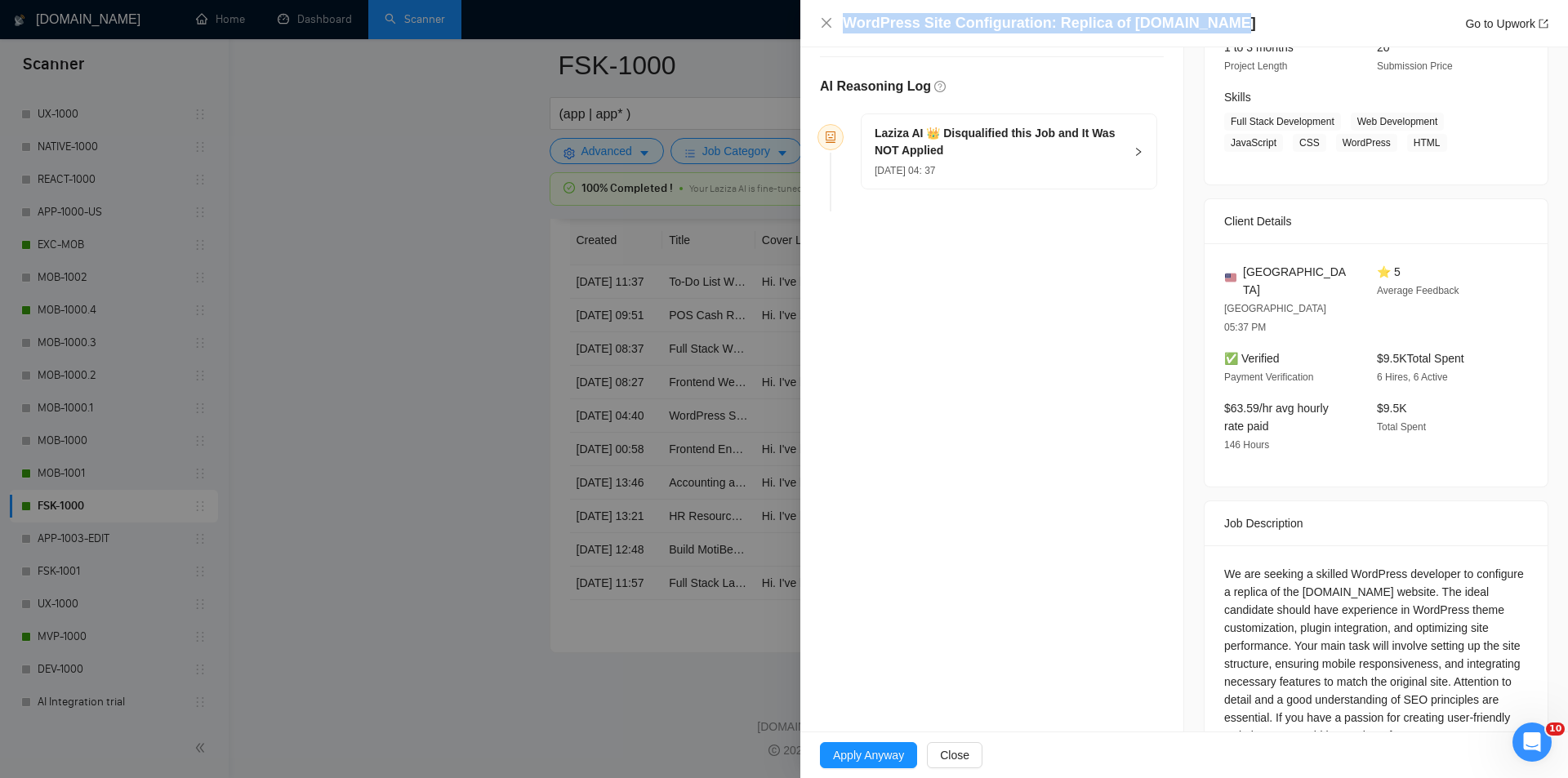
drag, startPoint x: 1204, startPoint y: 25, endPoint x: 813, endPoint y: 29, distance: 391.0
click at [813, 29] on div "WordPress Site Configuration: Replica of [DOMAIN_NAME] Go to Upwork" at bounding box center [1184, 23] width 768 height 47
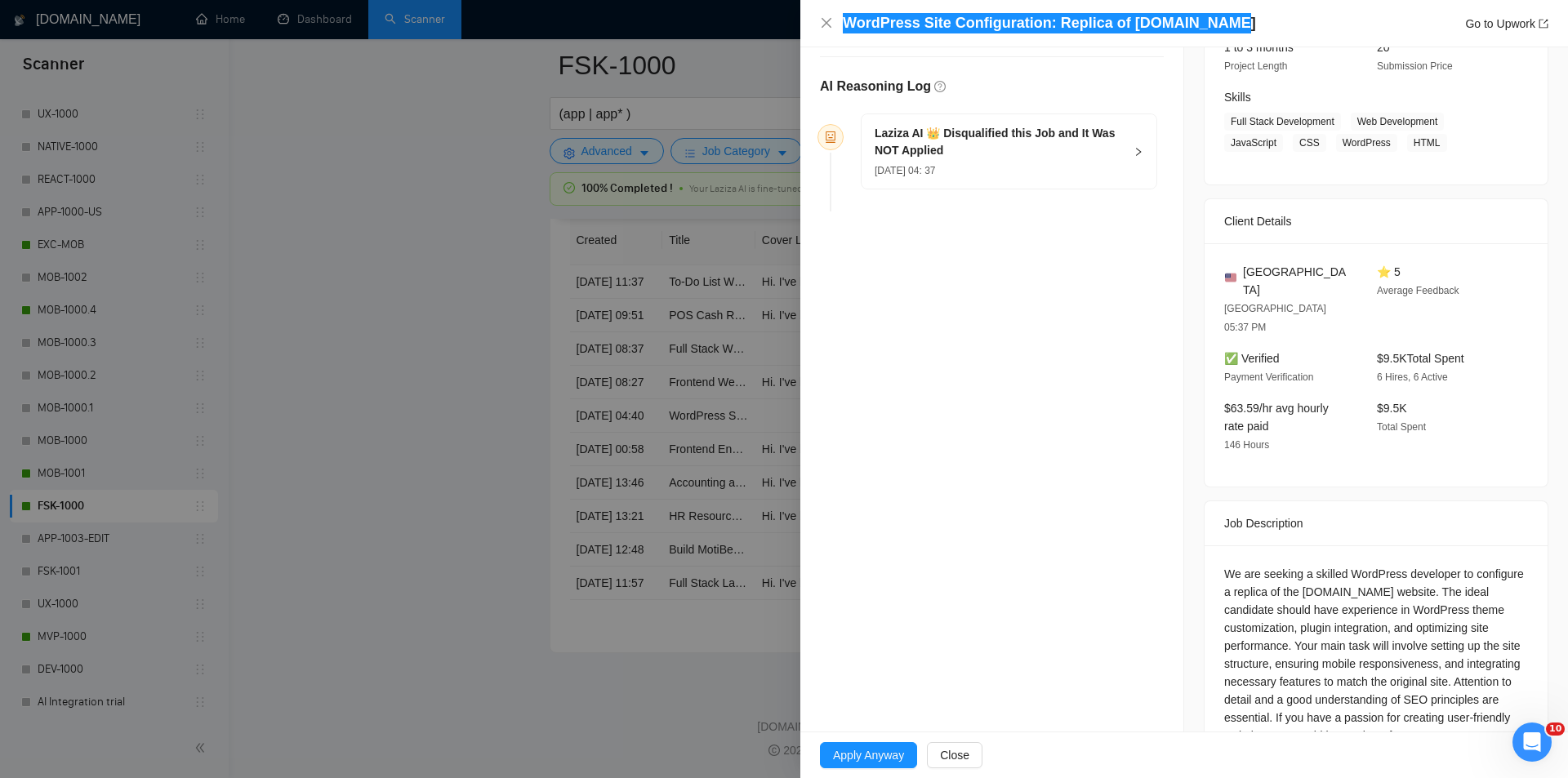
scroll to position [246, 0]
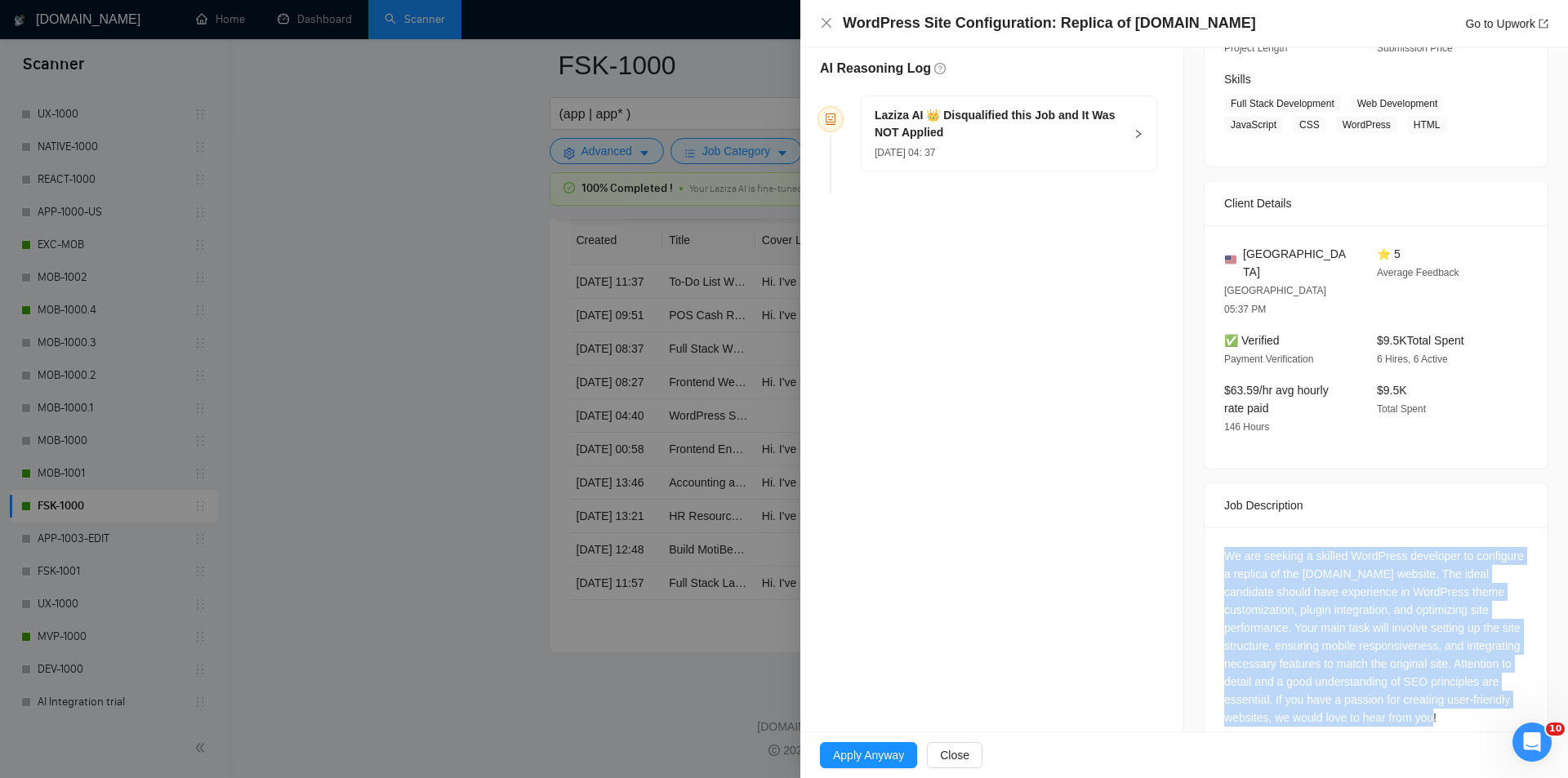
drag, startPoint x: 1212, startPoint y: 504, endPoint x: 1482, endPoint y: 681, distance: 322.8
click at [1482, 681] on div "We are seeking a skilled WordPress developer to configure a replica of the [DOM…" at bounding box center [1375, 639] width 343 height 225
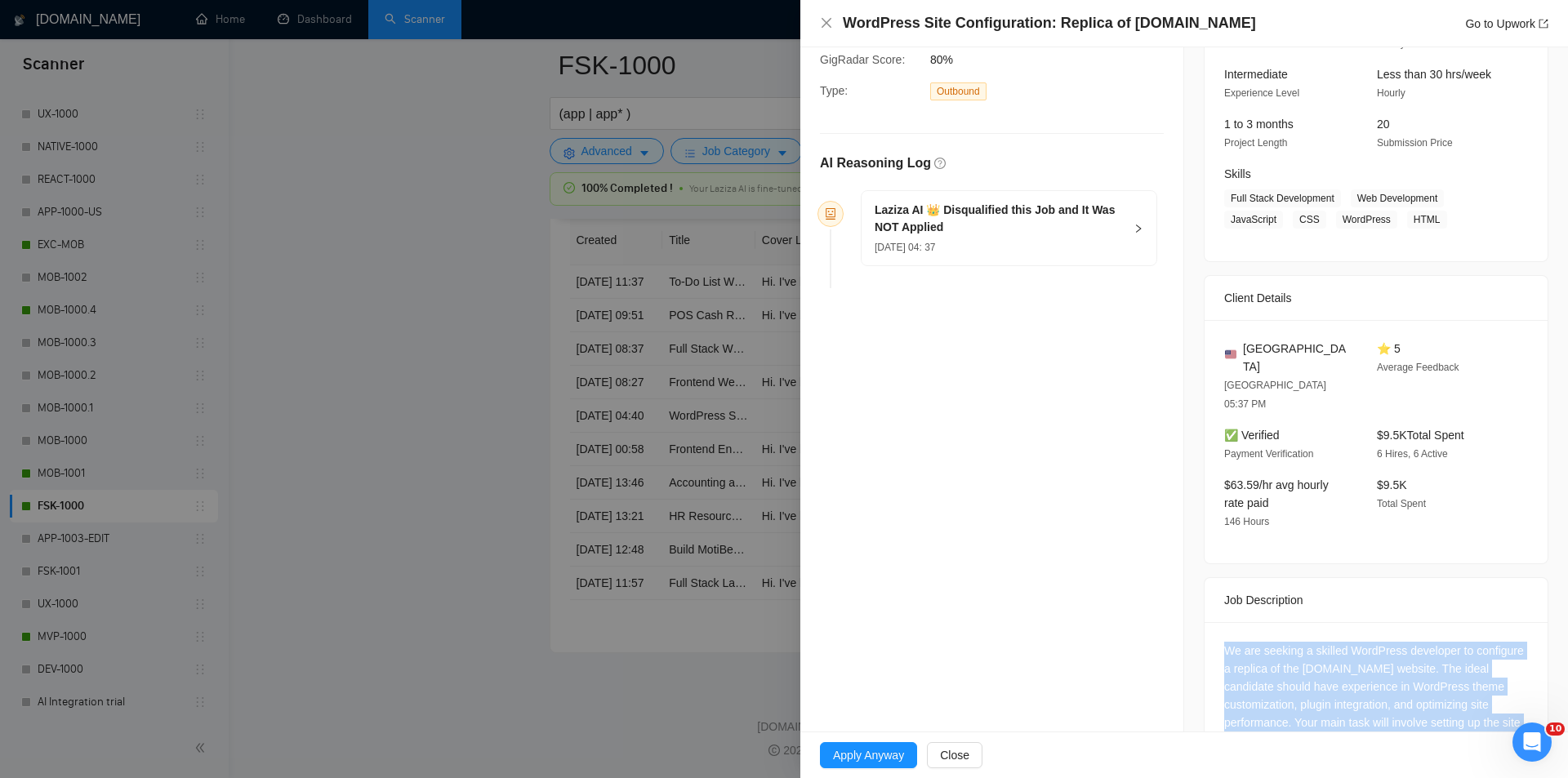
scroll to position [2, 0]
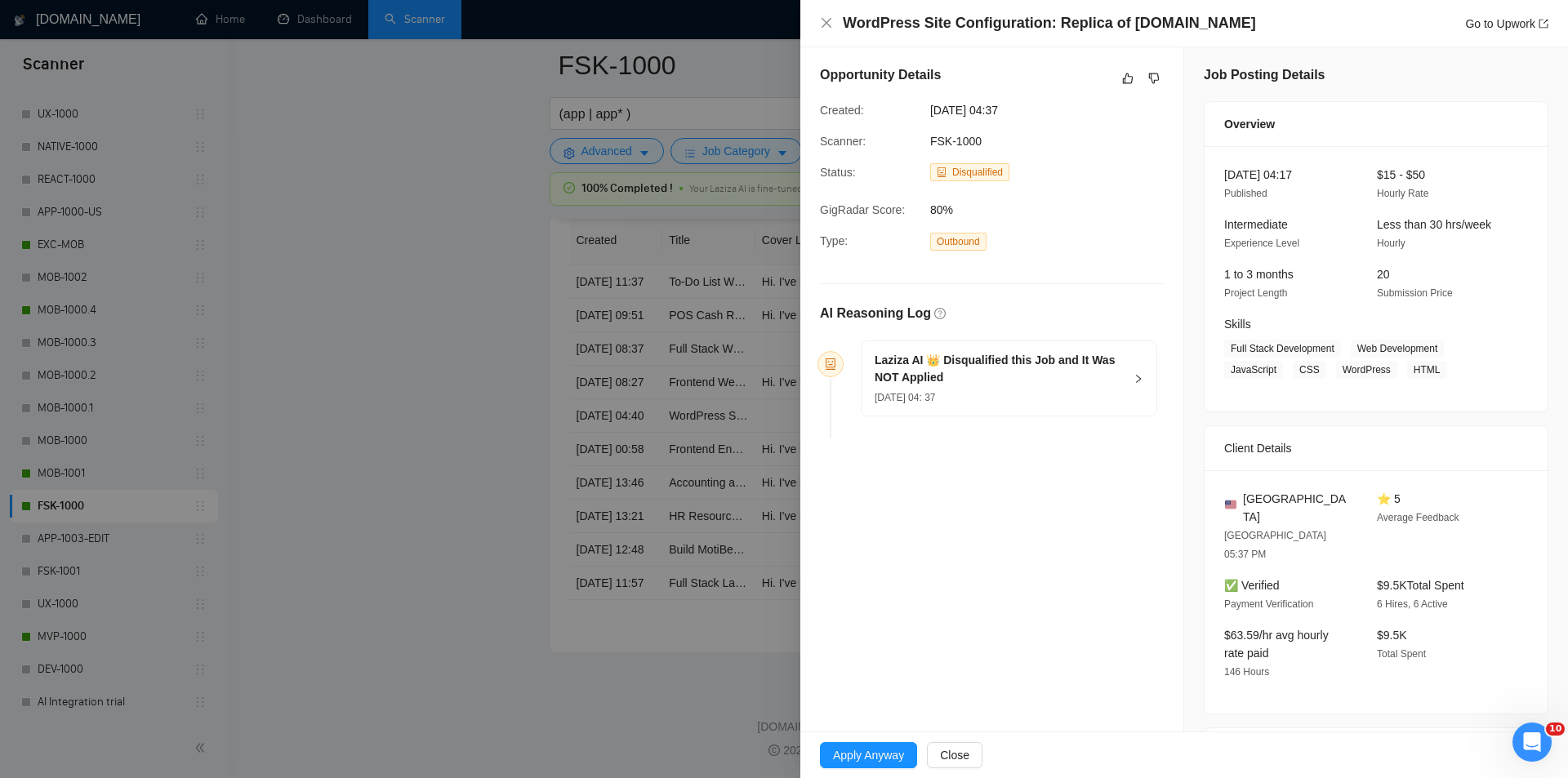
click at [1097, 379] on h5 "Laziza AI 👑 Disqualified this Job and It Was NOT Applied" at bounding box center [999, 369] width 249 height 34
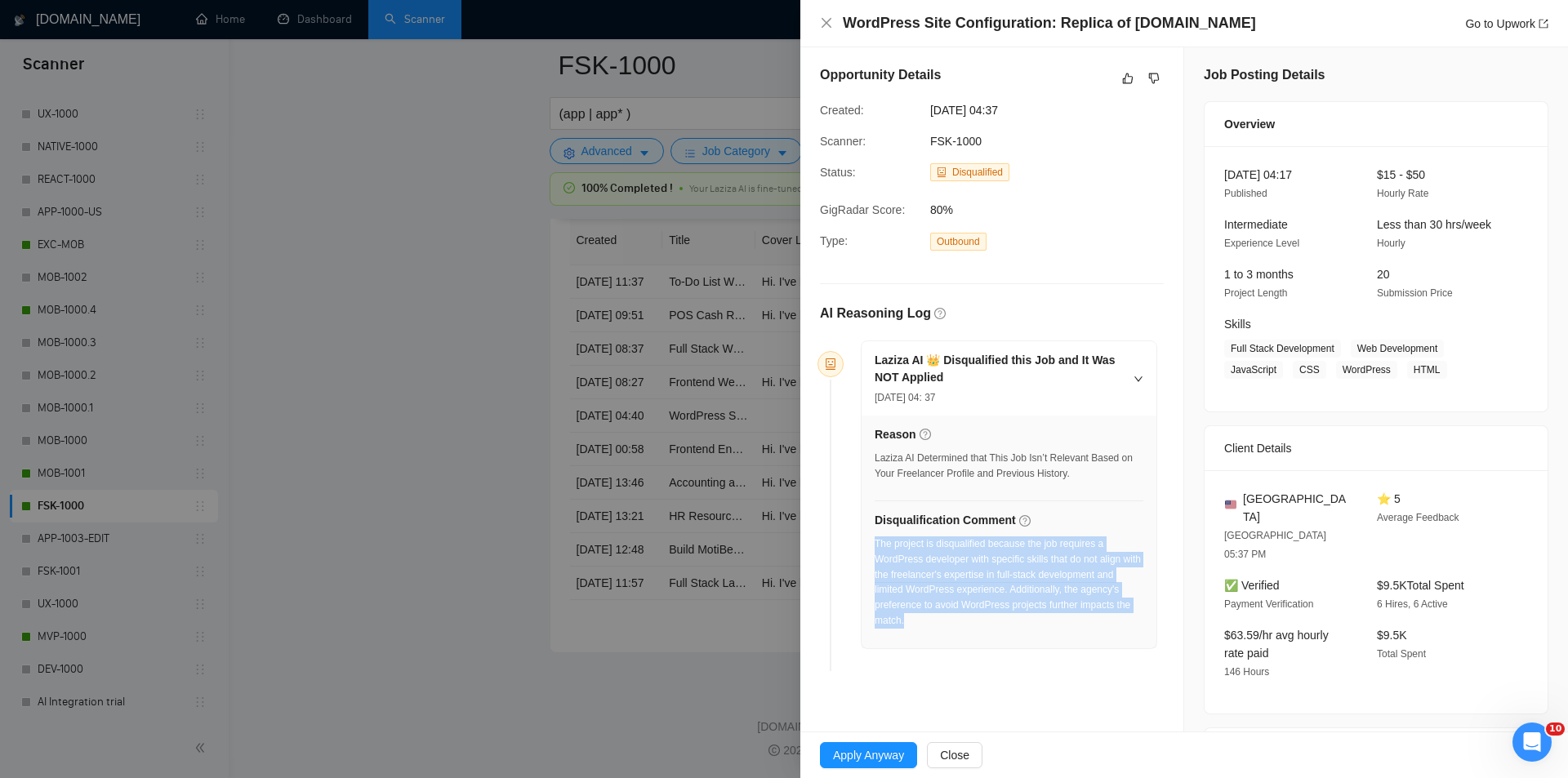
drag, startPoint x: 971, startPoint y: 625, endPoint x: 876, endPoint y: 549, distance: 121.7
click at [876, 549] on div "The project is disqualified because the job requires a WordPress developer with…" at bounding box center [1009, 583] width 269 height 92
click at [829, 24] on icon "close" at bounding box center [826, 22] width 13 height 13
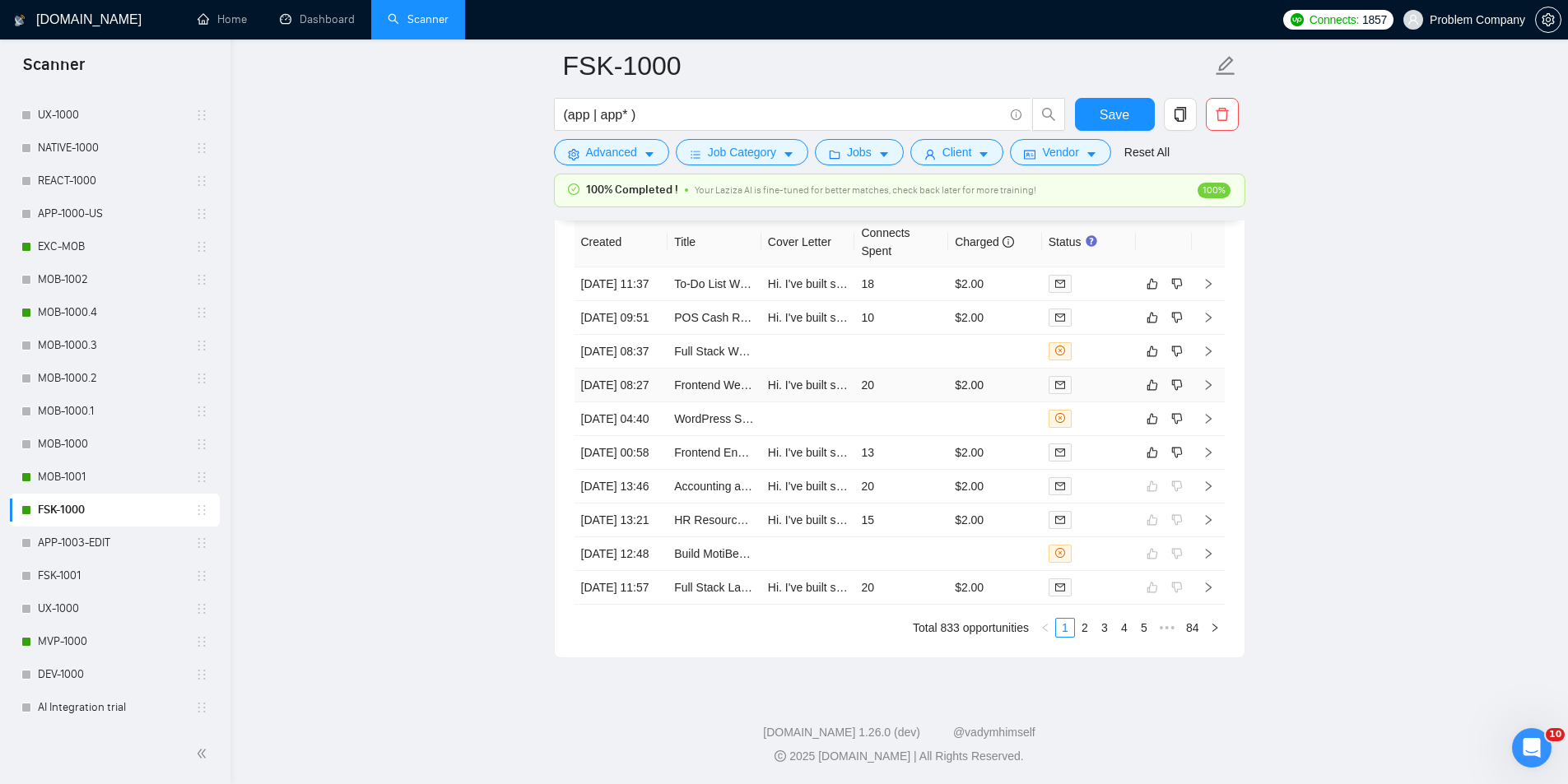
click at [652, 402] on td "[DATE] 08:27" at bounding box center [621, 385] width 94 height 34
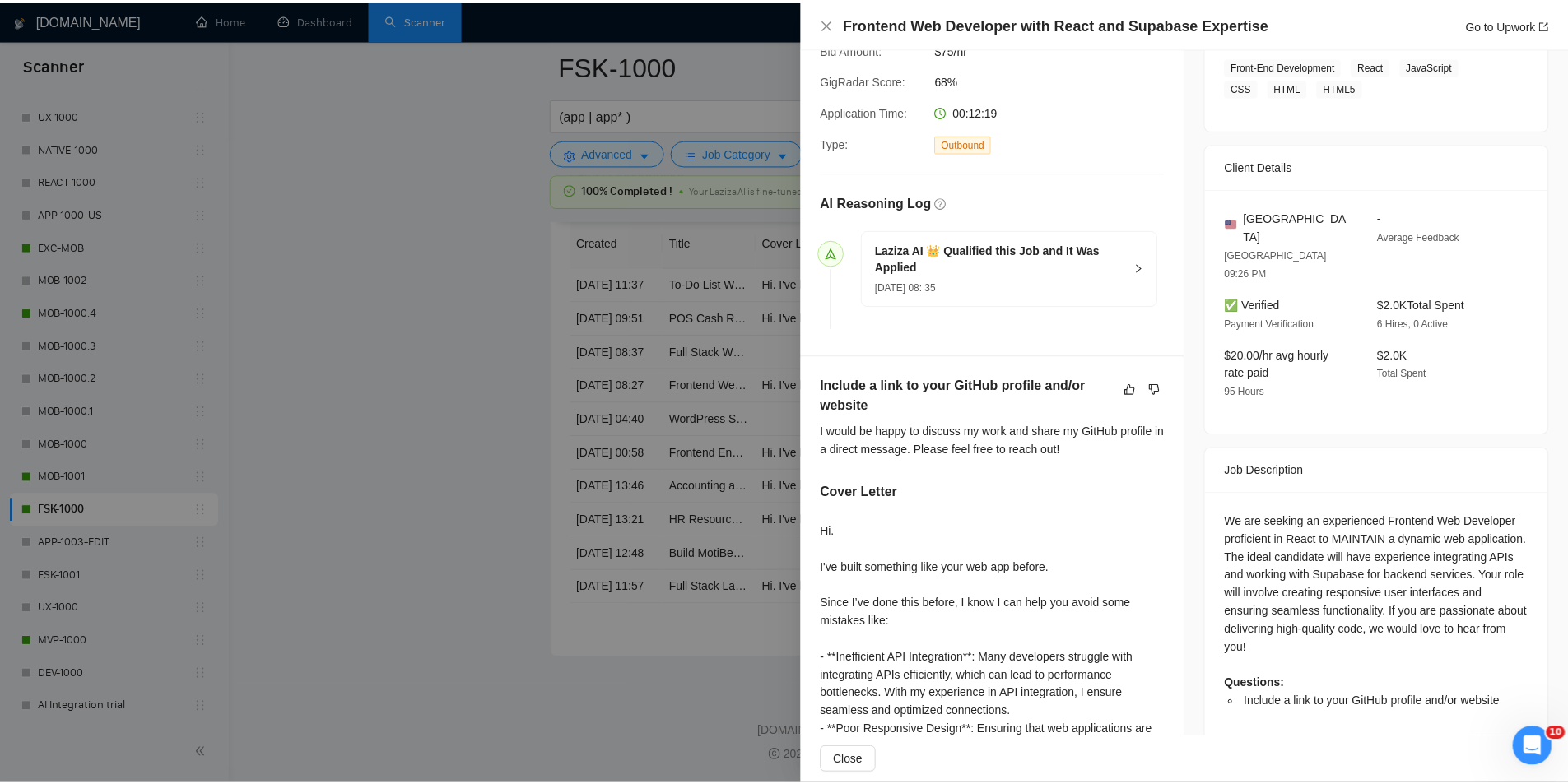
scroll to position [531, 0]
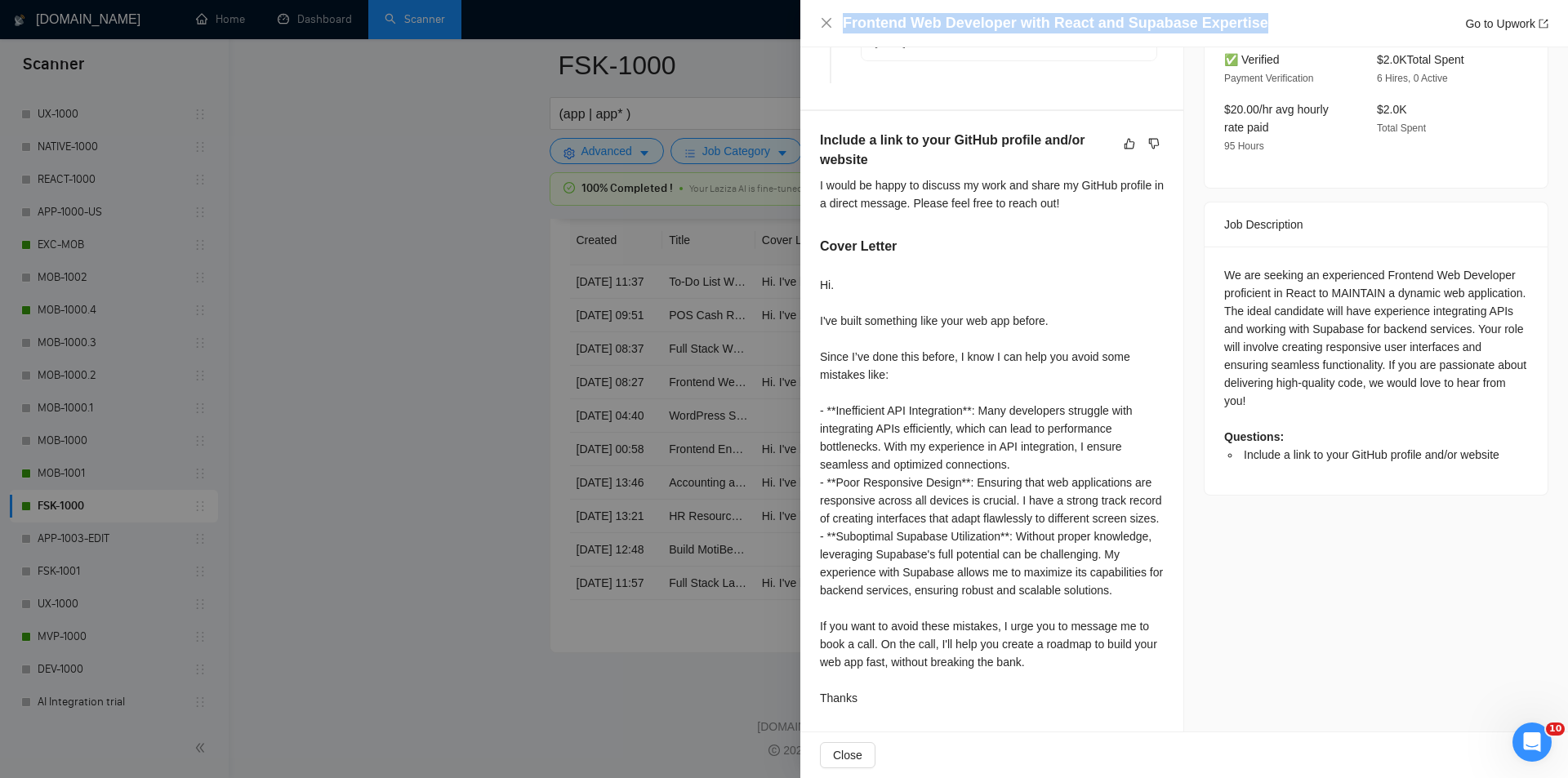
drag, startPoint x: 1262, startPoint y: 24, endPoint x: 799, endPoint y: 23, distance: 463.0
click at [799, 23] on div "Frontend Web Developer with React and Supabase Expertise Go to Upwork Proposal …" at bounding box center [784, 389] width 1568 height 778
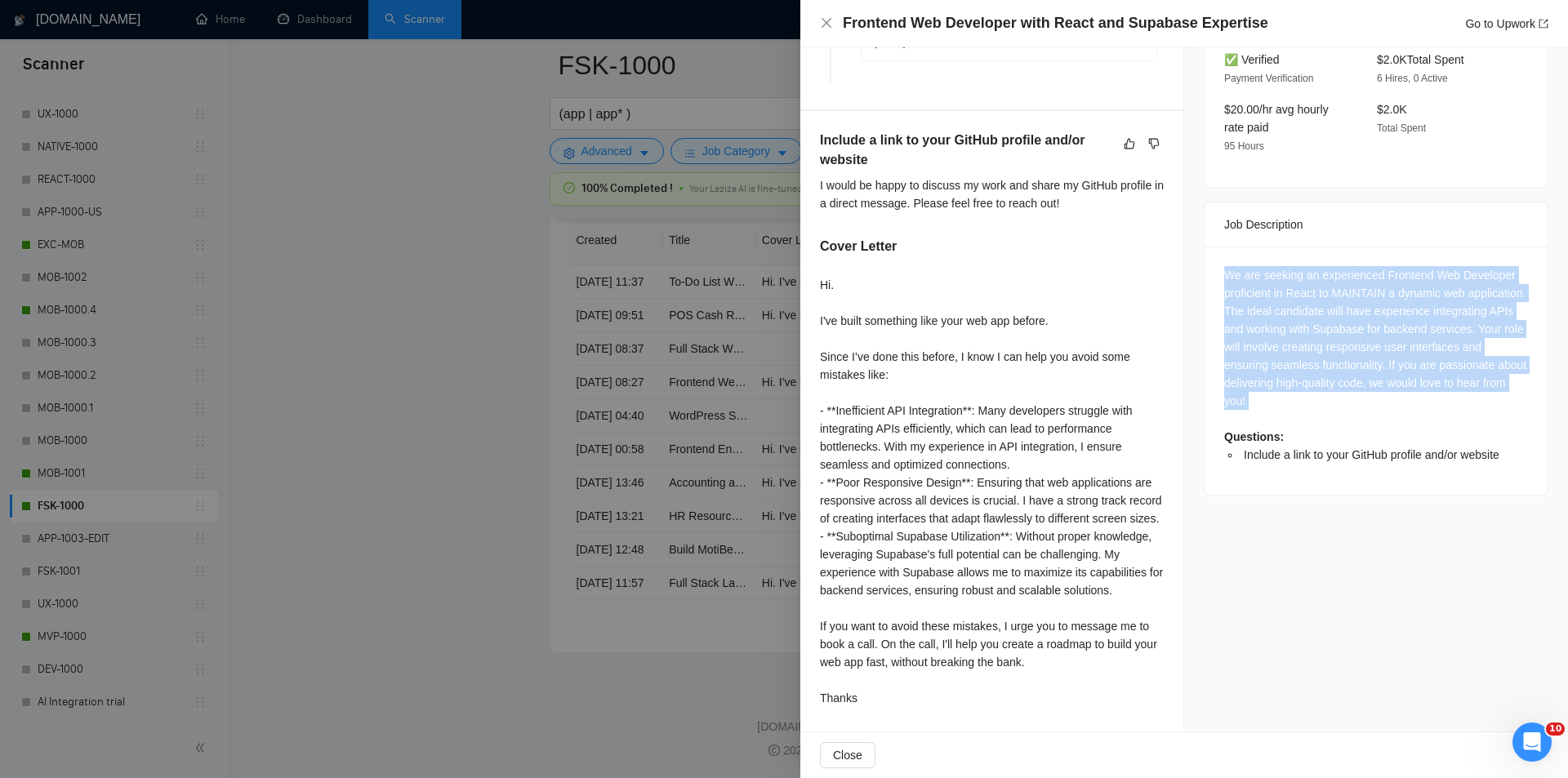
drag, startPoint x: 1215, startPoint y: 231, endPoint x: 1363, endPoint y: 377, distance: 207.9
click at [1363, 377] on div "We are seeking an experienced Frontend Web Developer proficient in React to MAI…" at bounding box center [1375, 371] width 343 height 248
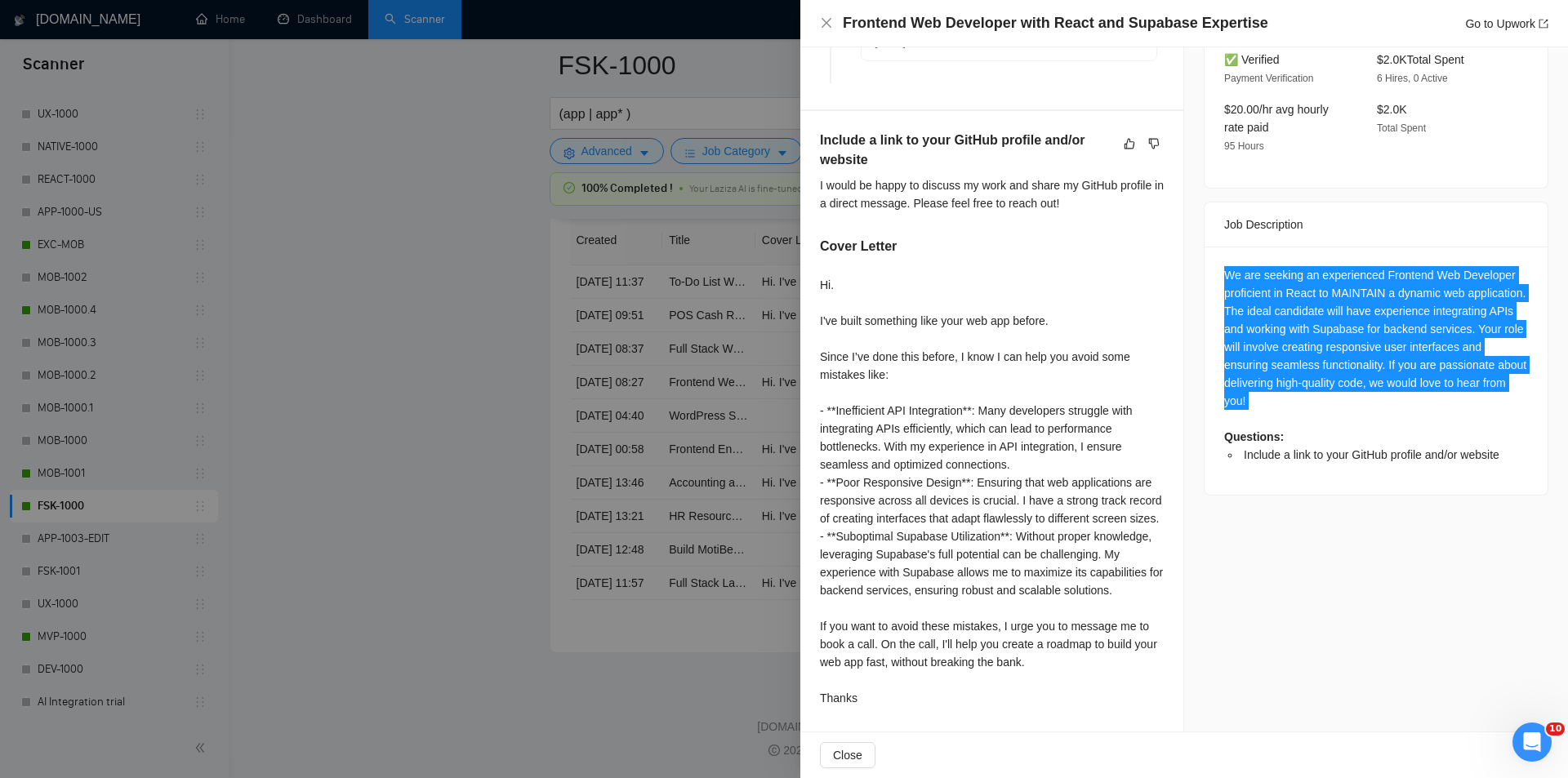
click at [1457, 275] on div "We are seeking an experienced Frontend Web Developer proficient in React to MAI…" at bounding box center [1375, 365] width 304 height 198
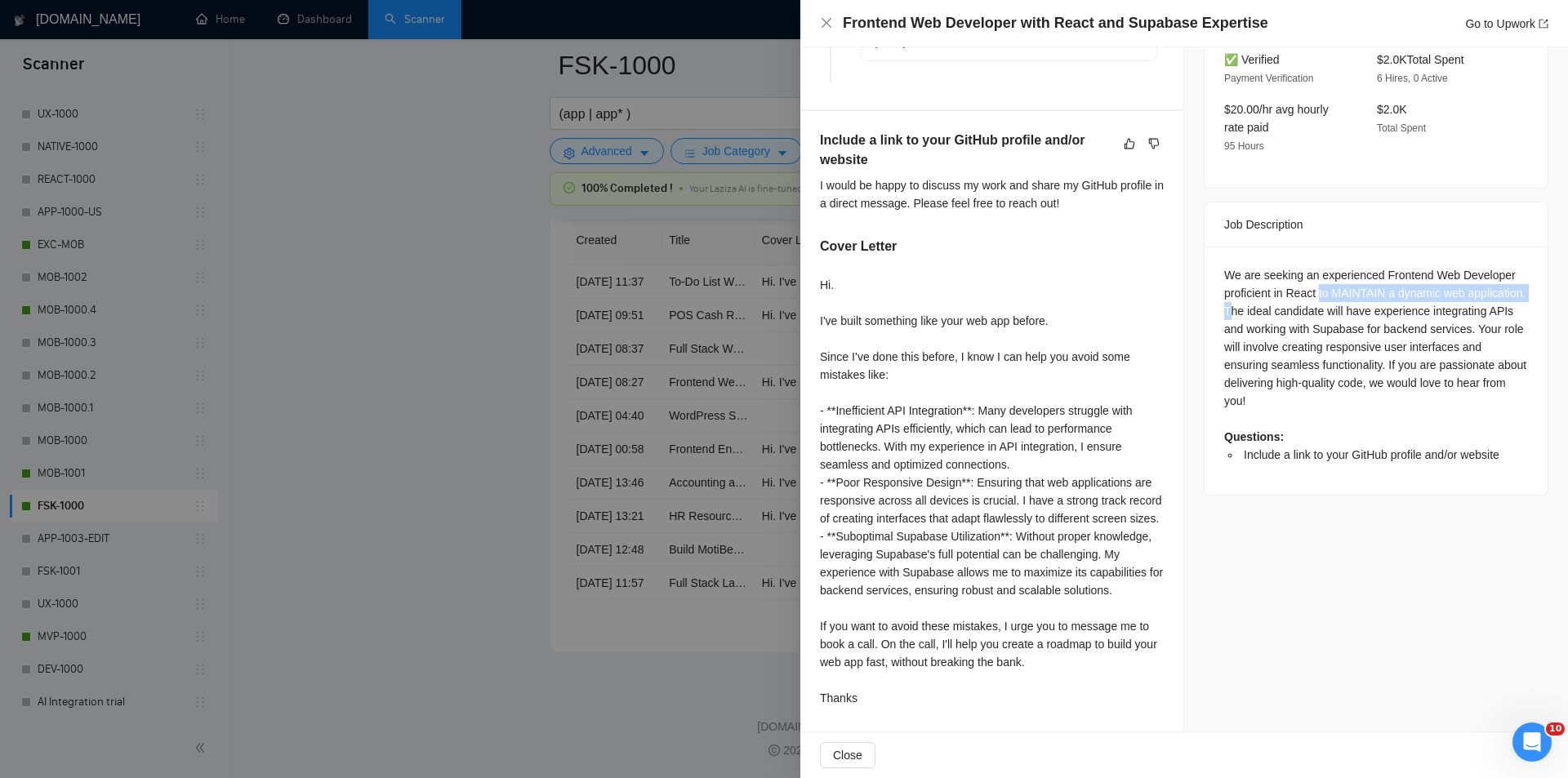
drag, startPoint x: 1283, startPoint y: 268, endPoint x: 1312, endPoint y: 255, distance: 31.8
click at [1312, 266] on div "We are seeking an experienced Frontend Web Developer proficient in React to MAI…" at bounding box center [1375, 365] width 304 height 198
click at [826, 24] on icon "close" at bounding box center [826, 22] width 9 height 9
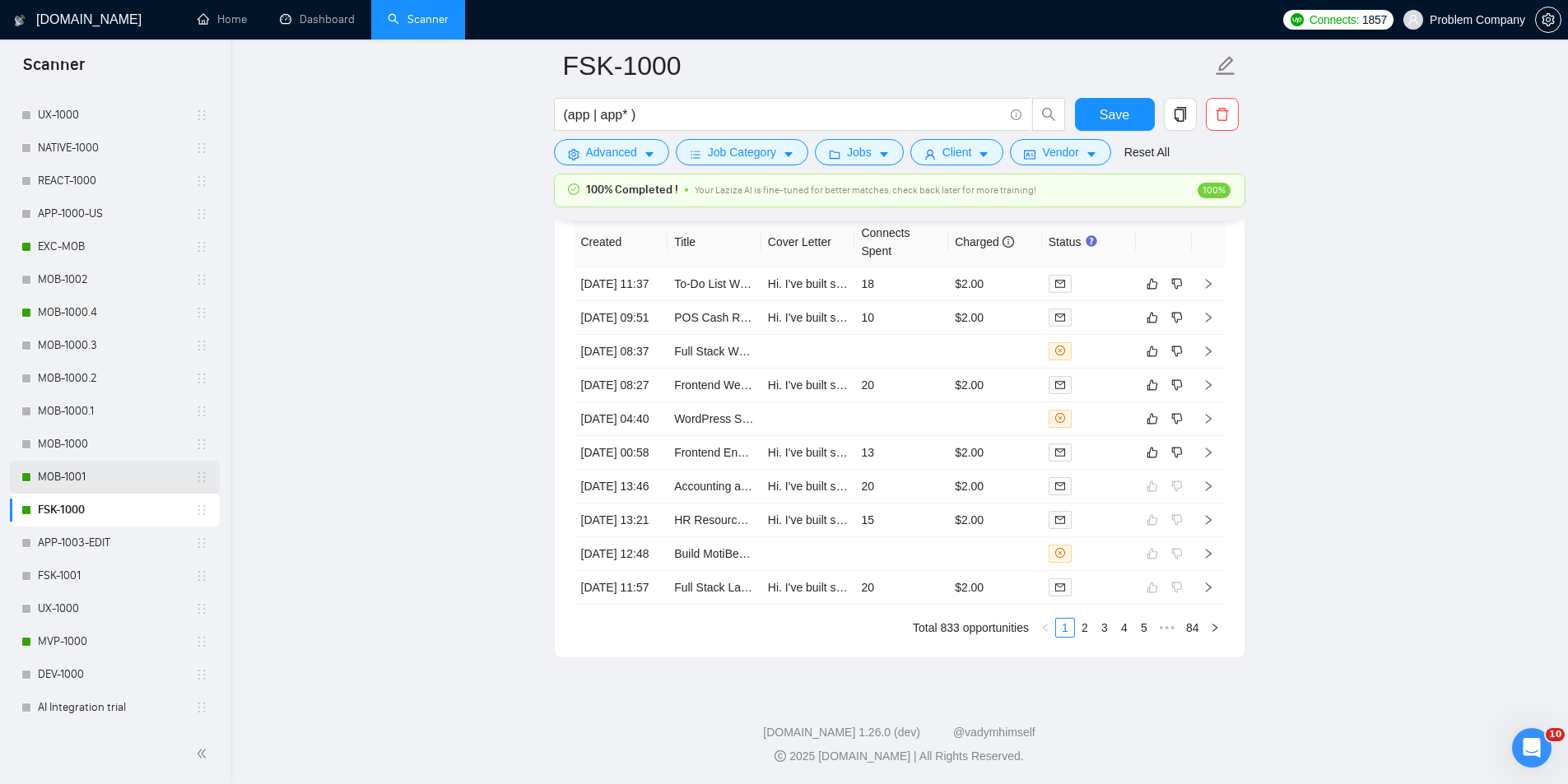
click at [116, 474] on link "MOB-1001" at bounding box center [116, 477] width 157 height 33
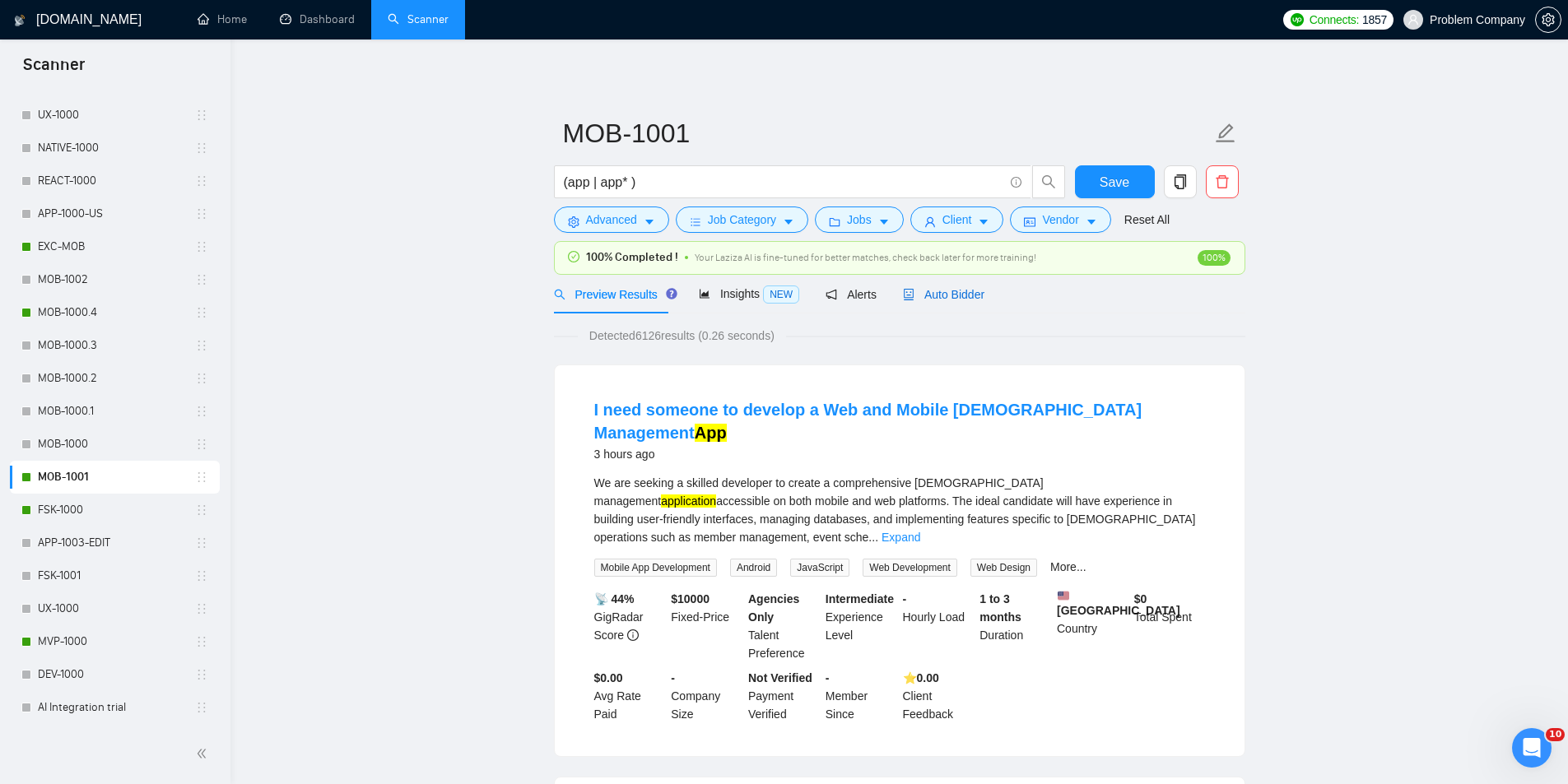
click at [965, 298] on span "Auto Bidder" at bounding box center [943, 294] width 81 height 13
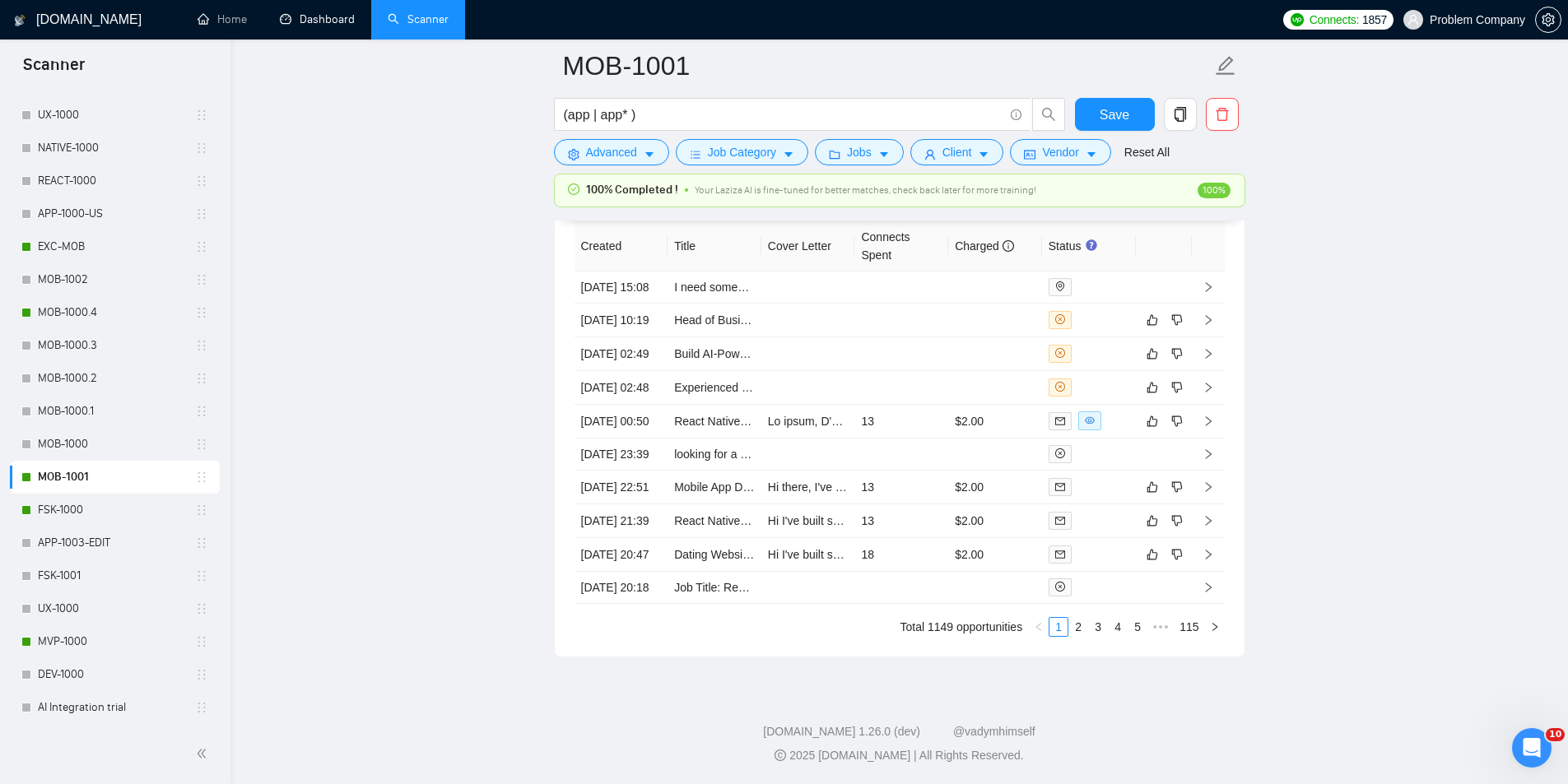
scroll to position [4257, 0]
click at [1077, 623] on link "2" at bounding box center [1078, 626] width 18 height 18
click at [1063, 625] on link "1" at bounding box center [1058, 626] width 18 height 18
click at [639, 538] on td "[DATE] 20:47" at bounding box center [621, 555] width 94 height 34
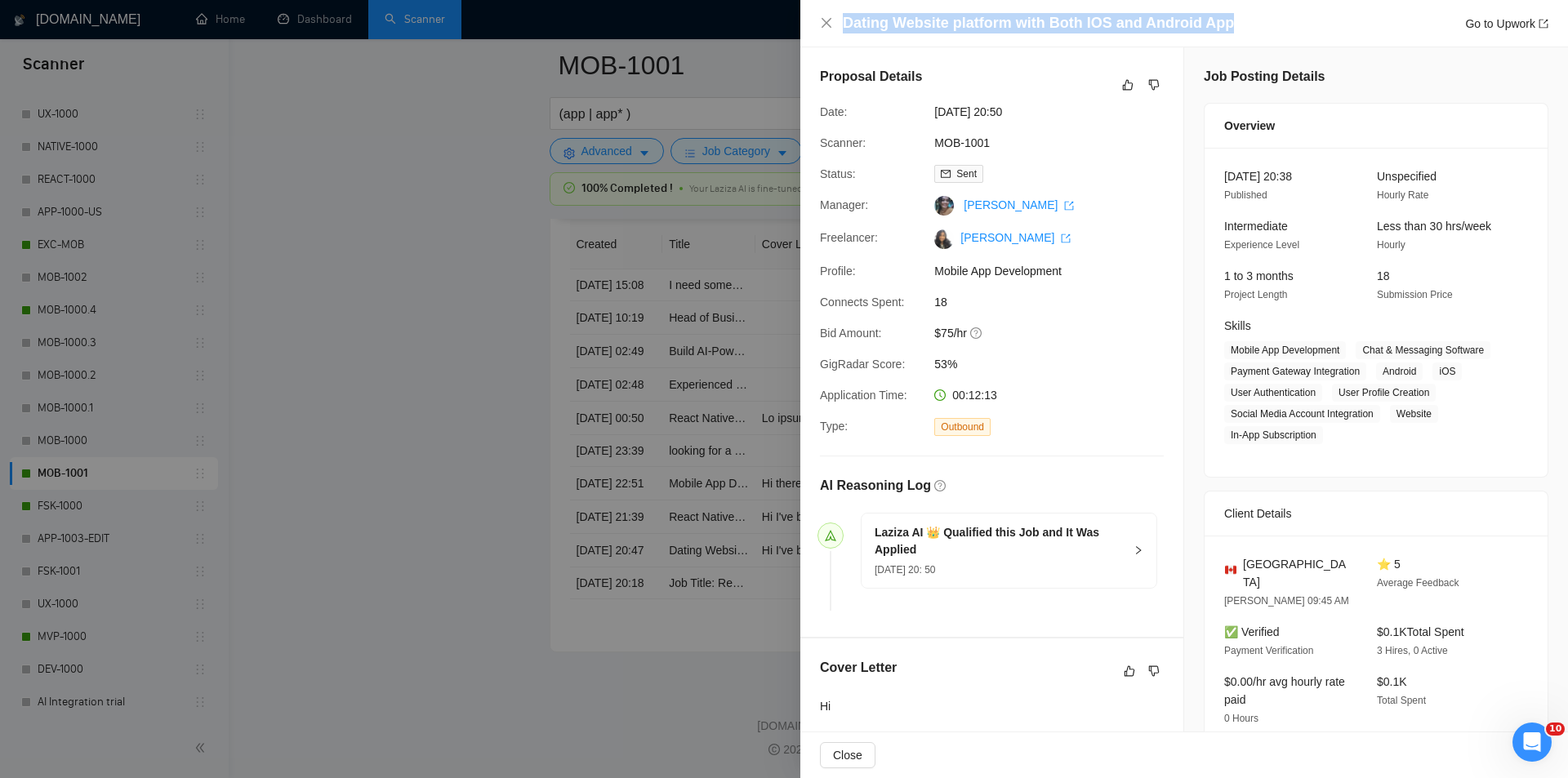
drag, startPoint x: 948, startPoint y: 29, endPoint x: 757, endPoint y: 30, distance: 191.0
click at [757, 30] on div "Dating Website platform with Both IOS and Android App Go to Upwork Proposal Det…" at bounding box center [784, 389] width 1568 height 778
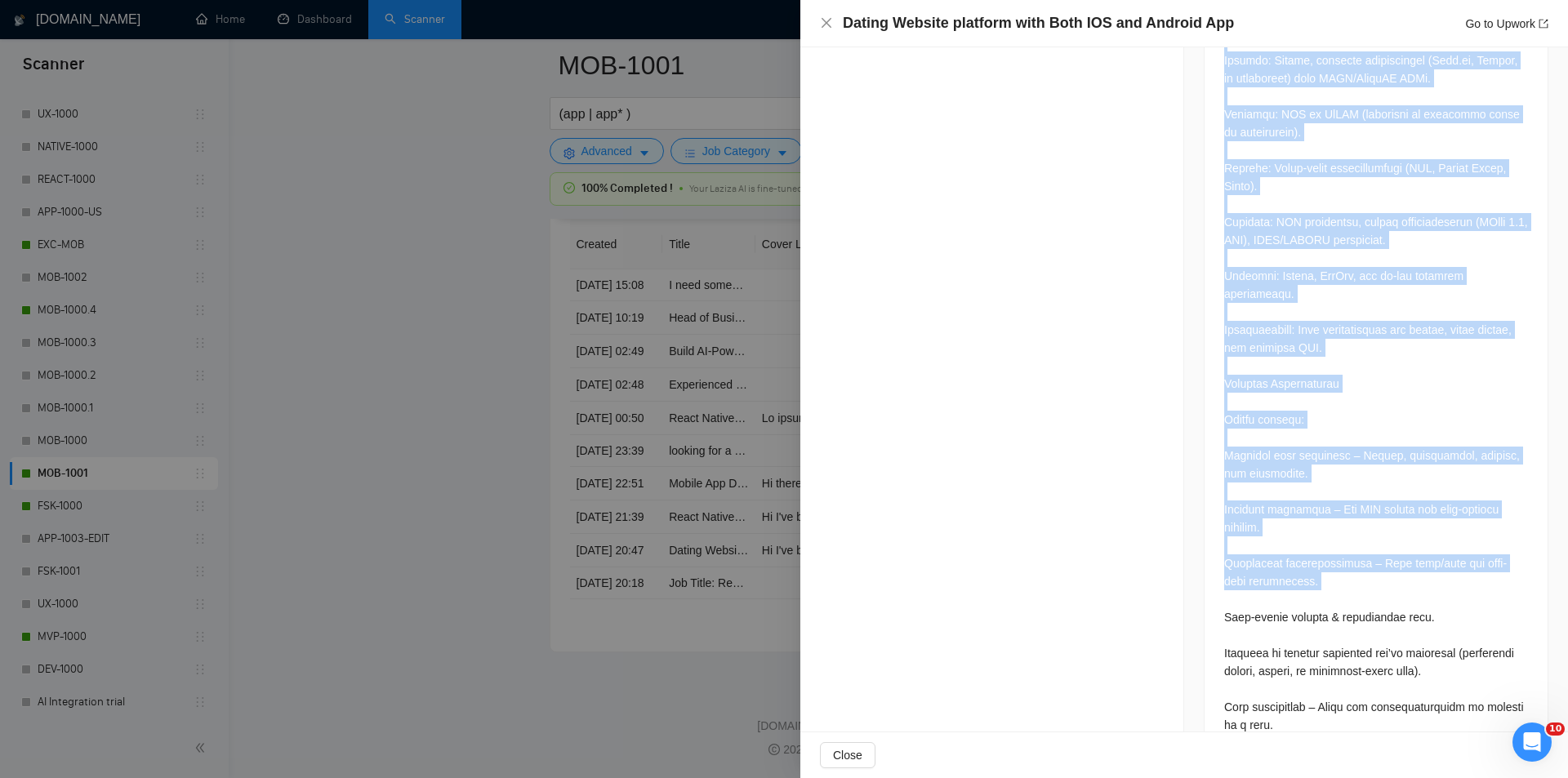
scroll to position [2394, 0]
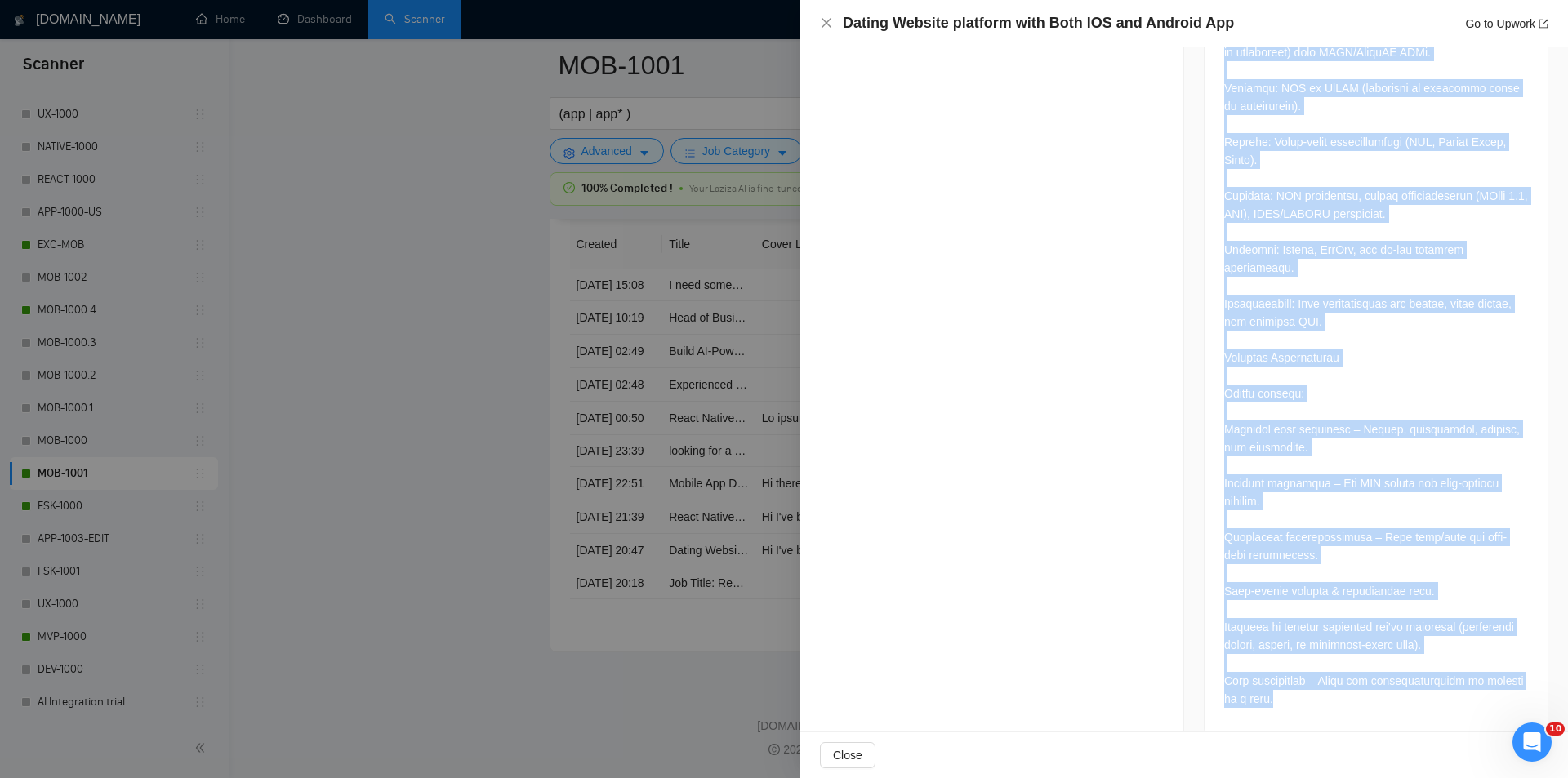
drag, startPoint x: 1215, startPoint y: 407, endPoint x: 1387, endPoint y: 687, distance: 328.6
click at [821, 17] on icon "close" at bounding box center [826, 22] width 13 height 13
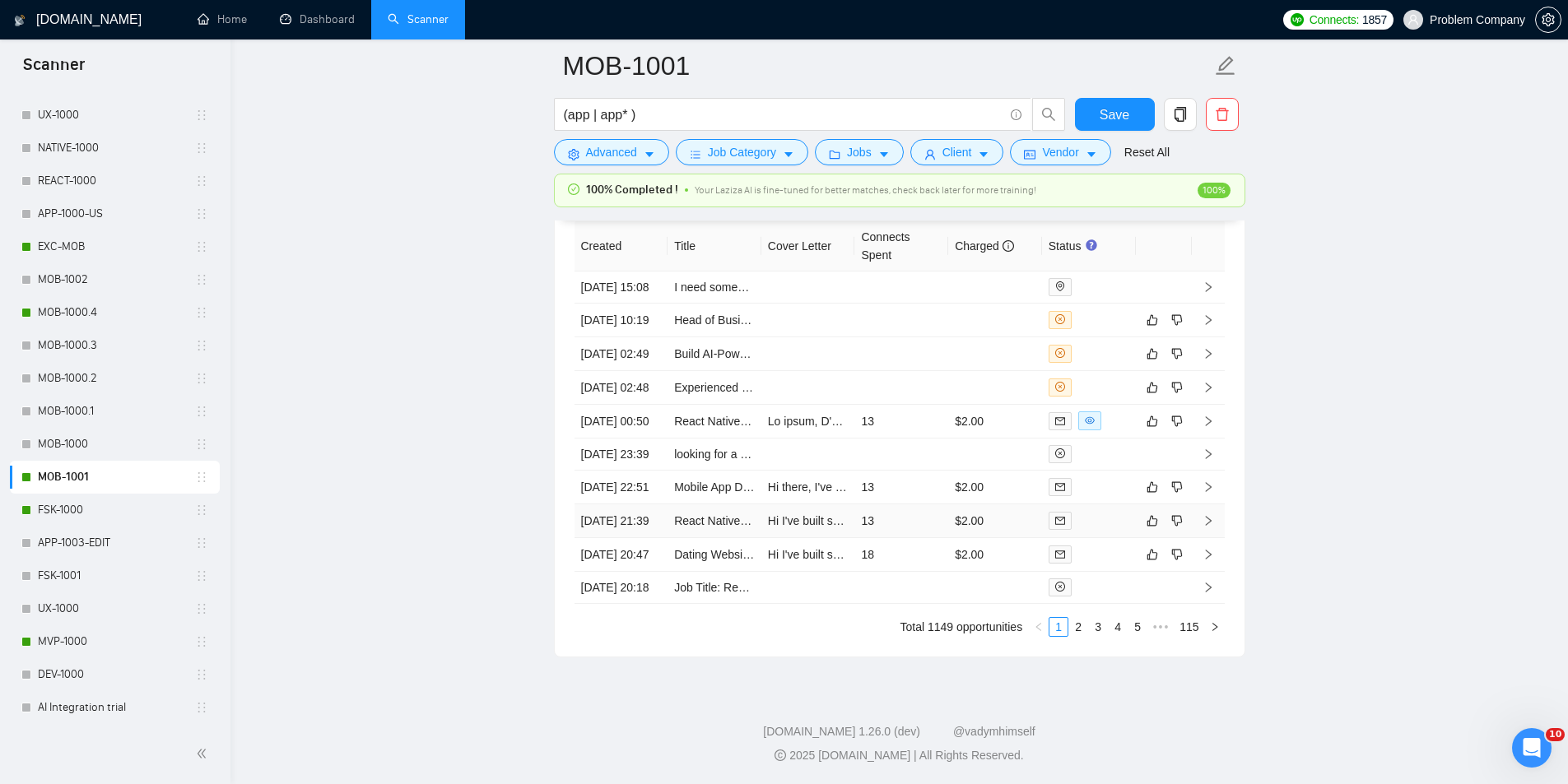
click at [658, 505] on td "[DATE] 21:39" at bounding box center [621, 521] width 94 height 34
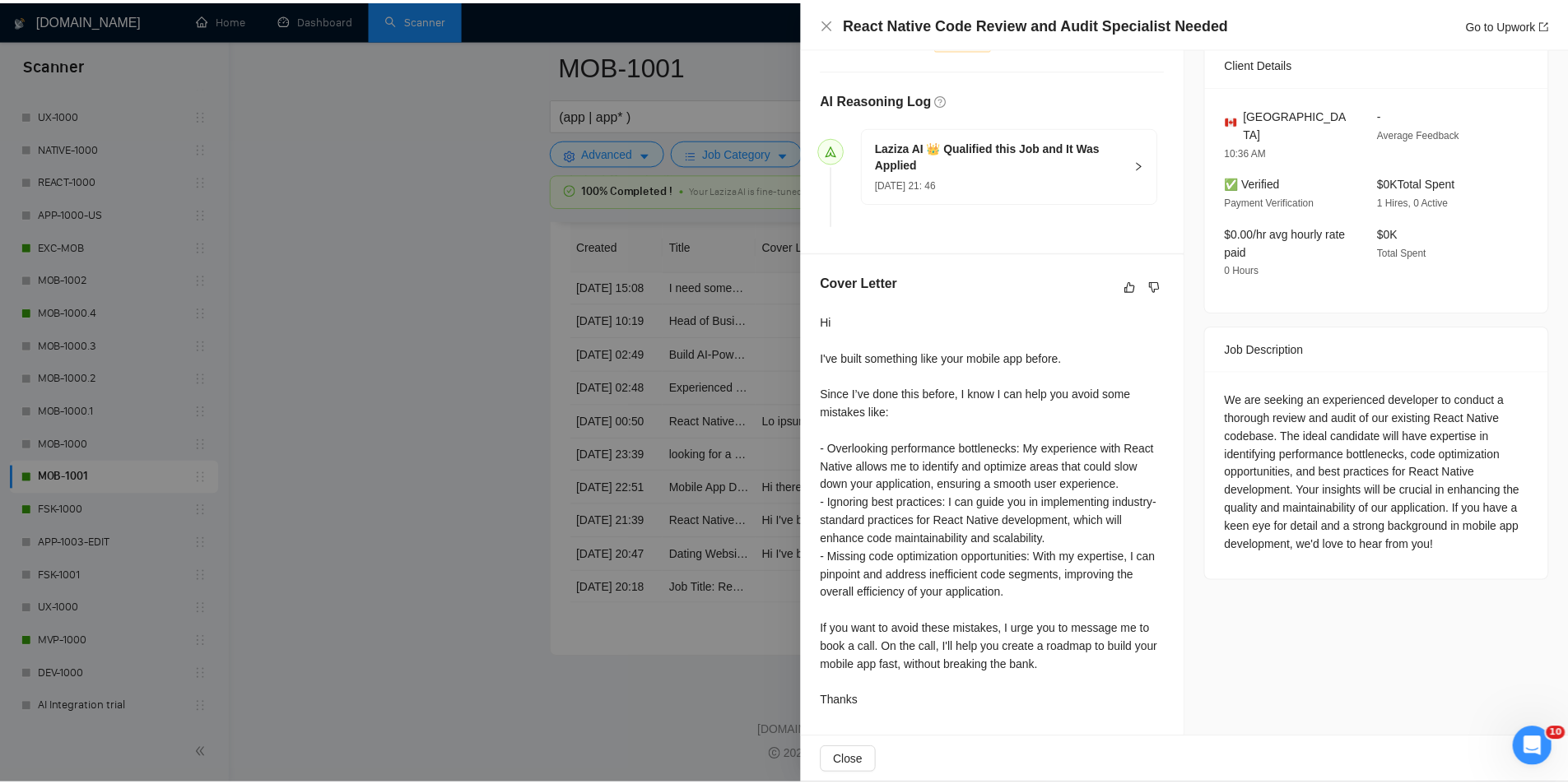
scroll to position [388, 0]
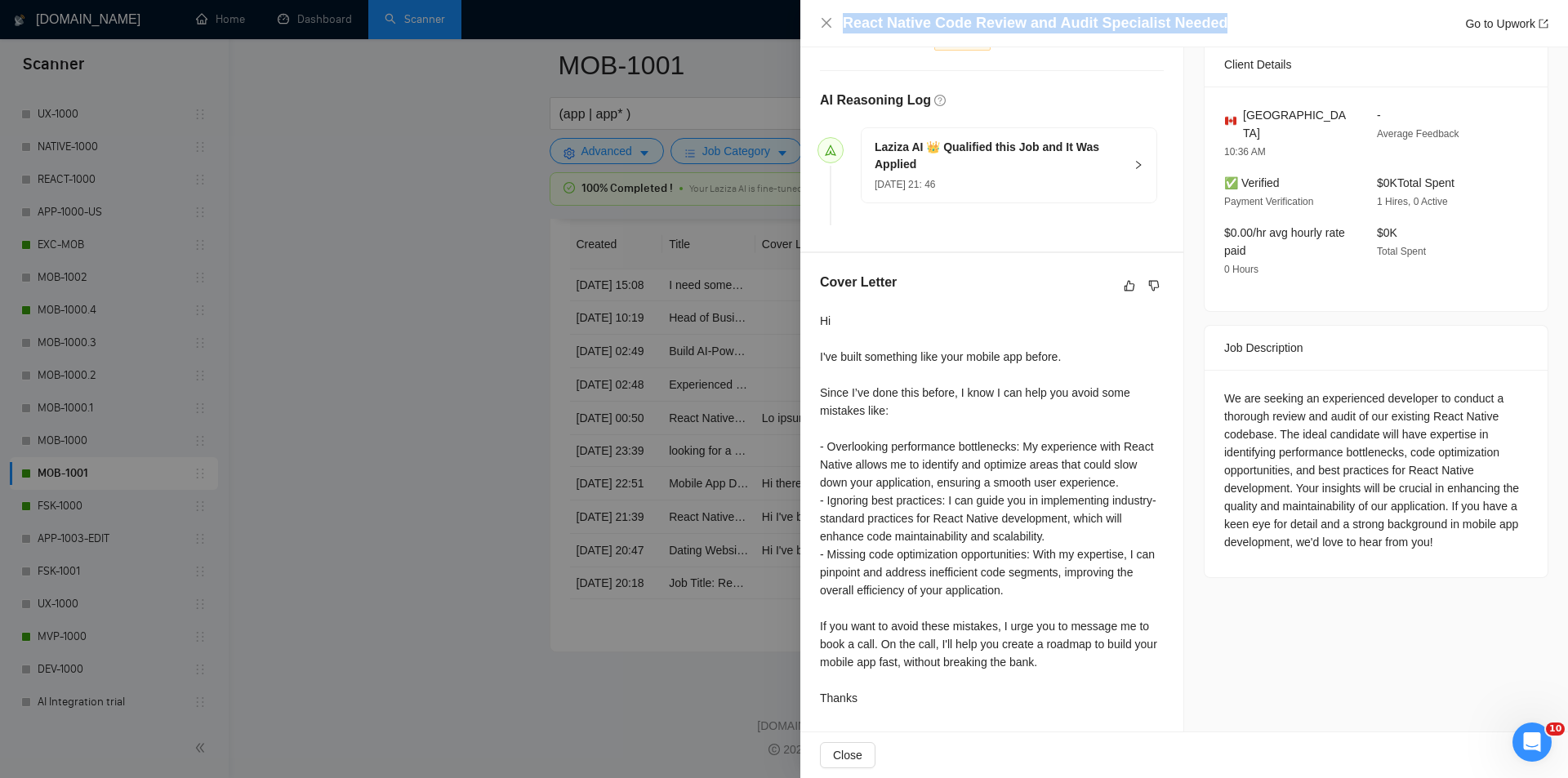
drag, startPoint x: 1228, startPoint y: 17, endPoint x: 802, endPoint y: 23, distance: 426.0
click at [802, 23] on div "React Native Code Review and Audit Specialist Needed Go to Upwork" at bounding box center [1184, 23] width 768 height 47
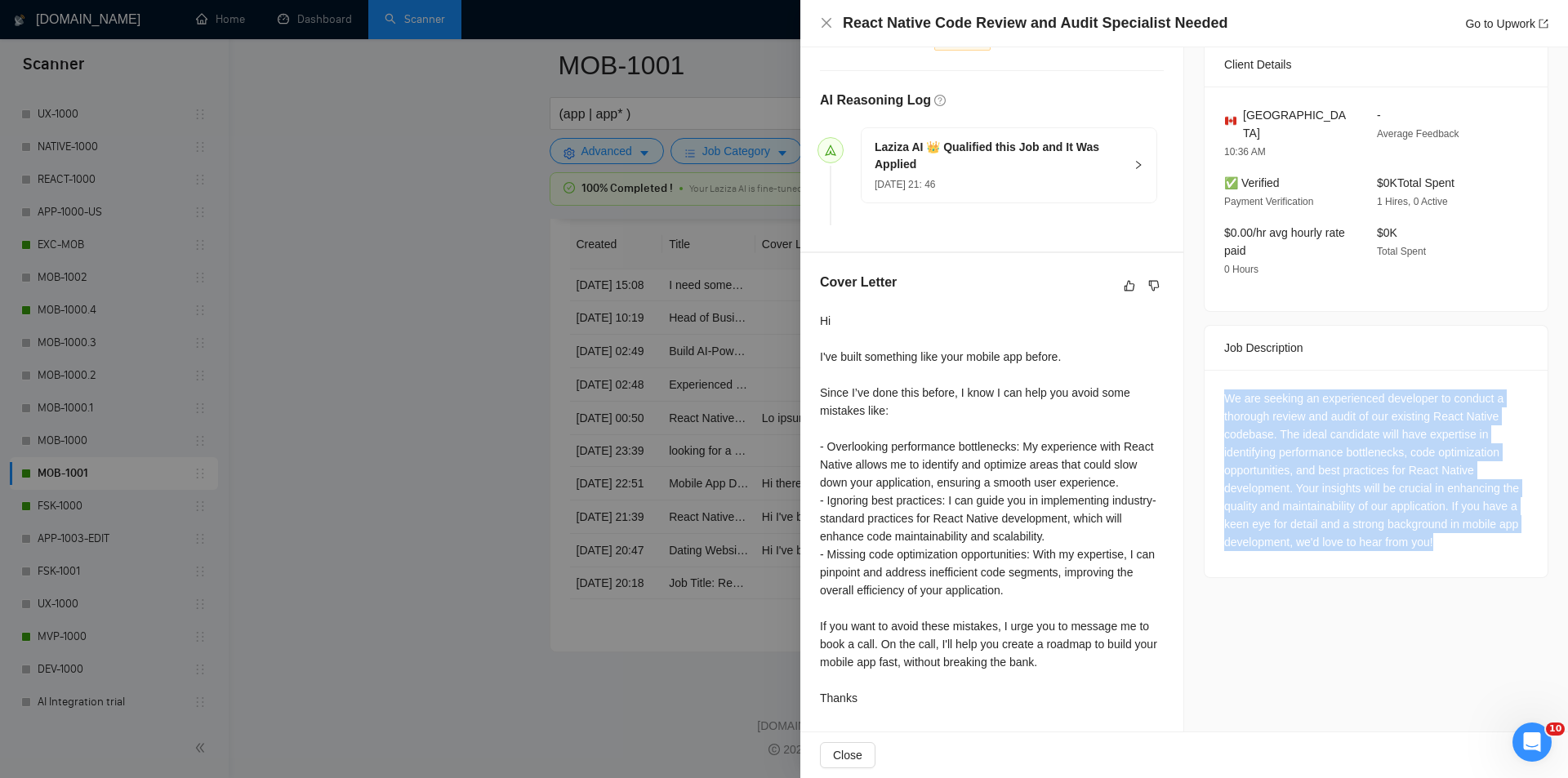
drag, startPoint x: 1215, startPoint y: 375, endPoint x: 1479, endPoint y: 523, distance: 302.7
click at [1479, 523] on div "We are seeking an experienced developer to conduct a thorough review and audit …" at bounding box center [1375, 473] width 343 height 207
click at [1390, 463] on div "We are seeking an experienced developer to conduct a thorough review and audit …" at bounding box center [1375, 470] width 304 height 162
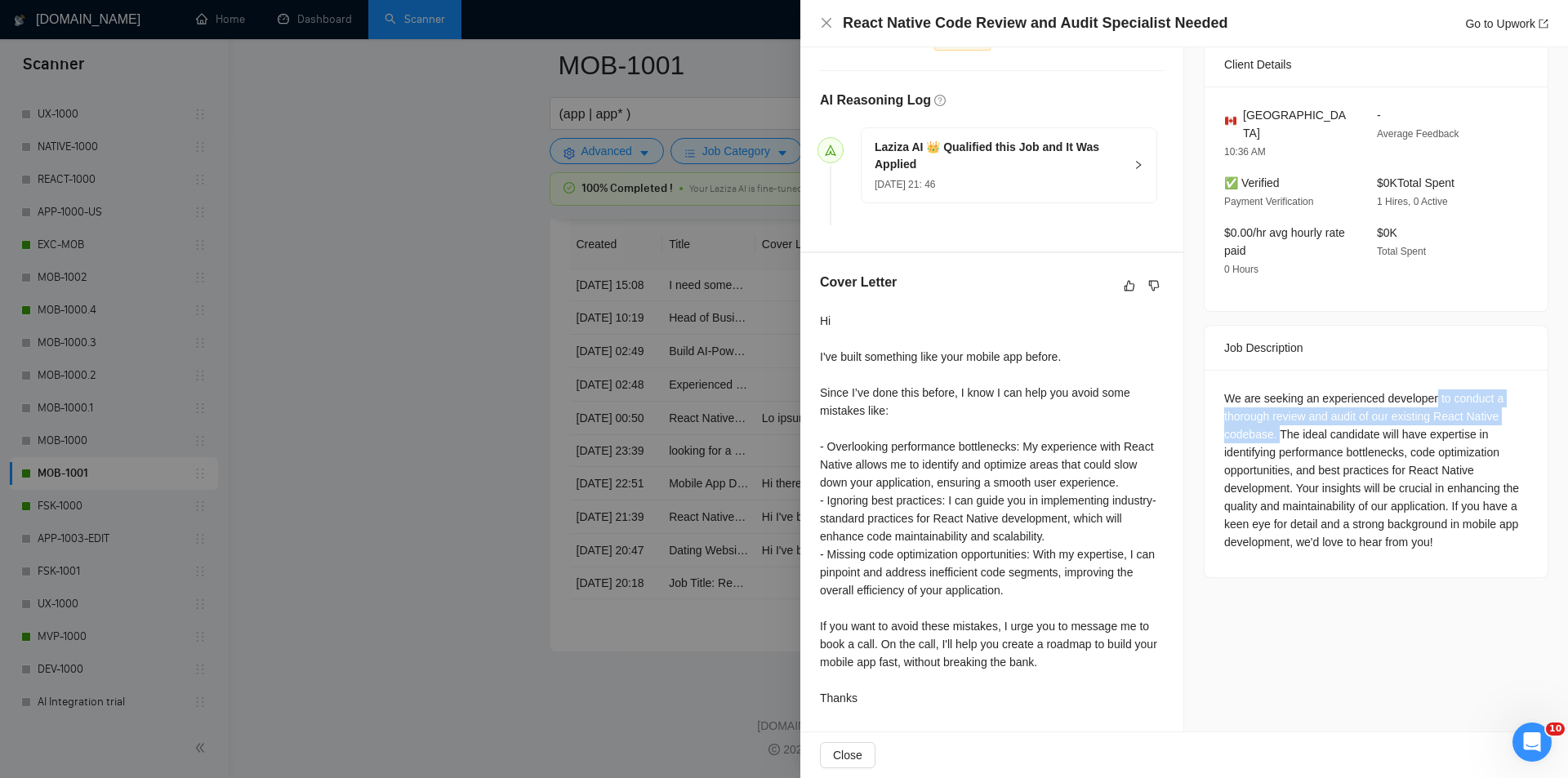
drag, startPoint x: 1272, startPoint y: 416, endPoint x: 1428, endPoint y: 372, distance: 162.1
click at [1428, 389] on div "We are seeking an experienced developer to conduct a thorough review and audit …" at bounding box center [1375, 470] width 304 height 162
click at [820, 15] on div "React Native Code Review and Audit Specialist Needed Go to Upwork" at bounding box center [1184, 23] width 728 height 21
click at [827, 28] on icon "close" at bounding box center [826, 22] width 13 height 13
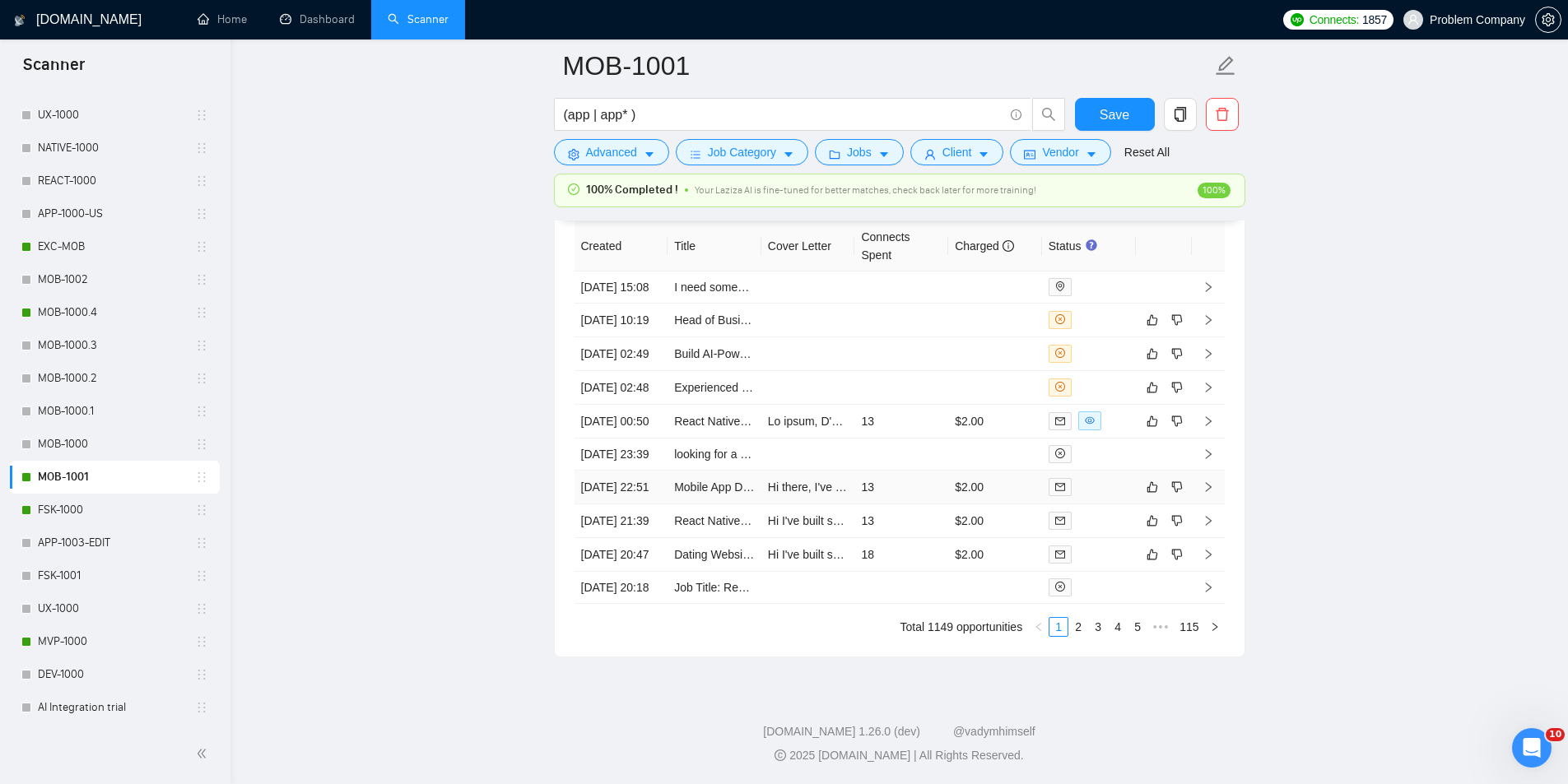
click at [638, 471] on td "[DATE] 22:51" at bounding box center [621, 487] width 94 height 34
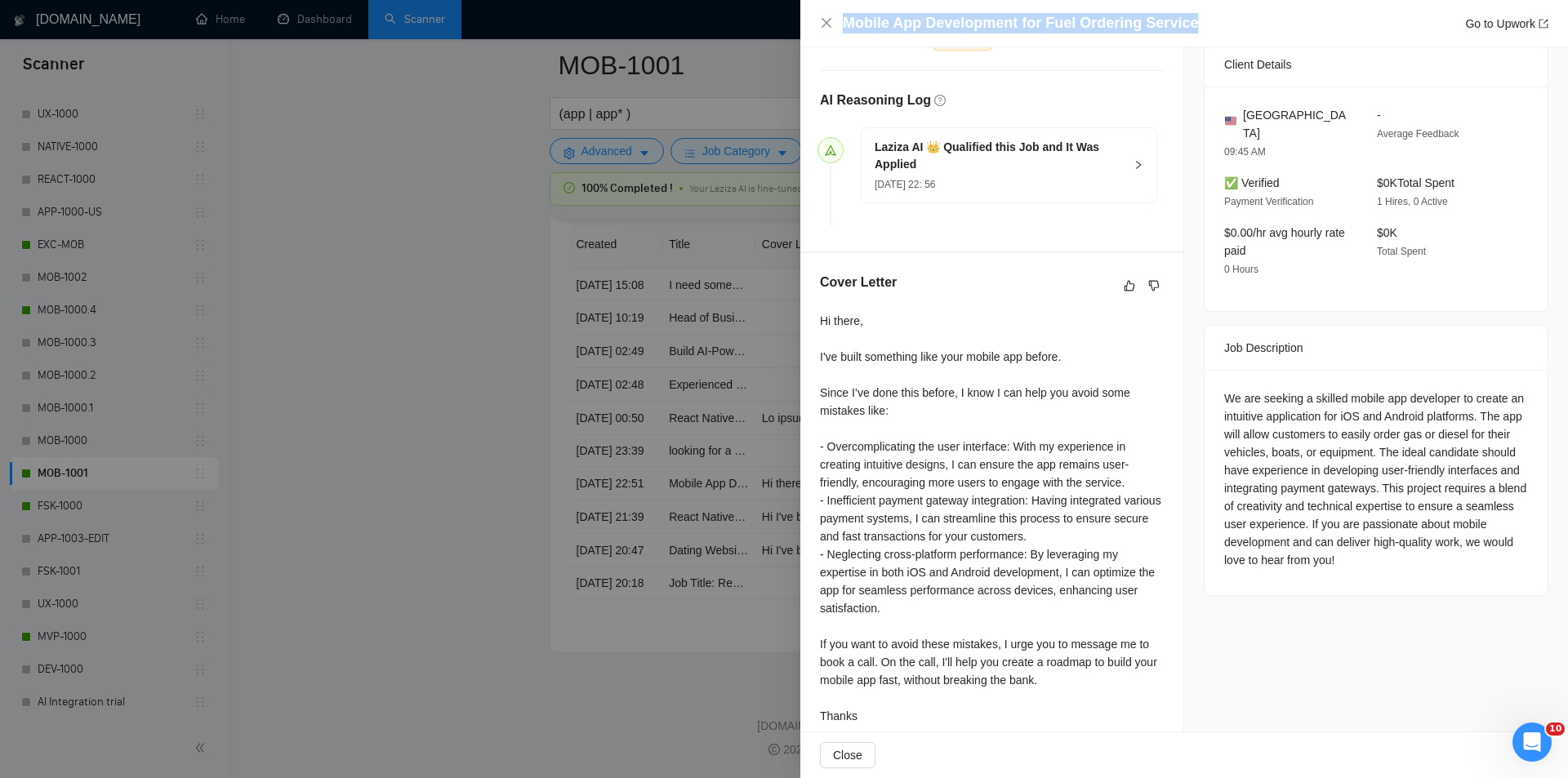
drag, startPoint x: 1196, startPoint y: 26, endPoint x: 851, endPoint y: 2, distance: 345.8
click at [851, 2] on div "Mobile App Development for Fuel Ordering Service Go to Upwork" at bounding box center [1184, 23] width 768 height 47
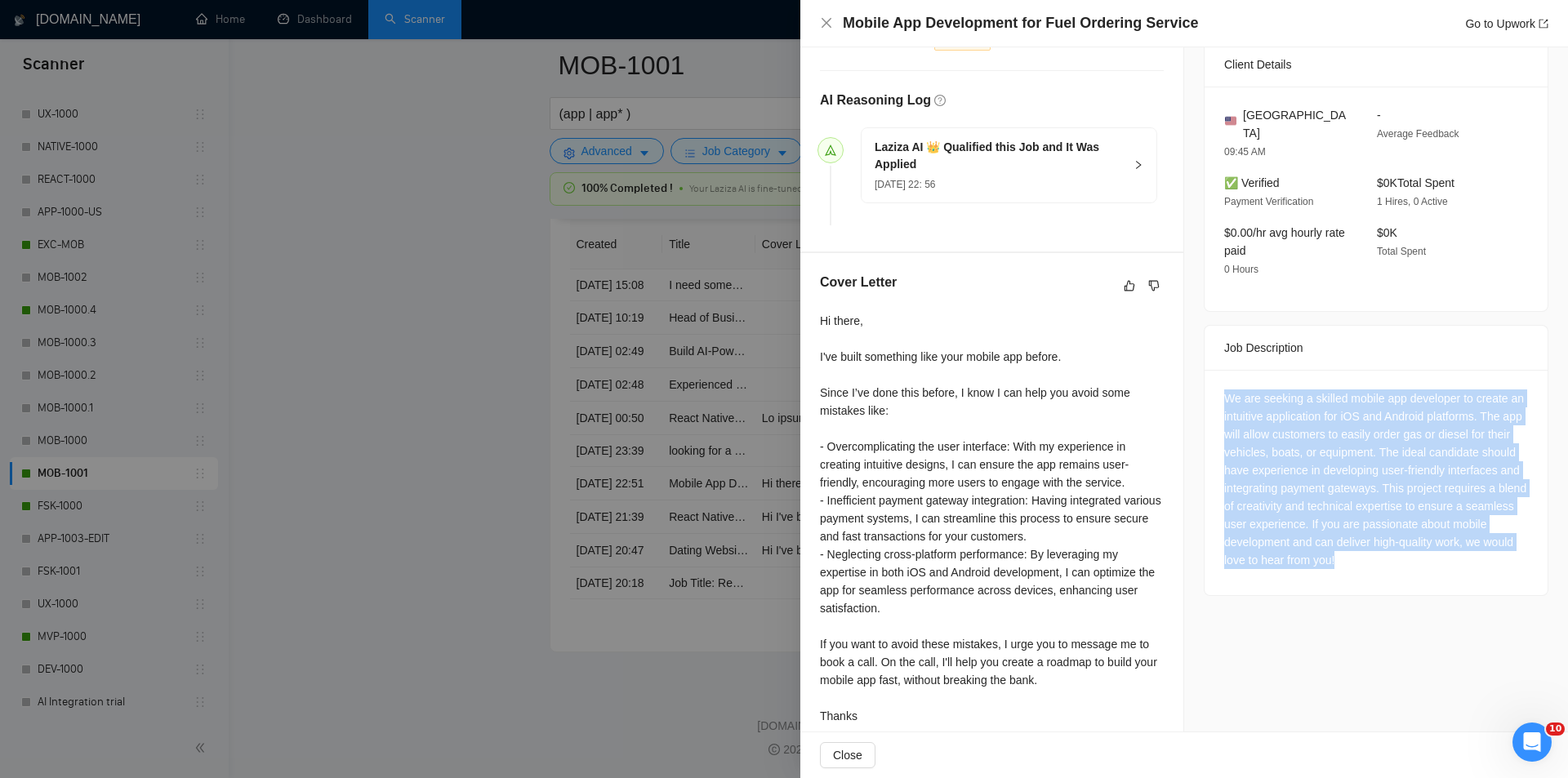
drag, startPoint x: 1215, startPoint y: 373, endPoint x: 1458, endPoint y: 562, distance: 307.8
click at [1458, 562] on div "We are seeking a skilled mobile app developer to create an intuitive applicatio…" at bounding box center [1375, 482] width 343 height 225
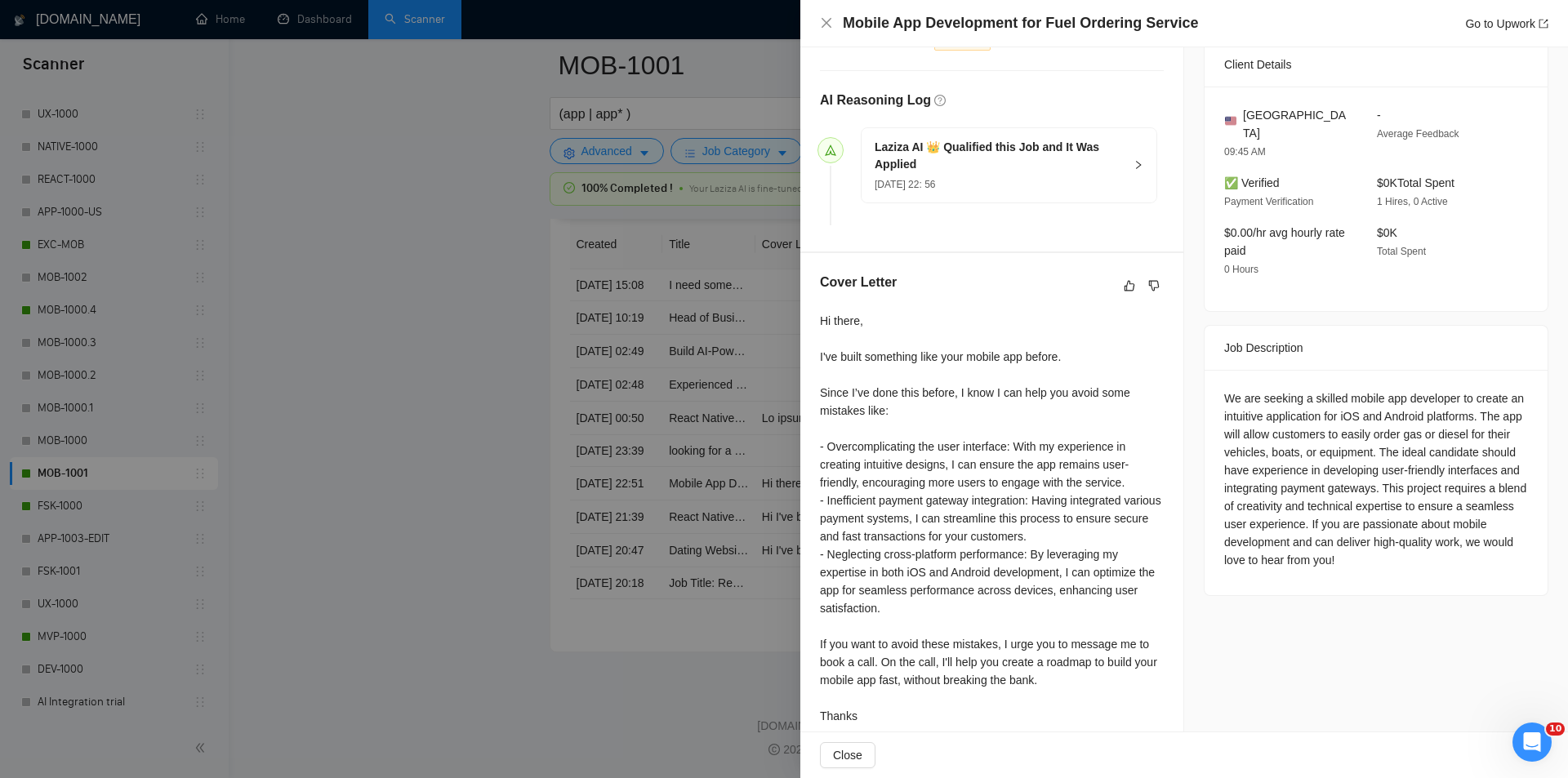
click at [833, 24] on div "Mobile App Development for Fuel Ordering Service Go to Upwork" at bounding box center [1184, 23] width 728 height 21
click at [826, 25] on icon "close" at bounding box center [826, 22] width 13 height 13
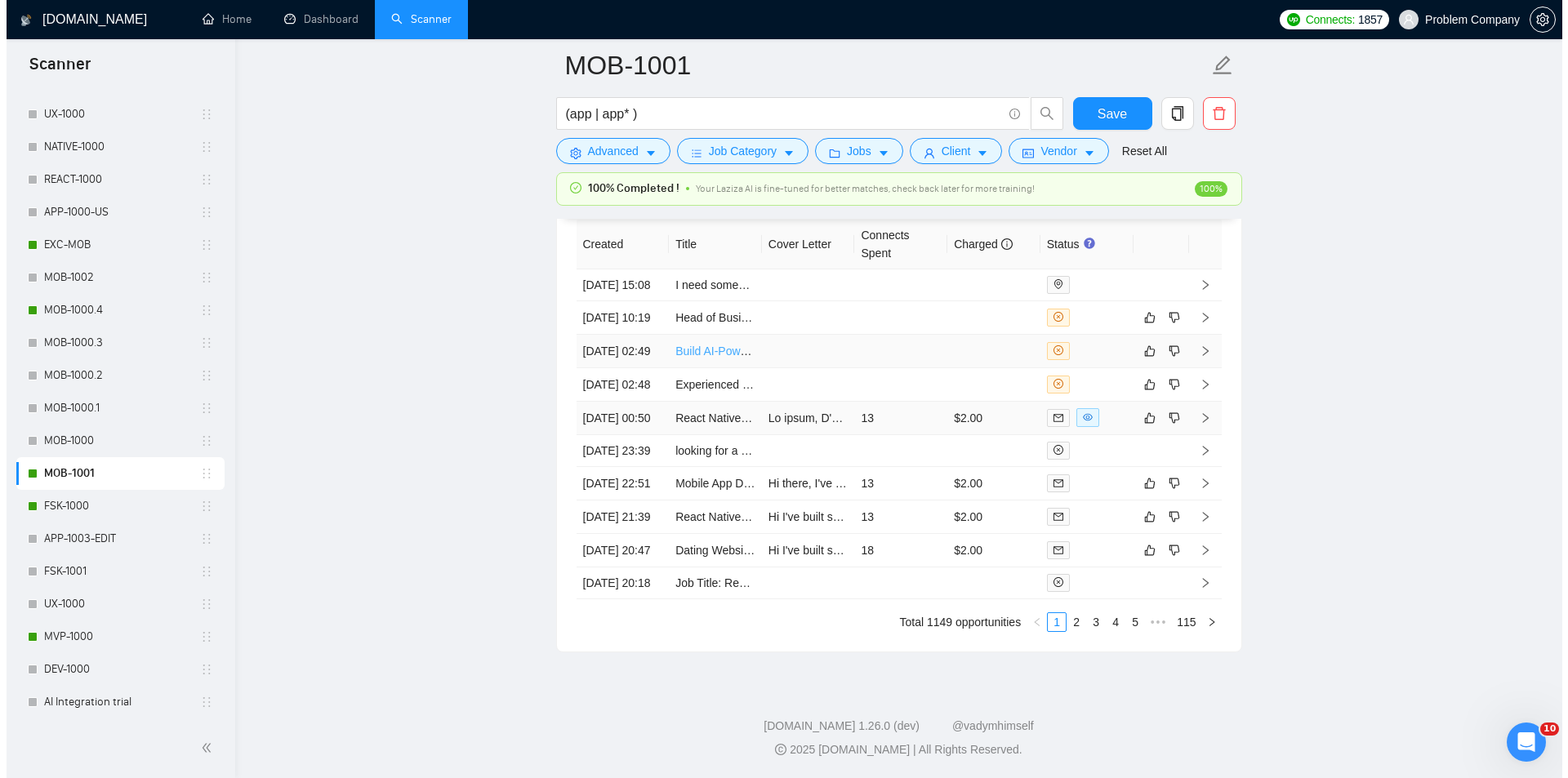
scroll to position [4061, 0]
click at [621, 435] on td "[DATE] 00:50" at bounding box center [616, 418] width 93 height 33
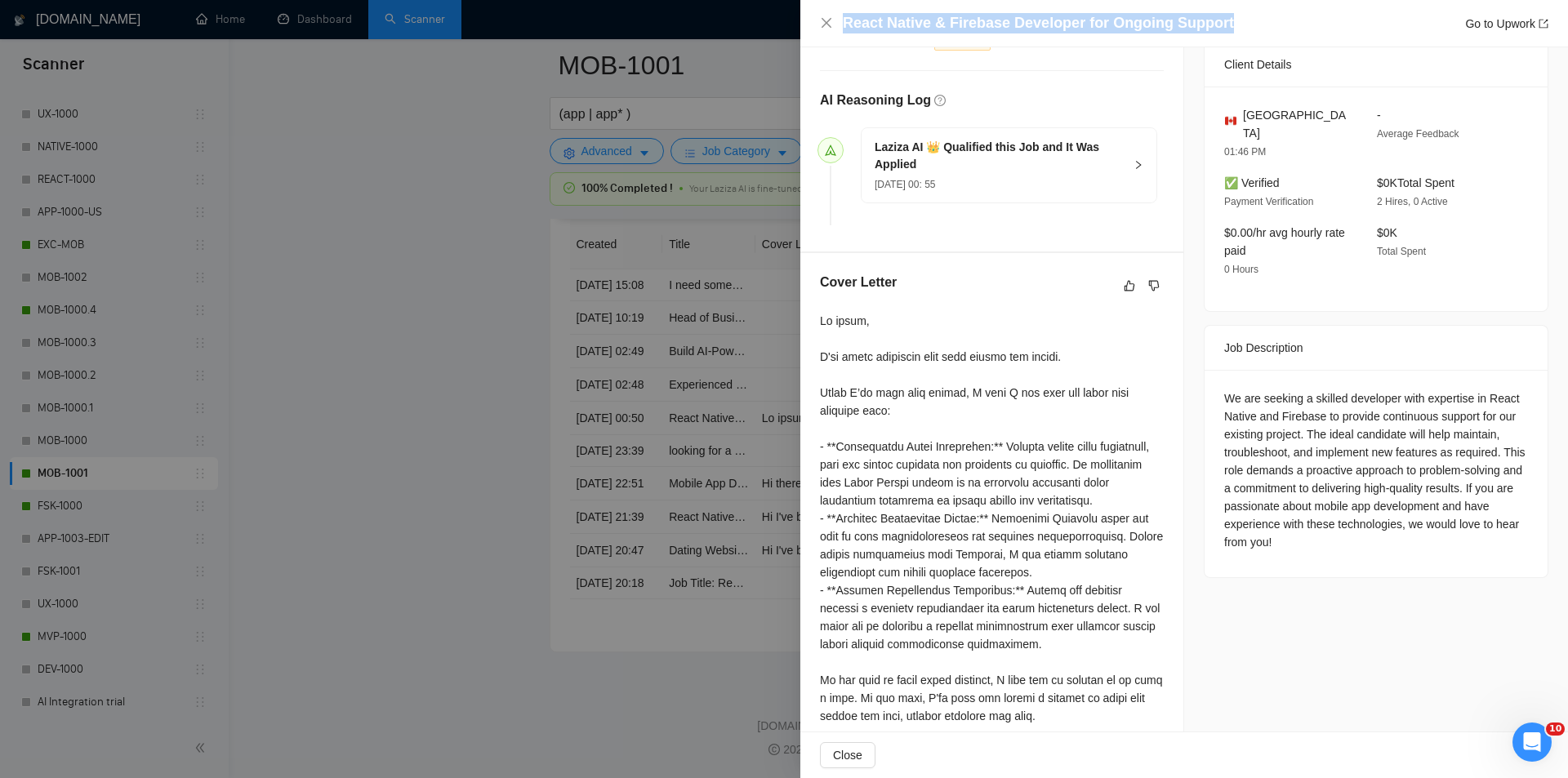
drag, startPoint x: 1231, startPoint y: 19, endPoint x: 826, endPoint y: 30, distance: 405.1
click at [826, 30] on div "React Native & Firebase Developer for Ongoing Support Go to Upwork" at bounding box center [1184, 23] width 728 height 21
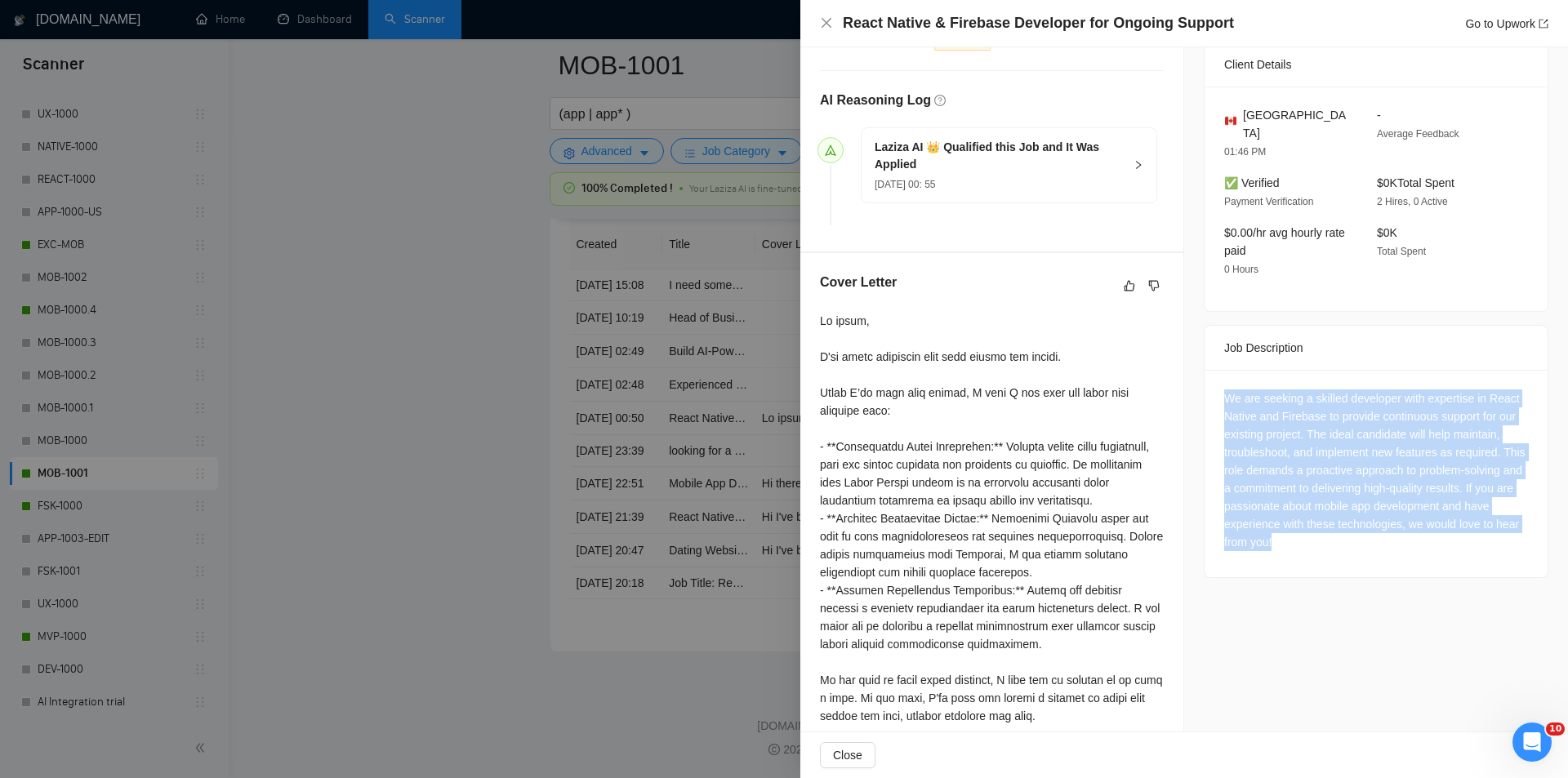
drag, startPoint x: 1214, startPoint y: 373, endPoint x: 1484, endPoint y: 534, distance: 314.4
click at [1484, 534] on div "We are seeking a skilled developer with expertise in React Native and Firebase …" at bounding box center [1375, 473] width 343 height 207
click at [1410, 448] on div "We are seeking a skilled developer with expertise in React Native and Firebase …" at bounding box center [1375, 470] width 304 height 162
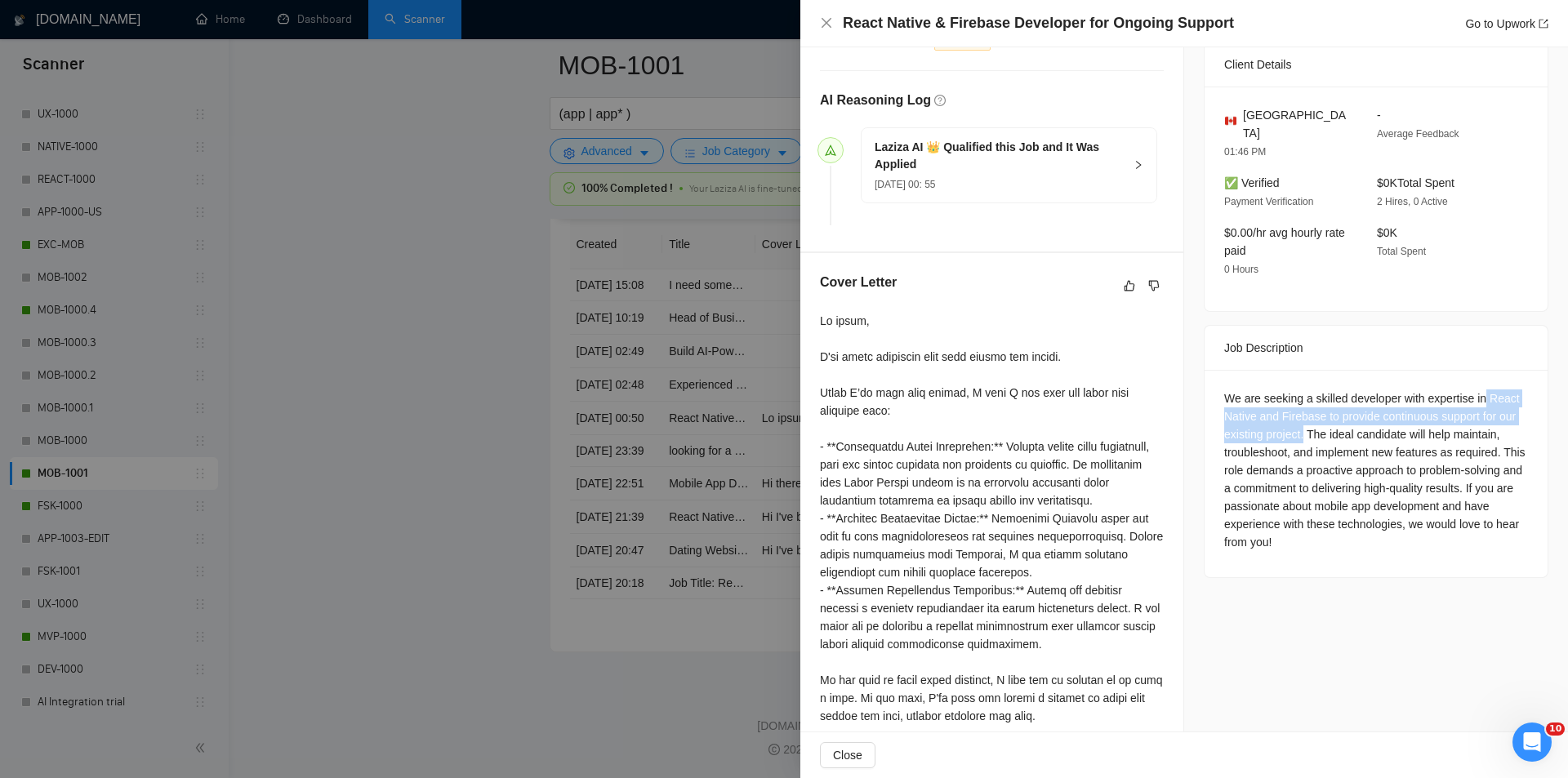
drag, startPoint x: 1298, startPoint y: 415, endPoint x: 1478, endPoint y: 377, distance: 184.0
click at [1478, 389] on div "We are seeking a skilled developer with expertise in React Native and Firebase …" at bounding box center [1375, 470] width 304 height 162
click at [827, 22] on icon "close" at bounding box center [826, 22] width 9 height 9
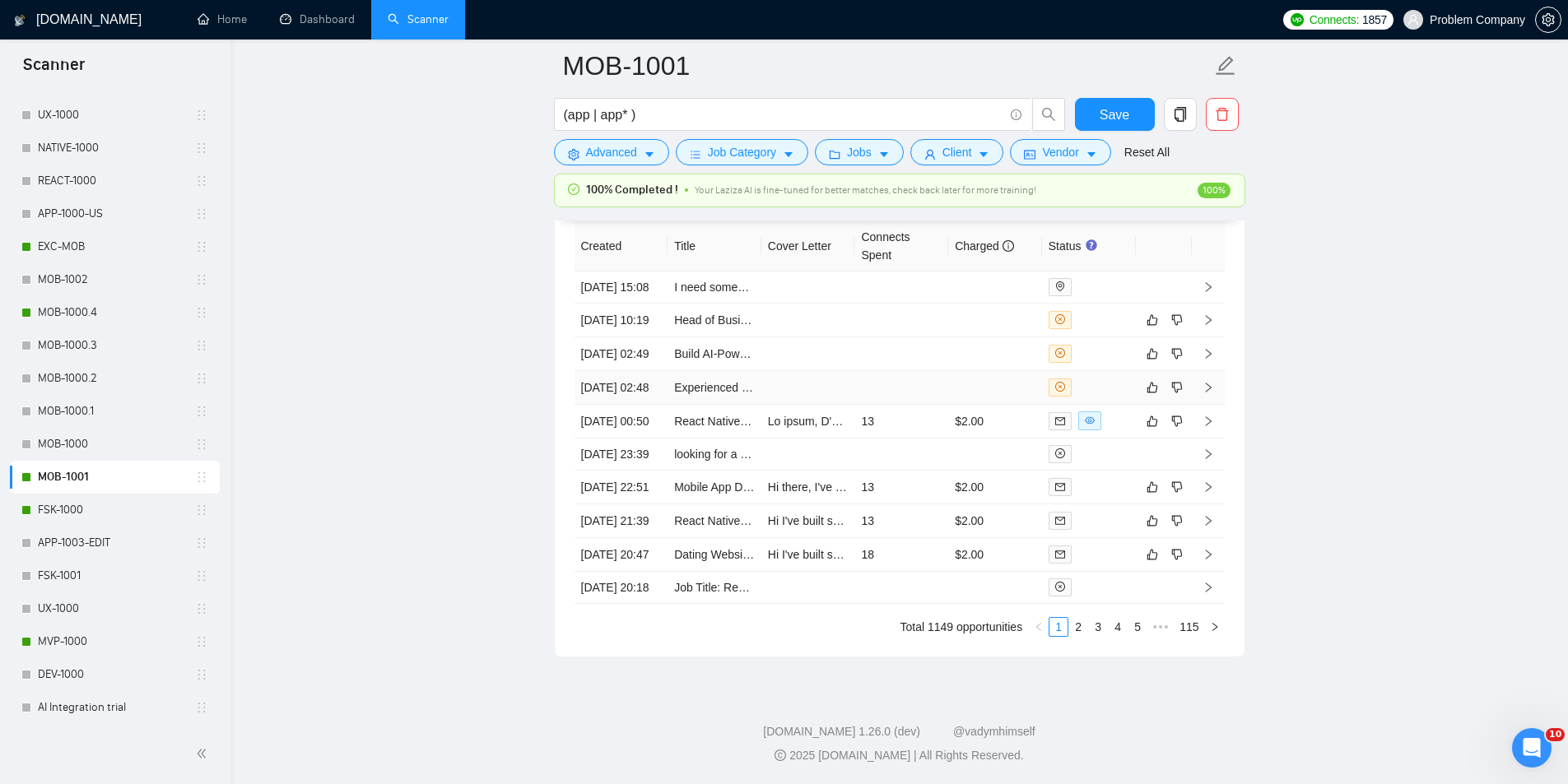
click at [638, 405] on td "[DATE] 02:48" at bounding box center [621, 387] width 94 height 34
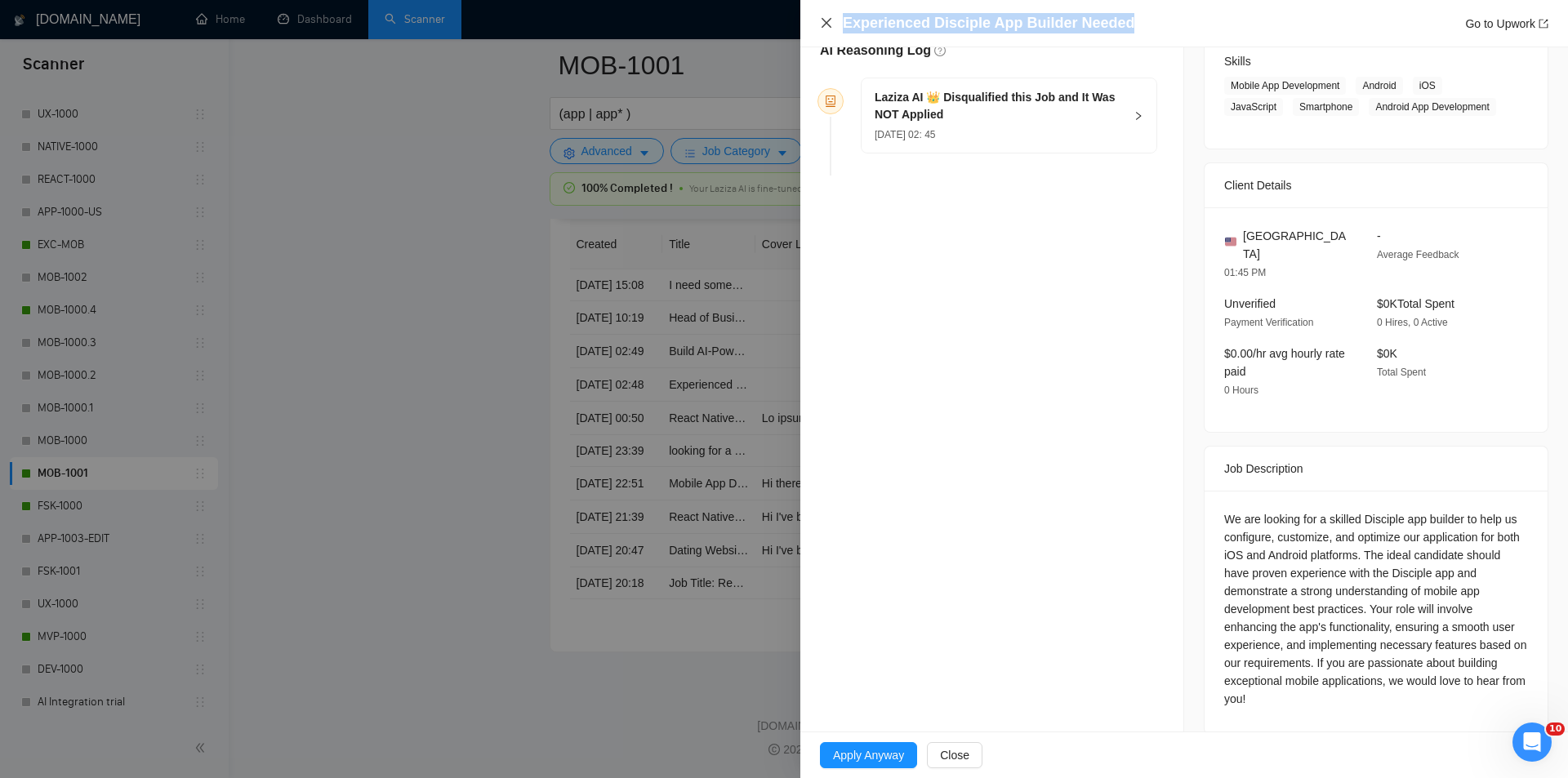
drag, startPoint x: 1131, startPoint y: 23, endPoint x: 823, endPoint y: 21, distance: 308.0
click at [823, 21] on div "Experienced Disciple App Builder Needed Go to Upwork" at bounding box center [1184, 23] width 728 height 21
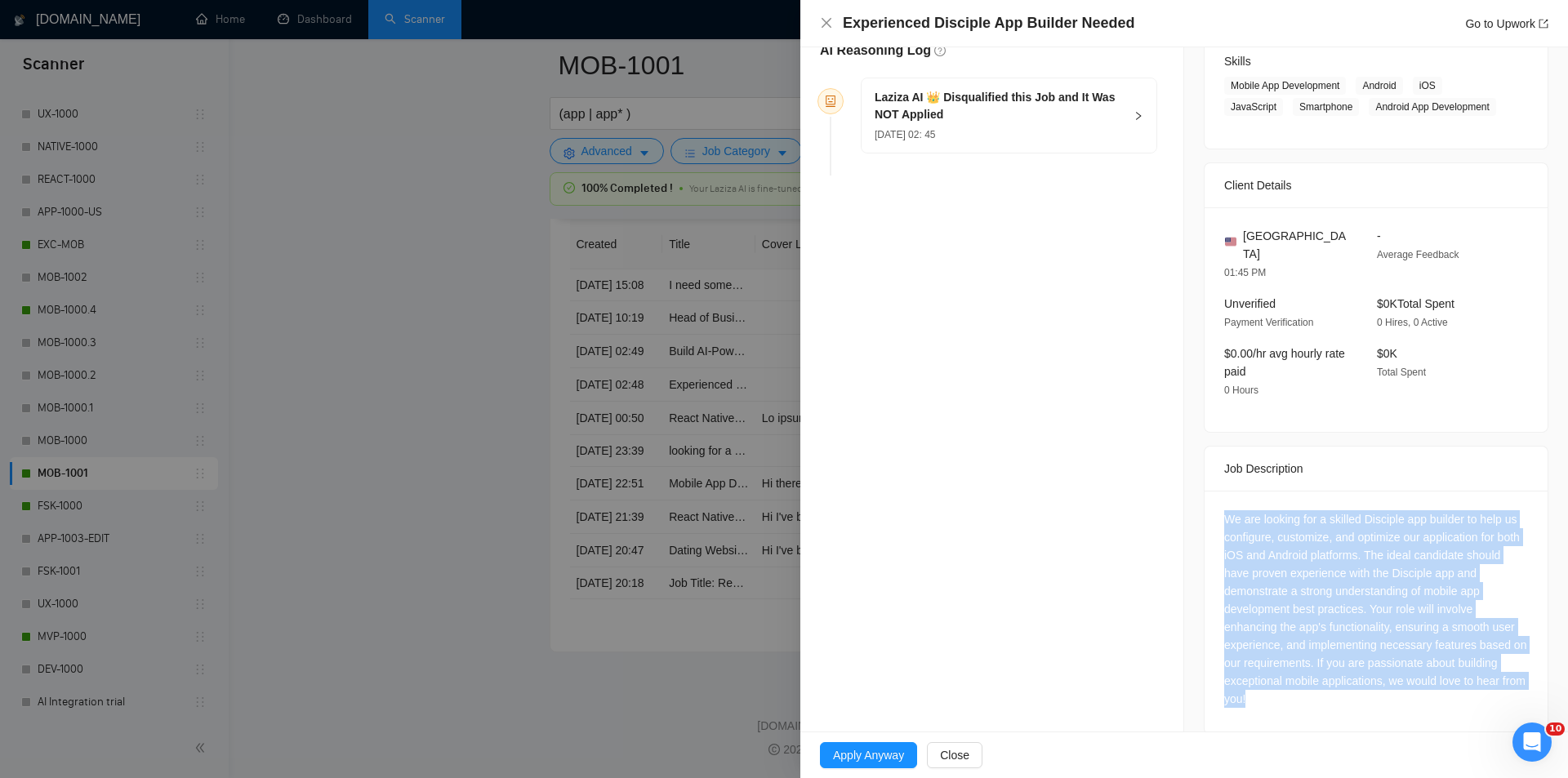
drag, startPoint x: 1215, startPoint y: 491, endPoint x: 1369, endPoint y: 725, distance: 280.1
click at [1369, 725] on div "Job Posting Details Overview [DATE] 02:38 Published $20 - $50 Hourly Rate Inter…" at bounding box center [1375, 268] width 383 height 971
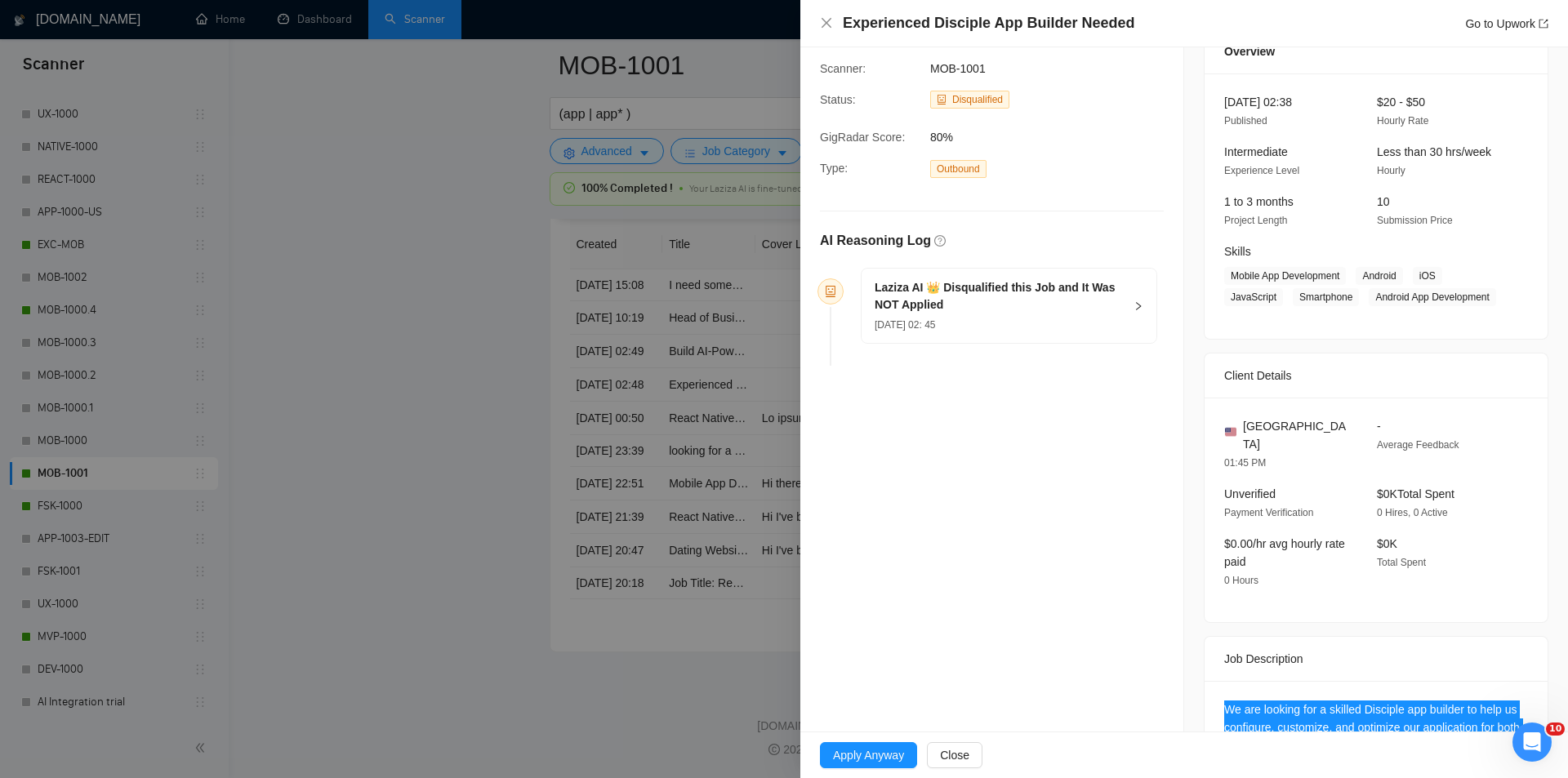
scroll to position [20, 0]
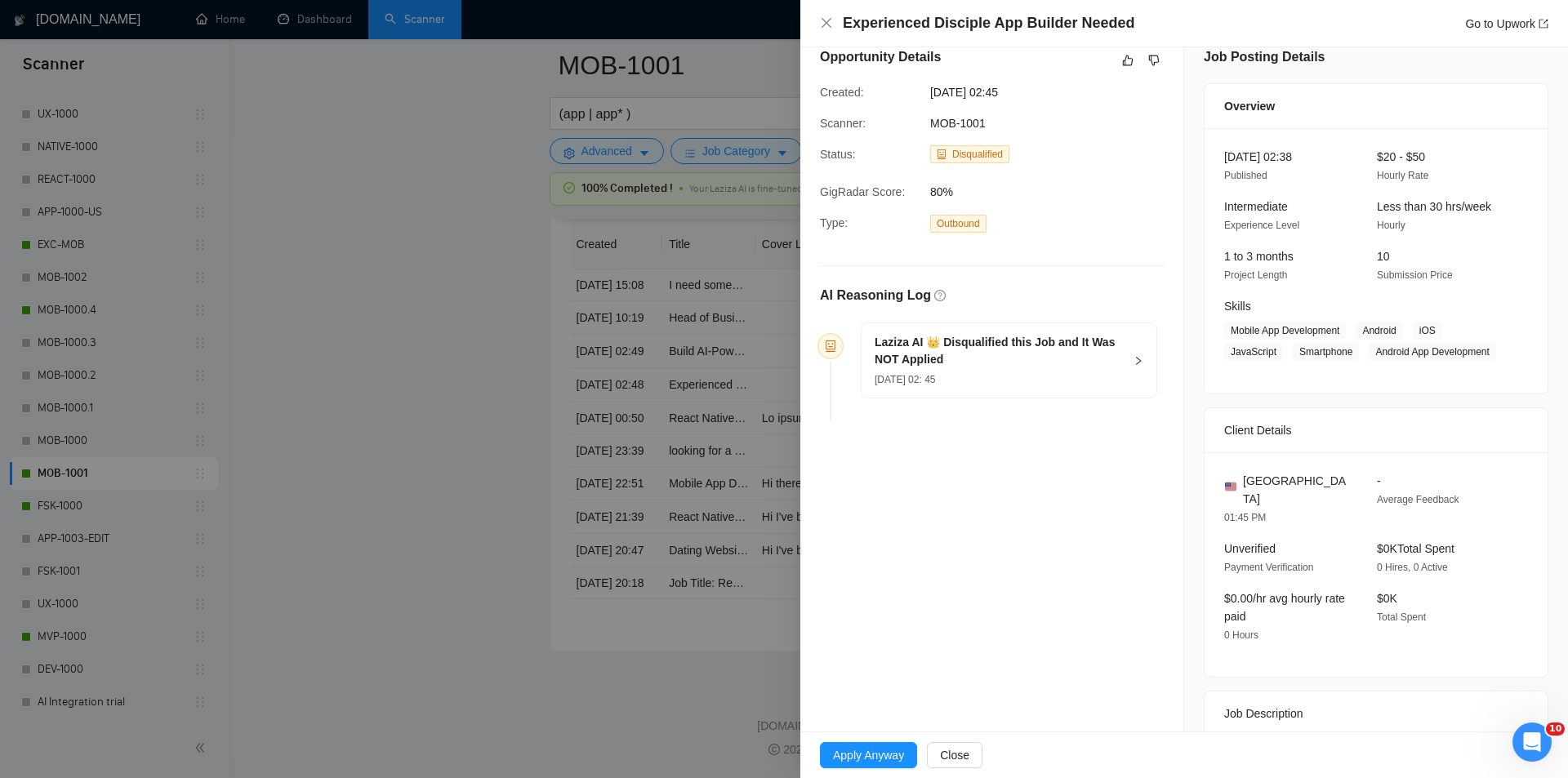
click at [1125, 362] on div "Laziza AI 👑 Disqualified this Job and It Was NOT Applied [DATE] 02: 45" at bounding box center [1008, 360] width 294 height 74
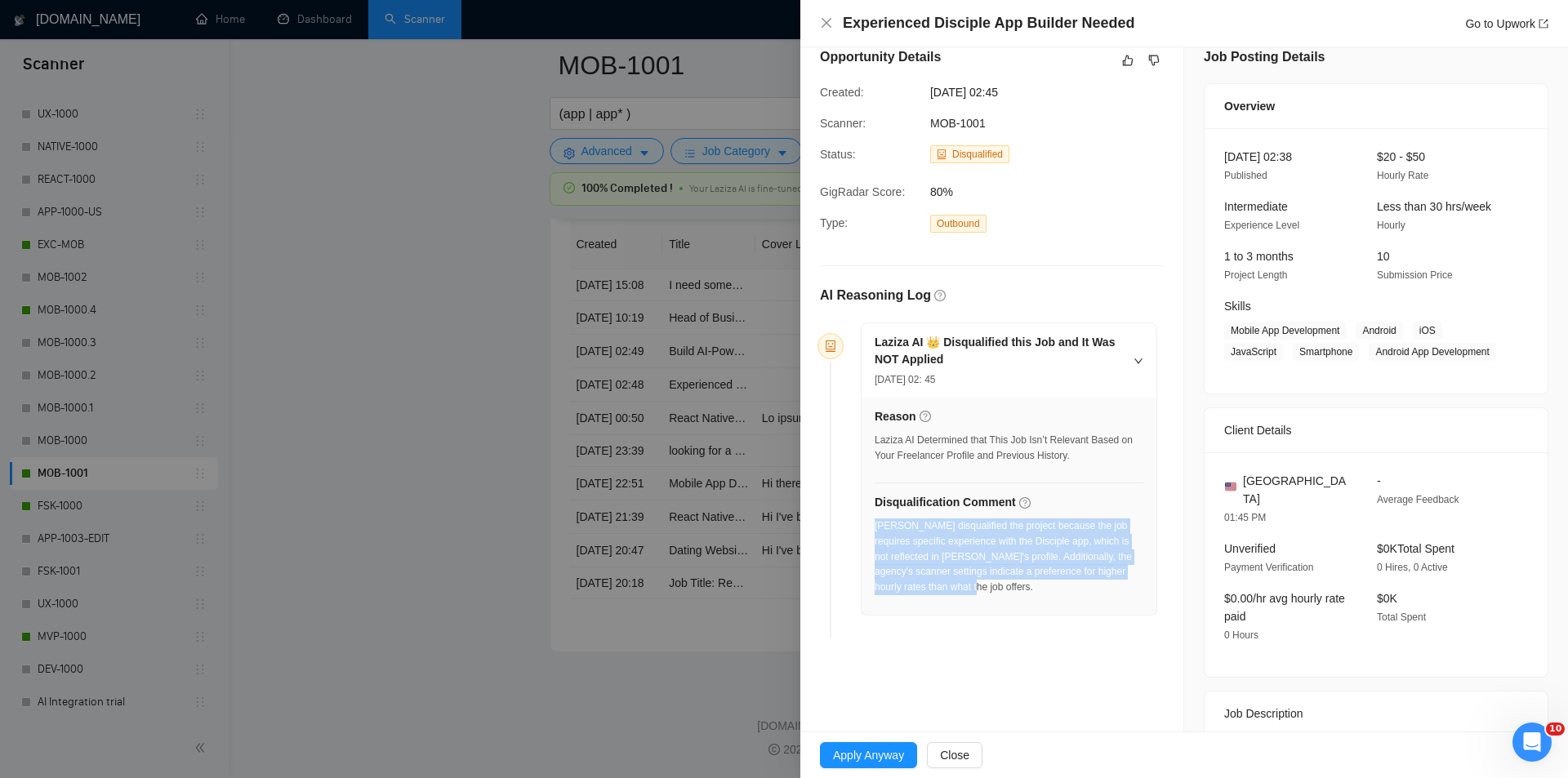
drag, startPoint x: 1011, startPoint y: 586, endPoint x: 875, endPoint y: 524, distance: 149.5
click at [875, 524] on div "[PERSON_NAME] disqualified the project because the job requires specific experi…" at bounding box center [1009, 557] width 269 height 77
click at [824, 22] on icon "close" at bounding box center [826, 22] width 9 height 9
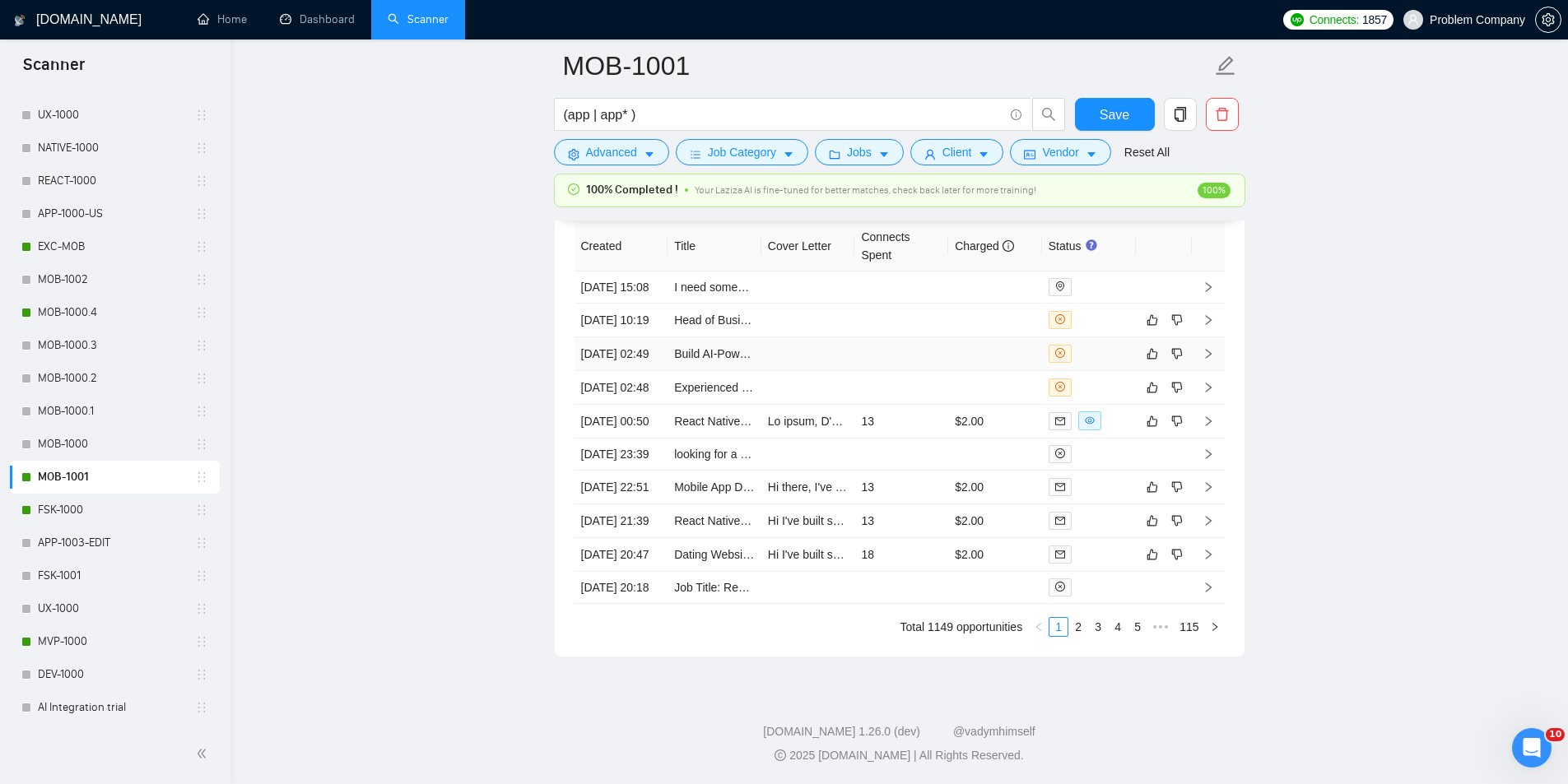
click at [647, 371] on td "[DATE] 02:49" at bounding box center [621, 354] width 94 height 34
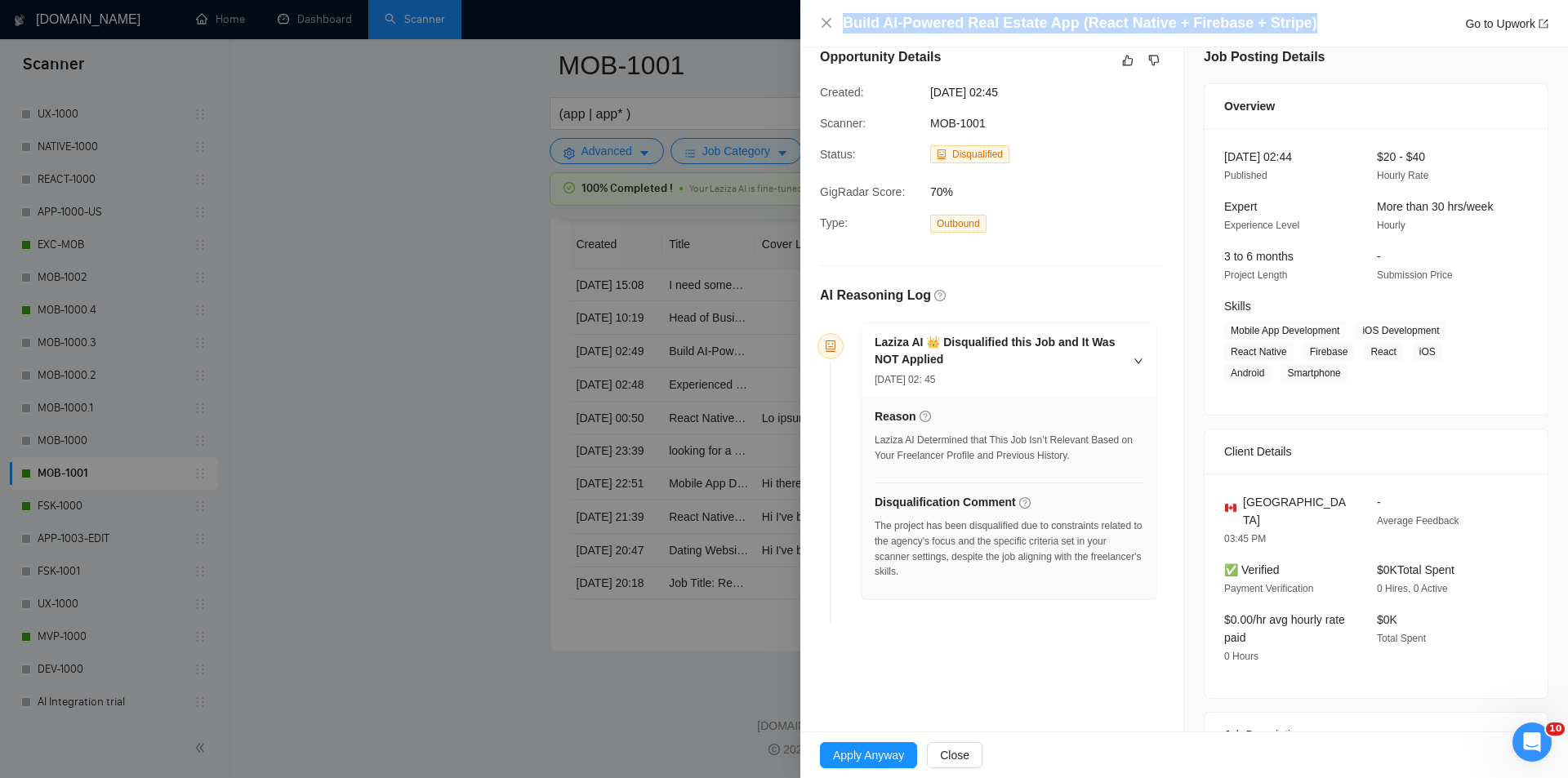
drag, startPoint x: 1303, startPoint y: 26, endPoint x: 840, endPoint y: 28, distance: 463.0
click at [840, 28] on div "Build AI-Powered Real Estate App (React Native + Firebase + Stripe) Go to Upwork" at bounding box center [1184, 23] width 728 height 21
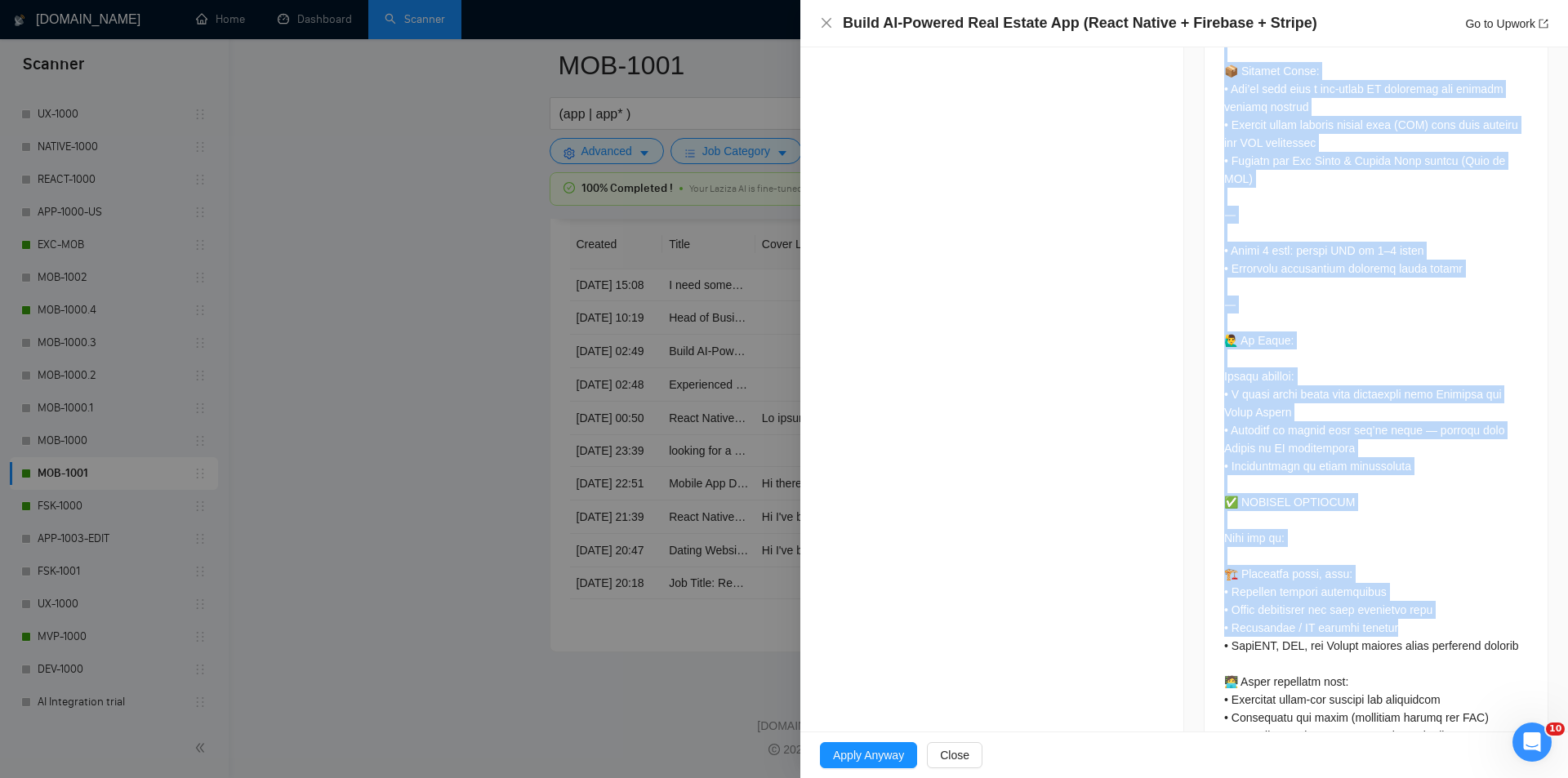
scroll to position [1417, 0]
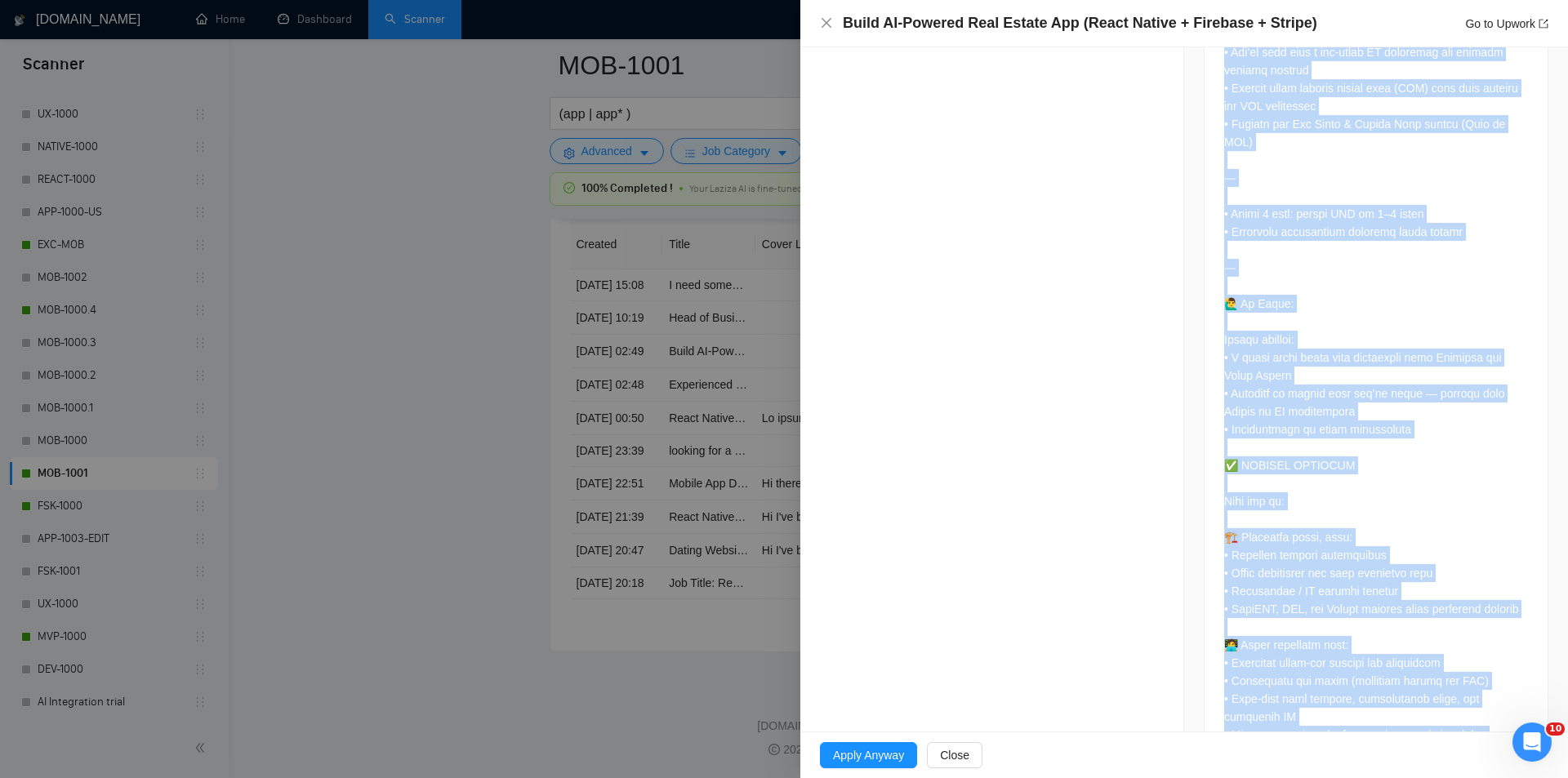
drag, startPoint x: 1216, startPoint y: 335, endPoint x: 1499, endPoint y: 689, distance: 453.2
click at [1499, 689] on div at bounding box center [1375, 64] width 343 height 1410
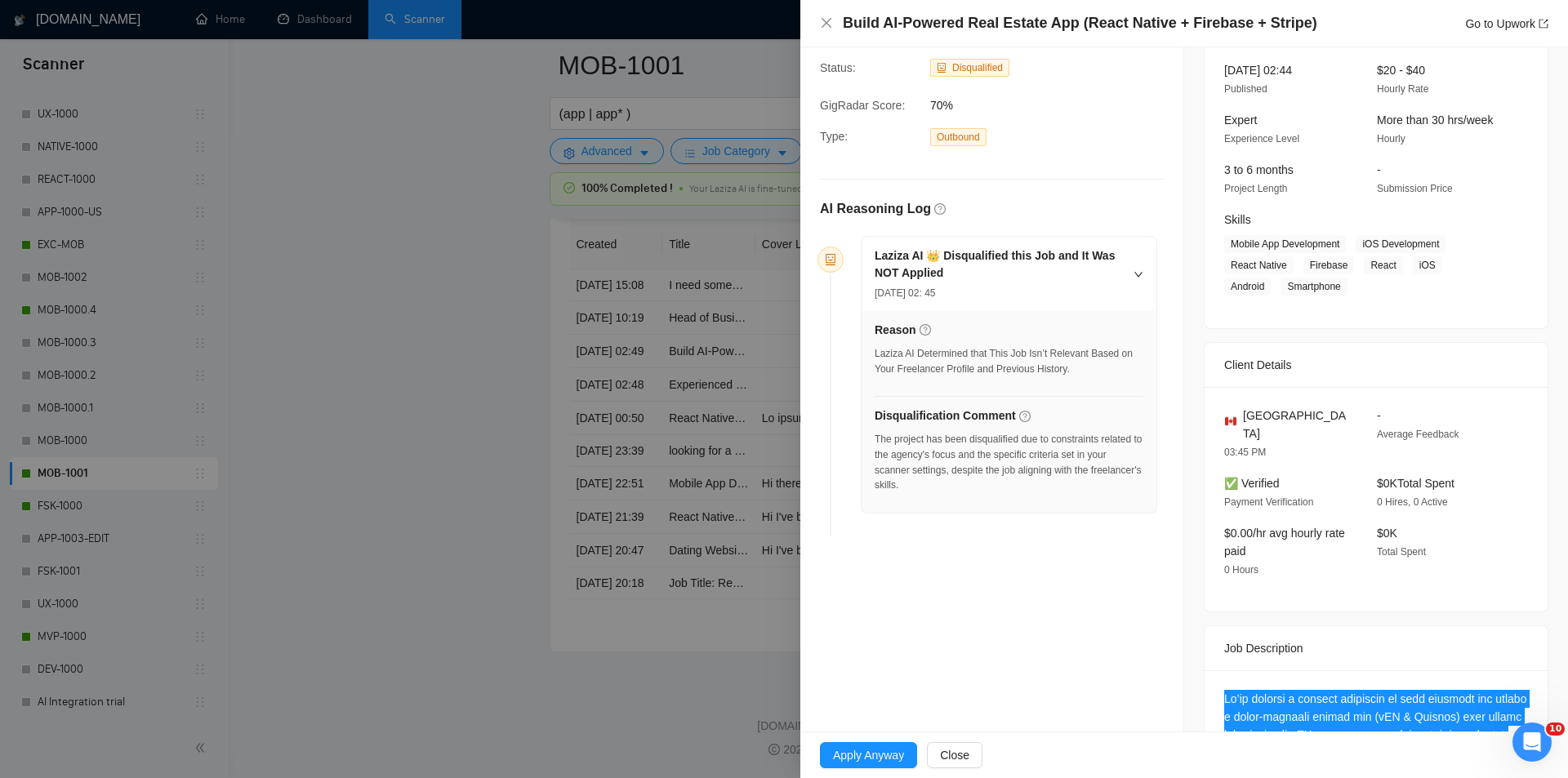
scroll to position [0, 0]
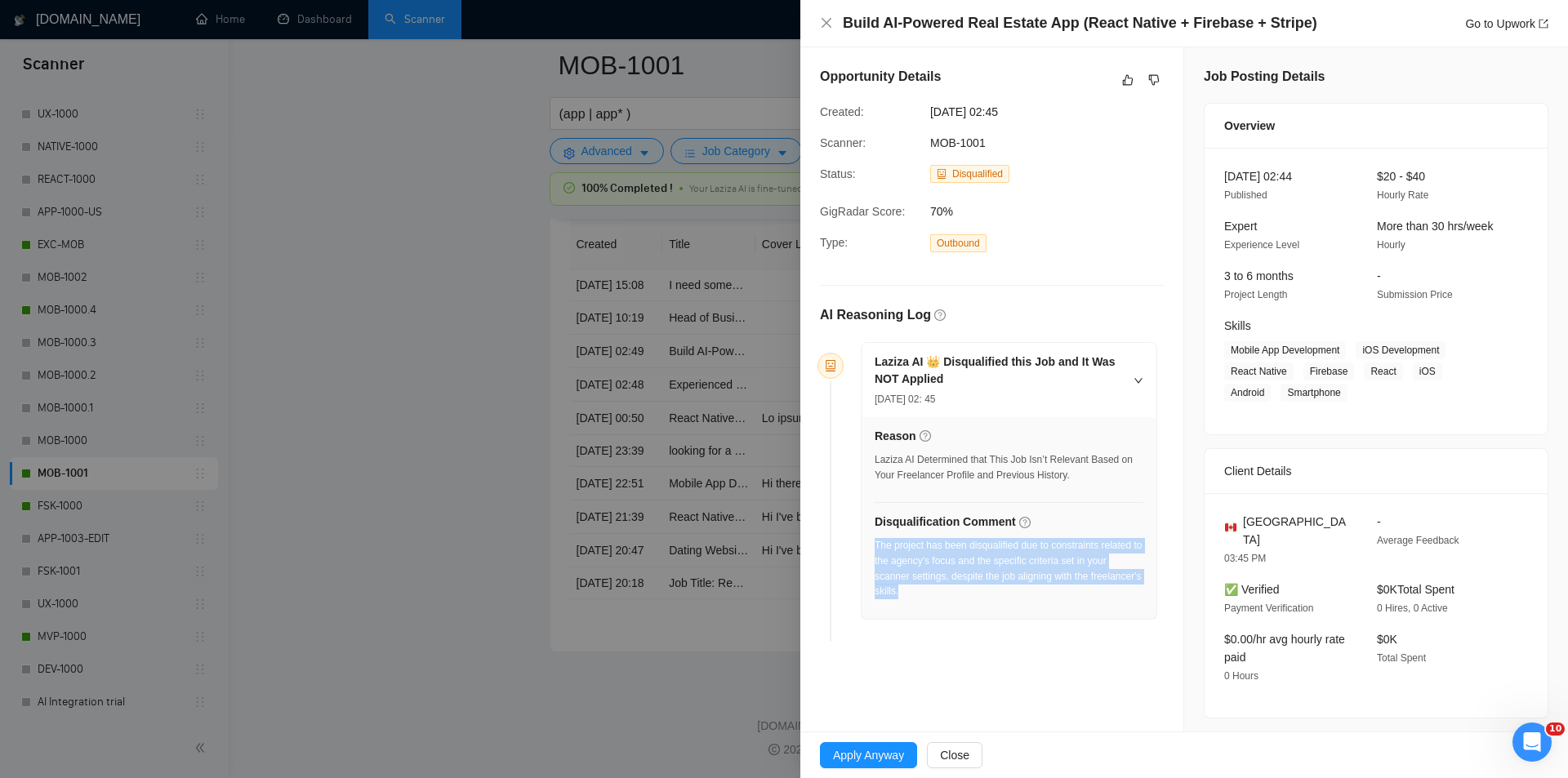
drag, startPoint x: 964, startPoint y: 588, endPoint x: 876, endPoint y: 547, distance: 97.1
click at [876, 547] on div "The project has been disqualified due to constraints related to the agency's fo…" at bounding box center [1009, 569] width 269 height 62
click at [828, 22] on icon "close" at bounding box center [826, 22] width 9 height 9
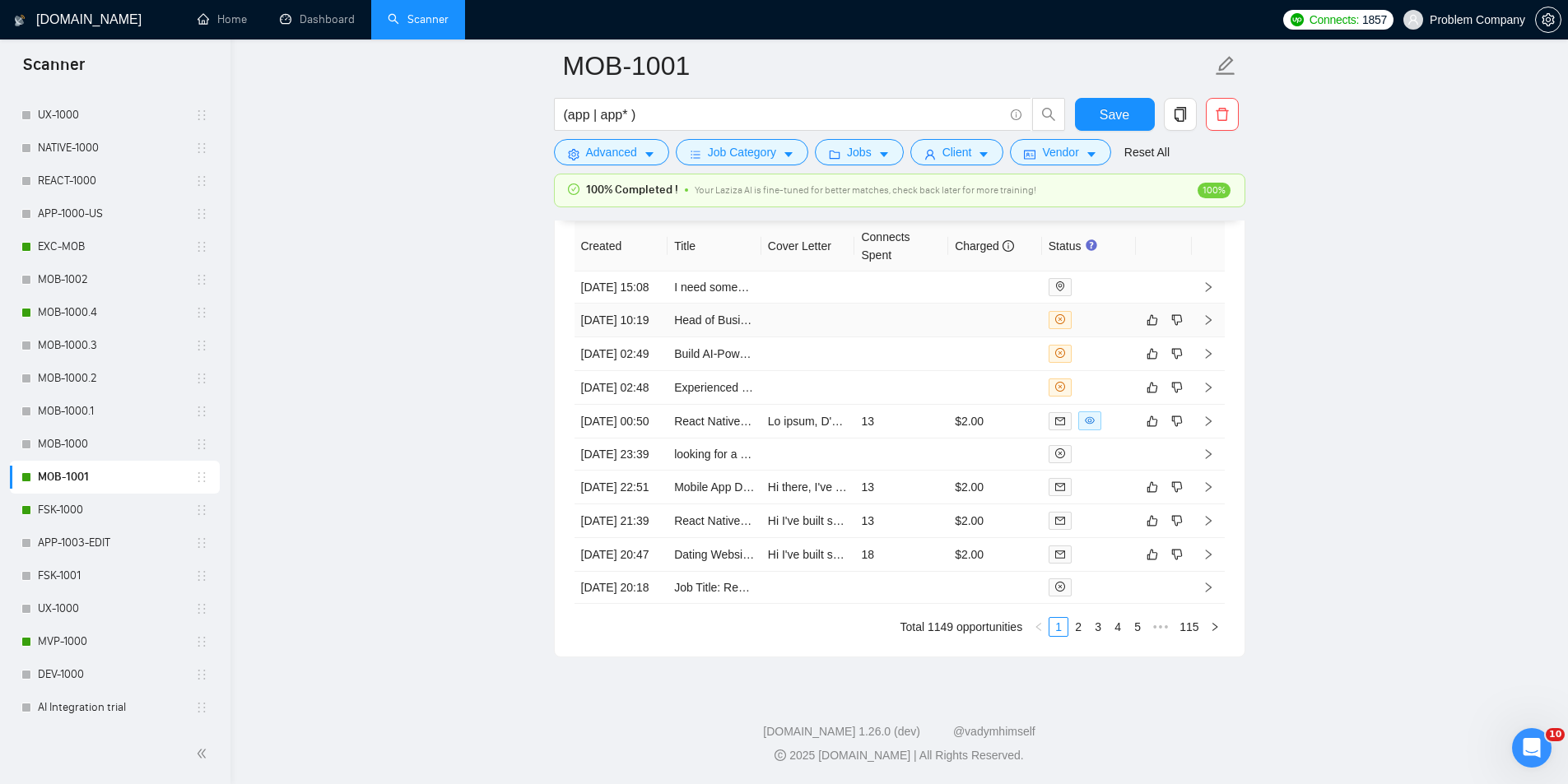
click at [645, 337] on td "[DATE] 10:19" at bounding box center [621, 320] width 94 height 34
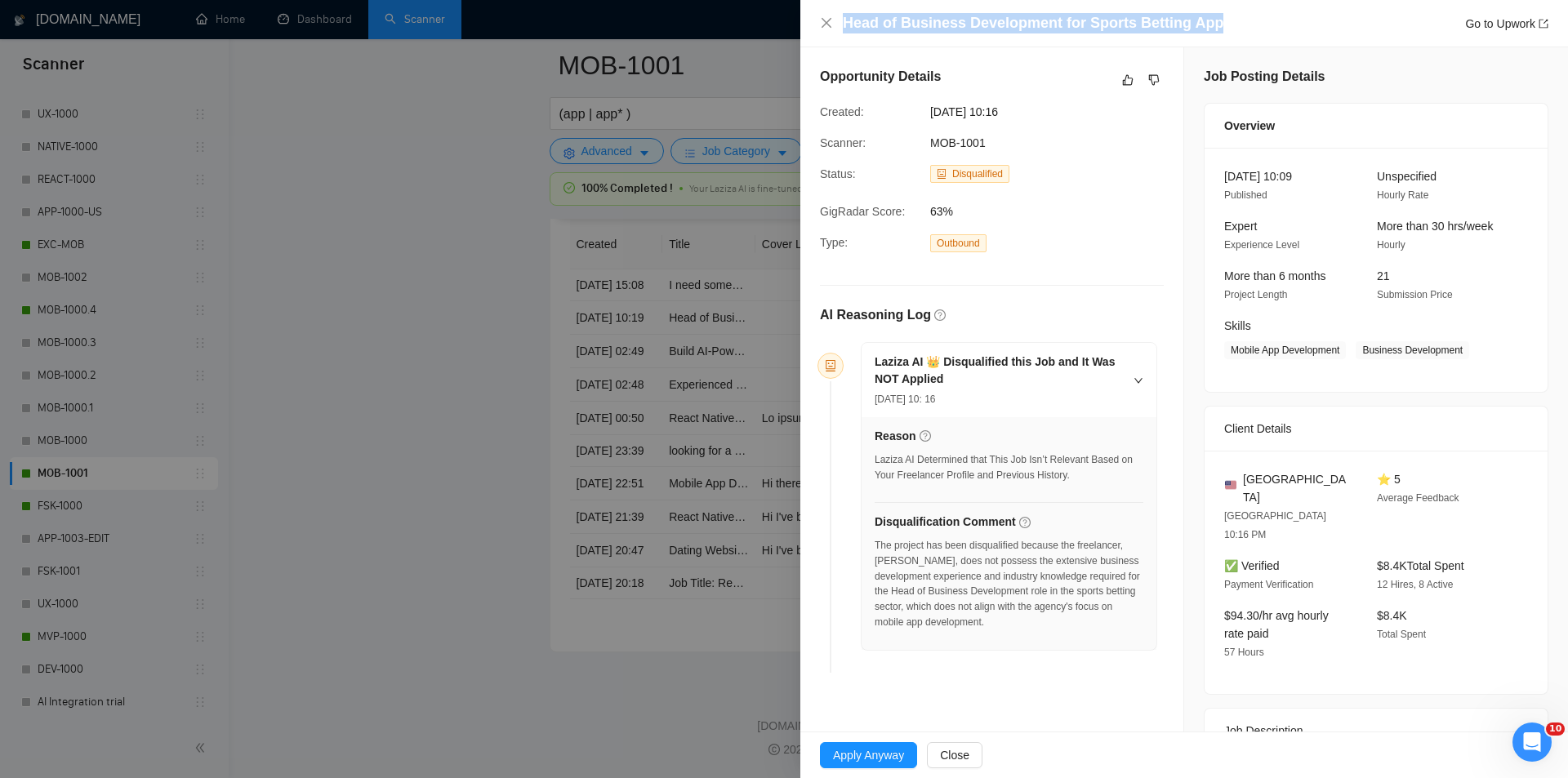
drag, startPoint x: 1213, startPoint y: 33, endPoint x: 845, endPoint y: 28, distance: 368.0
click at [845, 28] on div "Head of Business Development for Sports Betting App Go to Upwork" at bounding box center [1195, 23] width 705 height 21
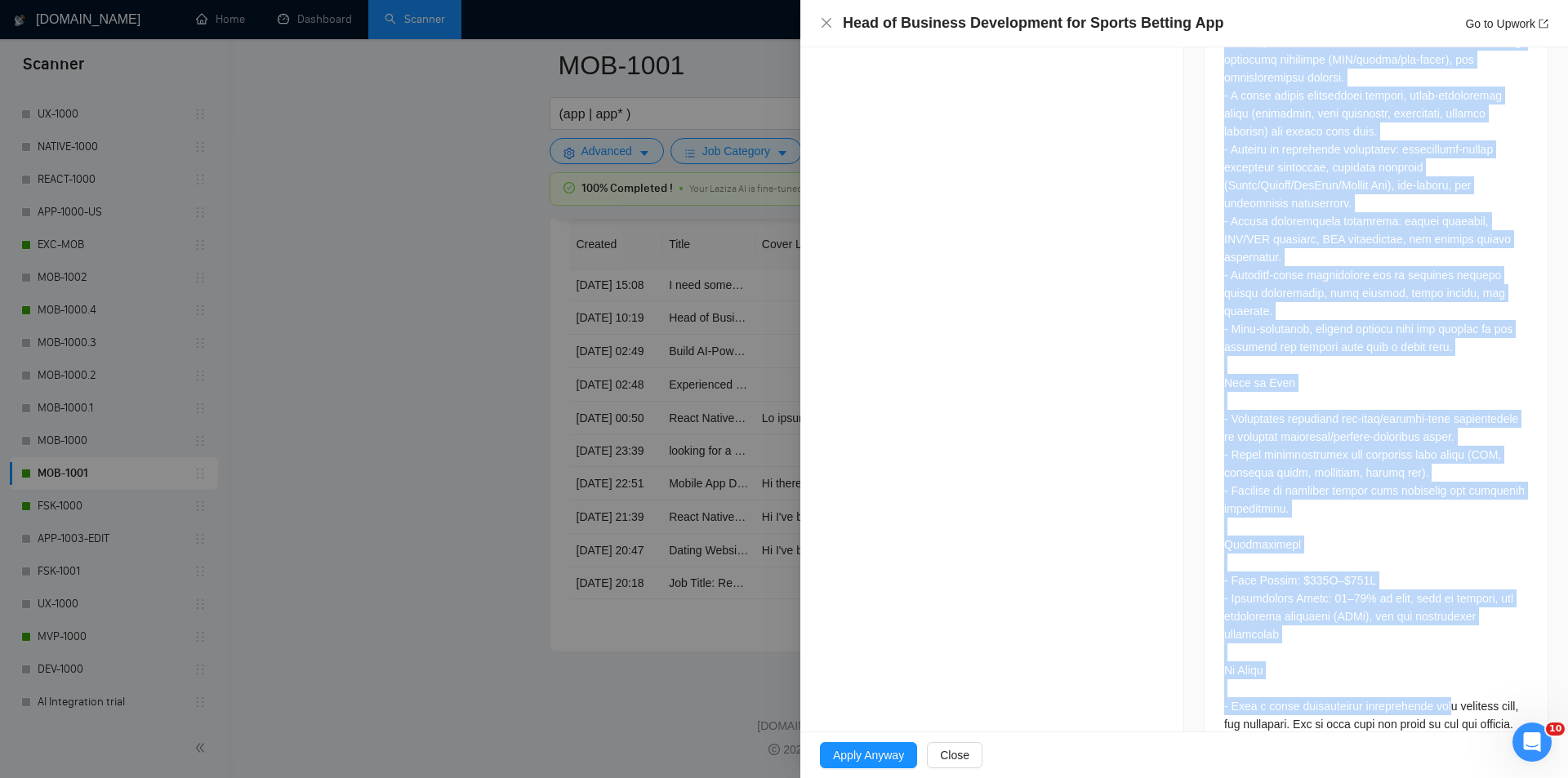
scroll to position [2129, 0]
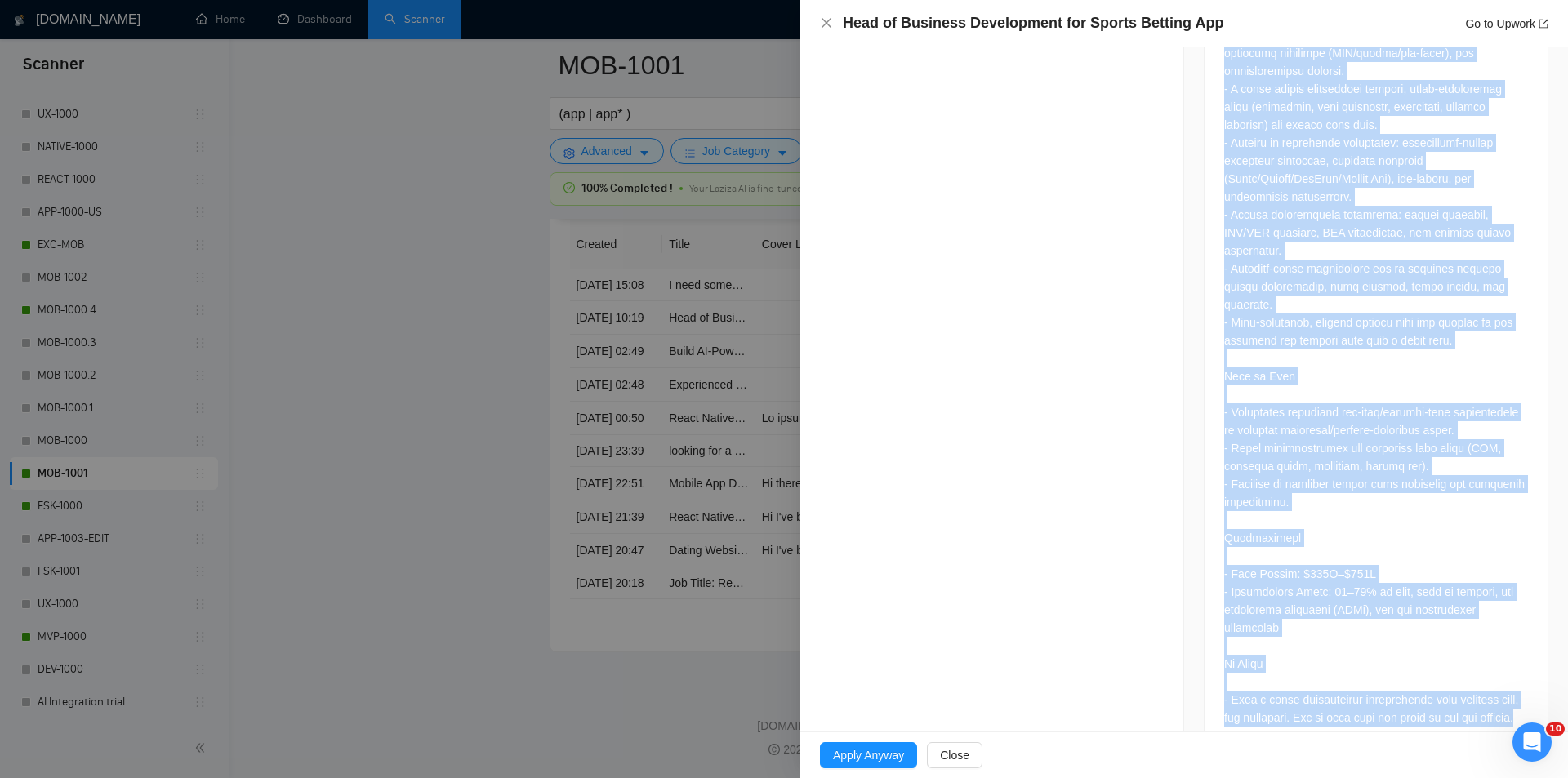
drag, startPoint x: 1217, startPoint y: 404, endPoint x: 1434, endPoint y: 681, distance: 351.9
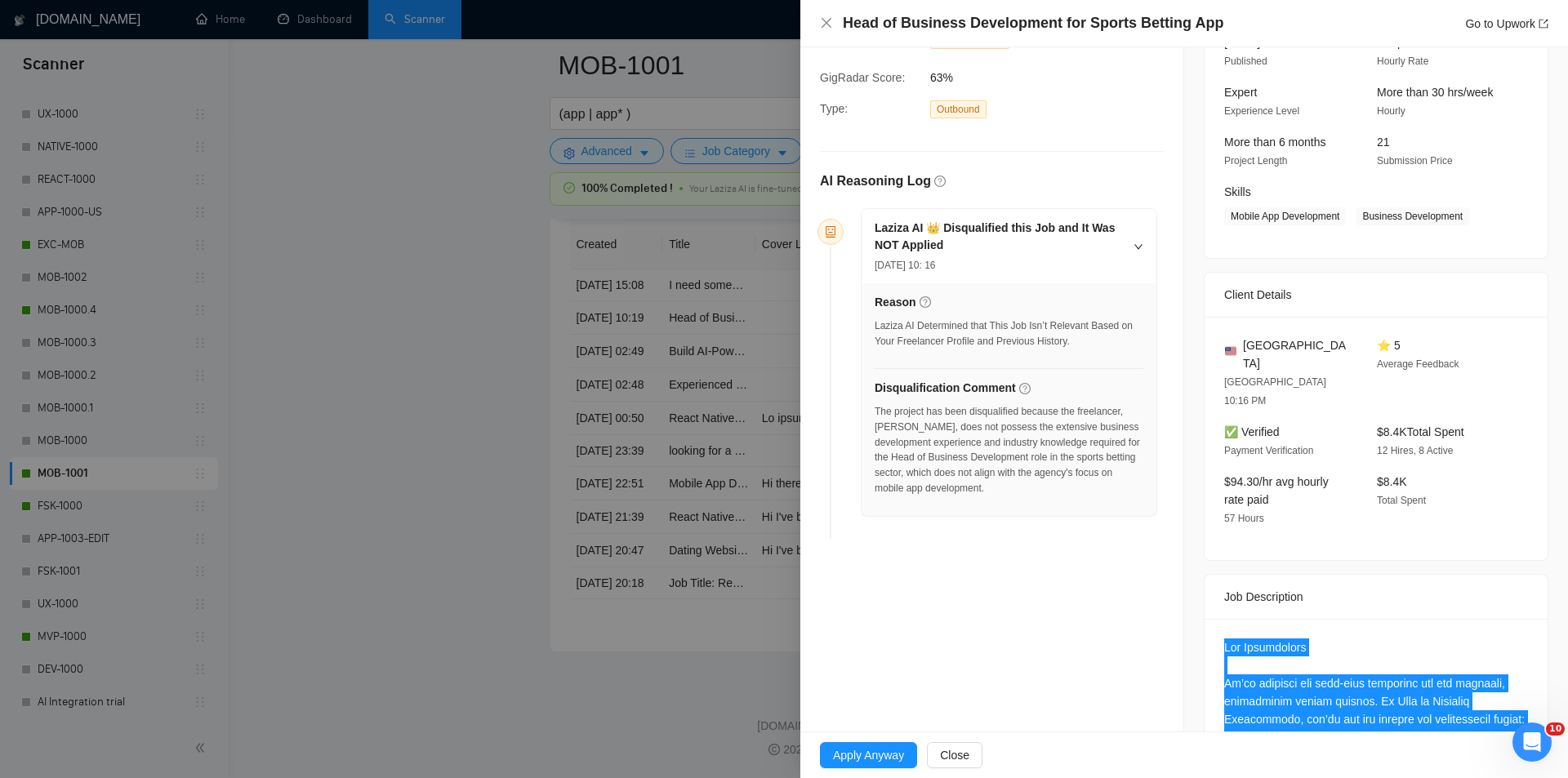
scroll to position [88, 0]
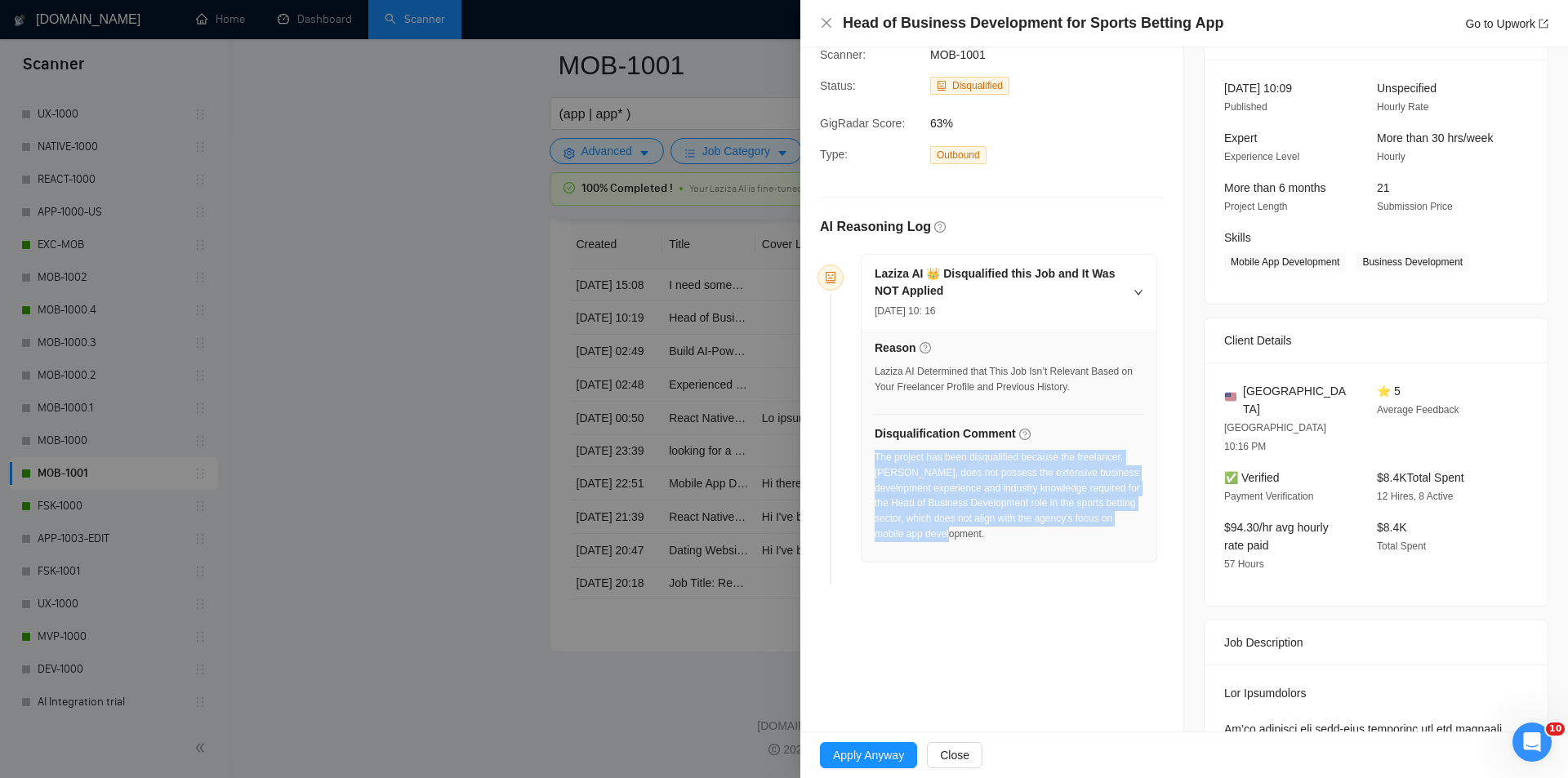
drag, startPoint x: 989, startPoint y: 555, endPoint x: 876, endPoint y: 460, distance: 147.6
click at [876, 460] on div "Reason Laziza AI Determined that This Job Isn’t Relevant Based on Your Freelanc…" at bounding box center [1008, 445] width 294 height 233
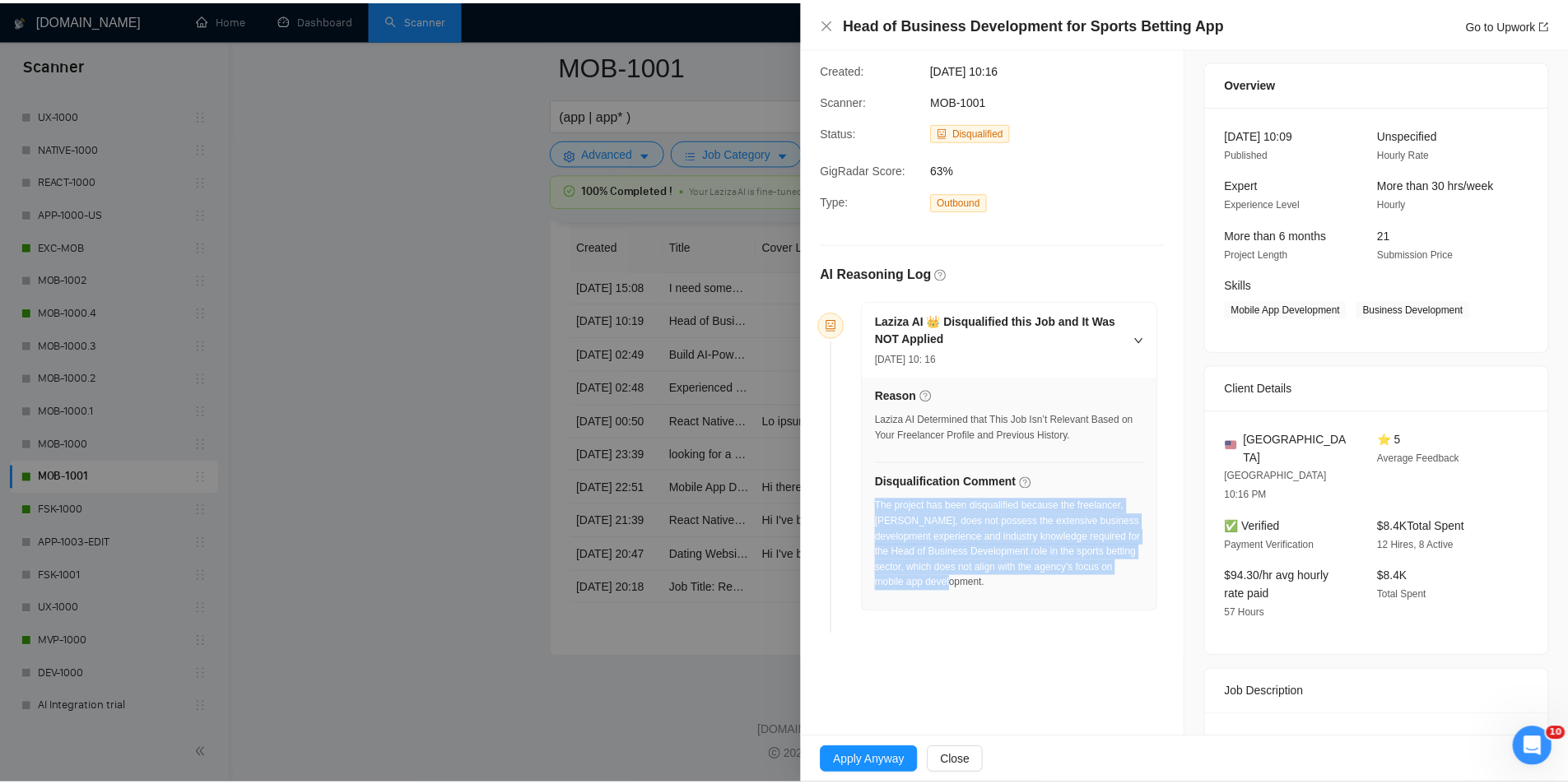
scroll to position [0, 0]
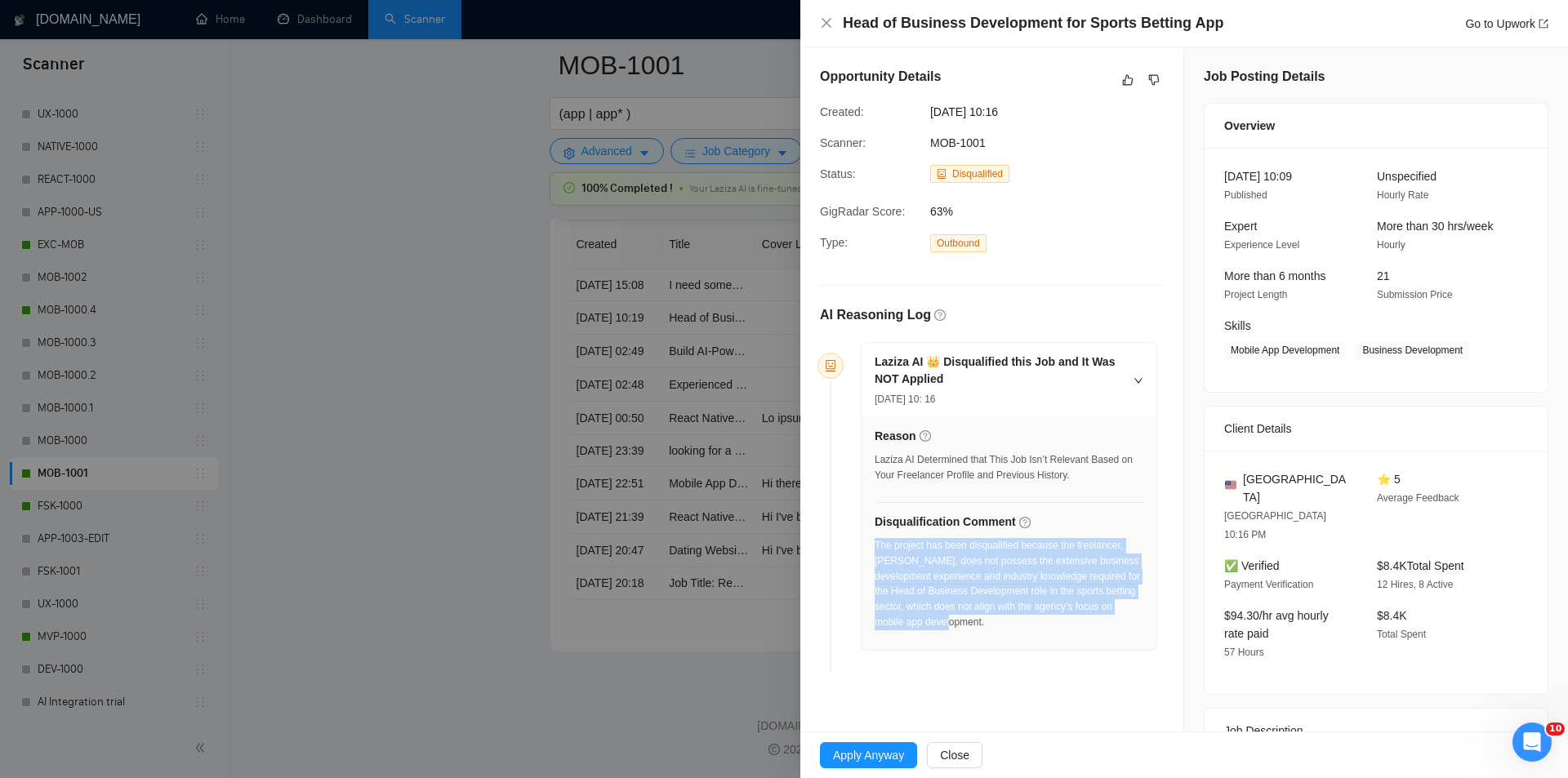
drag, startPoint x: 1059, startPoint y: 109, endPoint x: 920, endPoint y: 98, distance: 139.4
click at [920, 98] on div "Opportunity Details Created: [DATE] 10:16 Scanner: MOB-1001 Status: Disqualifie…" at bounding box center [991, 372] width 383 height 651
click at [823, 21] on icon "close" at bounding box center [826, 22] width 9 height 9
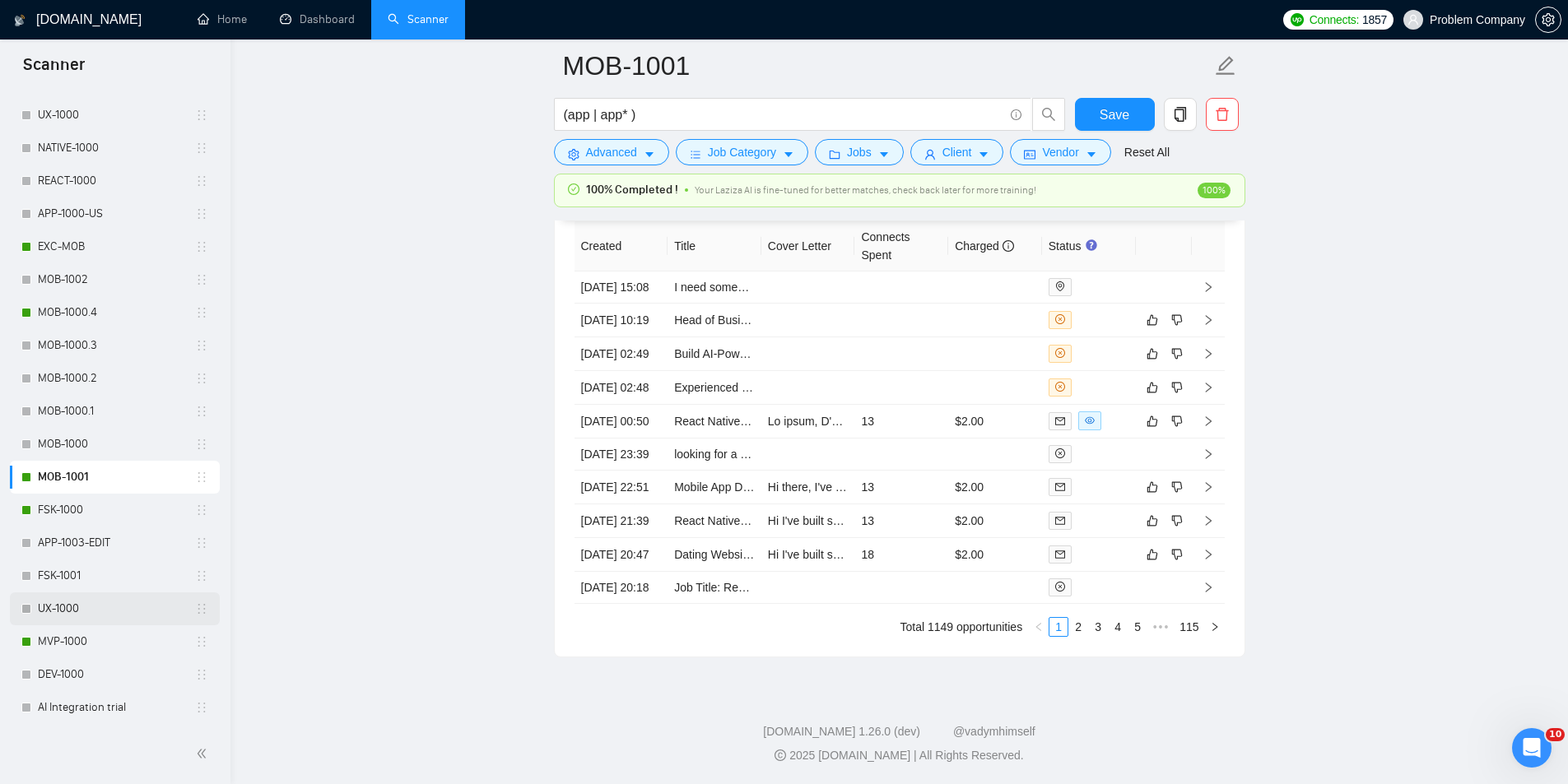
scroll to position [4257, 0]
click at [85, 639] on link "MVP-1000" at bounding box center [116, 642] width 157 height 33
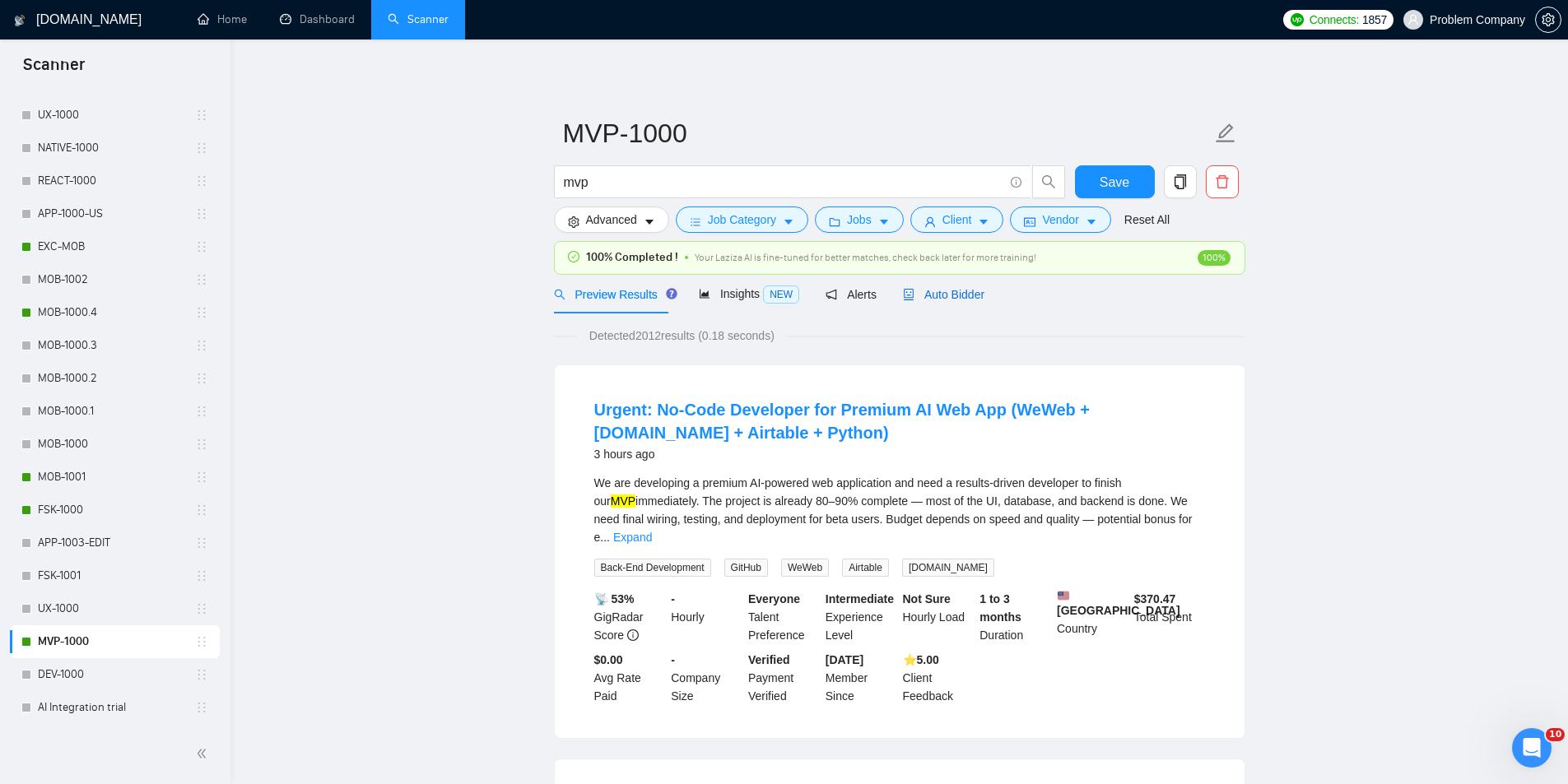
click at [966, 301] on span "Auto Bidder" at bounding box center [943, 294] width 81 height 13
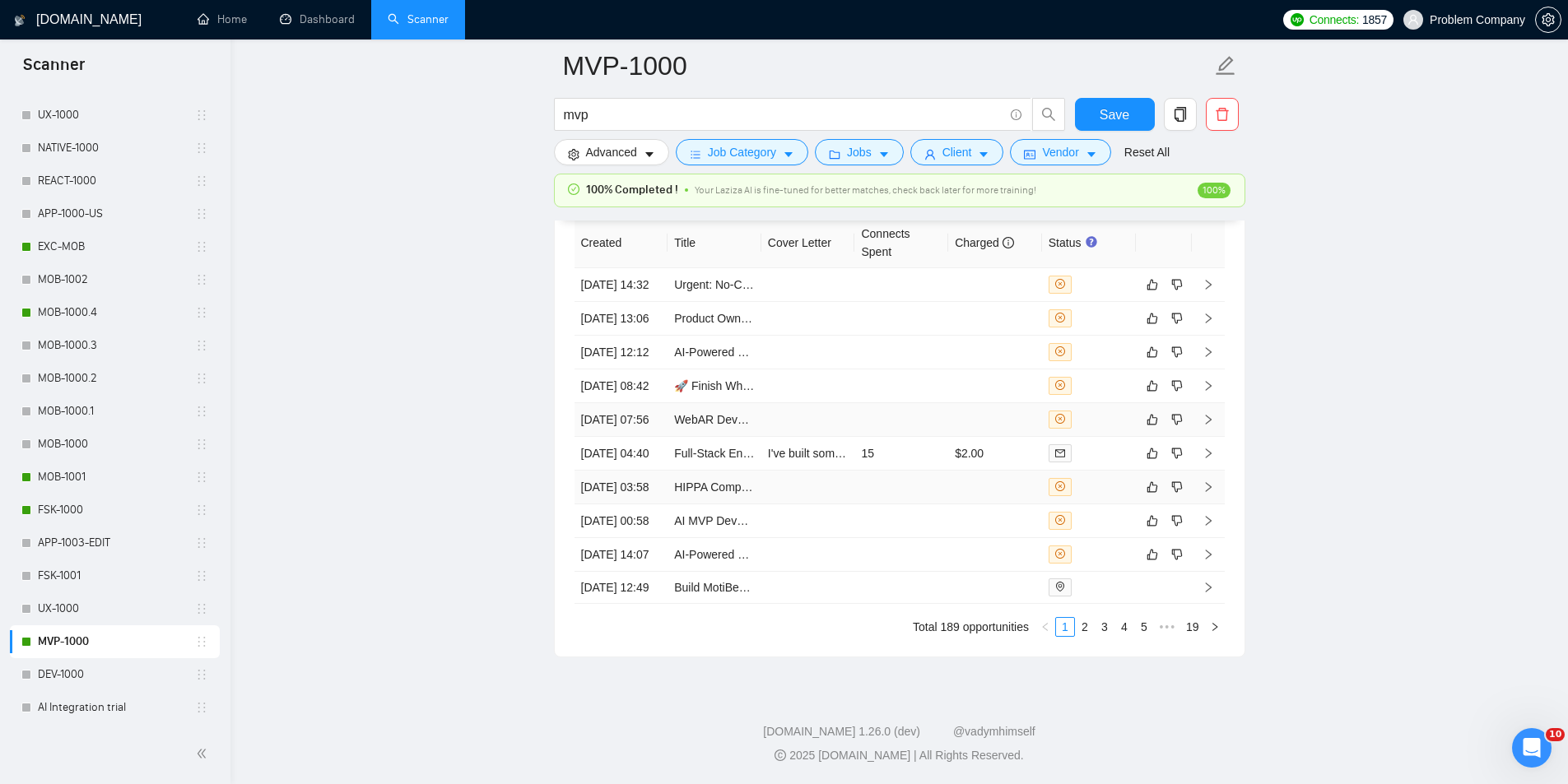
scroll to position [4196, 0]
click at [1092, 633] on link "2" at bounding box center [1085, 626] width 18 height 18
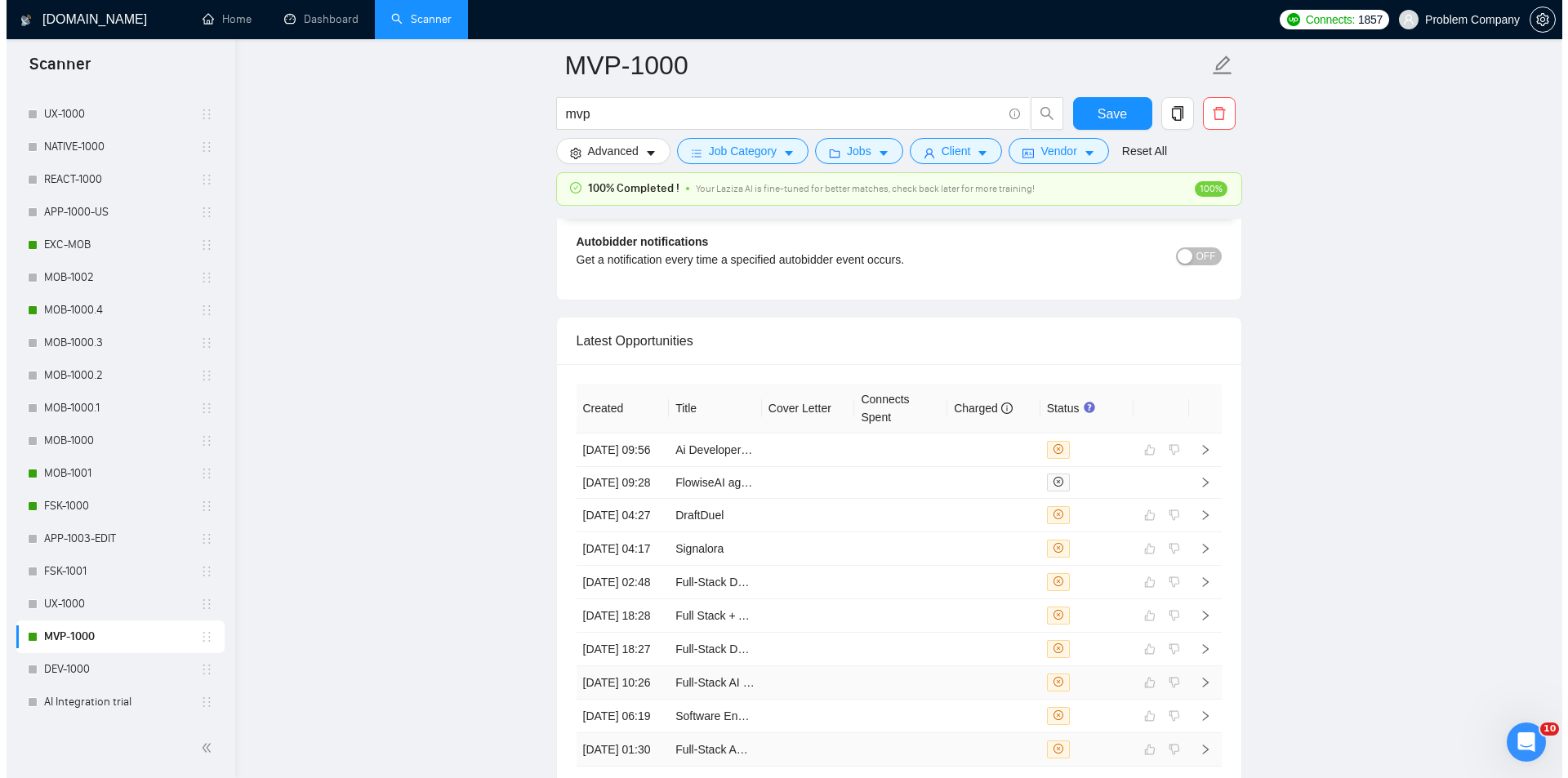
scroll to position [4169, 0]
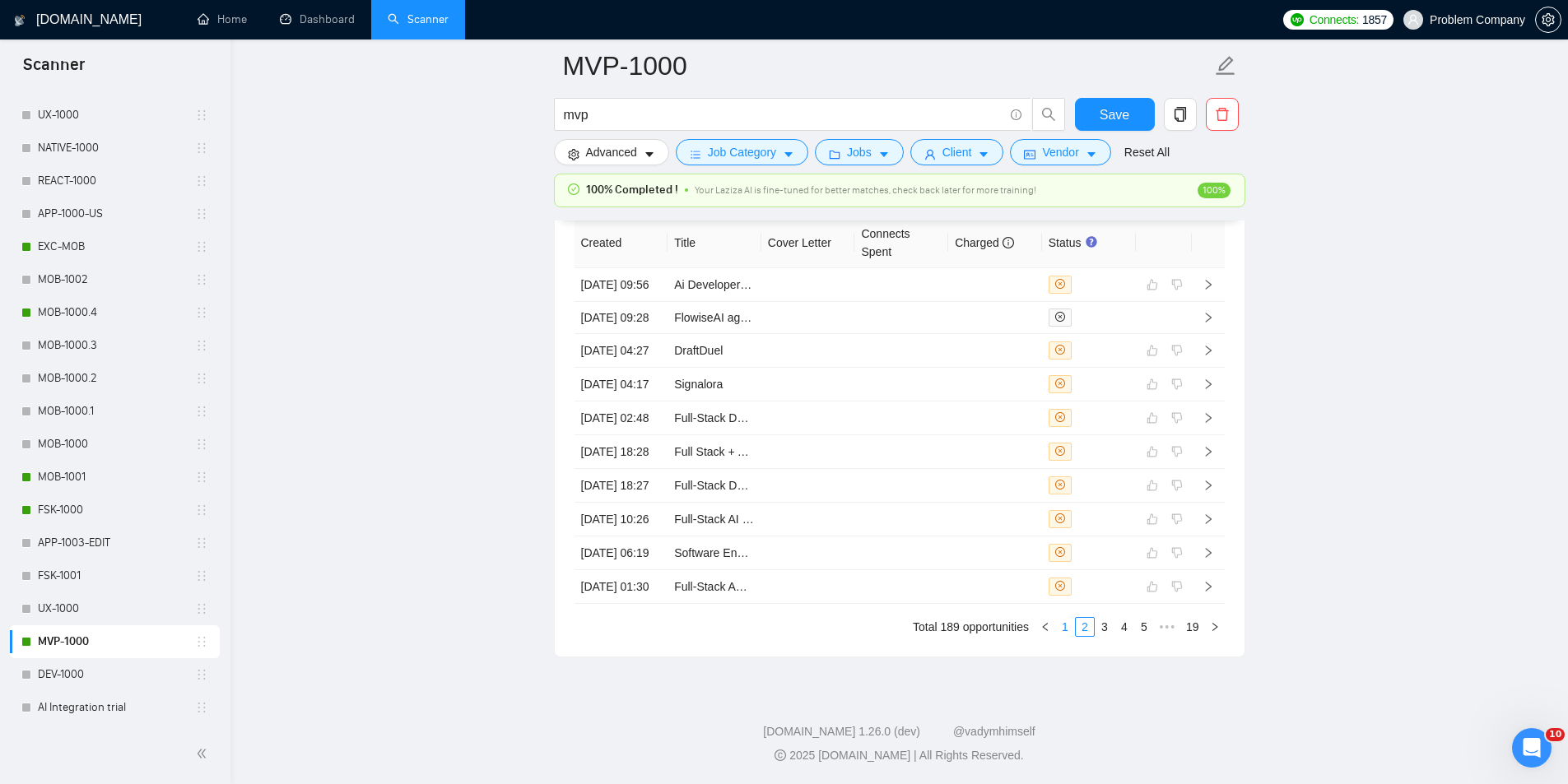
click at [1059, 626] on link "1" at bounding box center [1065, 626] width 18 height 18
click at [648, 540] on td "[DATE] 14:07" at bounding box center [621, 555] width 94 height 34
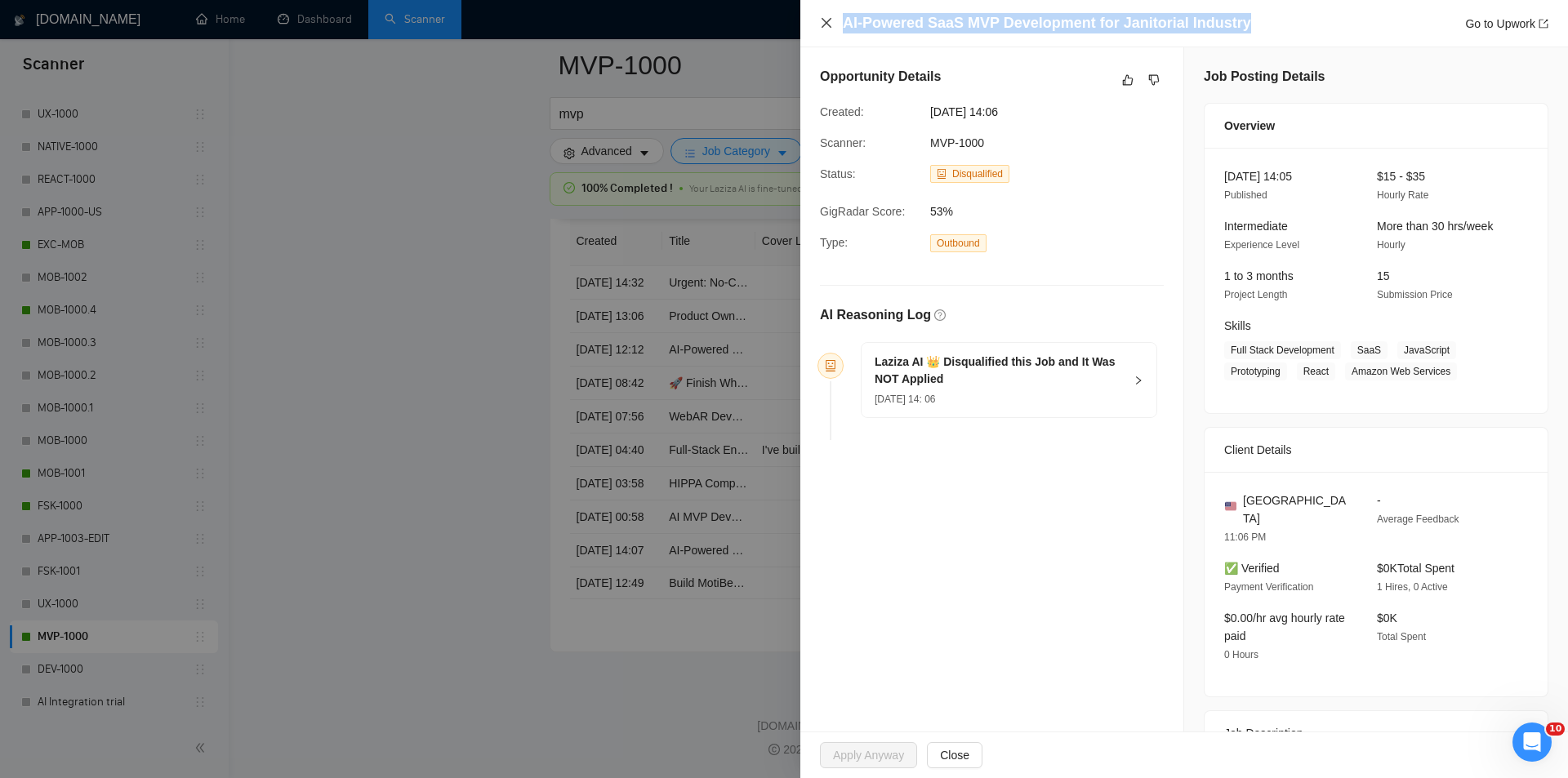
drag, startPoint x: 1251, startPoint y: 28, endPoint x: 824, endPoint y: 21, distance: 427.1
click at [824, 21] on div "AI-Powered SaaS MVP Development for Janitorial Industry Go to Upwork" at bounding box center [1184, 23] width 728 height 21
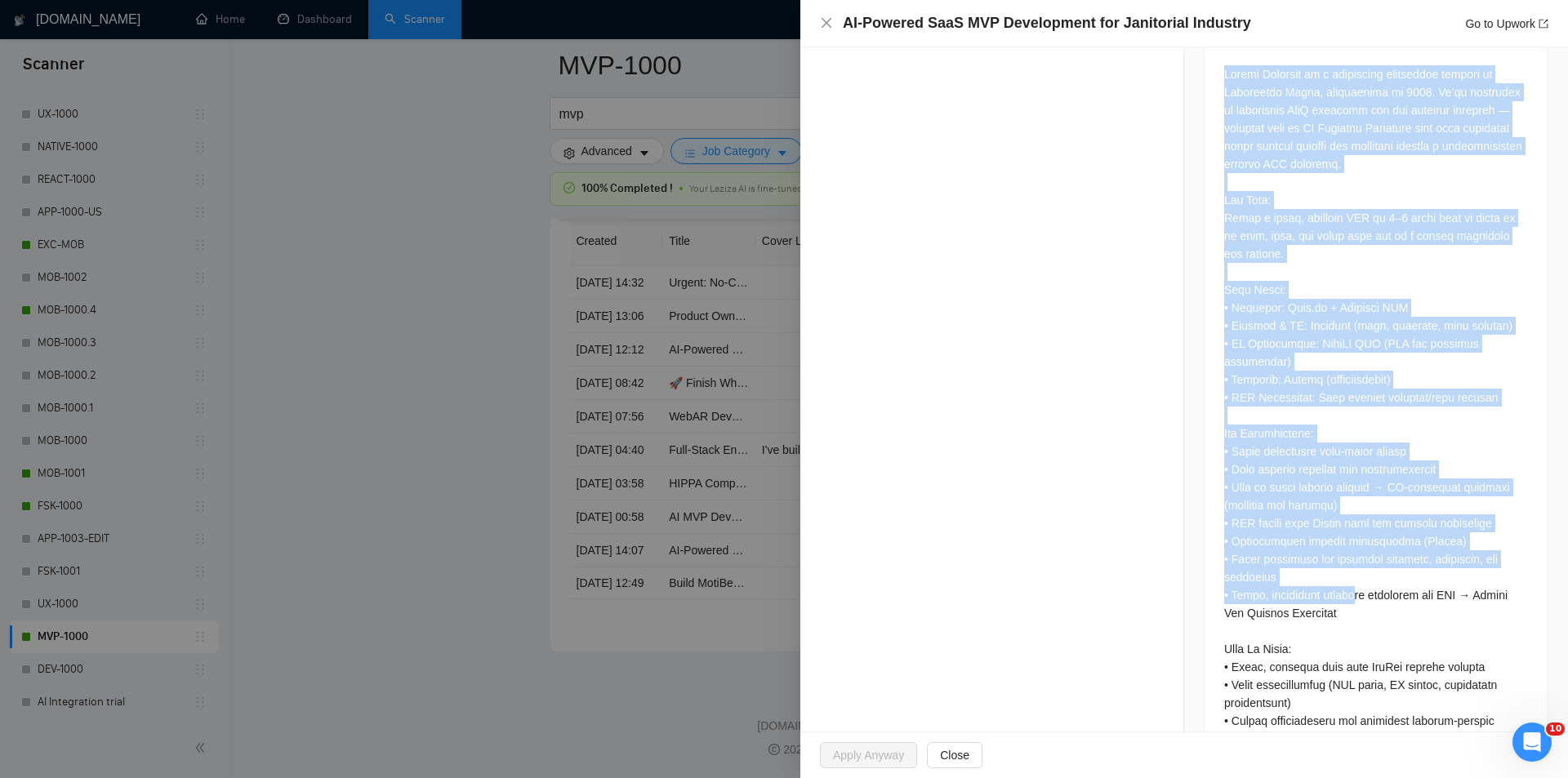
scroll to position [912, 0]
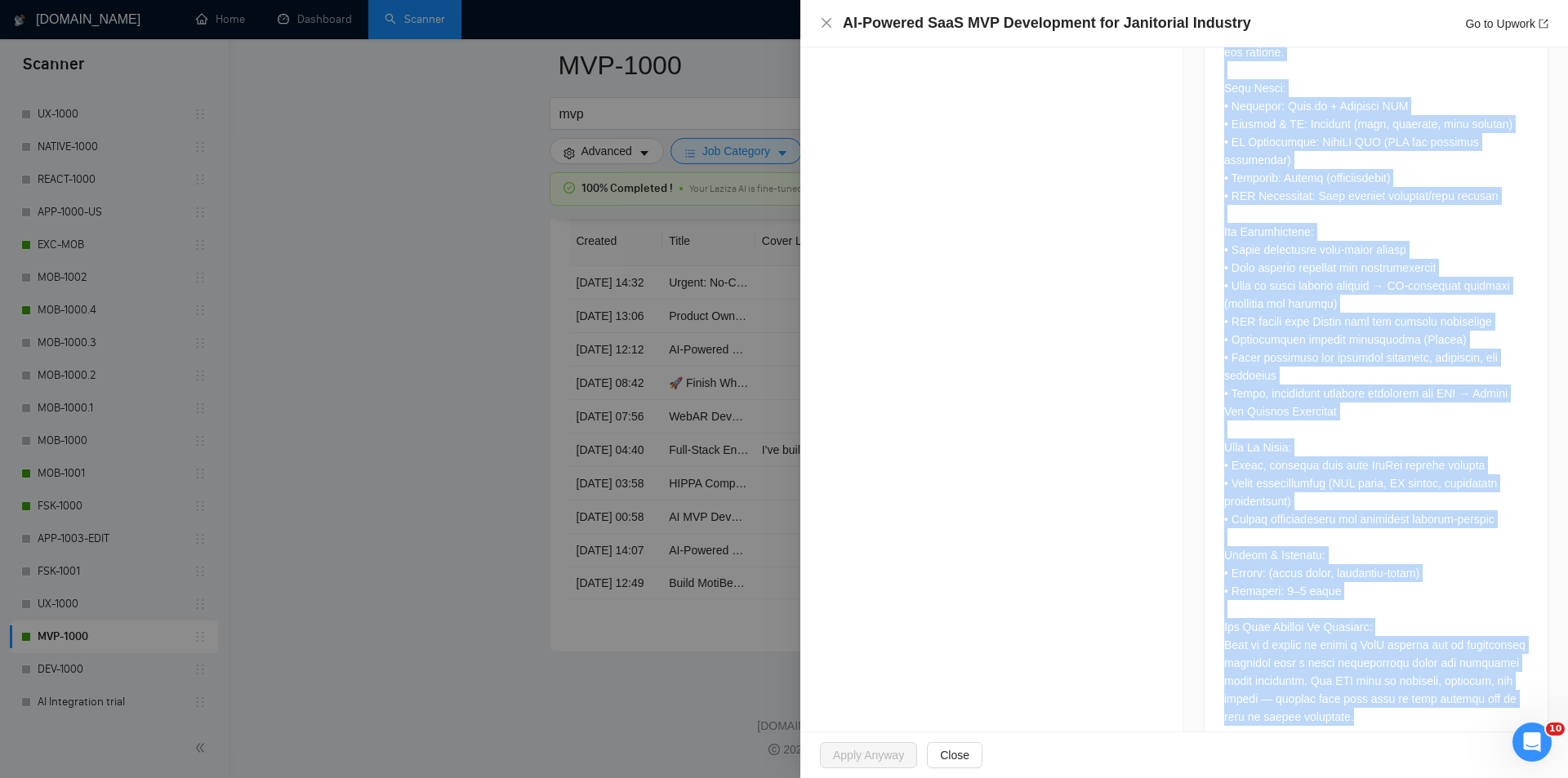
drag, startPoint x: 1214, startPoint y: 420, endPoint x: 1464, endPoint y: 693, distance: 370.2
click at [1463, 694] on div at bounding box center [1375, 298] width 343 height 908
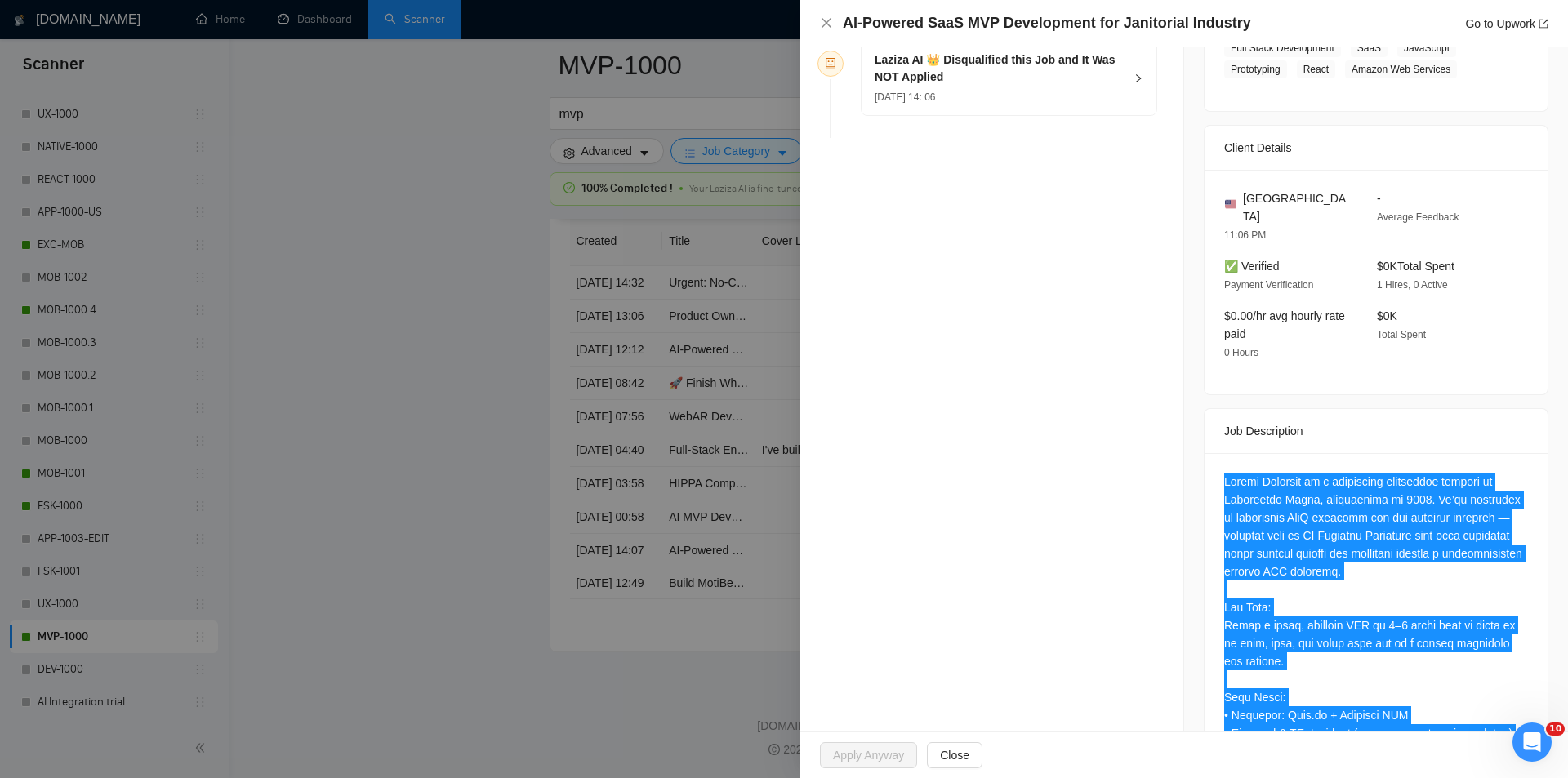
scroll to position [95, 0]
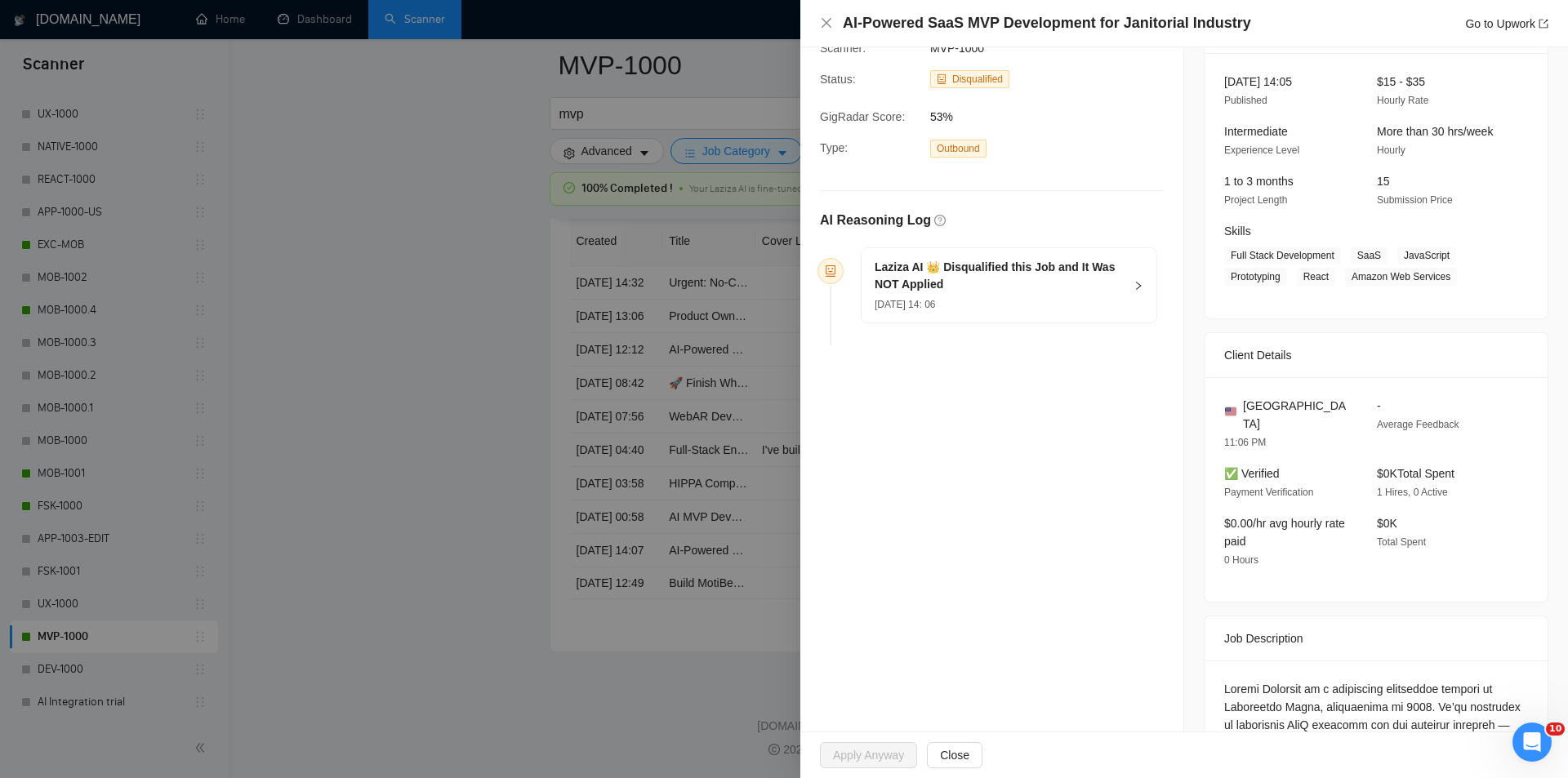
click at [1029, 303] on div "[DATE] 14: 06" at bounding box center [999, 303] width 249 height 18
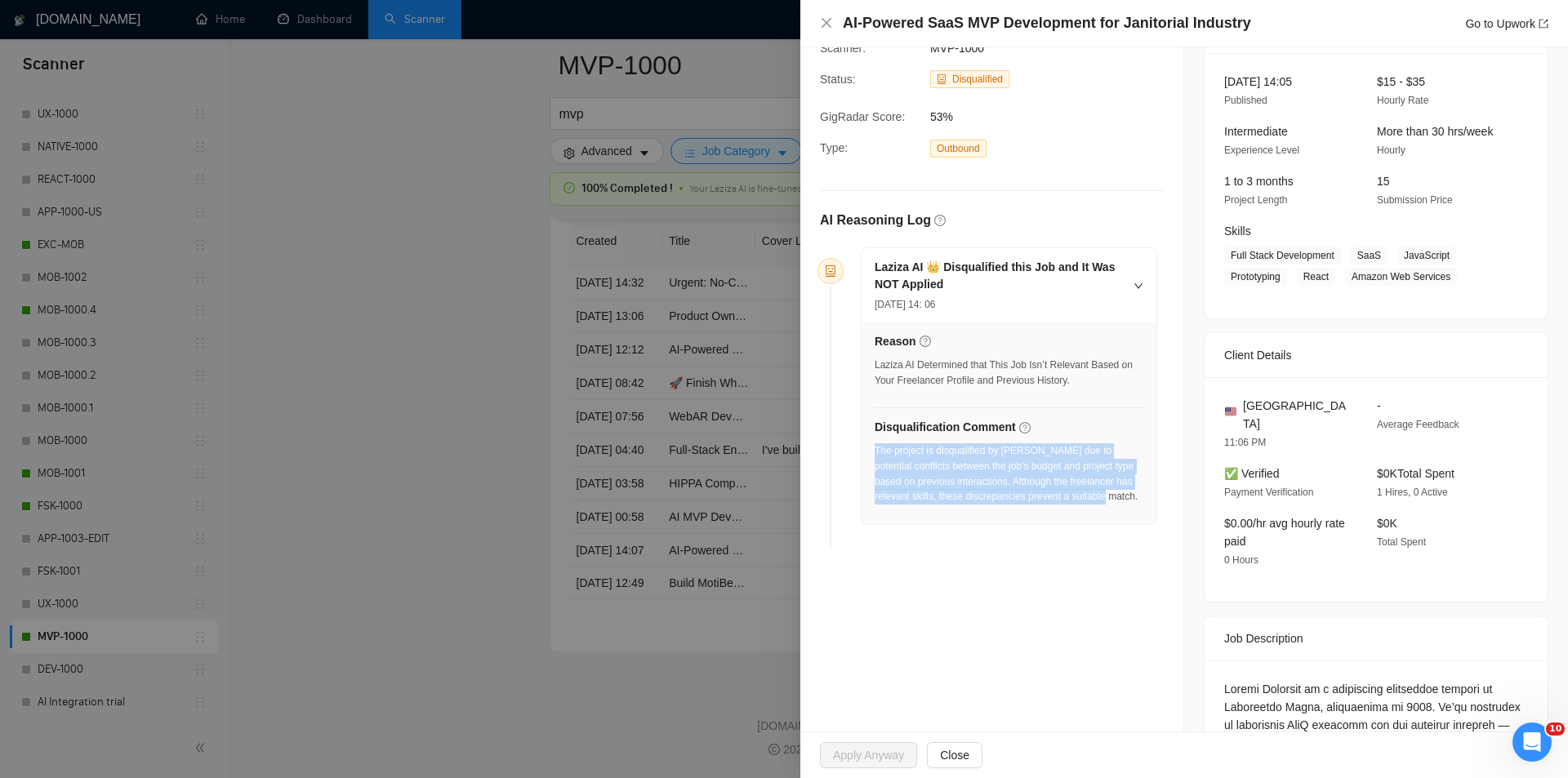
drag, startPoint x: 1110, startPoint y: 495, endPoint x: 875, endPoint y: 454, distance: 238.5
click at [875, 454] on div "The project is disqualified by [PERSON_NAME] due to potential conflicts between…" at bounding box center [1009, 474] width 269 height 62
click at [823, 24] on icon "close" at bounding box center [826, 22] width 13 height 13
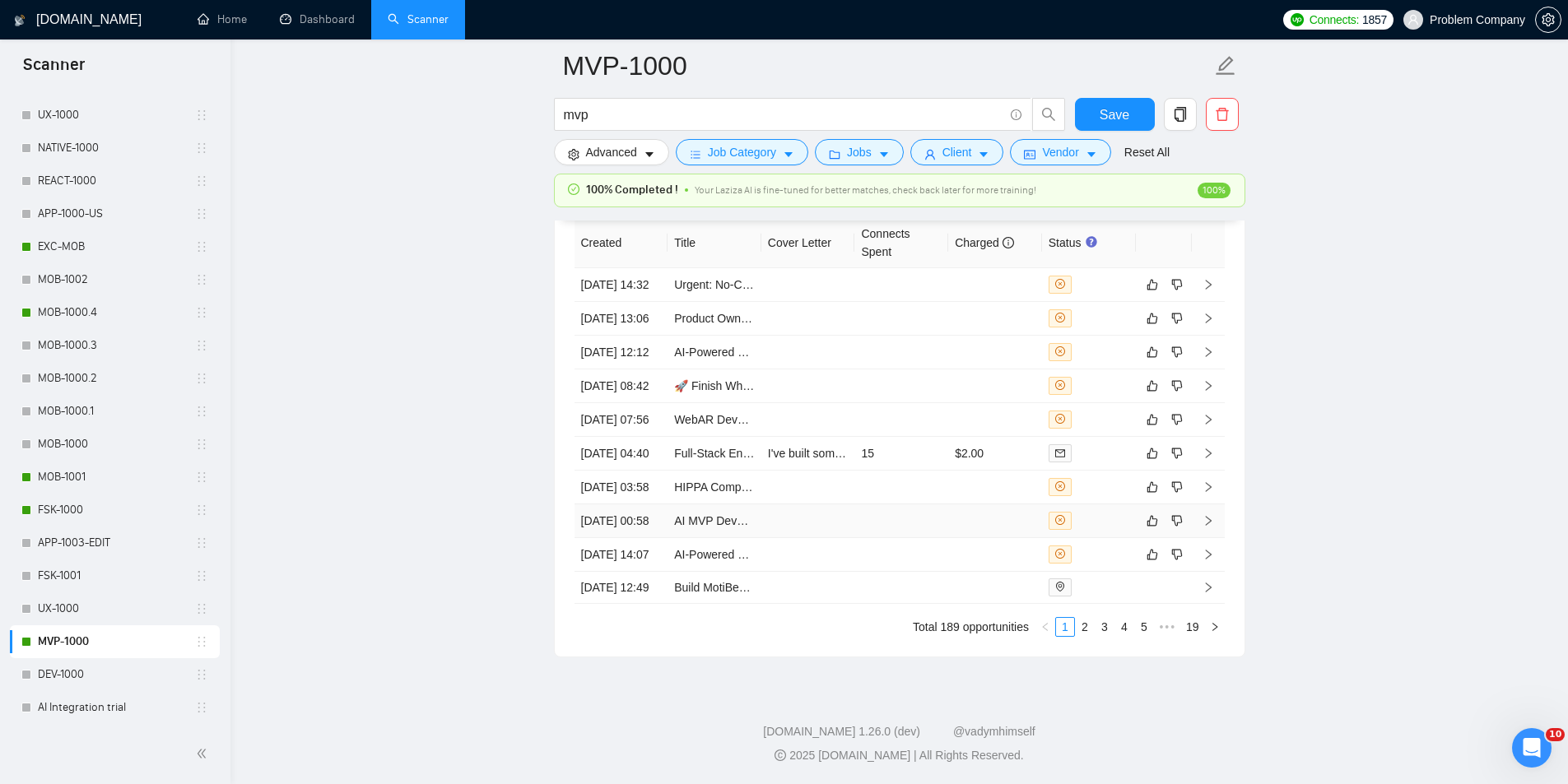
click at [652, 505] on td "[DATE] 00:58" at bounding box center [621, 521] width 94 height 34
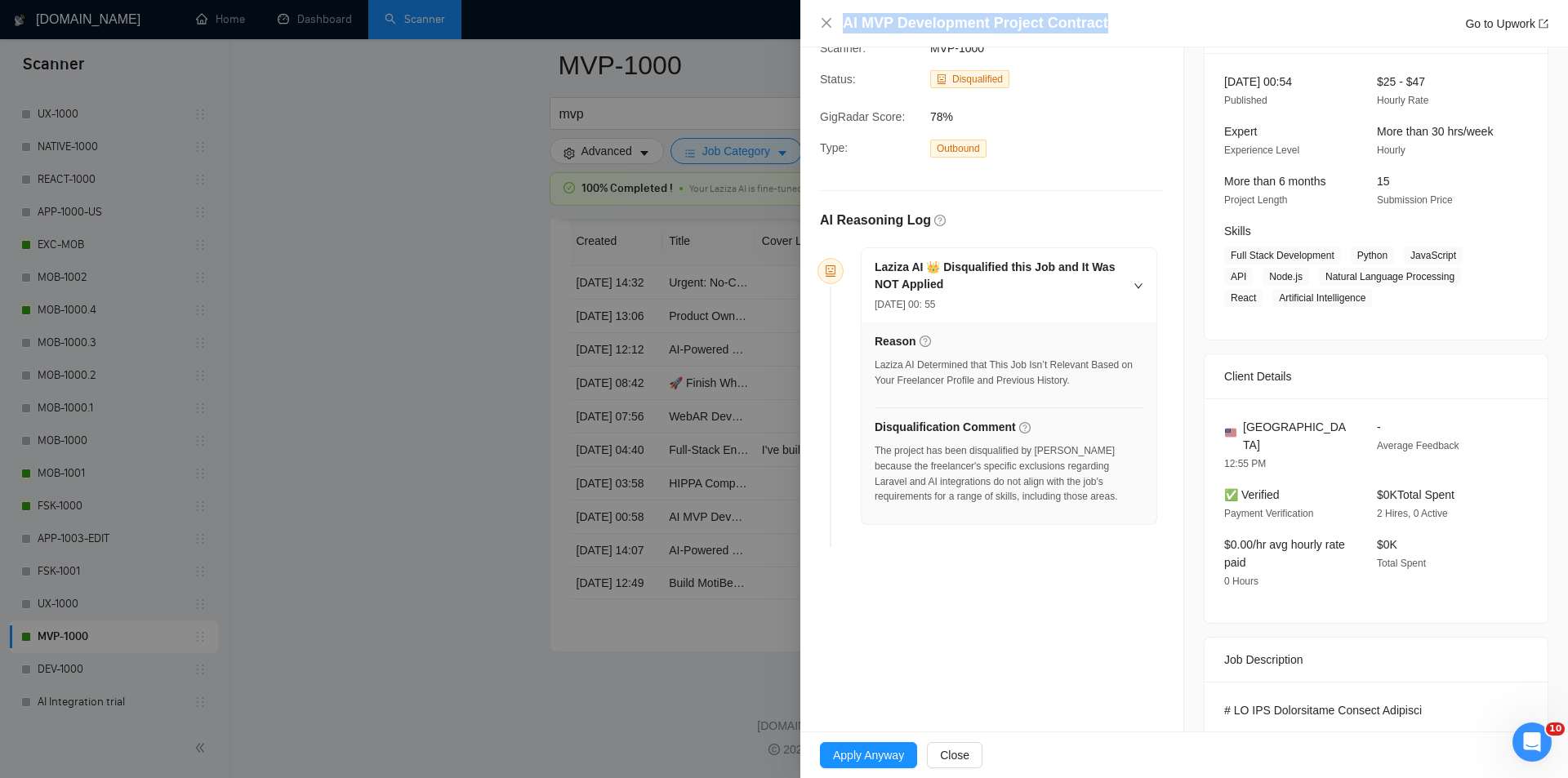
drag, startPoint x: 1131, startPoint y: 32, endPoint x: 840, endPoint y: 21, distance: 291.2
click at [840, 21] on div "AI MVP Development Project Contract Go to Upwork" at bounding box center [1184, 23] width 728 height 21
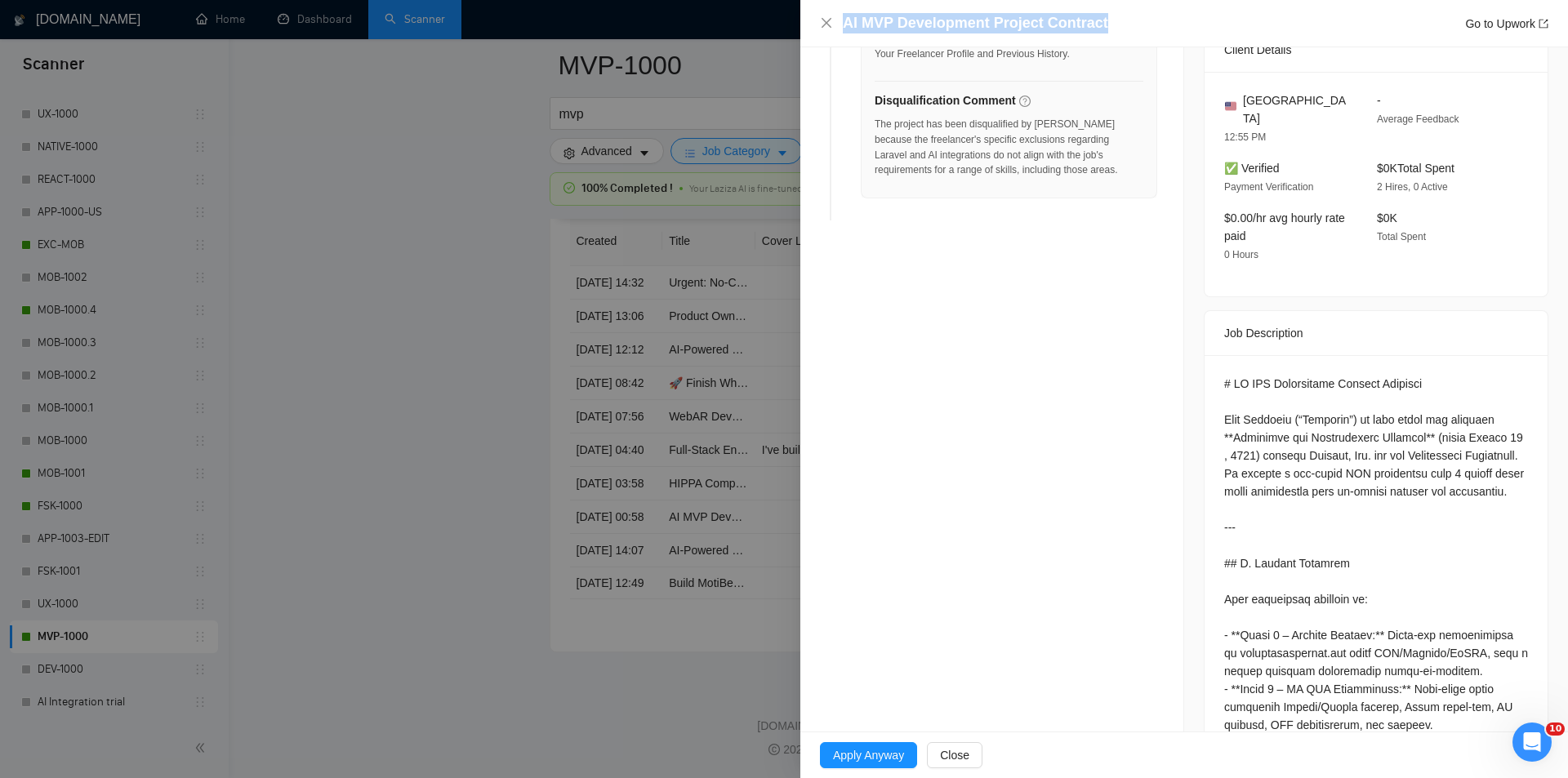
scroll to position [585, 0]
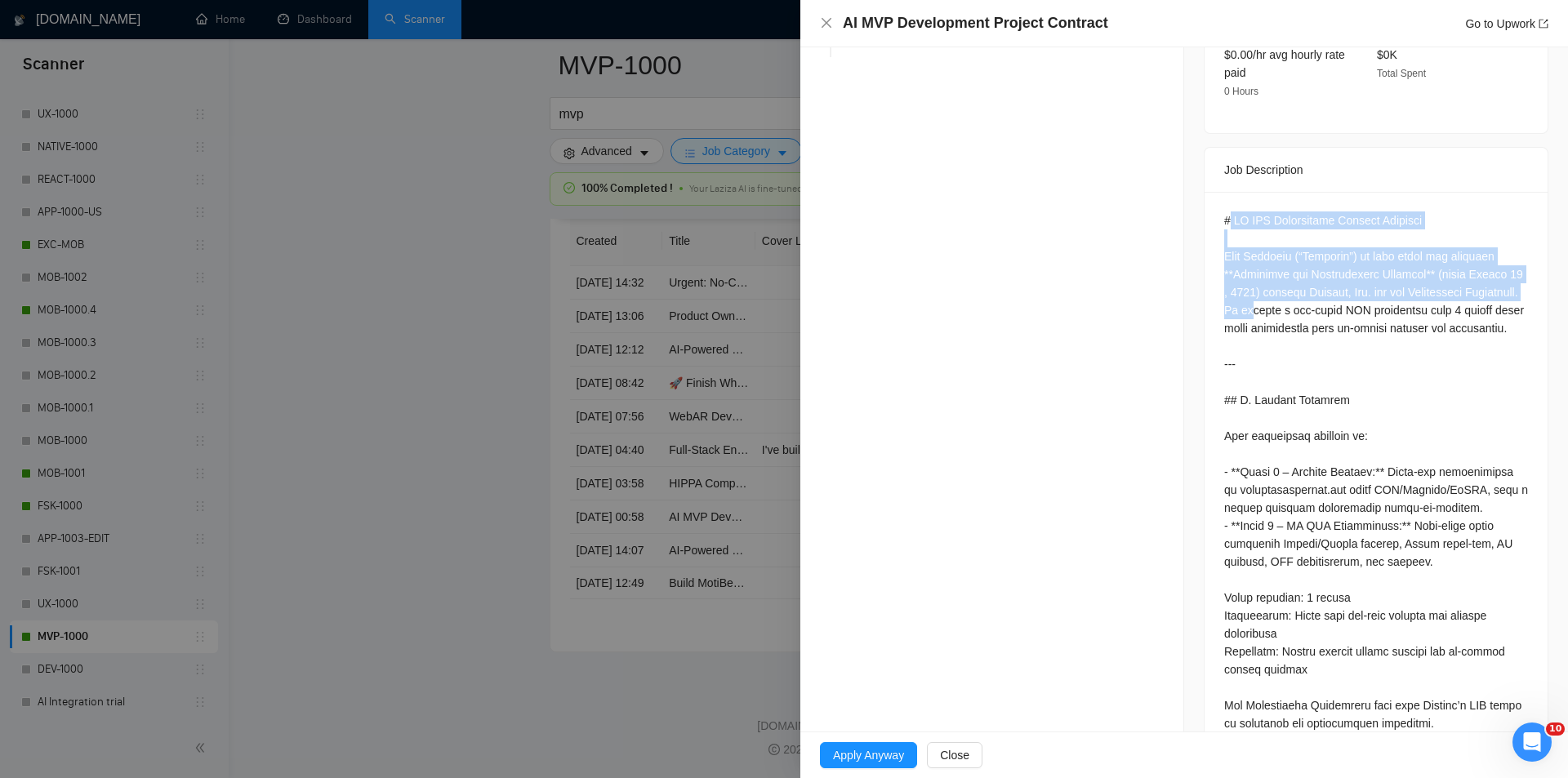
drag, startPoint x: 1222, startPoint y: 190, endPoint x: 1298, endPoint y: 285, distance: 121.7
drag, startPoint x: 1298, startPoint y: 285, endPoint x: 1249, endPoint y: 222, distance: 79.8
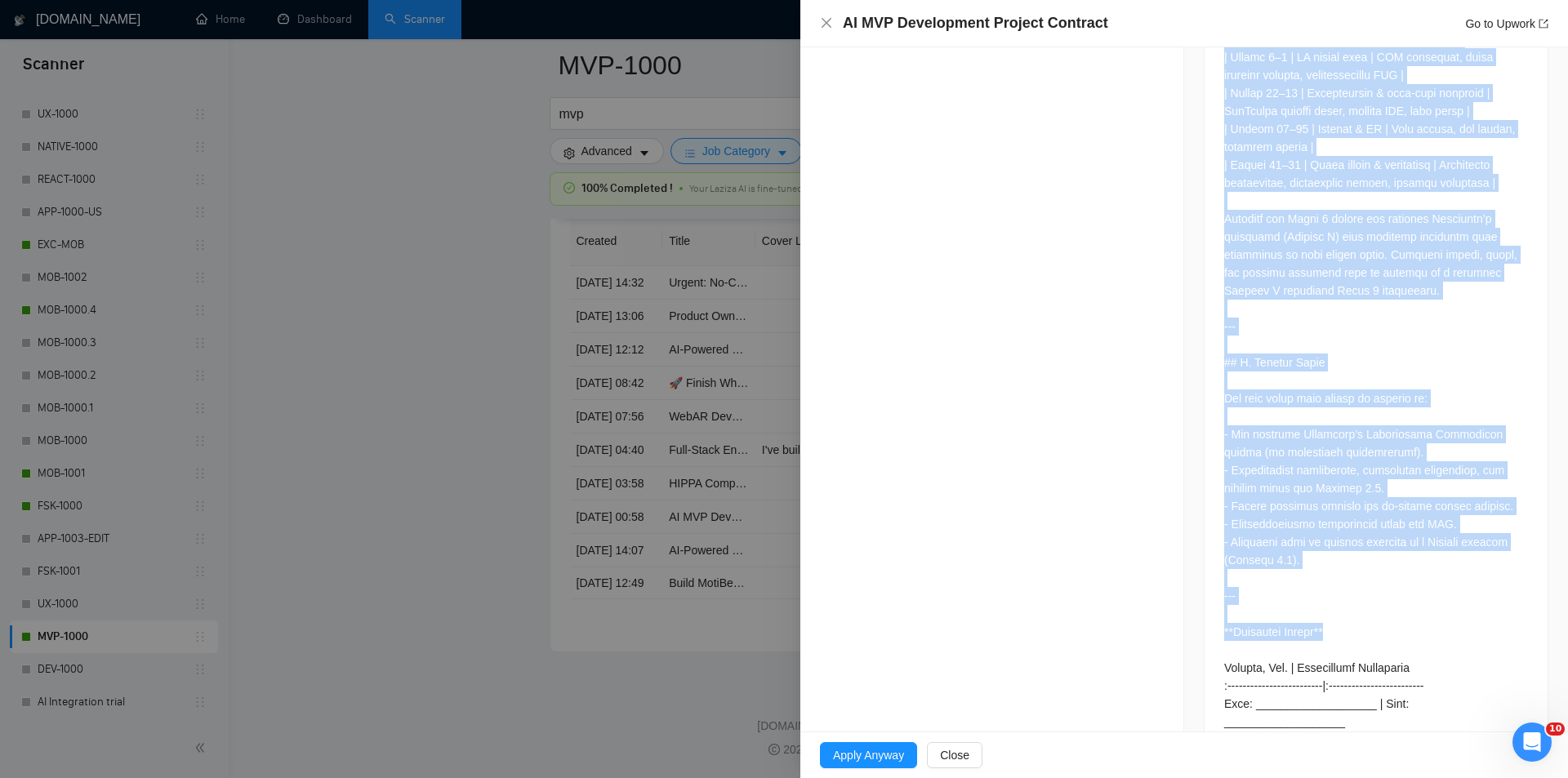
scroll to position [3770, 0]
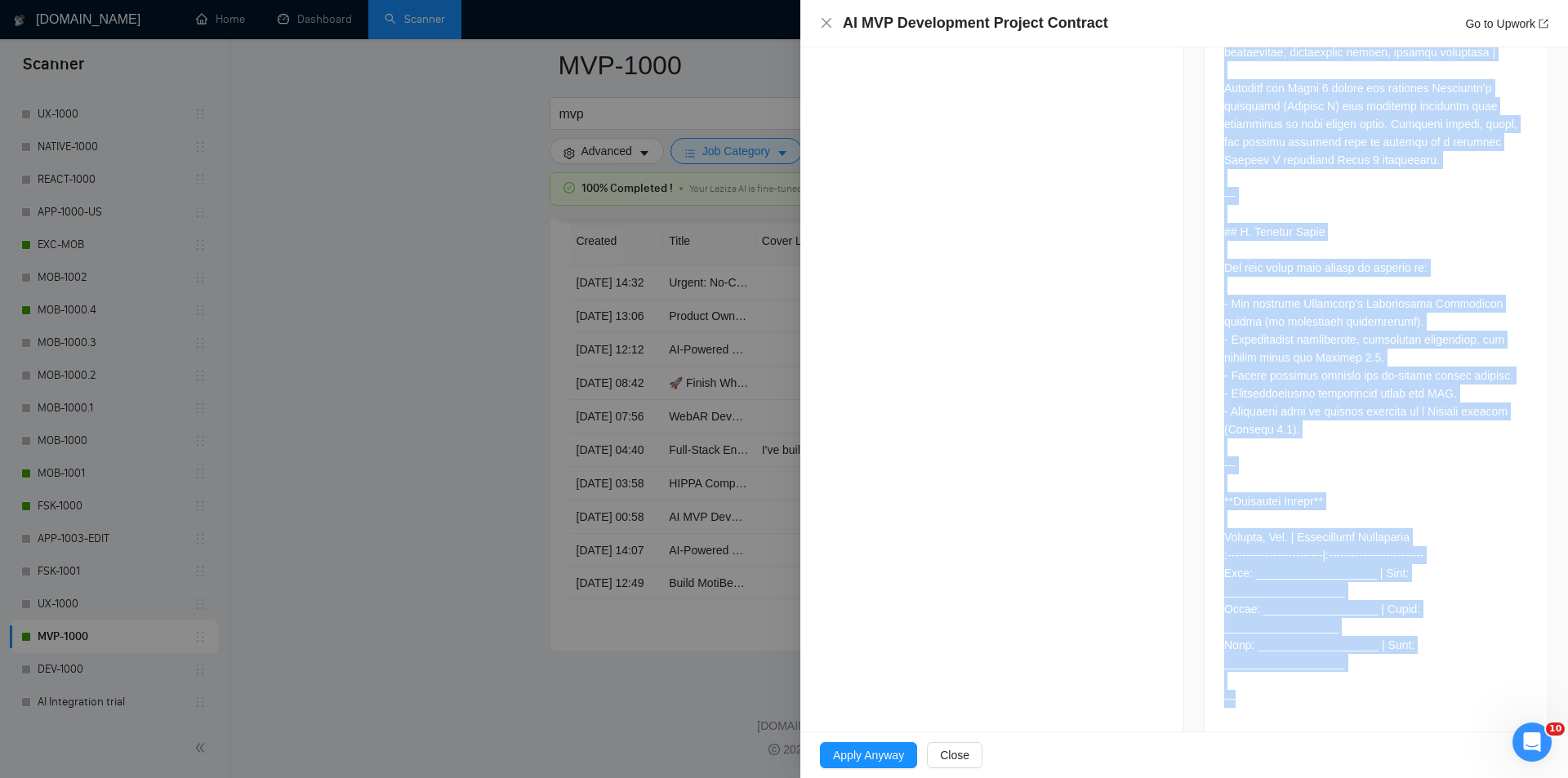
drag, startPoint x: 1214, startPoint y: 195, endPoint x: 1427, endPoint y: 679, distance: 528.8
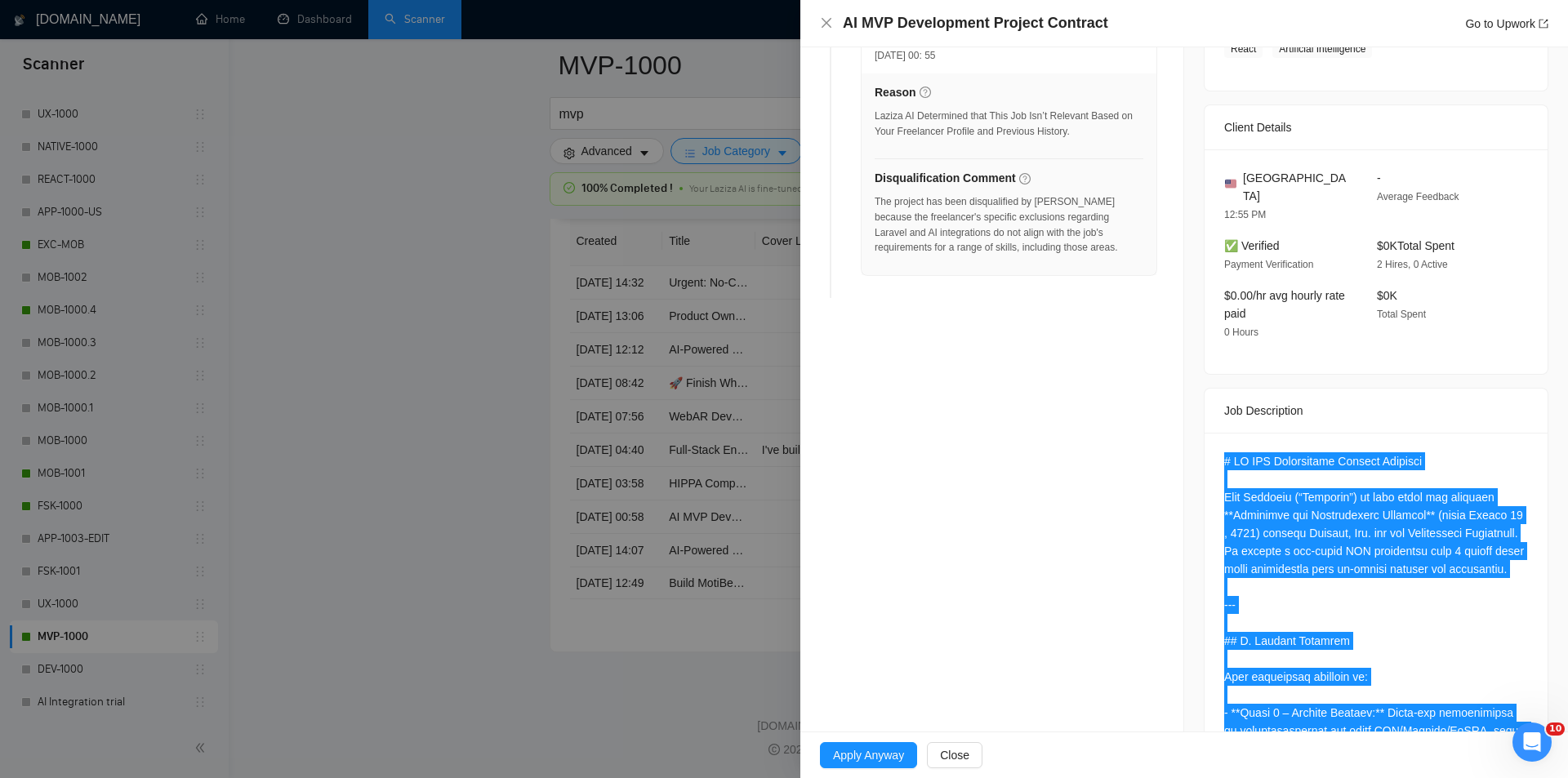
scroll to position [245, 0]
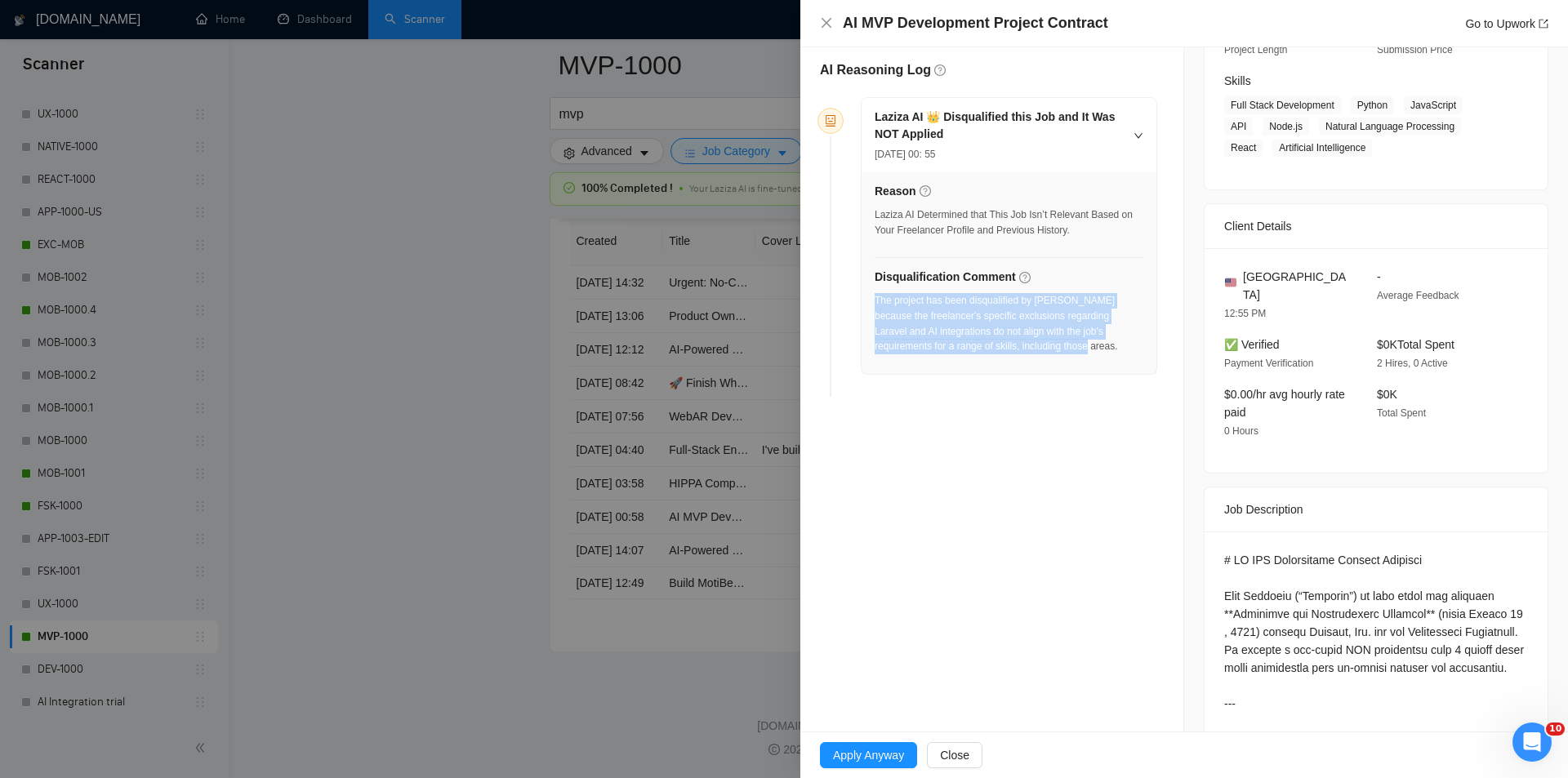
drag, startPoint x: 1044, startPoint y: 353, endPoint x: 876, endPoint y: 300, distance: 176.2
click at [876, 300] on div "The project has been disqualified by [PERSON_NAME] because the freelancer's spe…" at bounding box center [1009, 324] width 269 height 62
click at [823, 24] on icon "close" at bounding box center [826, 22] width 13 height 13
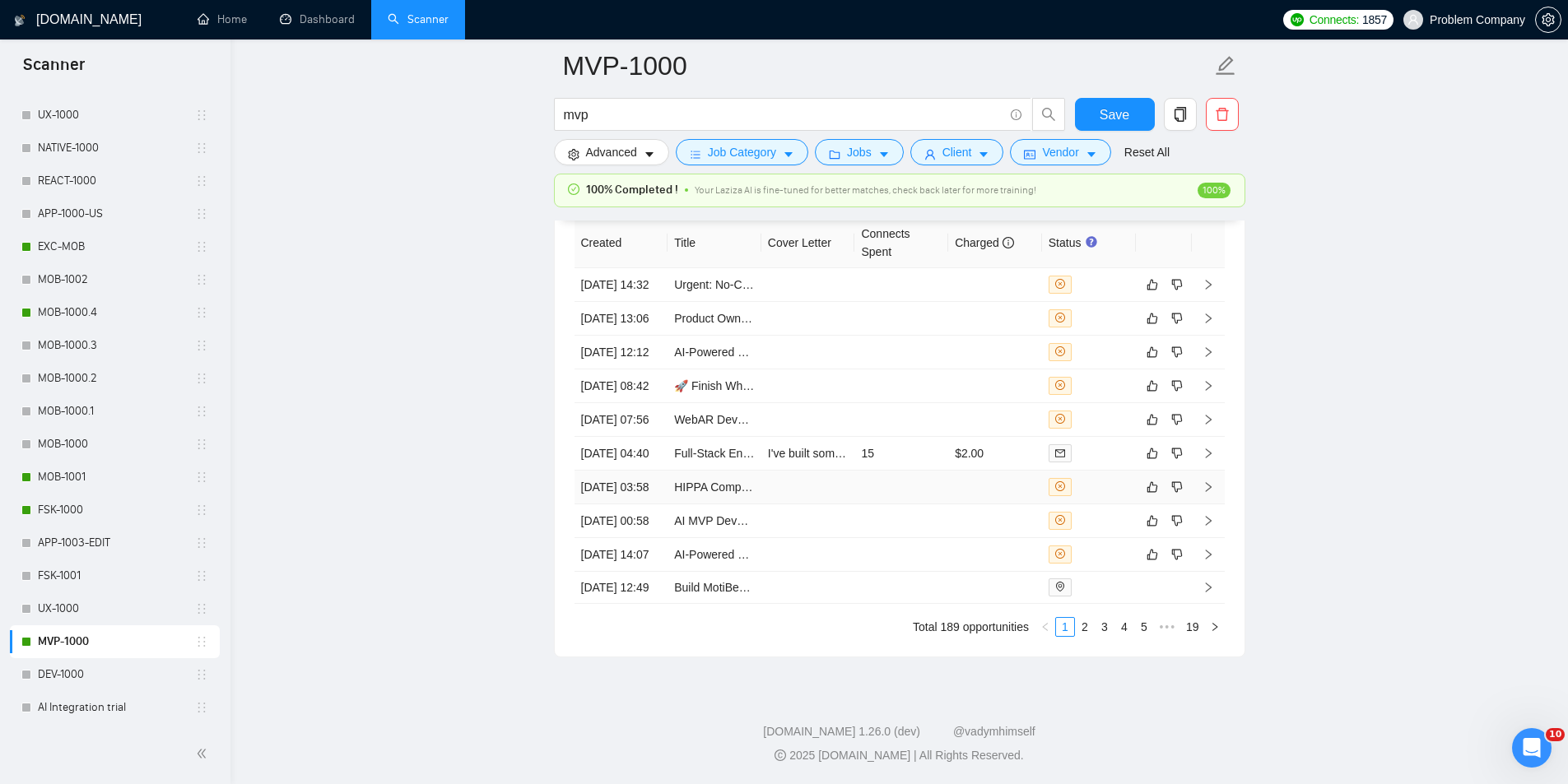
click at [652, 471] on td "[DATE] 03:58" at bounding box center [621, 487] width 94 height 34
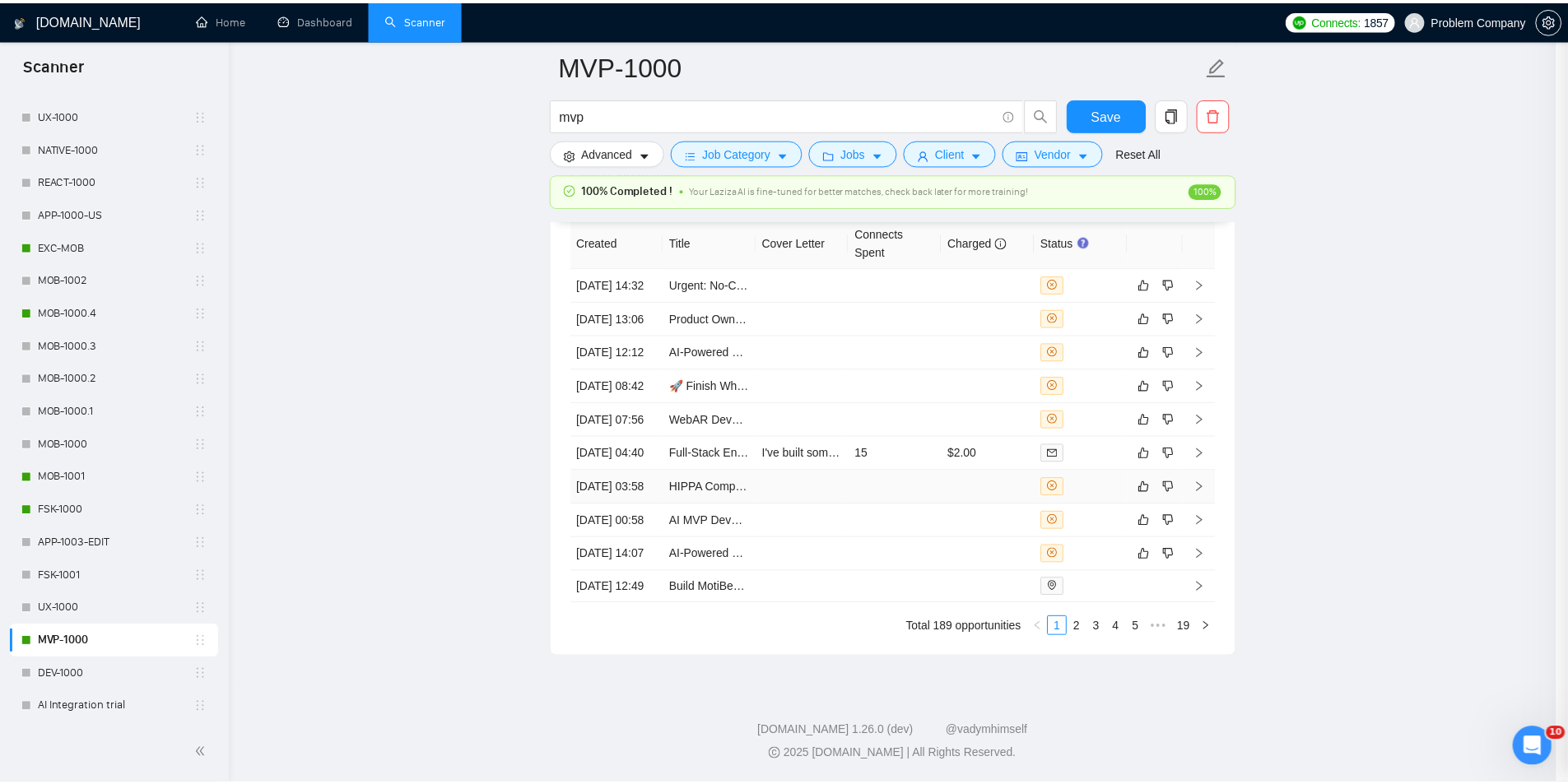
scroll to position [158, 0]
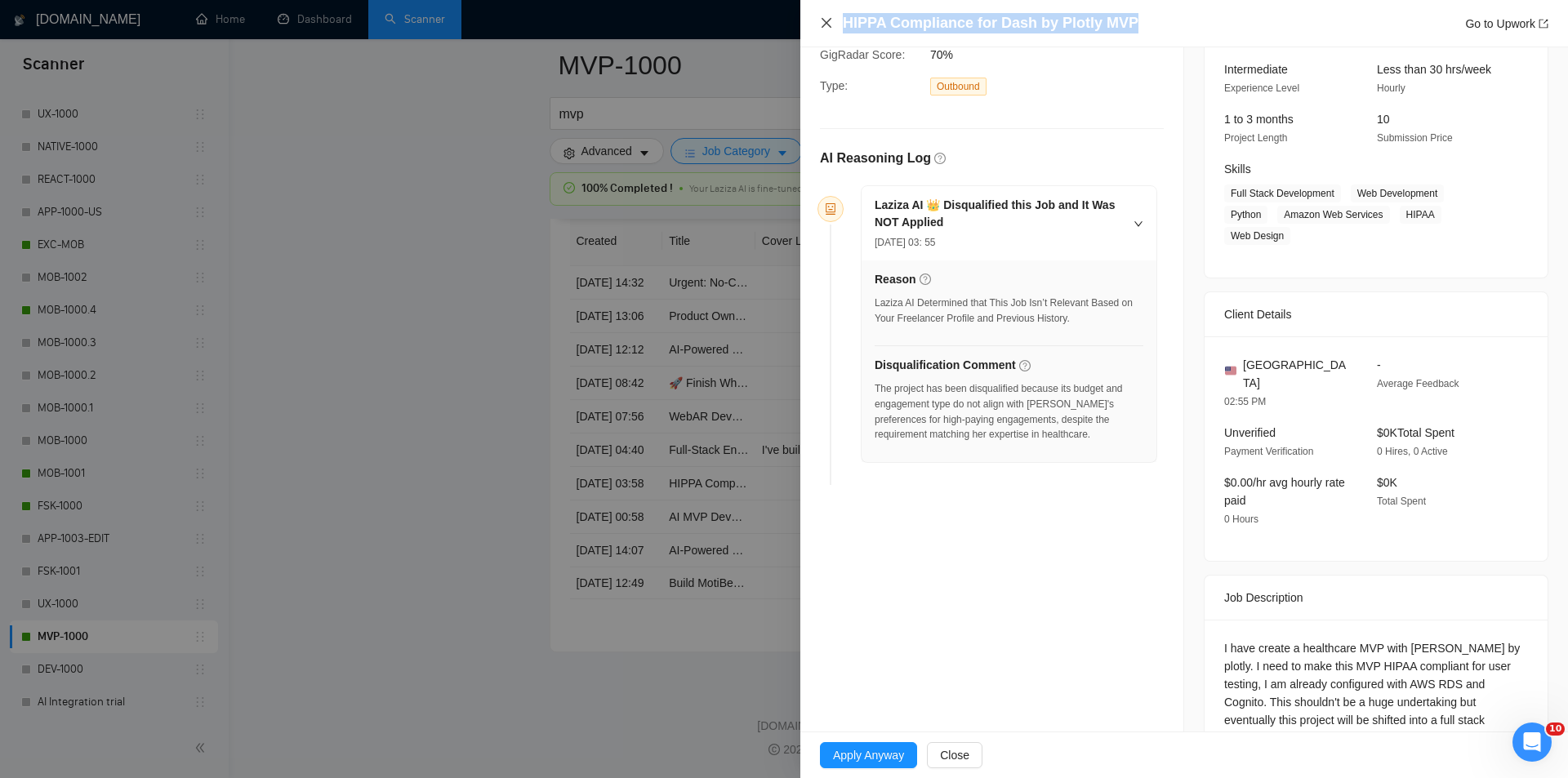
drag, startPoint x: 1158, startPoint y: 20, endPoint x: 829, endPoint y: 20, distance: 329.0
click at [829, 20] on div "HIPPA Compliance for Dash by Plotly MVP Go to Upwork" at bounding box center [1184, 23] width 728 height 21
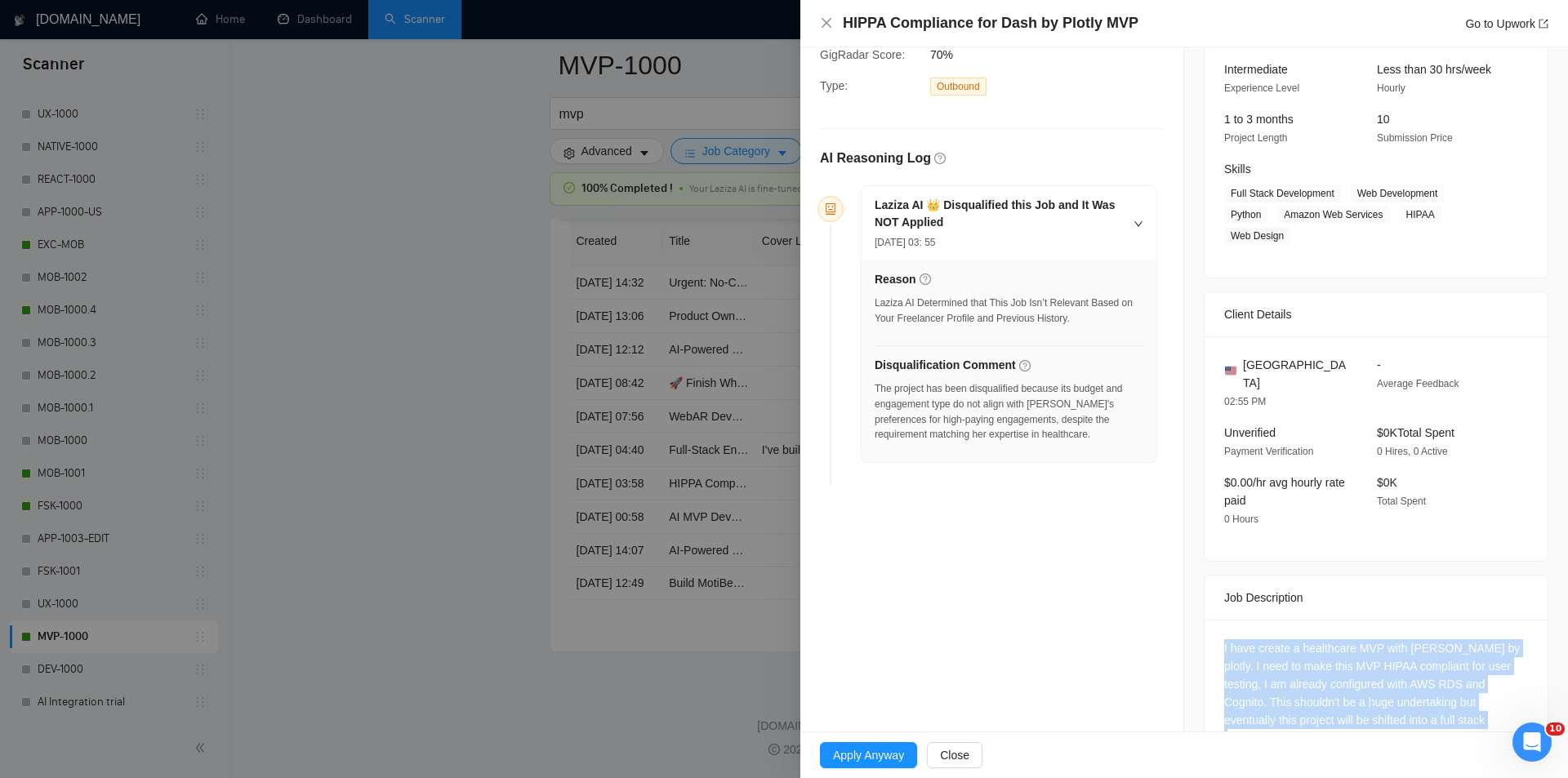
drag, startPoint x: 1316, startPoint y: 632, endPoint x: 1479, endPoint y: 676, distance: 168.8
click at [1479, 676] on div "I have create a healthcare MVP with [PERSON_NAME] by plotly. I need to make thi…" at bounding box center [1375, 696] width 343 height 153
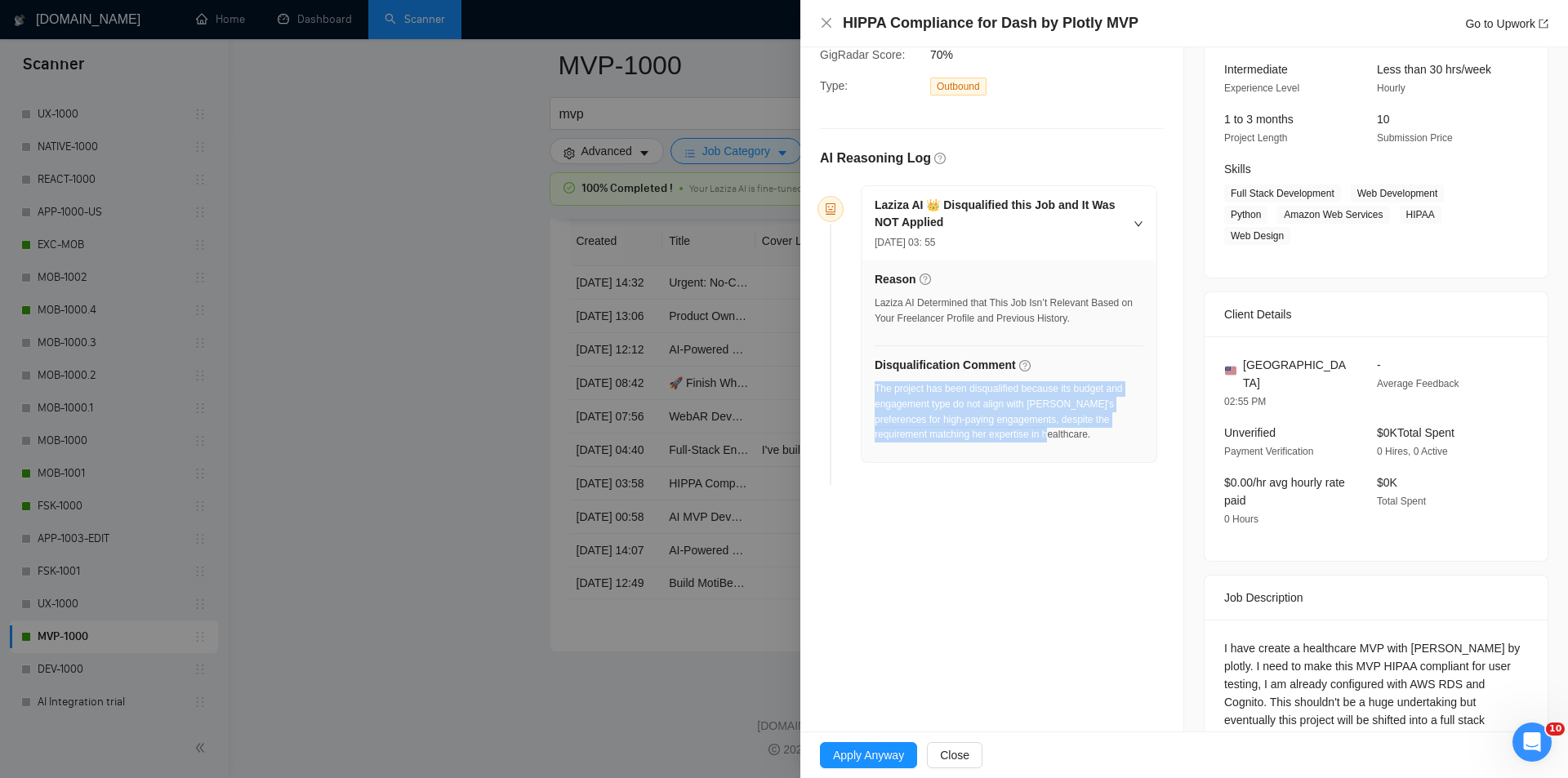
drag, startPoint x: 1050, startPoint y: 434, endPoint x: 876, endPoint y: 389, distance: 179.7
click at [876, 389] on div "The project has been disqualified because its budget and engagement type do not…" at bounding box center [1009, 412] width 269 height 62
click at [828, 24] on icon "close" at bounding box center [826, 22] width 13 height 13
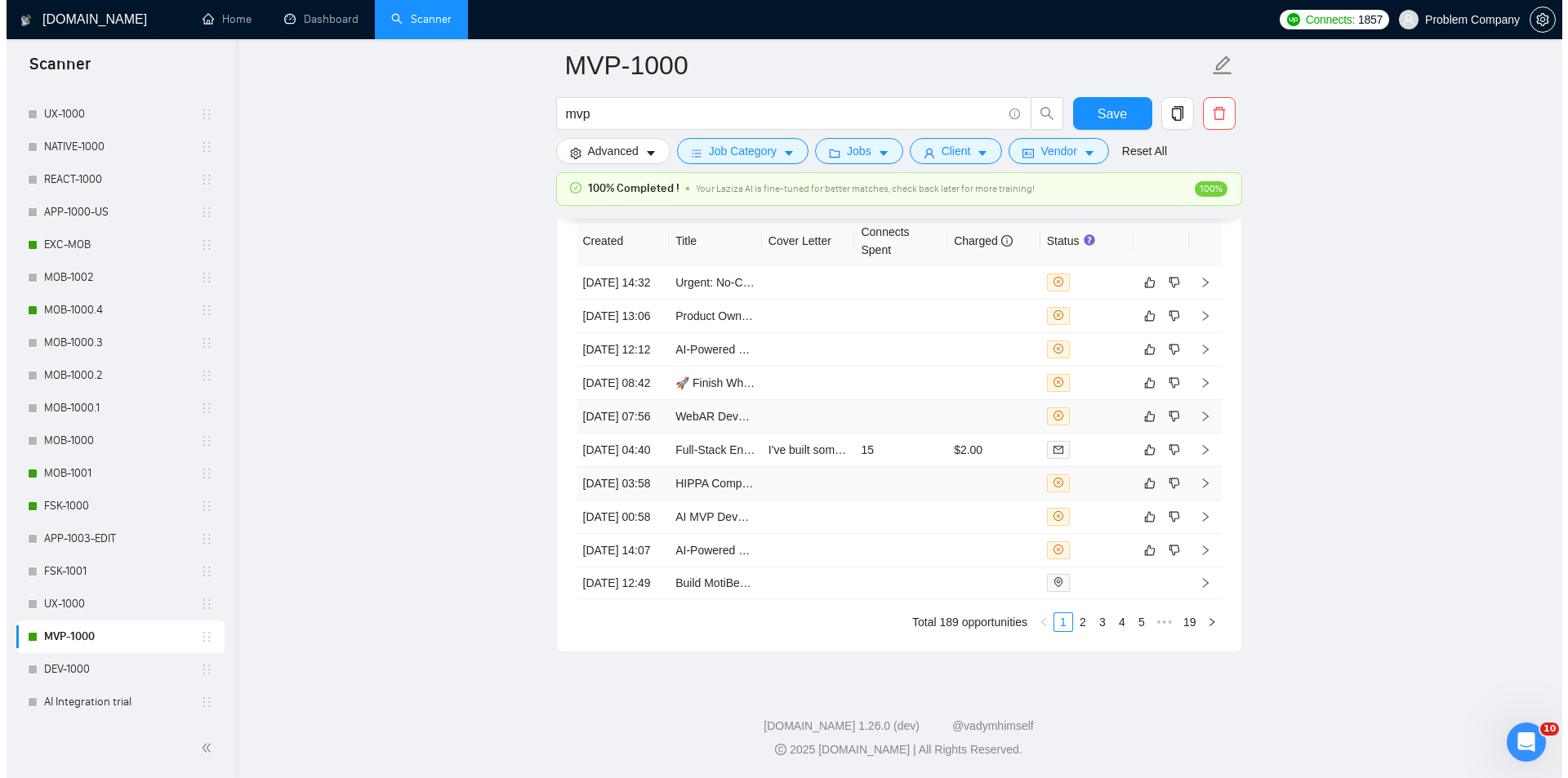
scroll to position [4006, 0]
click at [640, 467] on td "[DATE] 04:40" at bounding box center [616, 450] width 93 height 33
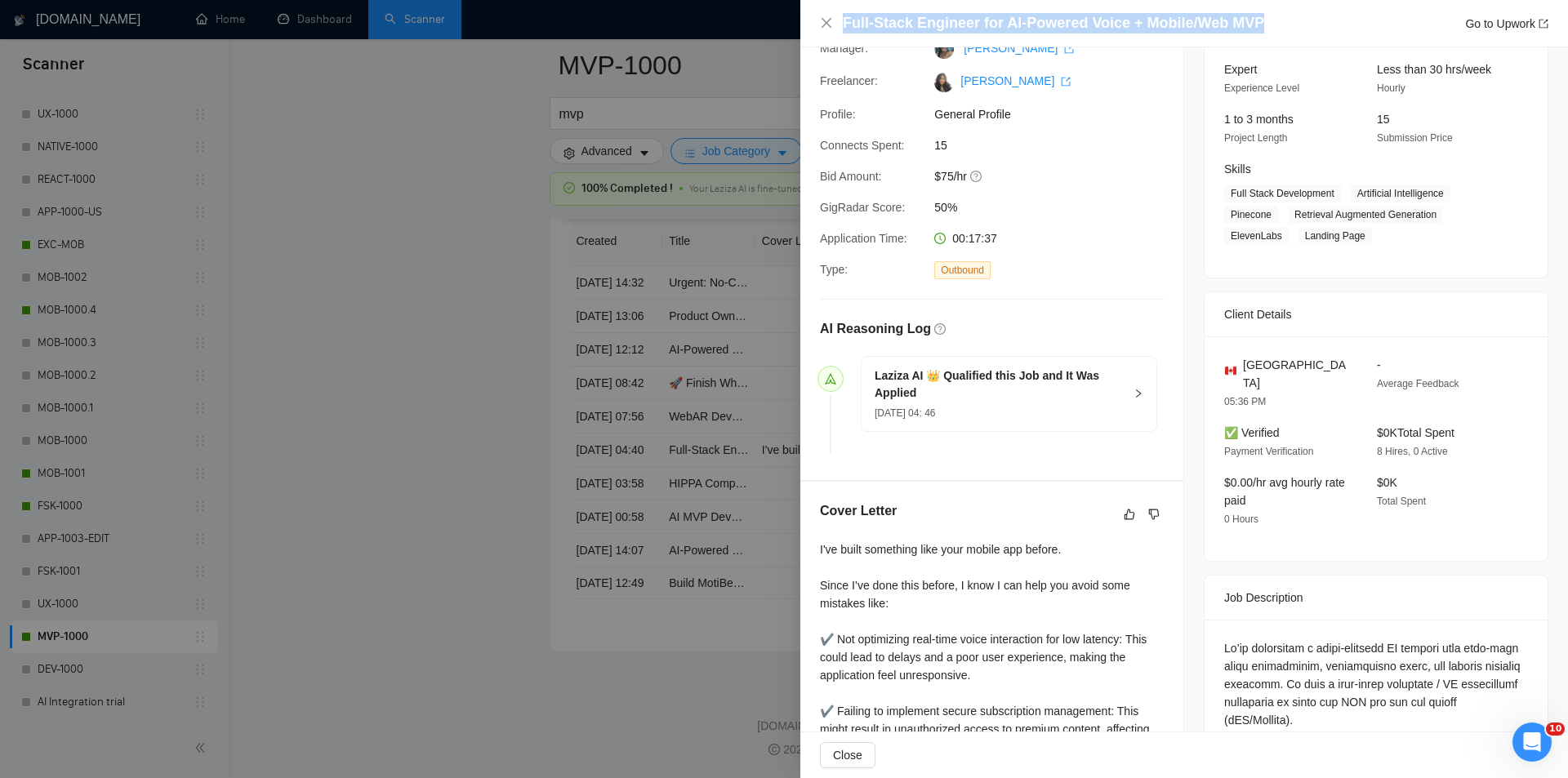
drag, startPoint x: 1268, startPoint y: 18, endPoint x: 839, endPoint y: 16, distance: 429.0
click at [839, 16] on div "Full-Stack Engineer for AI-Powered Voice + Mobile/Web MVP Go to Upwork" at bounding box center [1184, 23] width 728 height 21
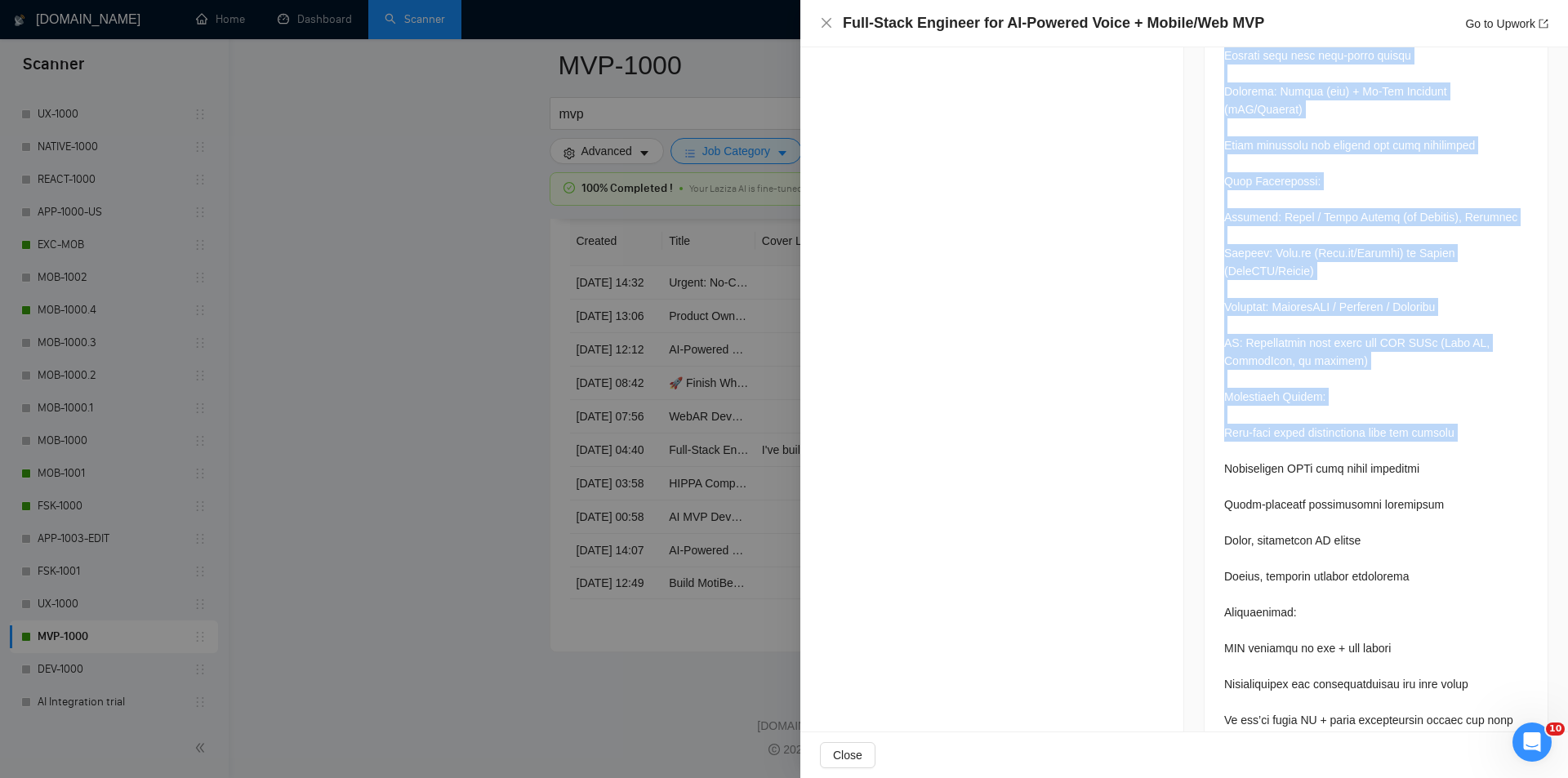
scroll to position [1094, 0]
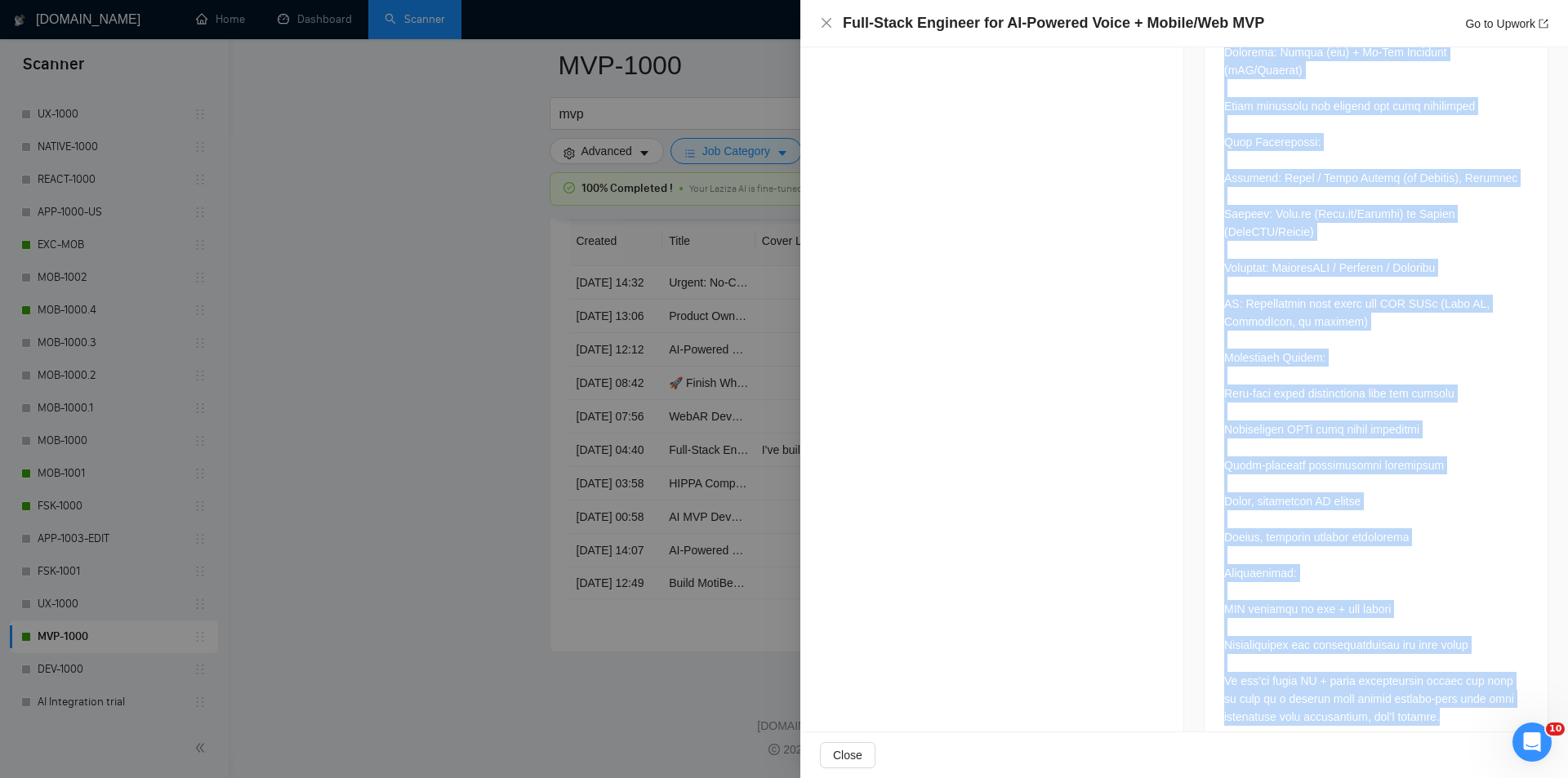
drag, startPoint x: 1214, startPoint y: 297, endPoint x: 1464, endPoint y: 682, distance: 459.0
click at [1464, 682] on div at bounding box center [1375, 217] width 343 height 1070
click at [829, 27] on icon "close" at bounding box center [826, 22] width 13 height 13
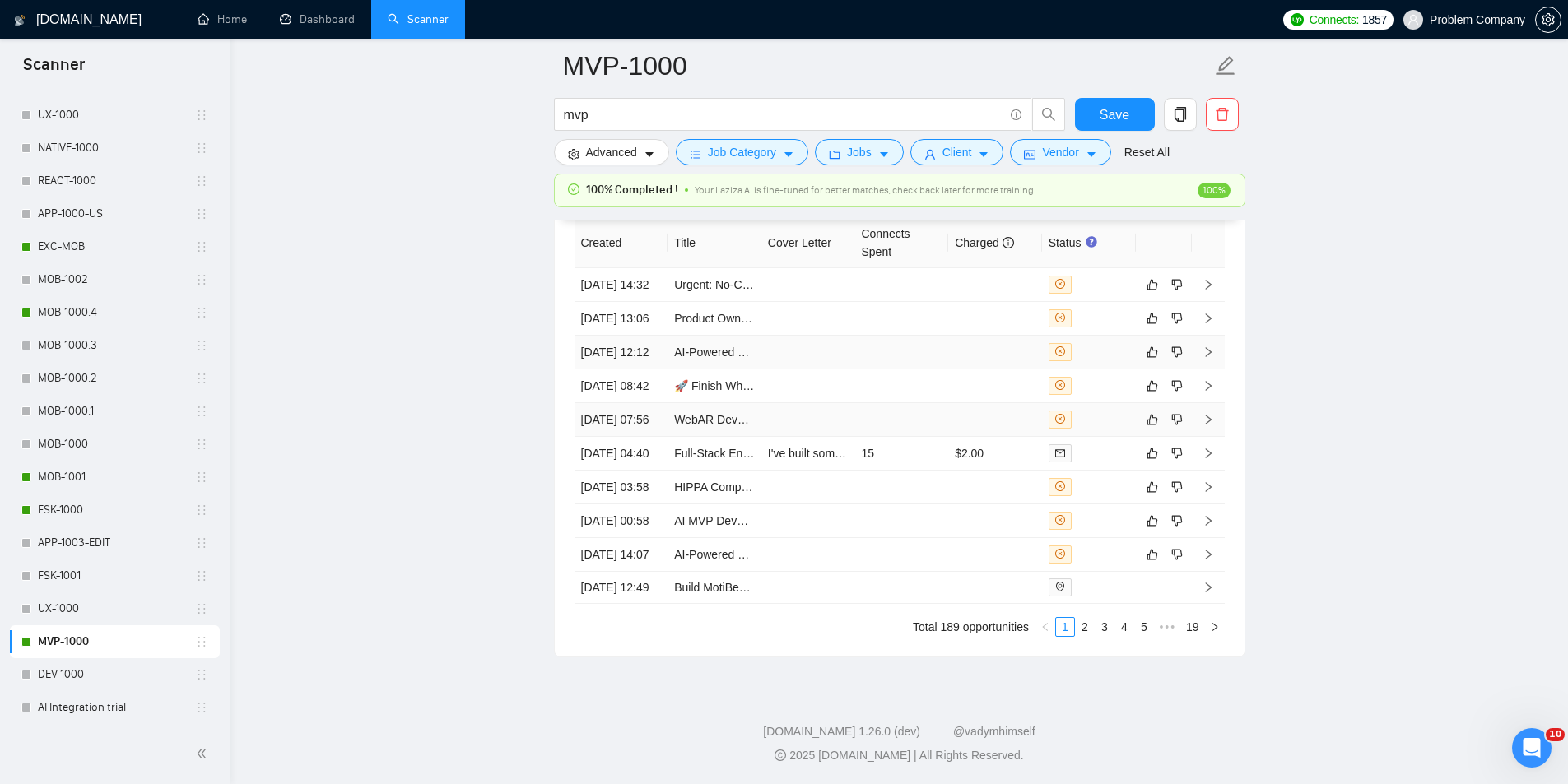
click at [639, 437] on td "[DATE] 07:56" at bounding box center [621, 419] width 94 height 34
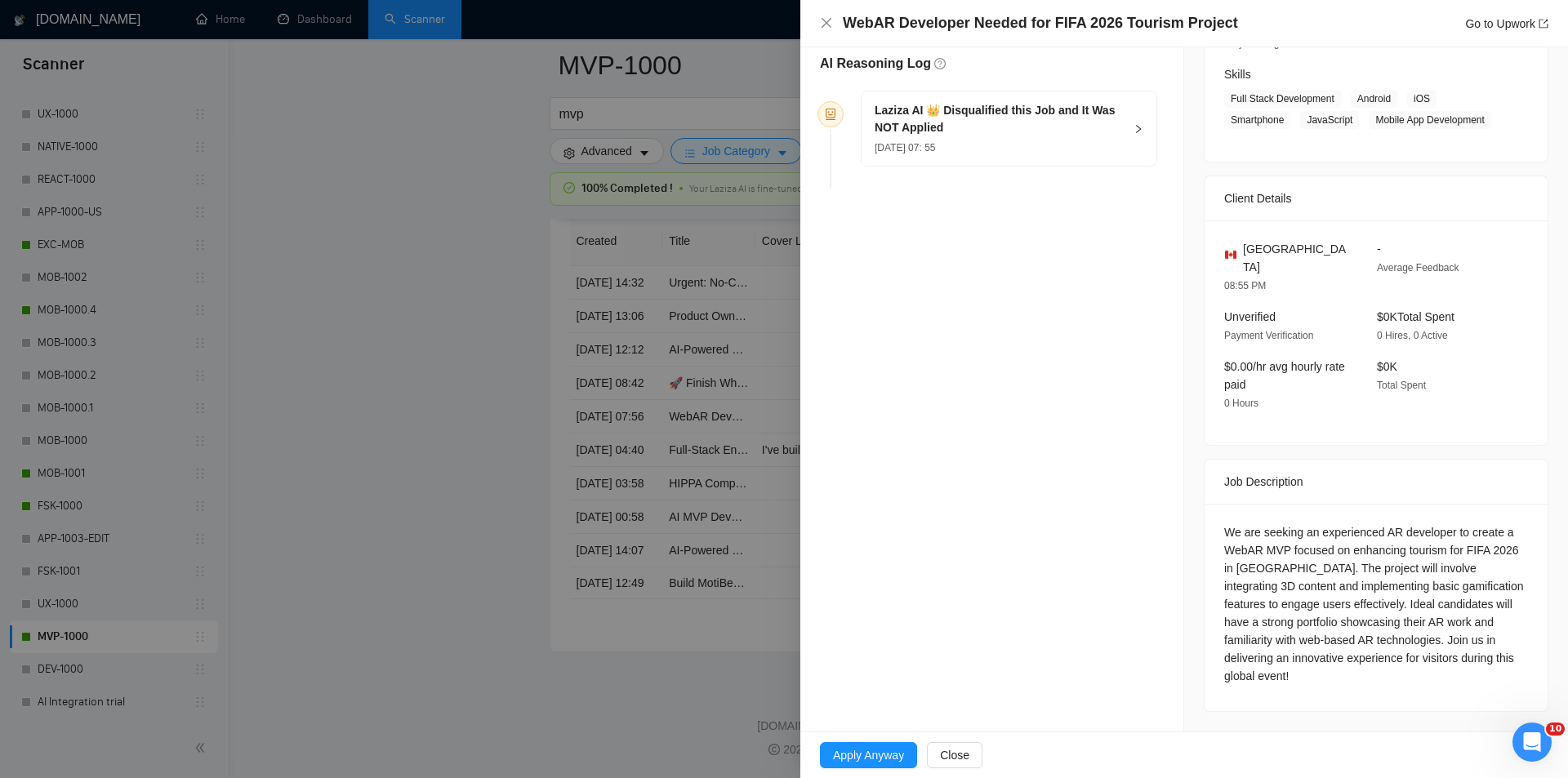
scroll to position [211, 0]
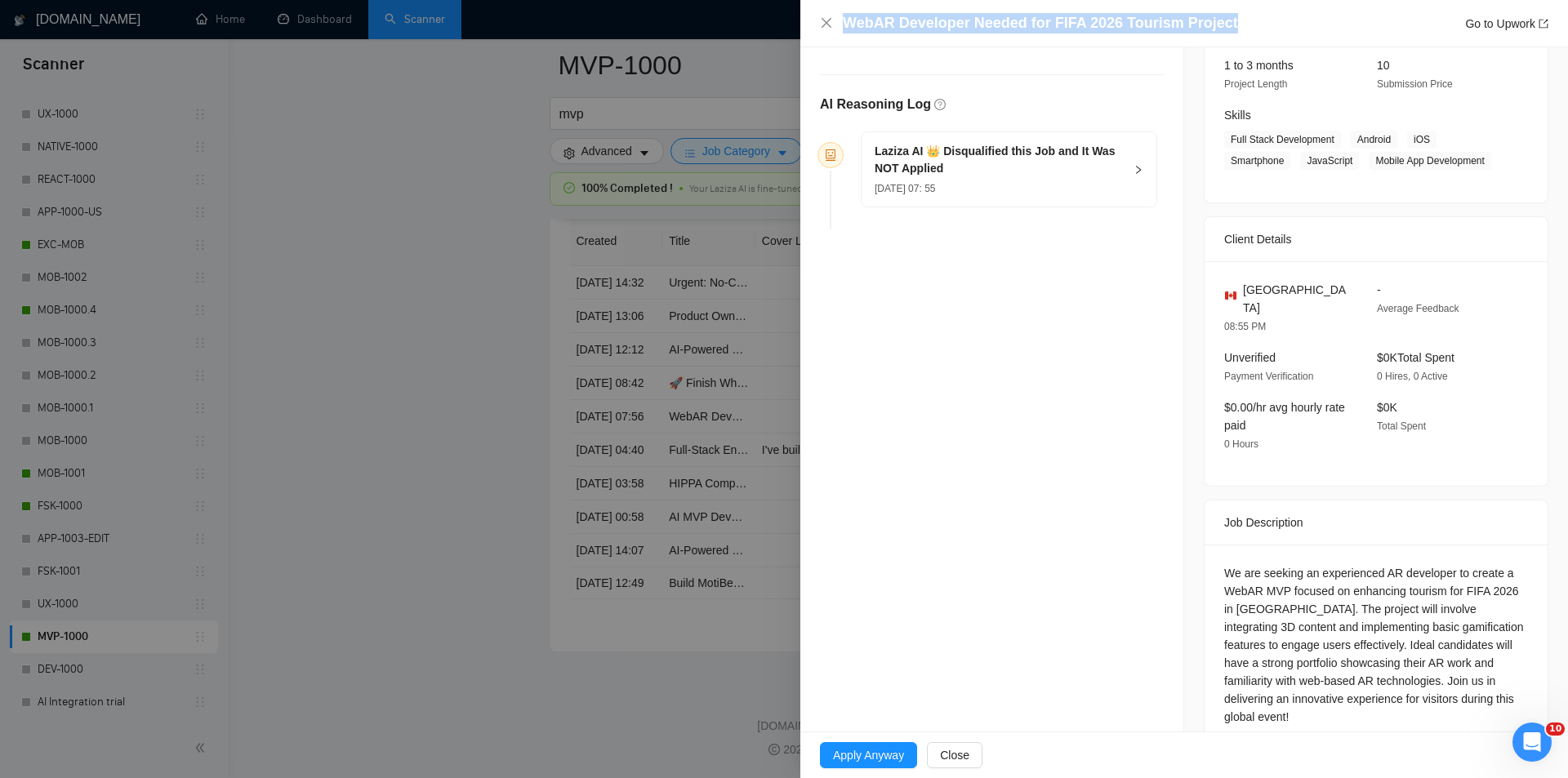
drag, startPoint x: 1226, startPoint y: 23, endPoint x: 845, endPoint y: 21, distance: 381.0
click at [845, 24] on div "WebAR Developer Needed for FIFA 2026 Tourism Project Go to Upwork" at bounding box center [1195, 23] width 705 height 21
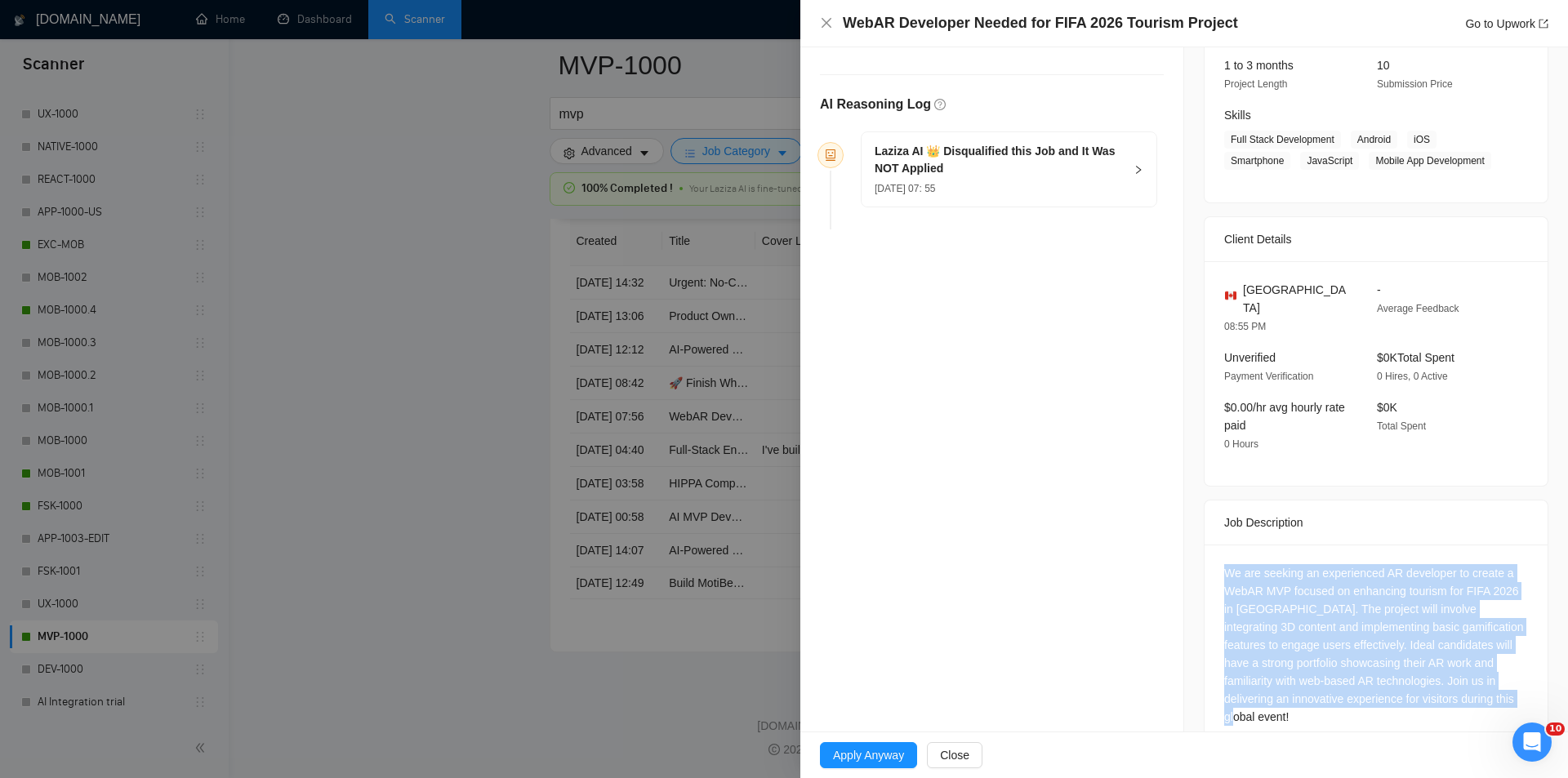
drag, startPoint x: 1219, startPoint y: 540, endPoint x: 1518, endPoint y: 668, distance: 325.2
click at [1518, 668] on div "We are seeking an experienced AR developer to create a WebAR MVP focused on enh…" at bounding box center [1375, 648] width 343 height 207
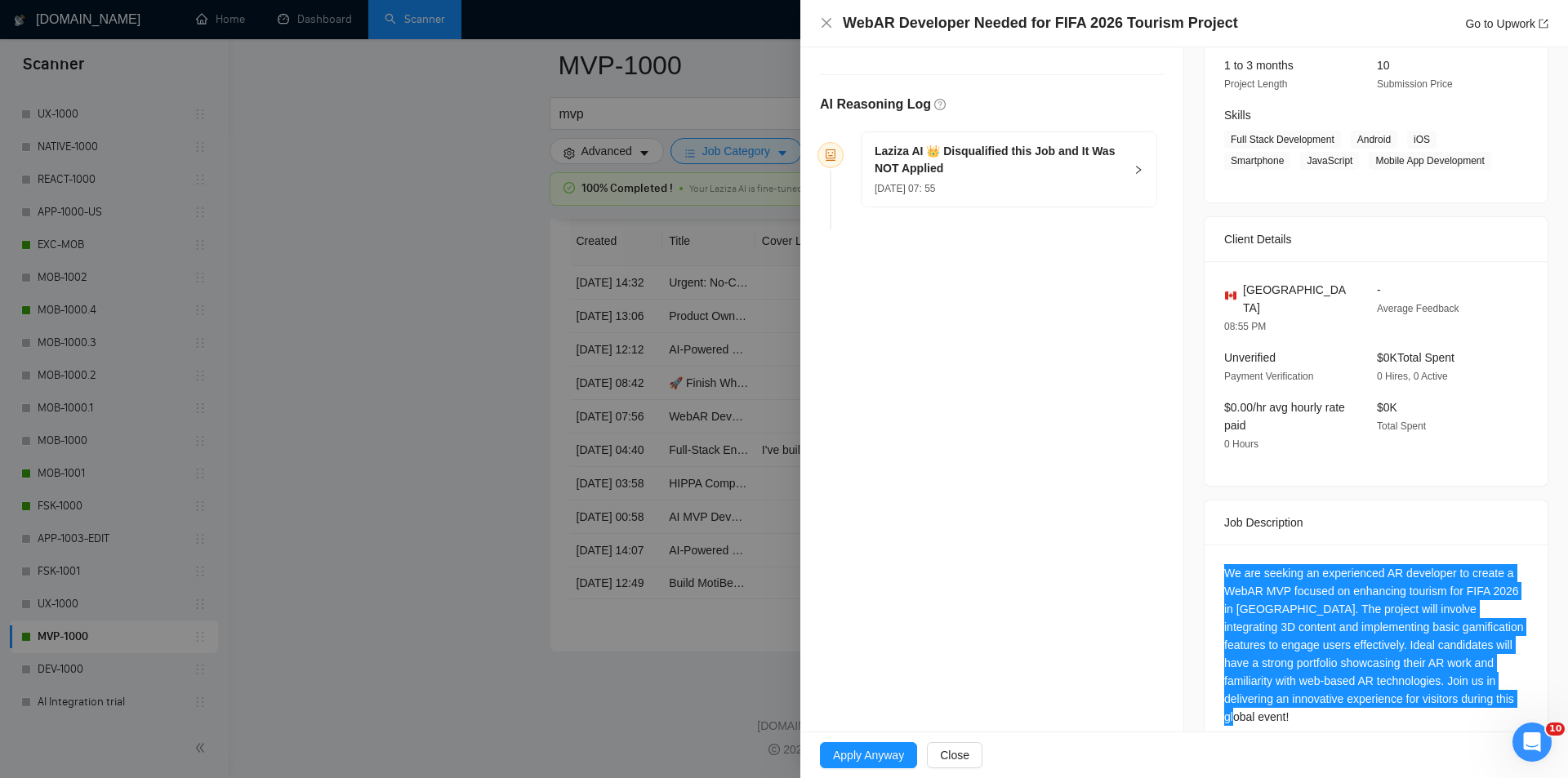
scroll to position [0, 0]
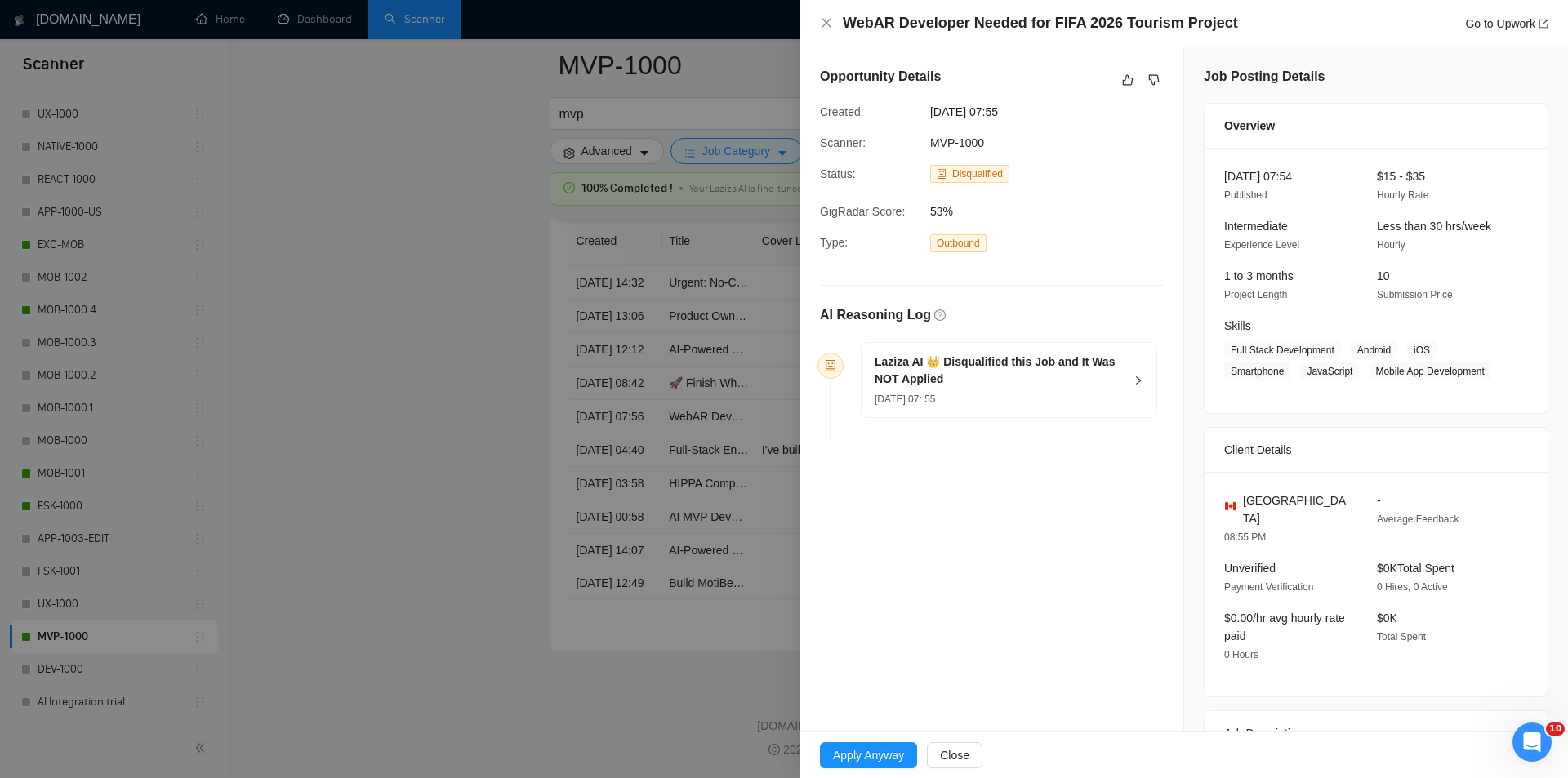
click at [1079, 385] on h5 "Laziza AI 👑 Disqualified this Job and It Was NOT Applied" at bounding box center [999, 371] width 249 height 34
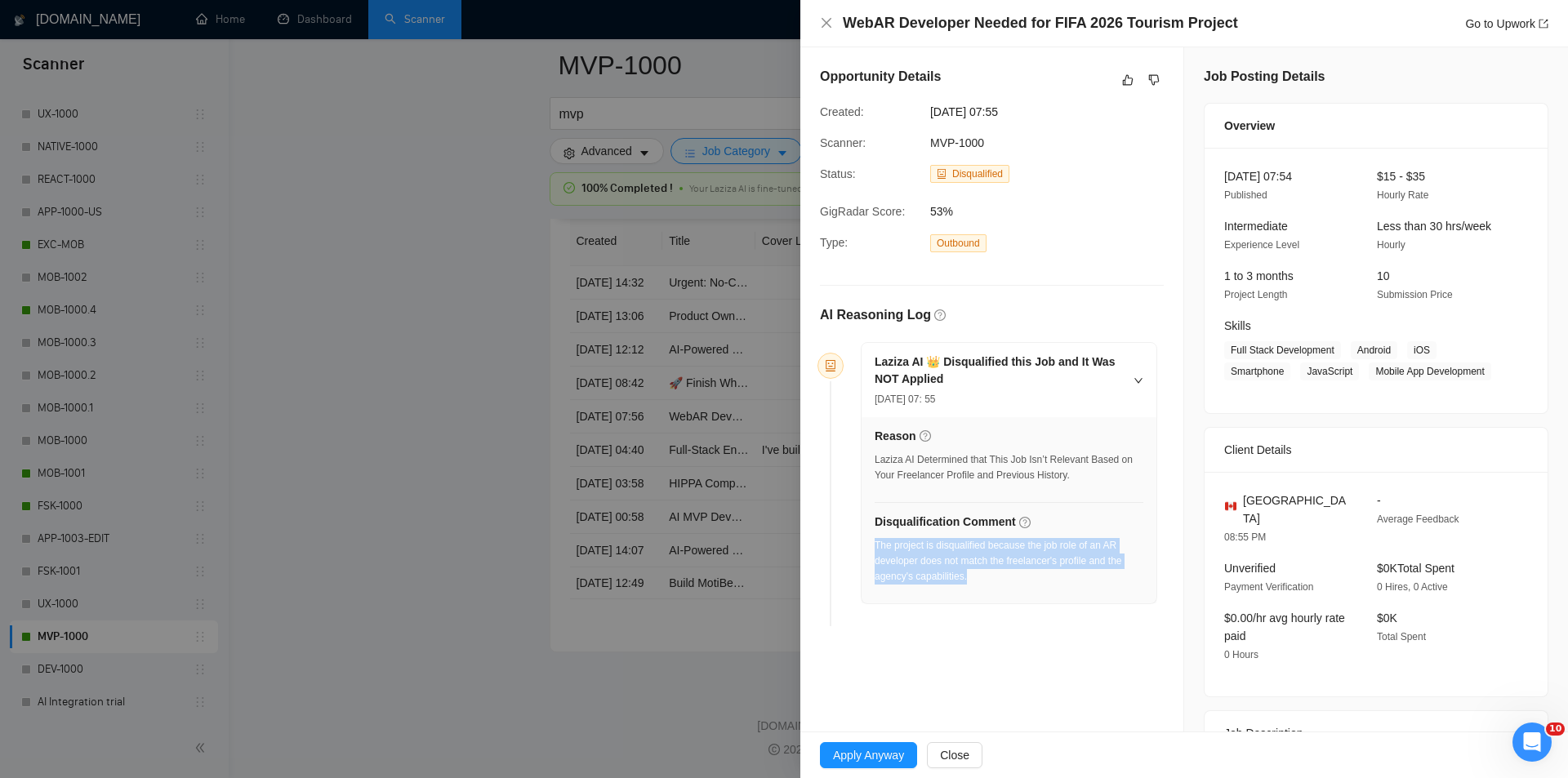
drag, startPoint x: 1022, startPoint y: 585, endPoint x: 876, endPoint y: 549, distance: 150.4
click at [876, 549] on div "The project is disqualified because the job role of an AR developer does not ma…" at bounding box center [1009, 567] width 269 height 56
click at [829, 21] on icon "close" at bounding box center [826, 22] width 9 height 9
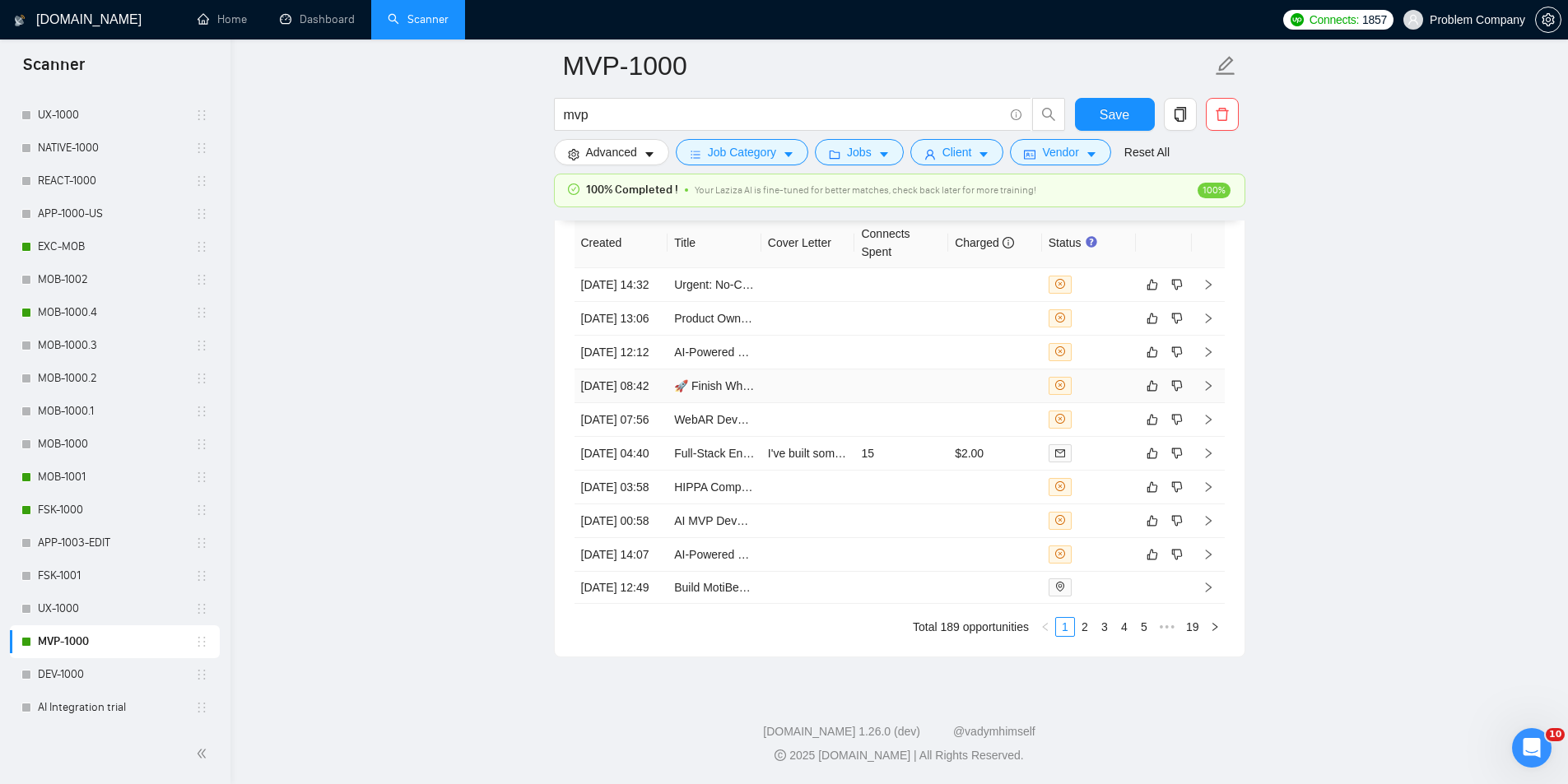
click at [639, 403] on td "[DATE] 08:42" at bounding box center [621, 386] width 94 height 34
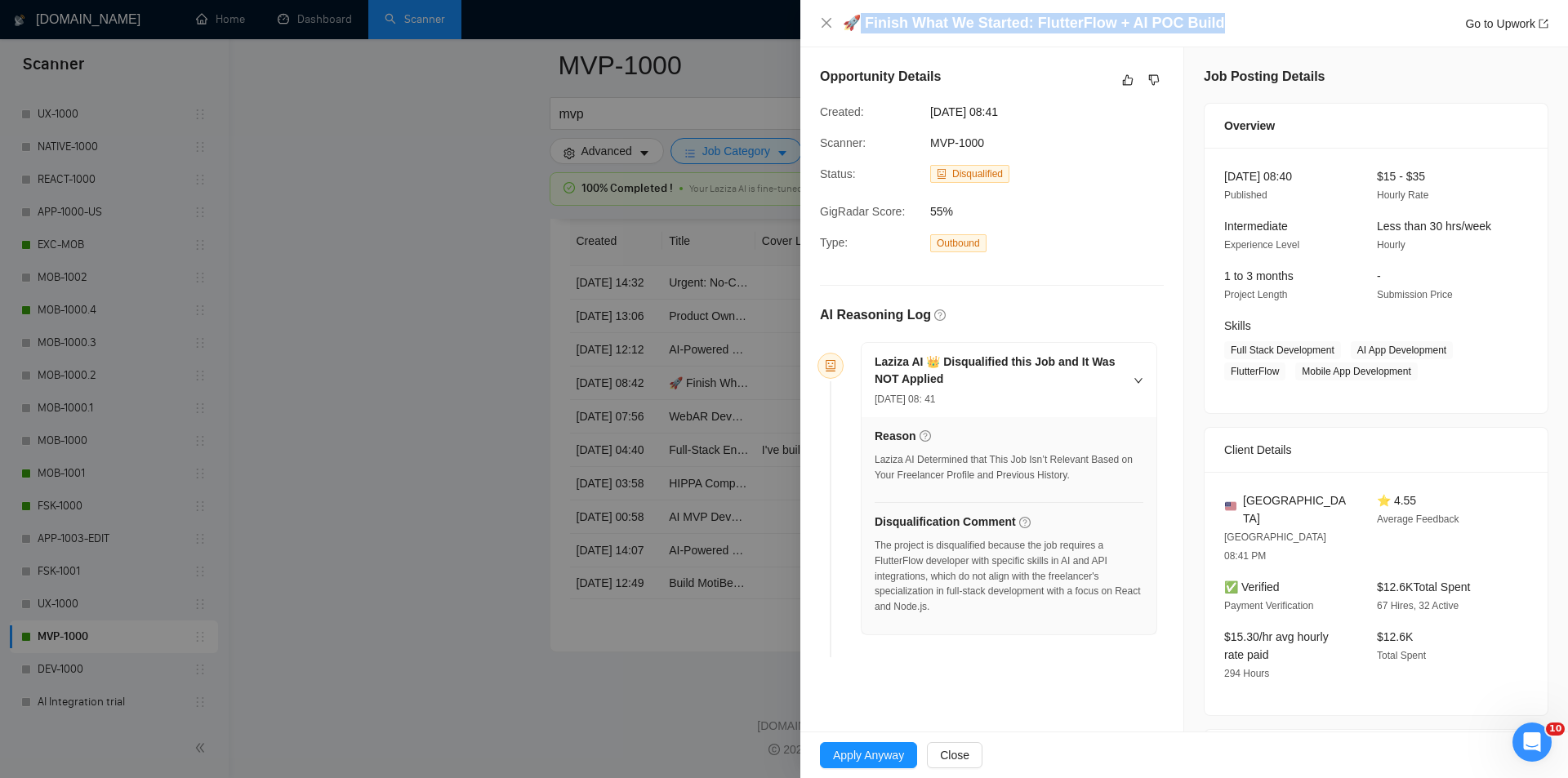
drag, startPoint x: 1221, startPoint y: 27, endPoint x: 861, endPoint y: 33, distance: 360.0
click at [861, 33] on div "🚀 Finish What We Started: FlutterFlow + AI POC Build Go to Upwork" at bounding box center [1195, 23] width 705 height 21
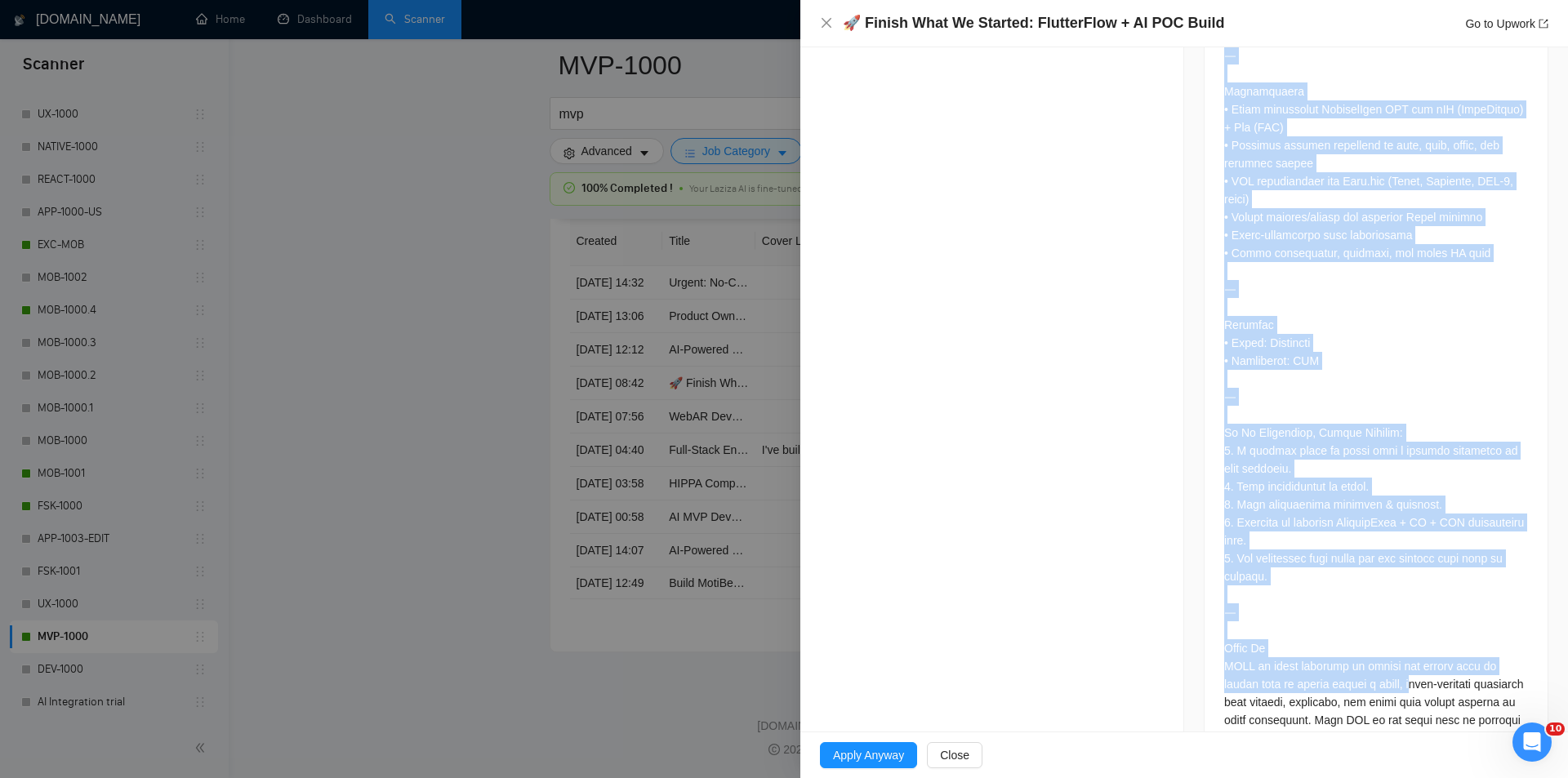
scroll to position [1630, 0]
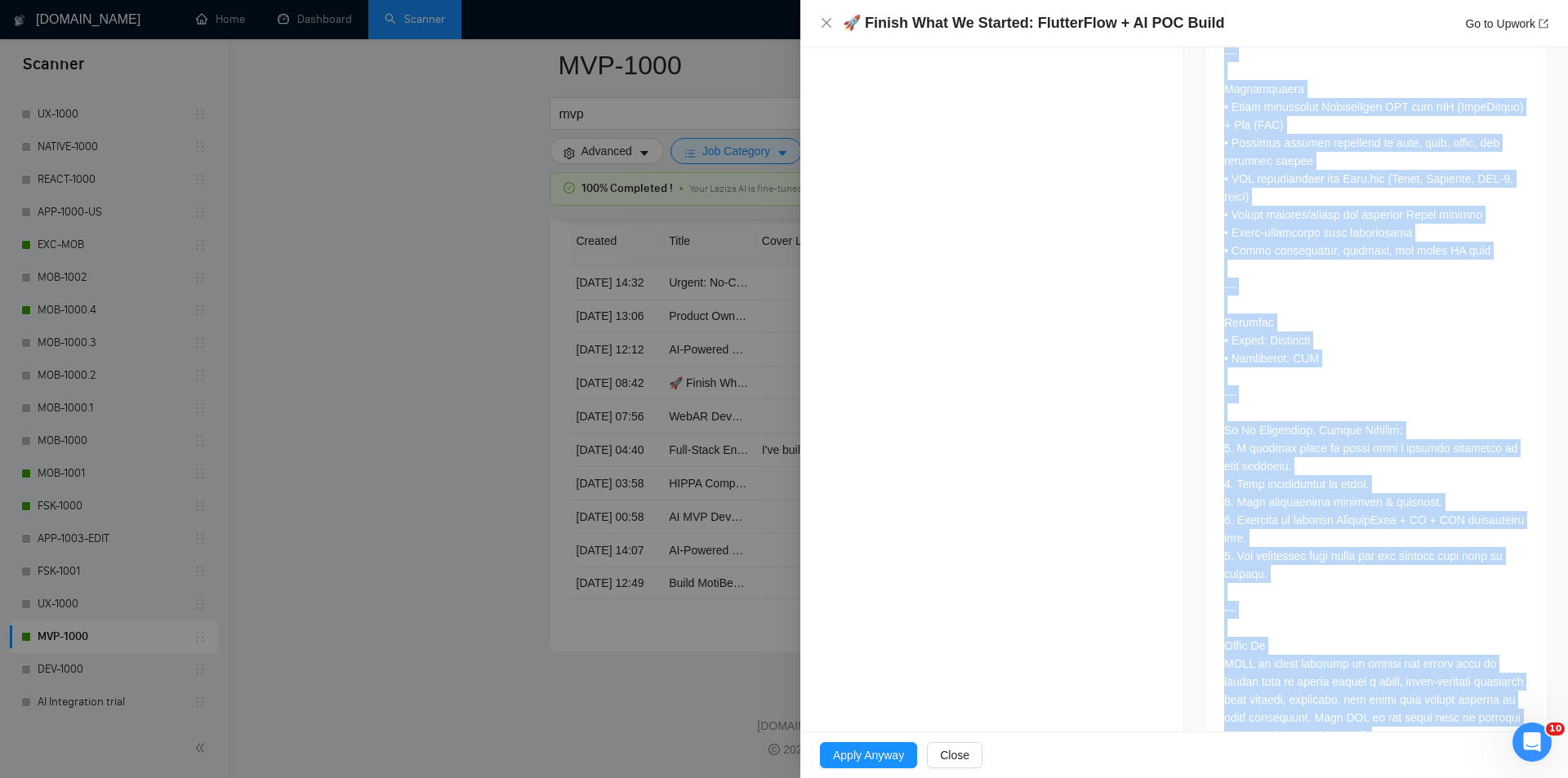
drag, startPoint x: 1212, startPoint y: 416, endPoint x: 1433, endPoint y: 696, distance: 356.7
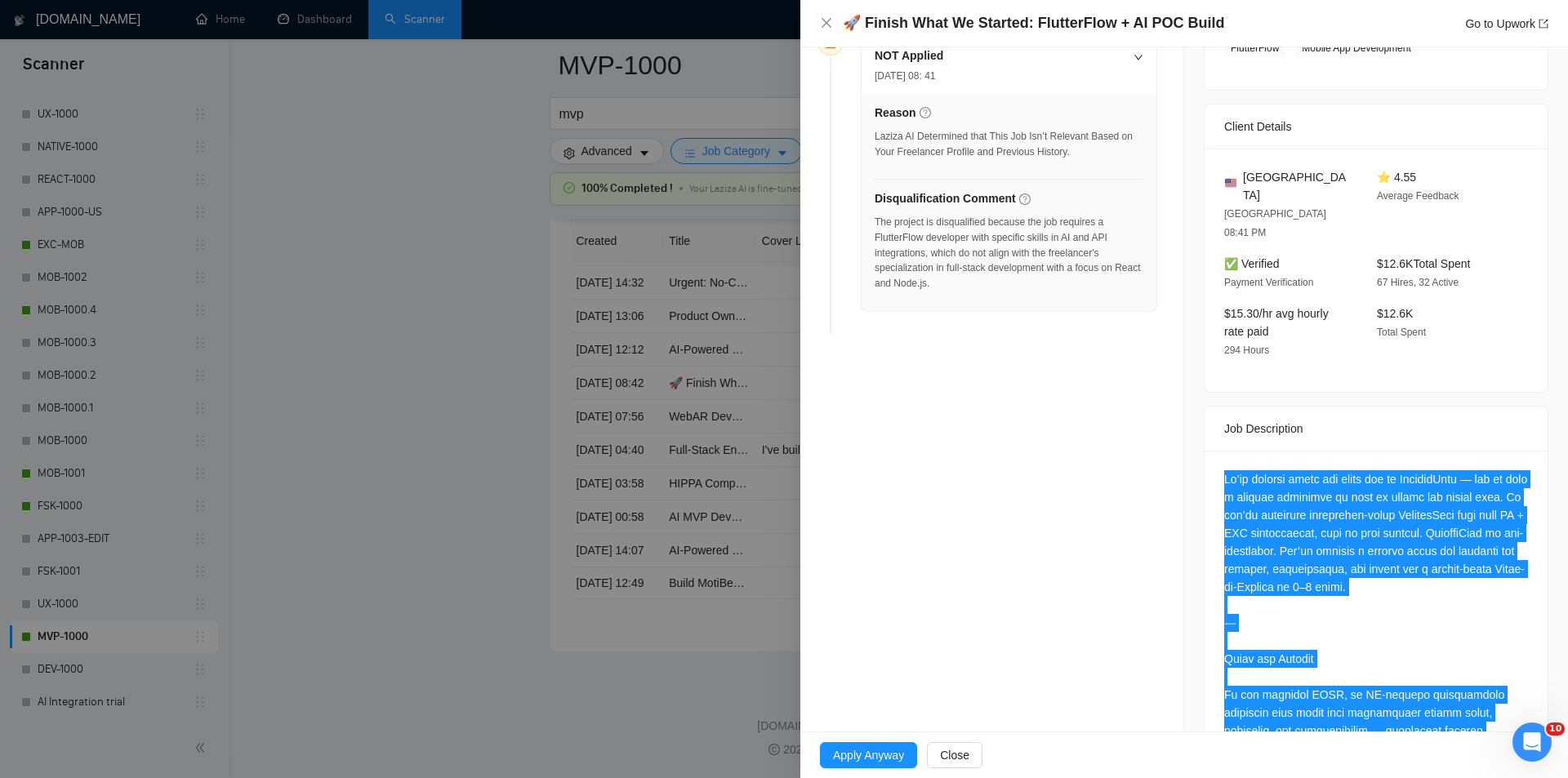
scroll to position [0, 0]
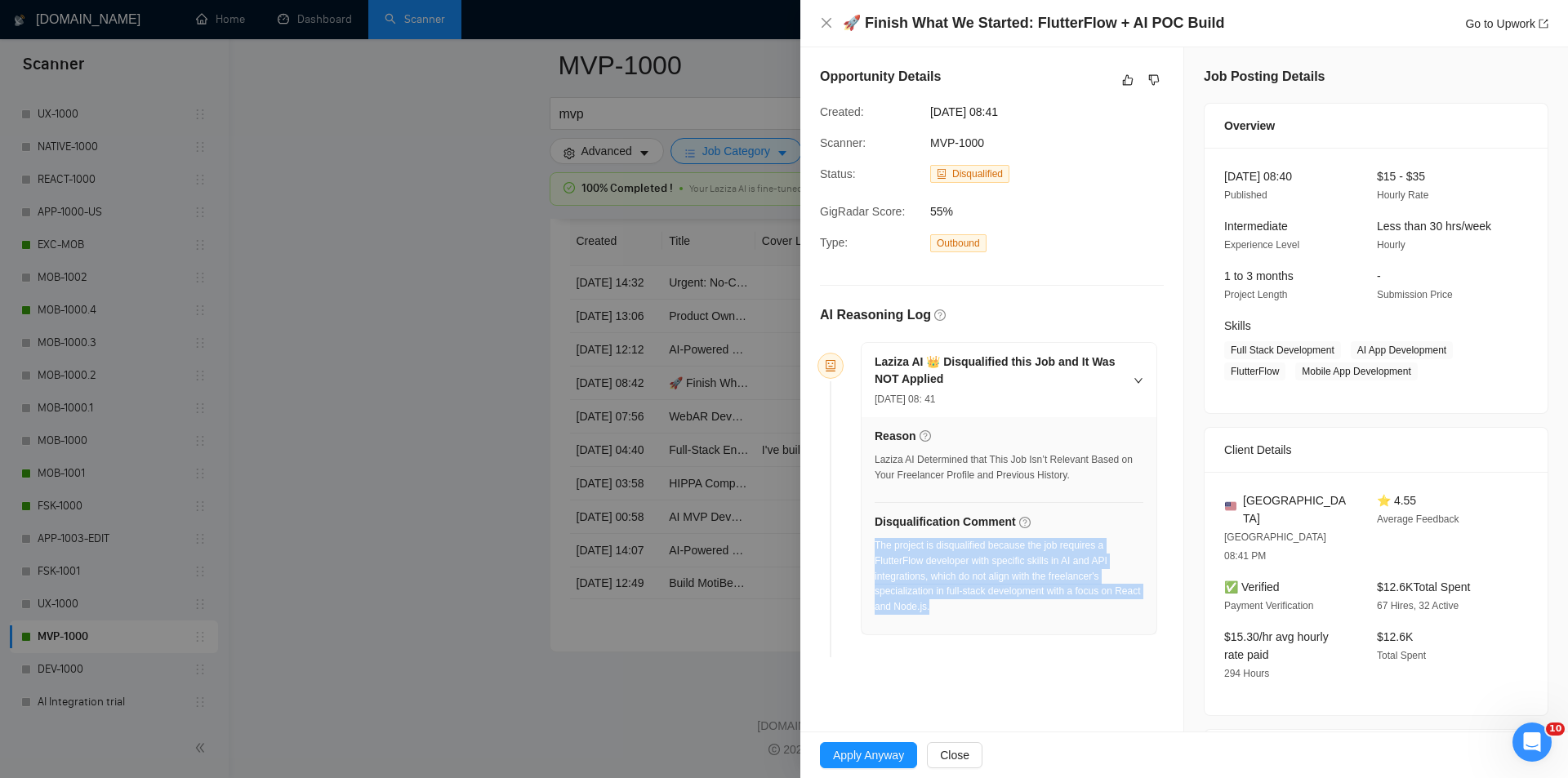
drag, startPoint x: 968, startPoint y: 608, endPoint x: 876, endPoint y: 545, distance: 111.5
click at [876, 545] on div "The project is disqualified because the job requires a FlutterFlow developer wi…" at bounding box center [1009, 577] width 269 height 77
click at [830, 21] on icon "close" at bounding box center [826, 22] width 13 height 13
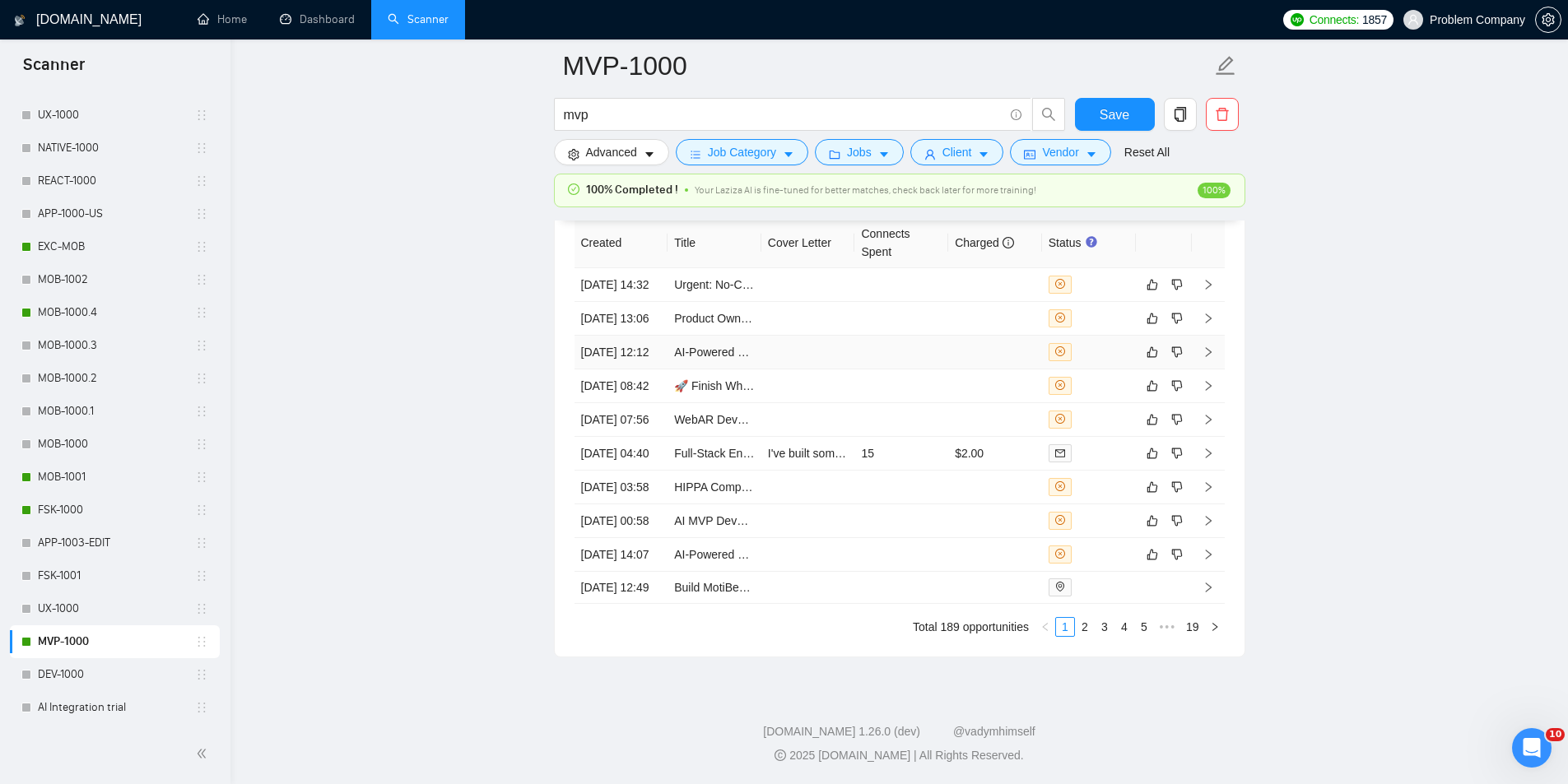
click at [627, 369] on td "[DATE] 12:12" at bounding box center [621, 352] width 94 height 34
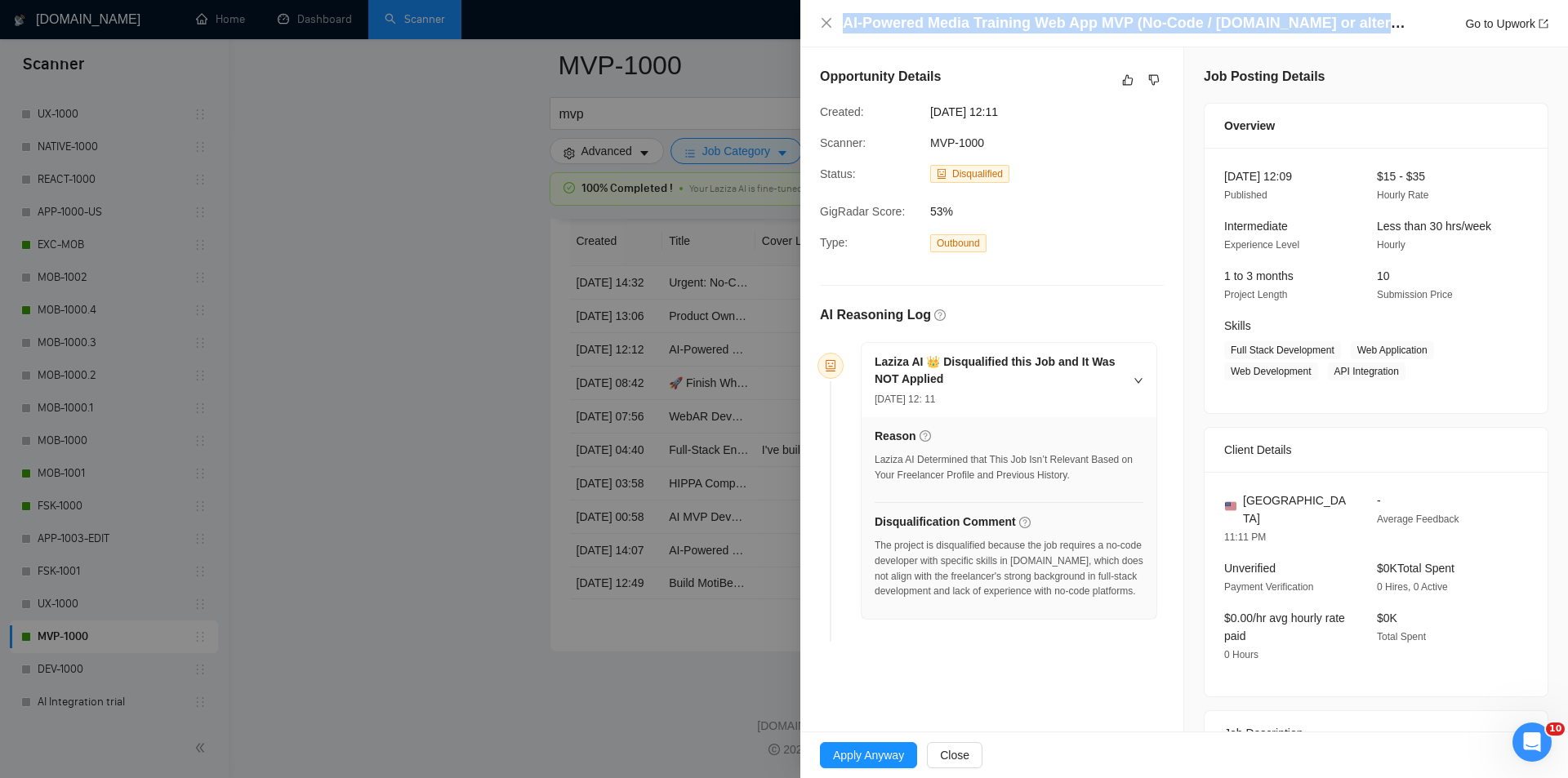
drag, startPoint x: 1368, startPoint y: 26, endPoint x: 842, endPoint y: 19, distance: 526.0
click at [842, 19] on h4 "AI-Powered Media Training Web App MVP (No-Code / [DOMAIN_NAME] or alternative /…" at bounding box center [1124, 23] width 563 height 21
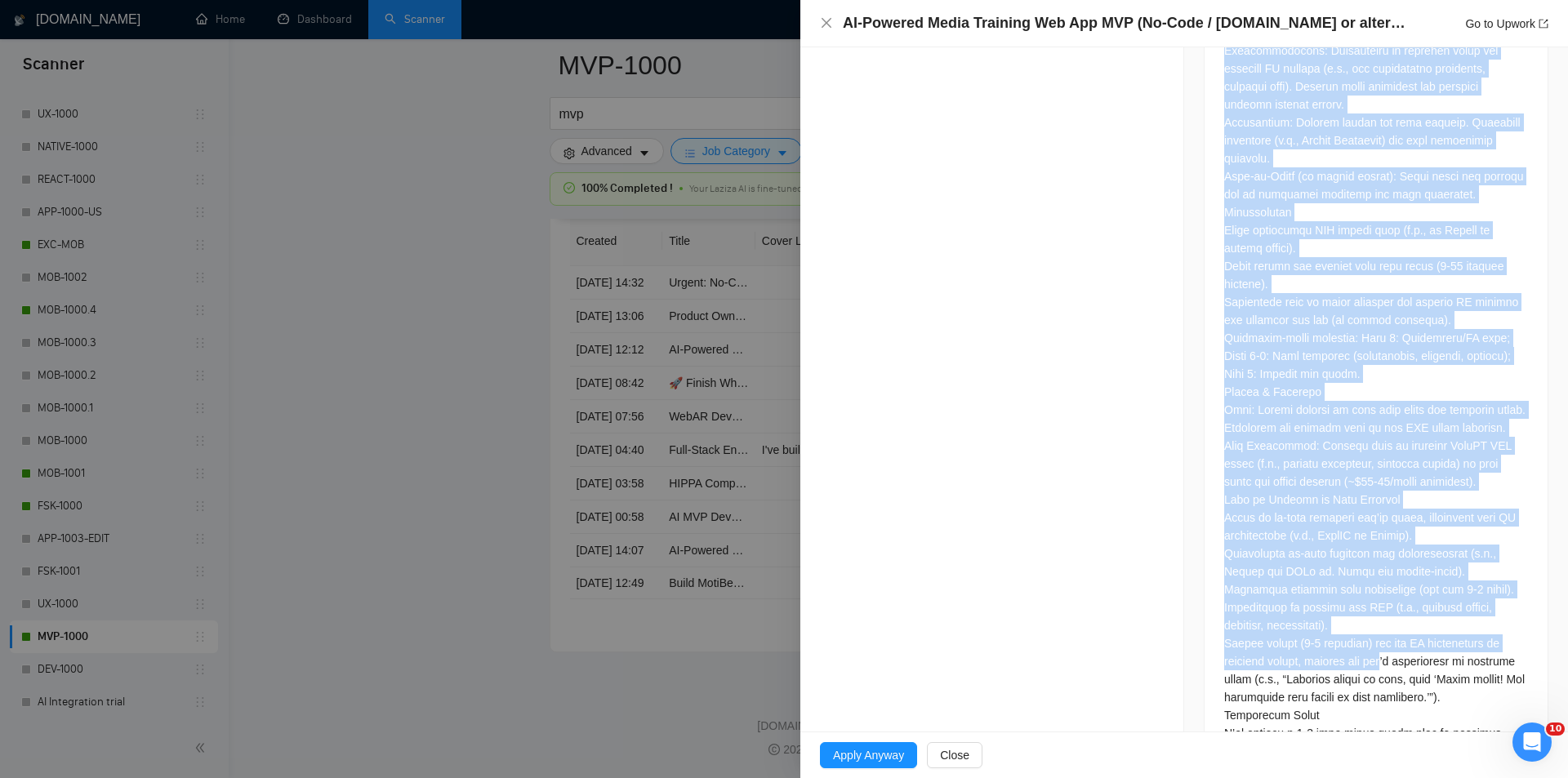
scroll to position [1594, 0]
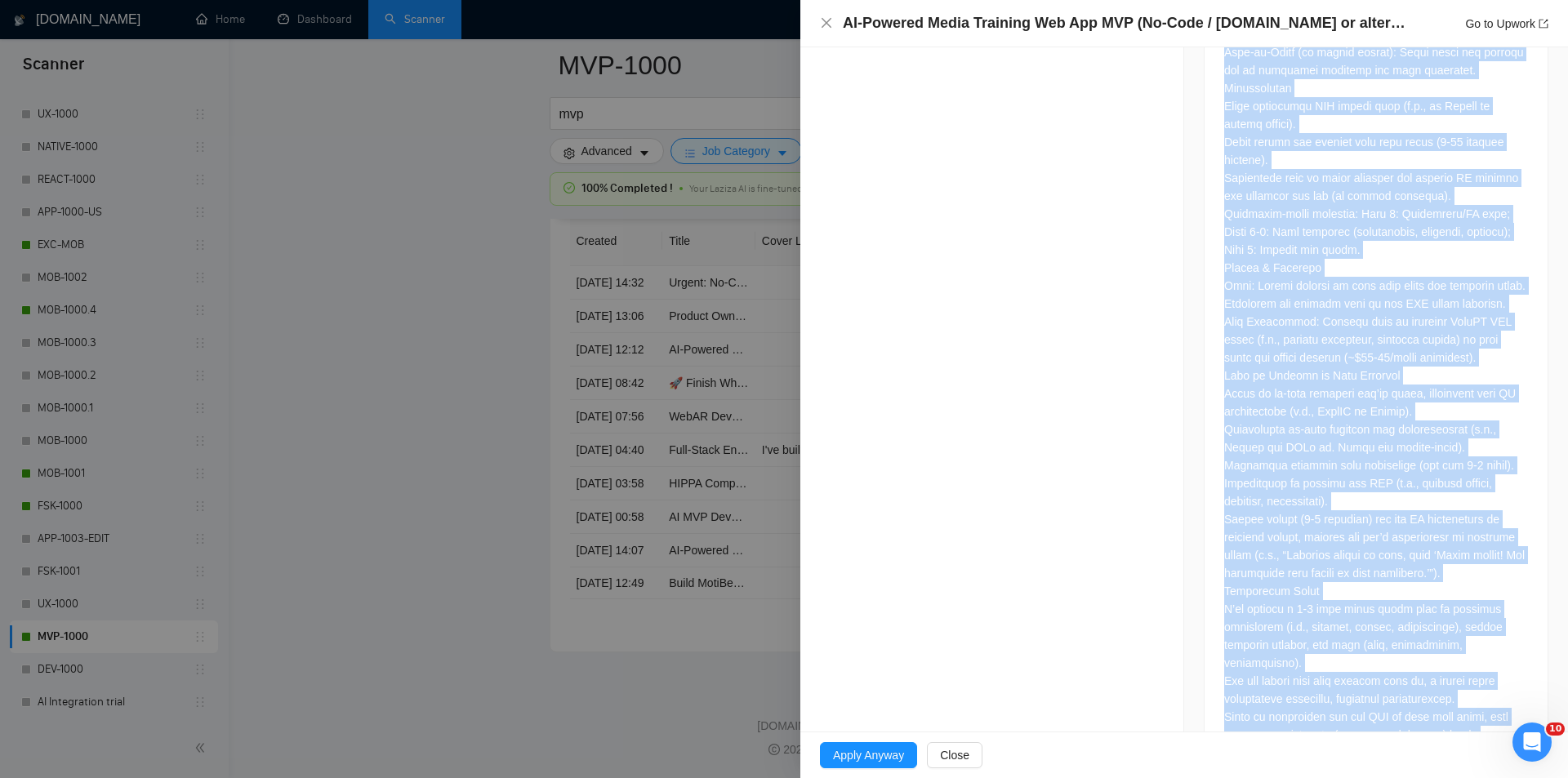
drag, startPoint x: 1217, startPoint y: 371, endPoint x: 1458, endPoint y: 680, distance: 391.9
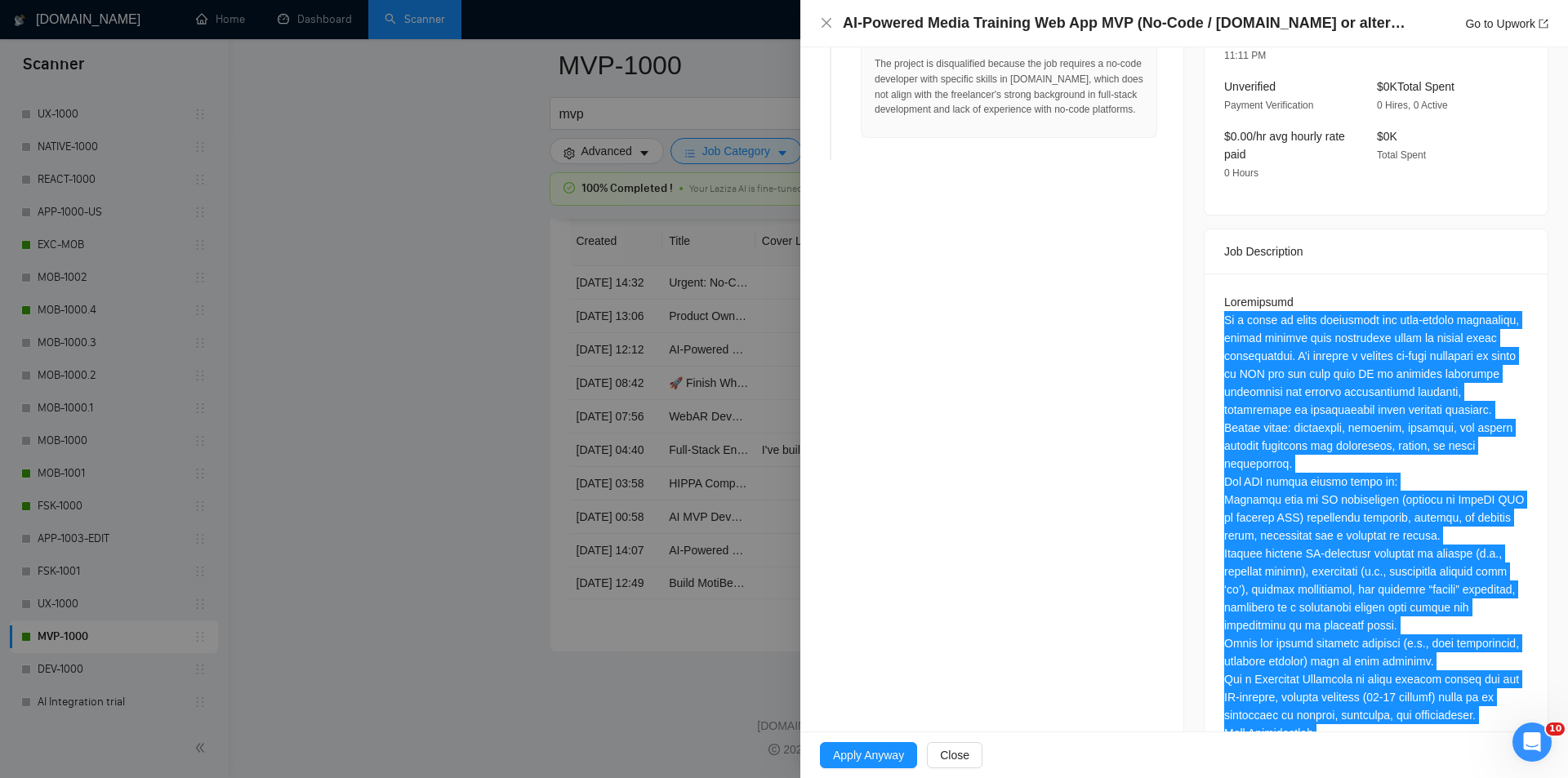
scroll to position [205, 0]
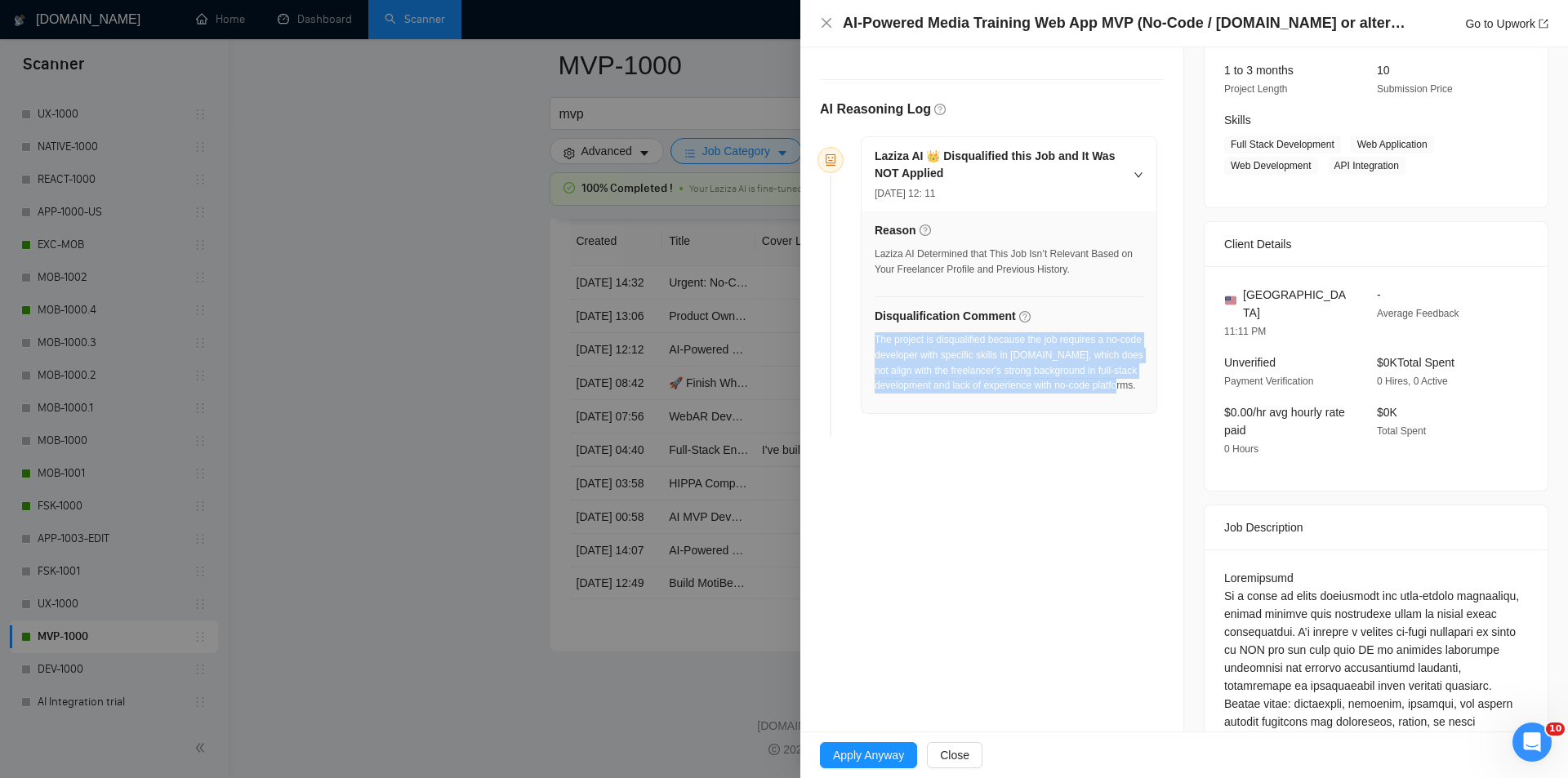
drag, startPoint x: 992, startPoint y: 417, endPoint x: 875, endPoint y: 338, distance: 141.2
click at [875, 338] on div "The project is disqualified because the job requires a no-code developer with s…" at bounding box center [1009, 367] width 269 height 71
click at [829, 22] on icon "close" at bounding box center [826, 22] width 13 height 13
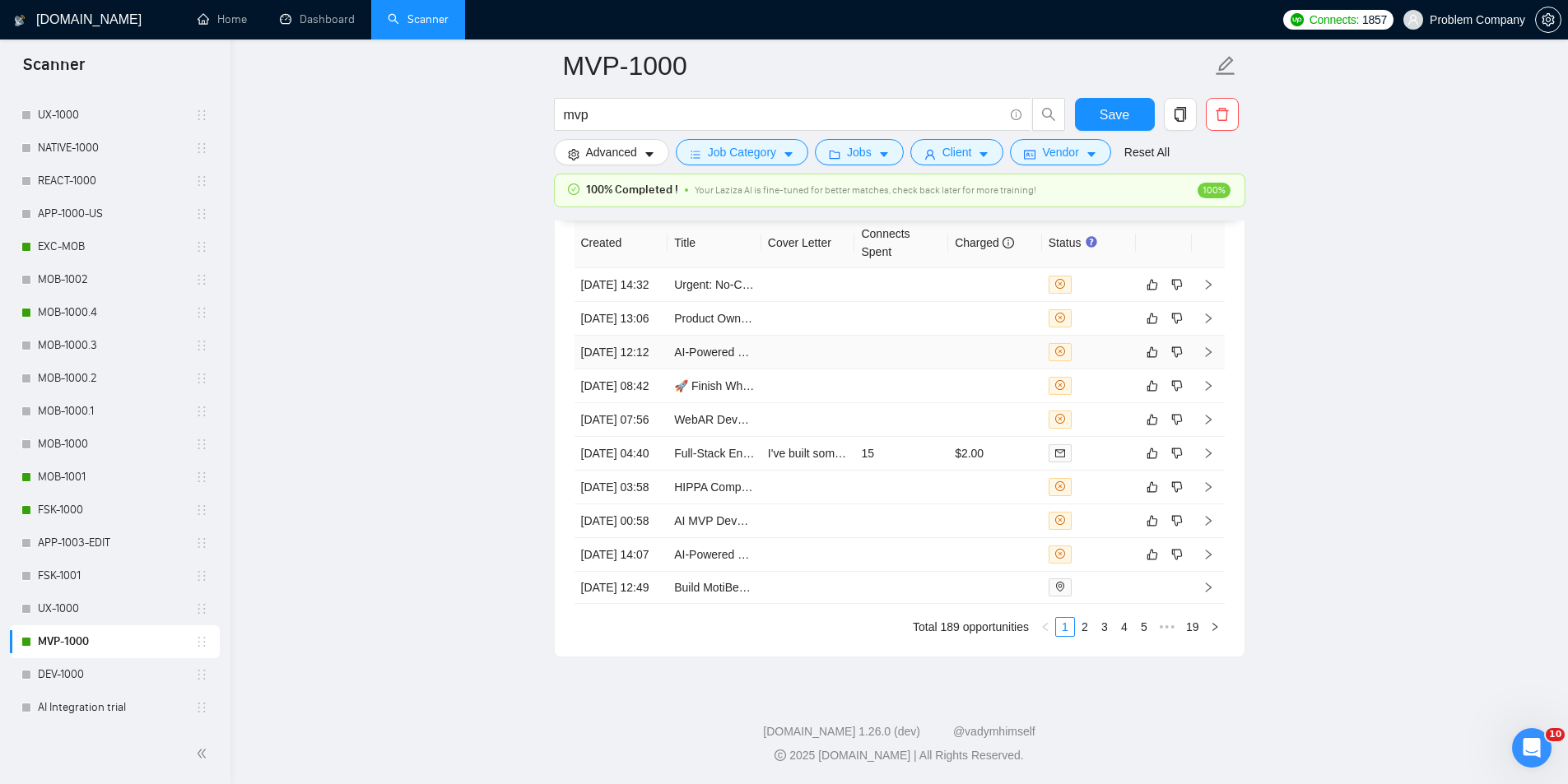
click at [652, 369] on td "[DATE] 12:12" at bounding box center [621, 352] width 94 height 34
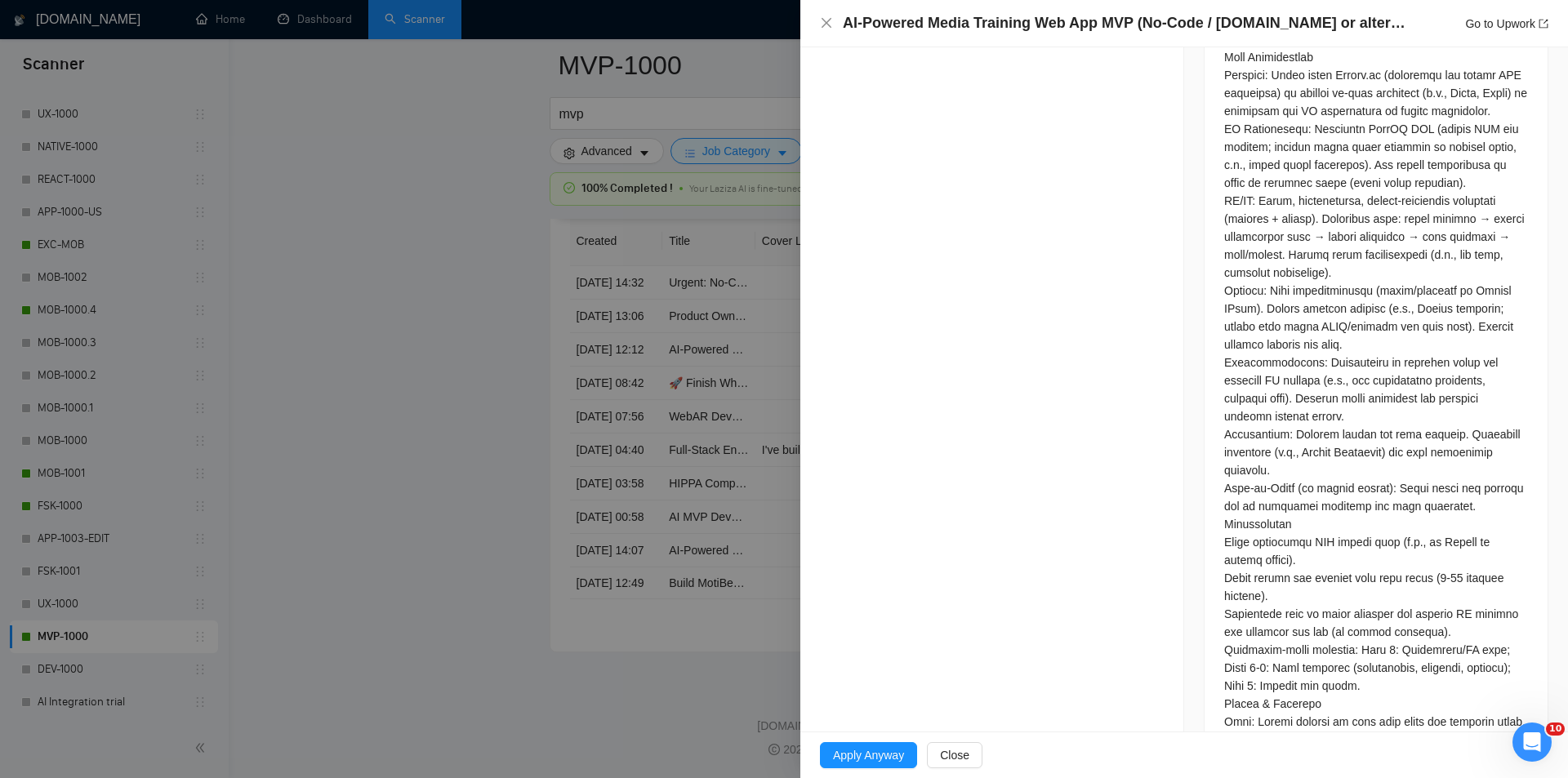
scroll to position [696, 0]
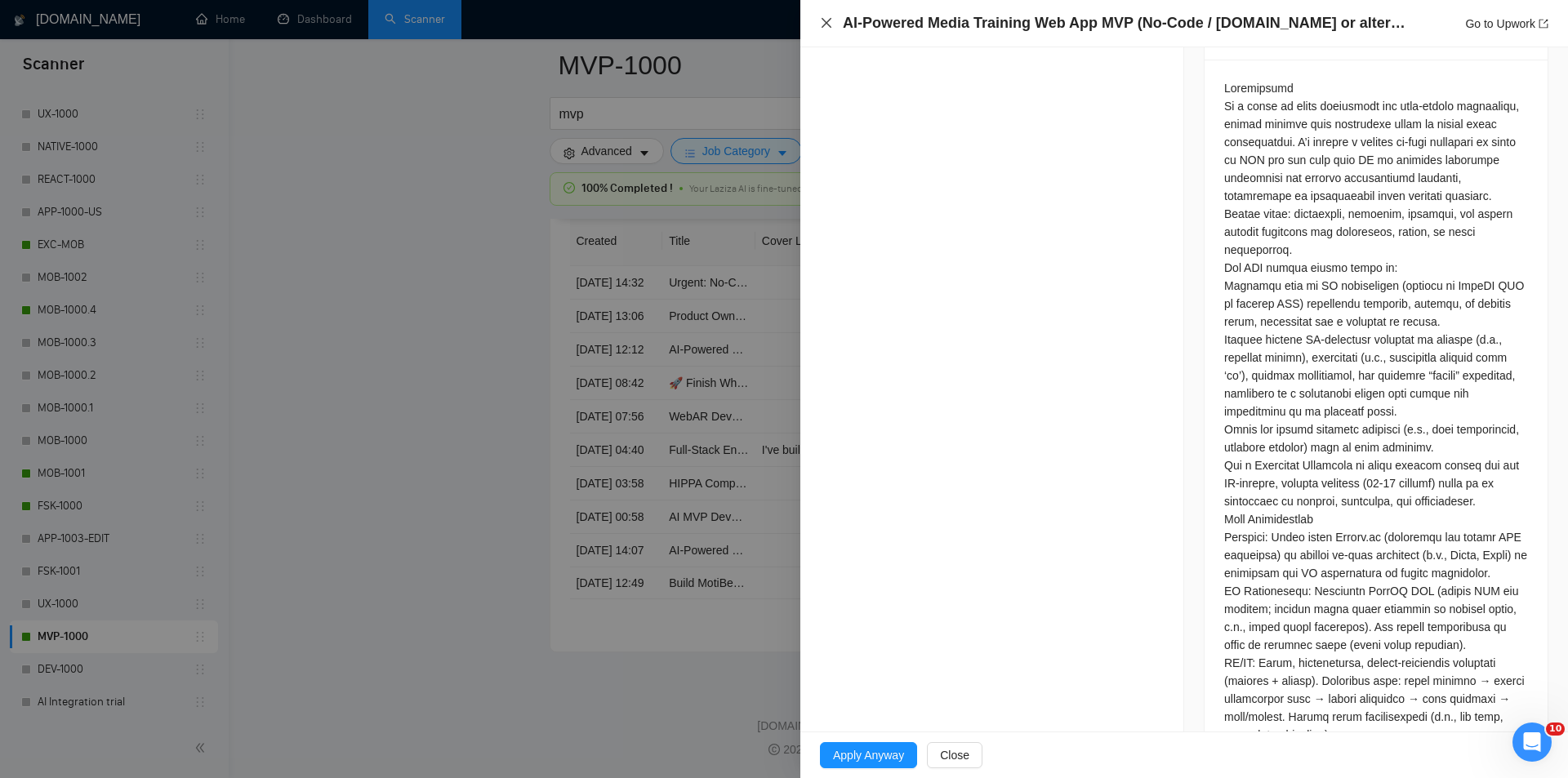
click at [828, 21] on icon "close" at bounding box center [826, 22] width 9 height 9
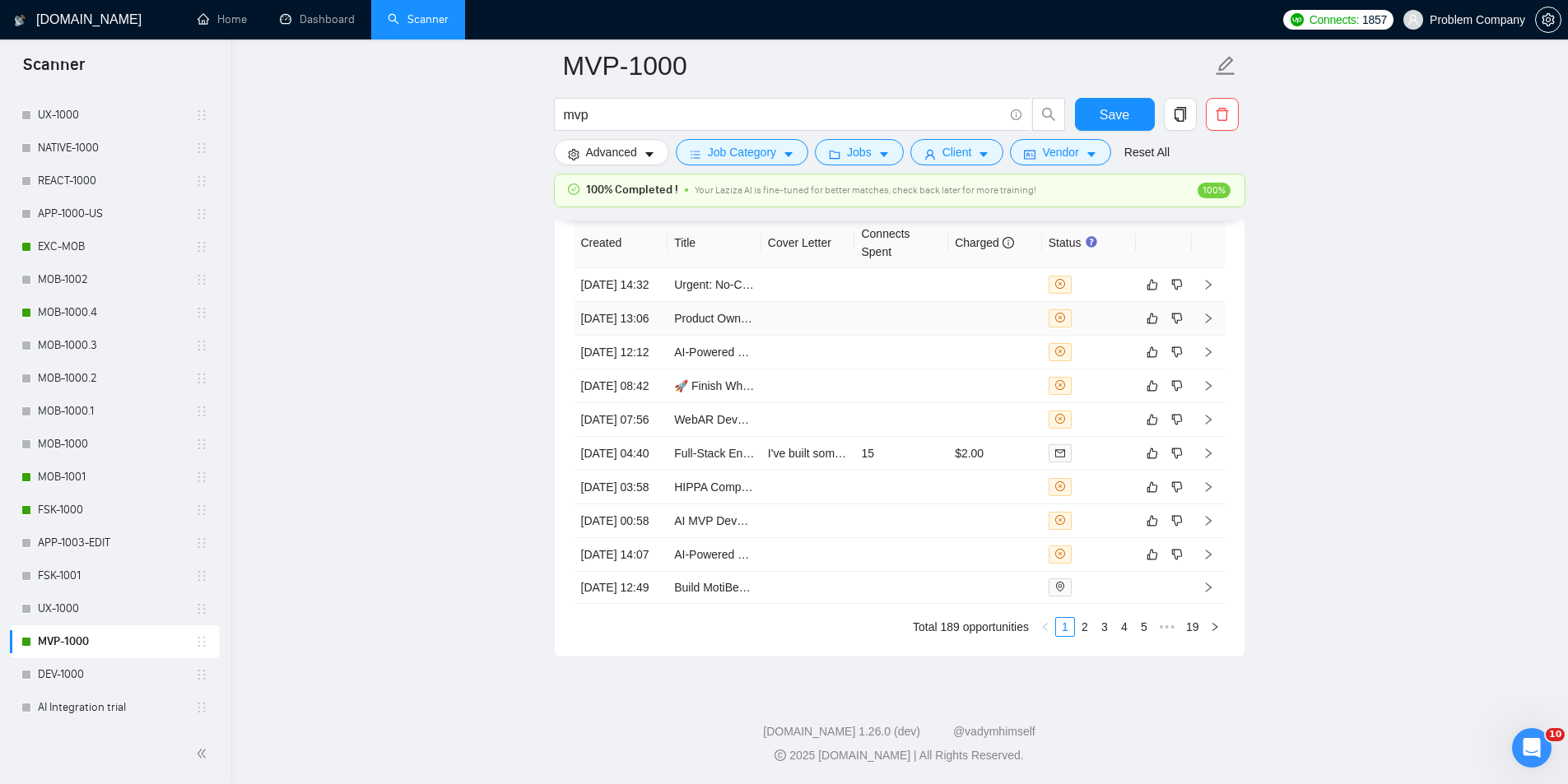
click at [636, 336] on td "[DATE] 13:06" at bounding box center [621, 318] width 94 height 34
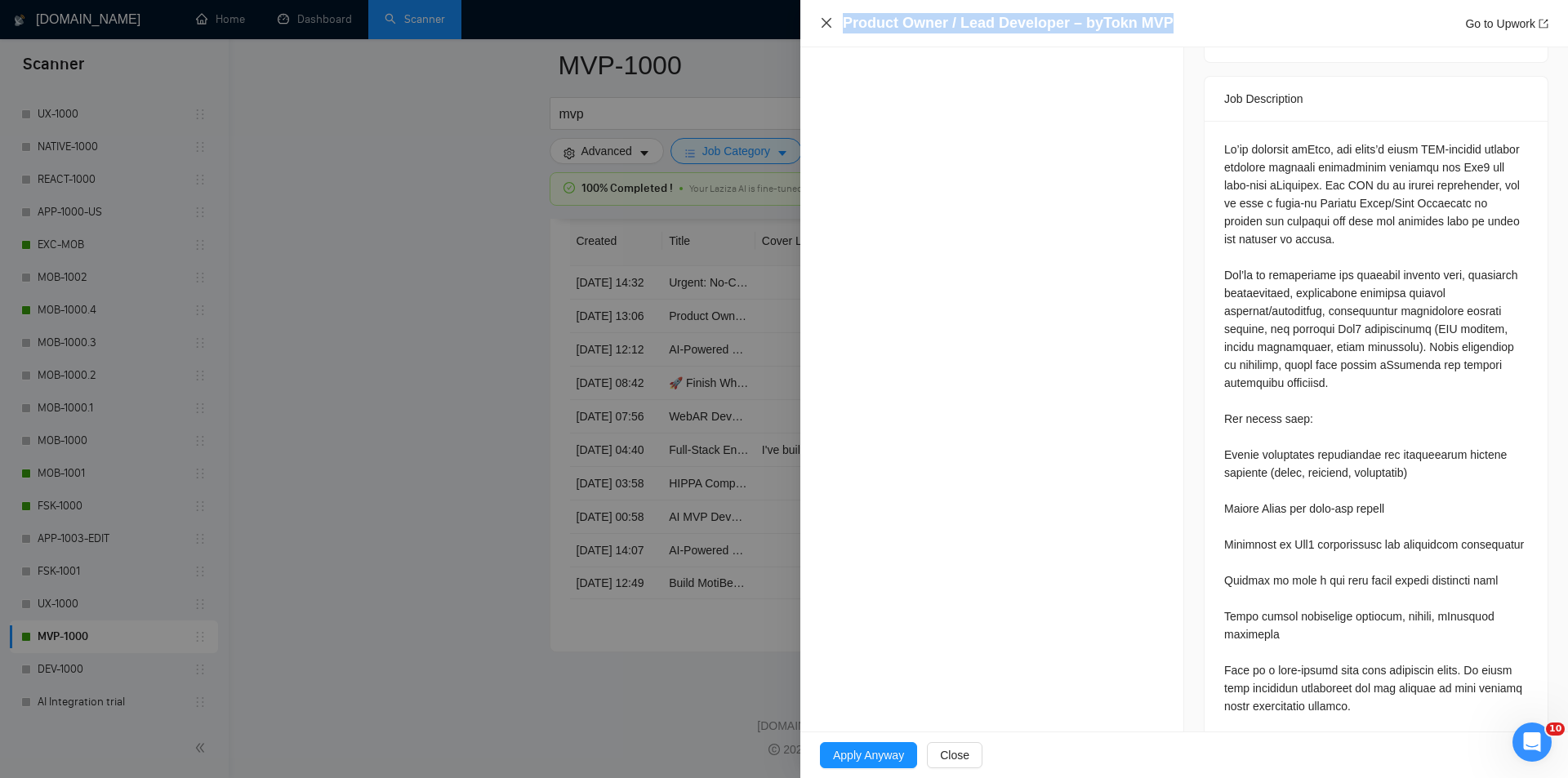
drag, startPoint x: 1196, startPoint y: 20, endPoint x: 832, endPoint y: 20, distance: 364.0
click at [832, 20] on div "Product Owner / Lead Developer – byTokn MVP Go to Upwork" at bounding box center [1184, 23] width 728 height 21
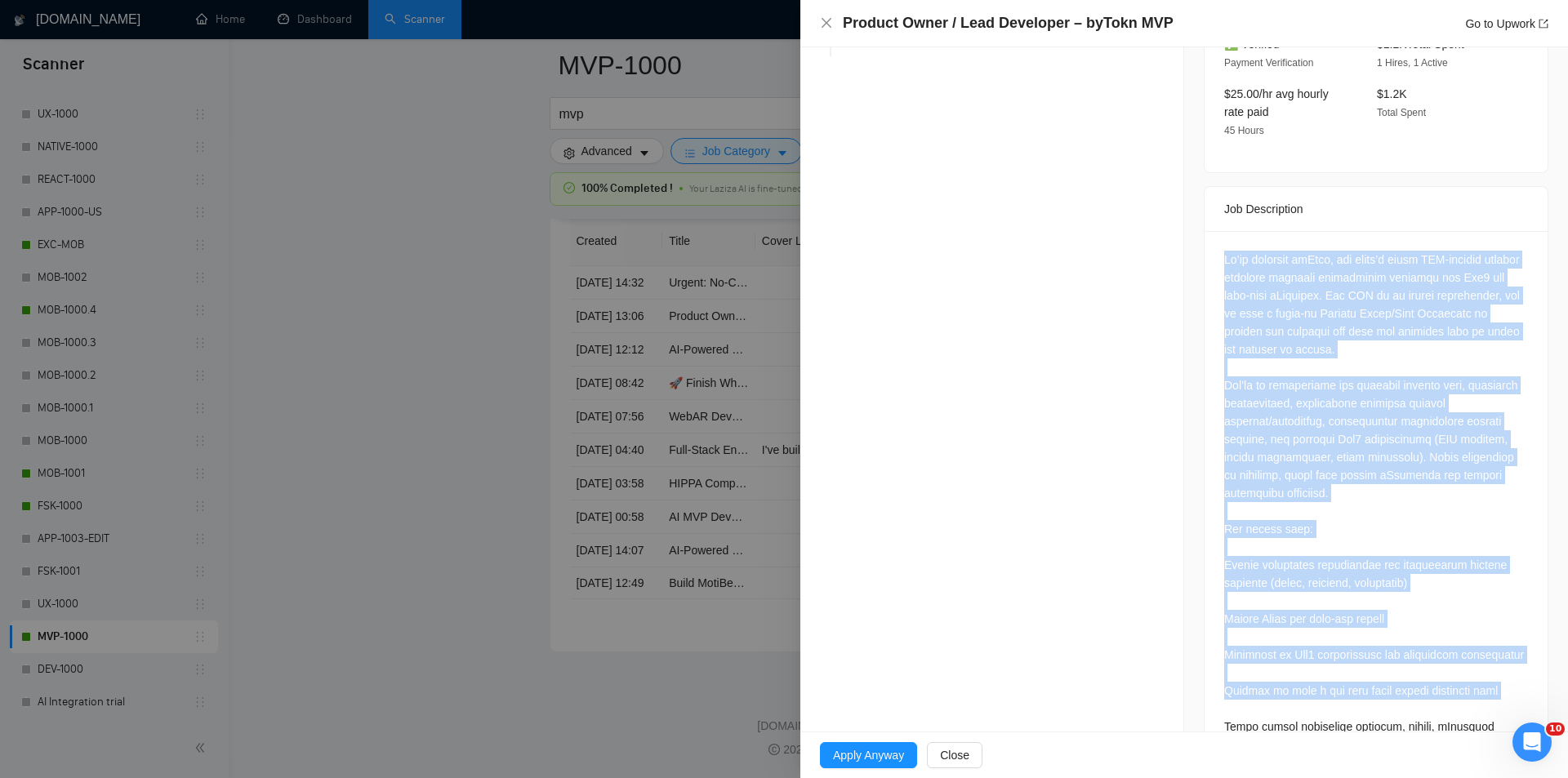
scroll to position [702, 0]
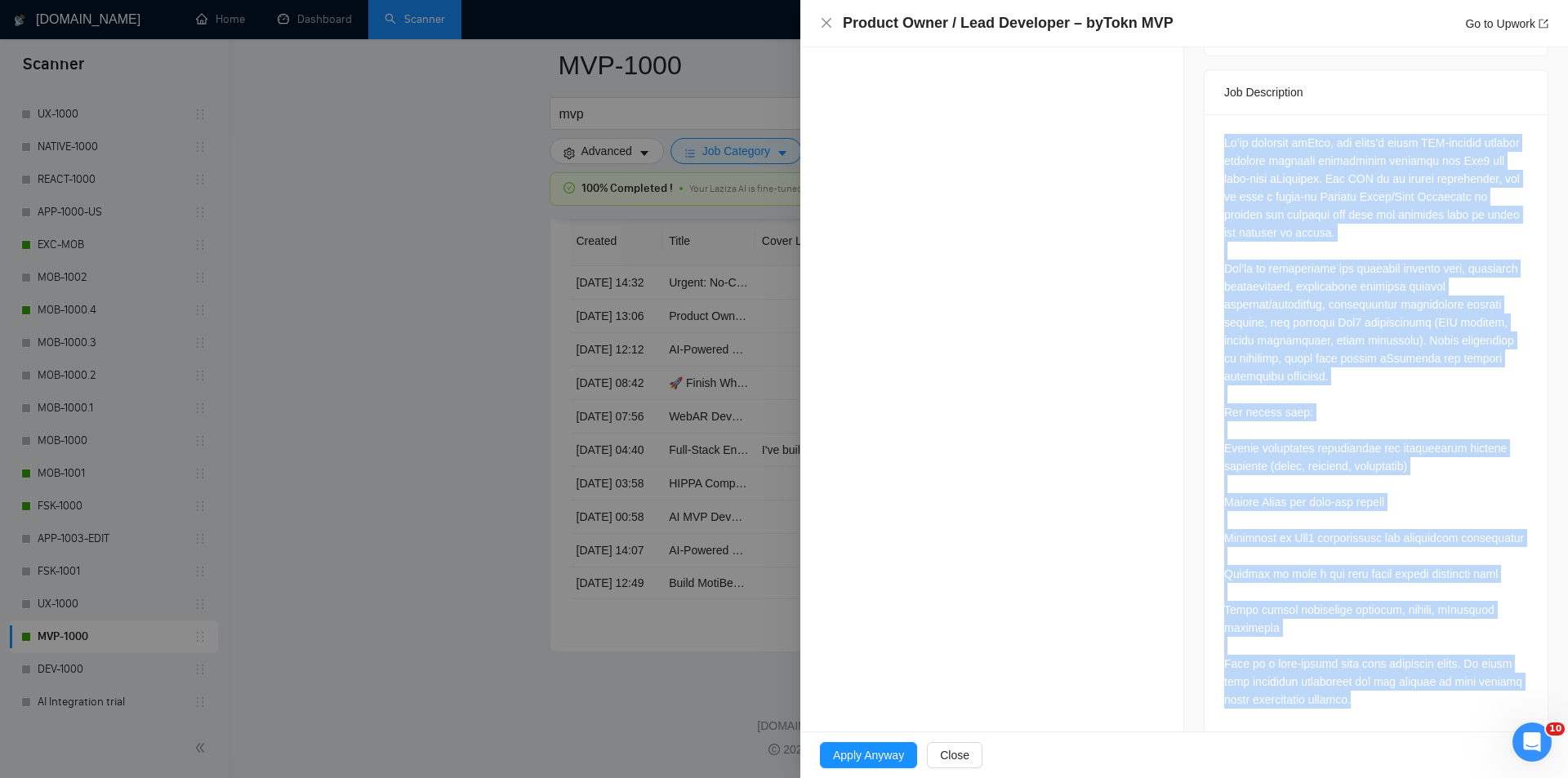
drag, startPoint x: 1221, startPoint y: 391, endPoint x: 1463, endPoint y: 682, distance: 378.5
click at [1463, 682] on div at bounding box center [1375, 421] width 304 height 575
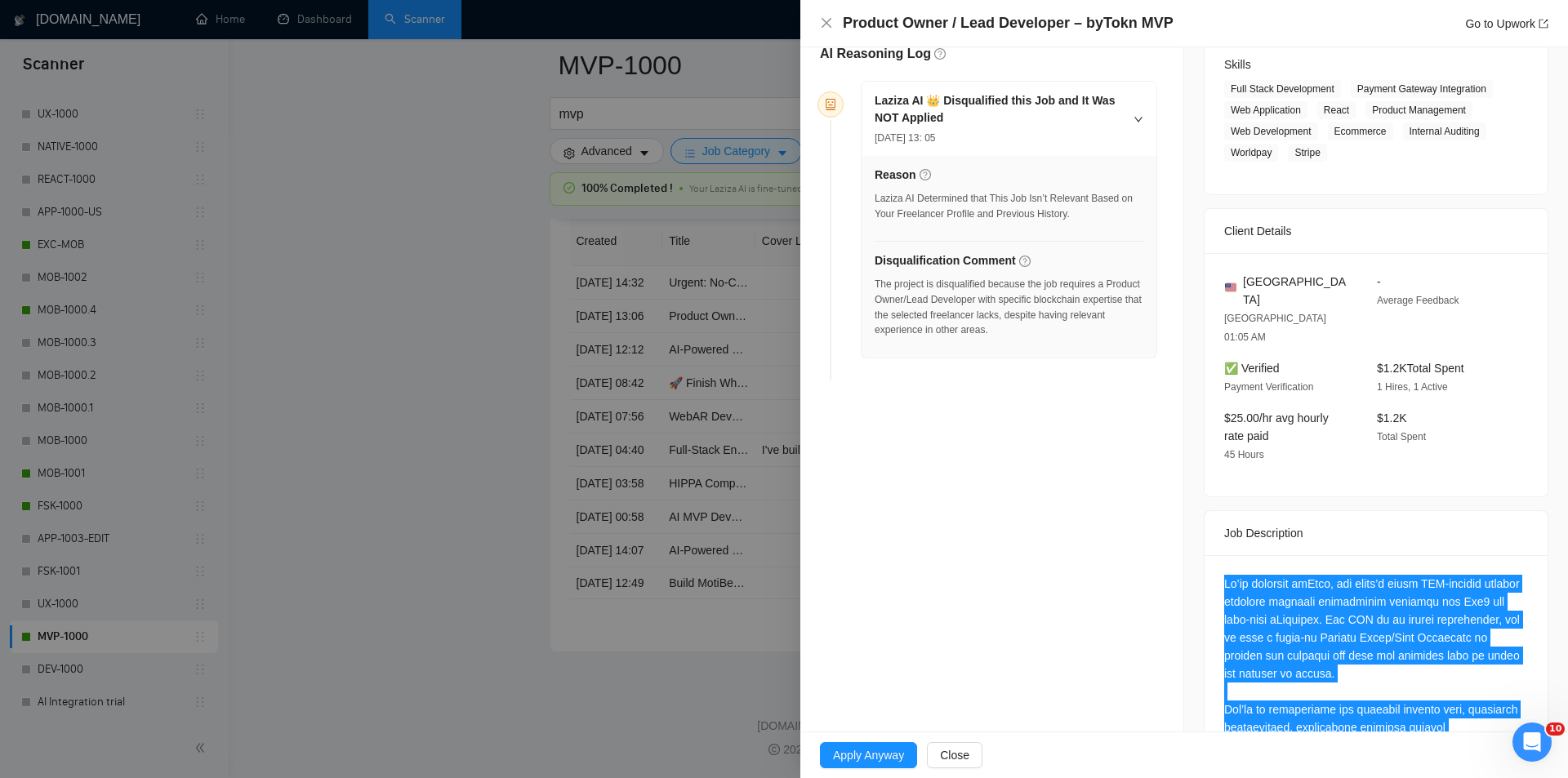
scroll to position [81, 0]
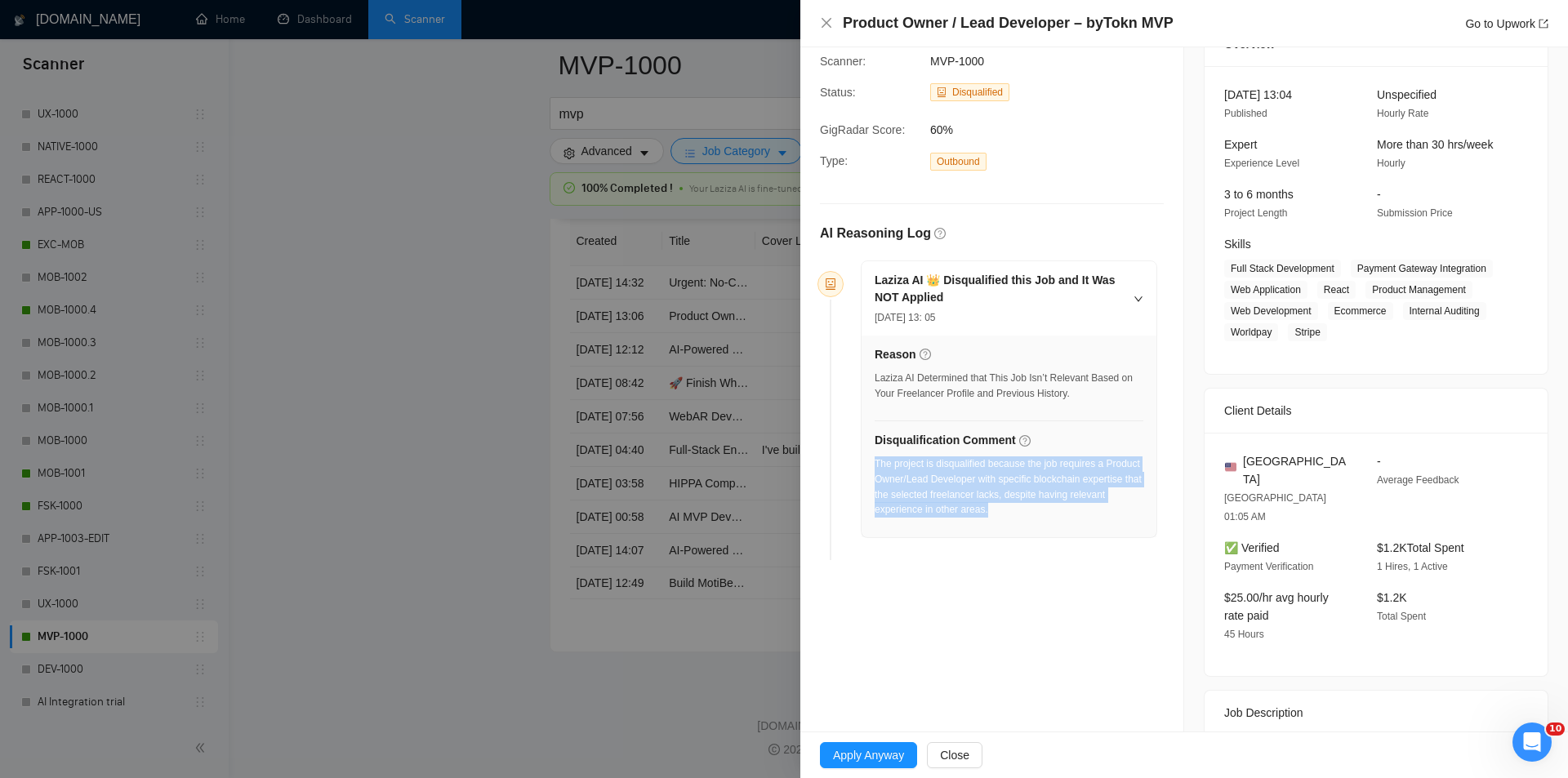
drag, startPoint x: 1023, startPoint y: 514, endPoint x: 876, endPoint y: 469, distance: 153.7
click at [876, 469] on div "The project is disqualified because the job requires a Product Owner/Lead Devel…" at bounding box center [1009, 487] width 269 height 62
click at [826, 21] on icon "close" at bounding box center [826, 22] width 13 height 13
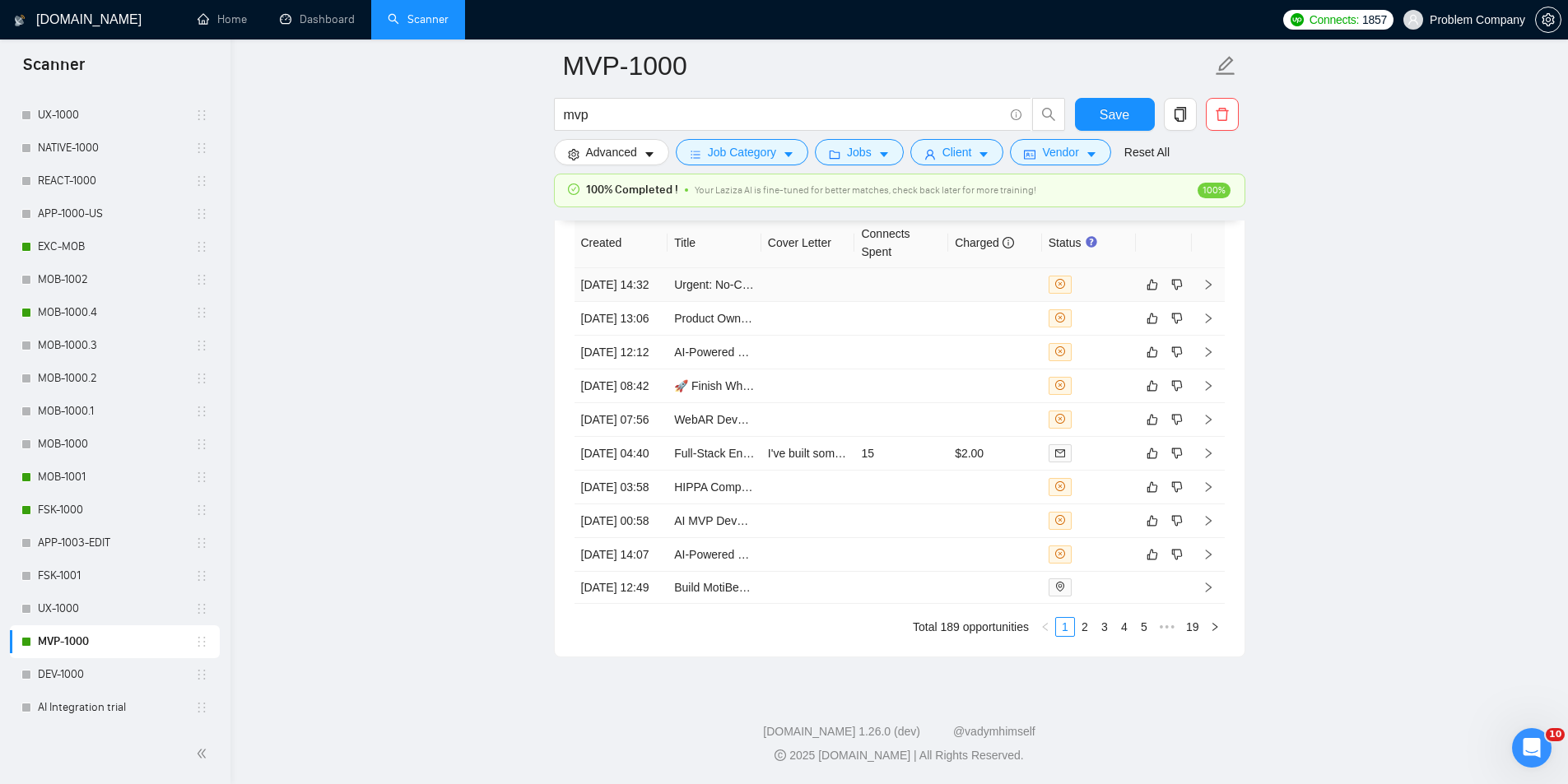
click at [633, 295] on td "[DATE] 14:32" at bounding box center [621, 285] width 94 height 34
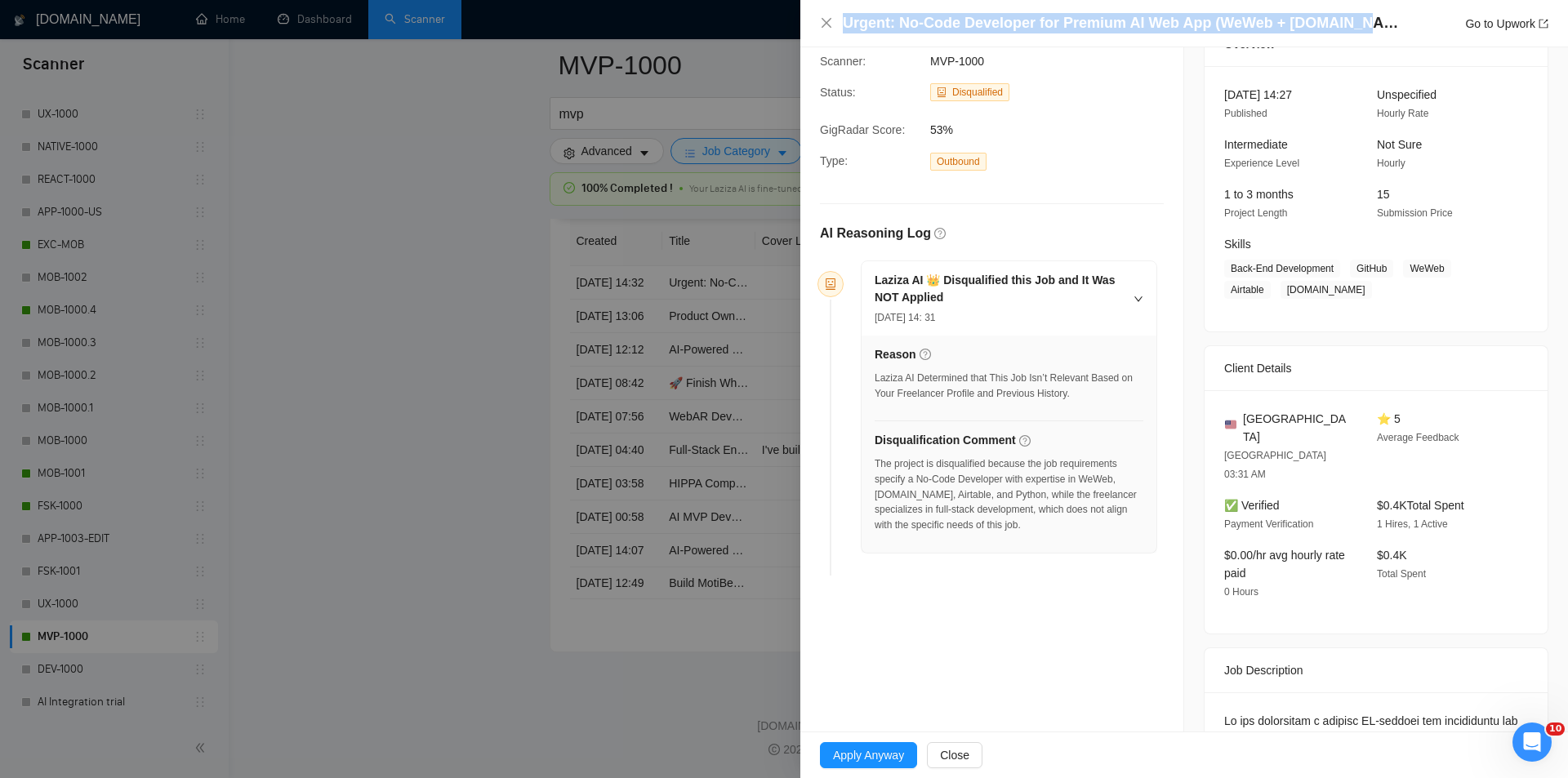
drag, startPoint x: 1355, startPoint y: 27, endPoint x: 837, endPoint y: 15, distance: 518.1
click at [837, 15] on div "Urgent: No-Code Developer for Premium AI Web App (WeWeb + [DOMAIN_NAME] + Airta…" at bounding box center [1184, 23] width 728 height 21
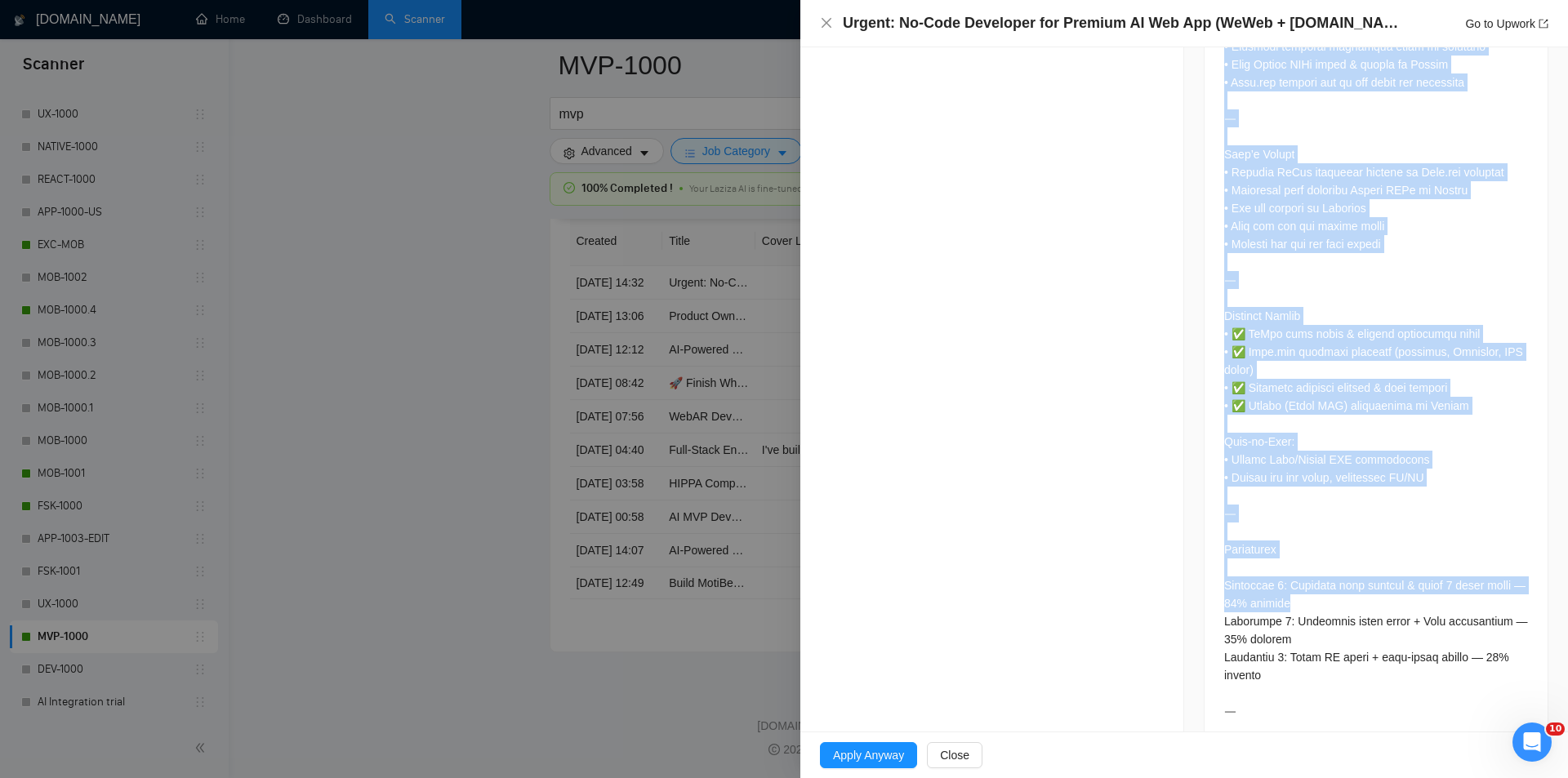
scroll to position [1324, 0]
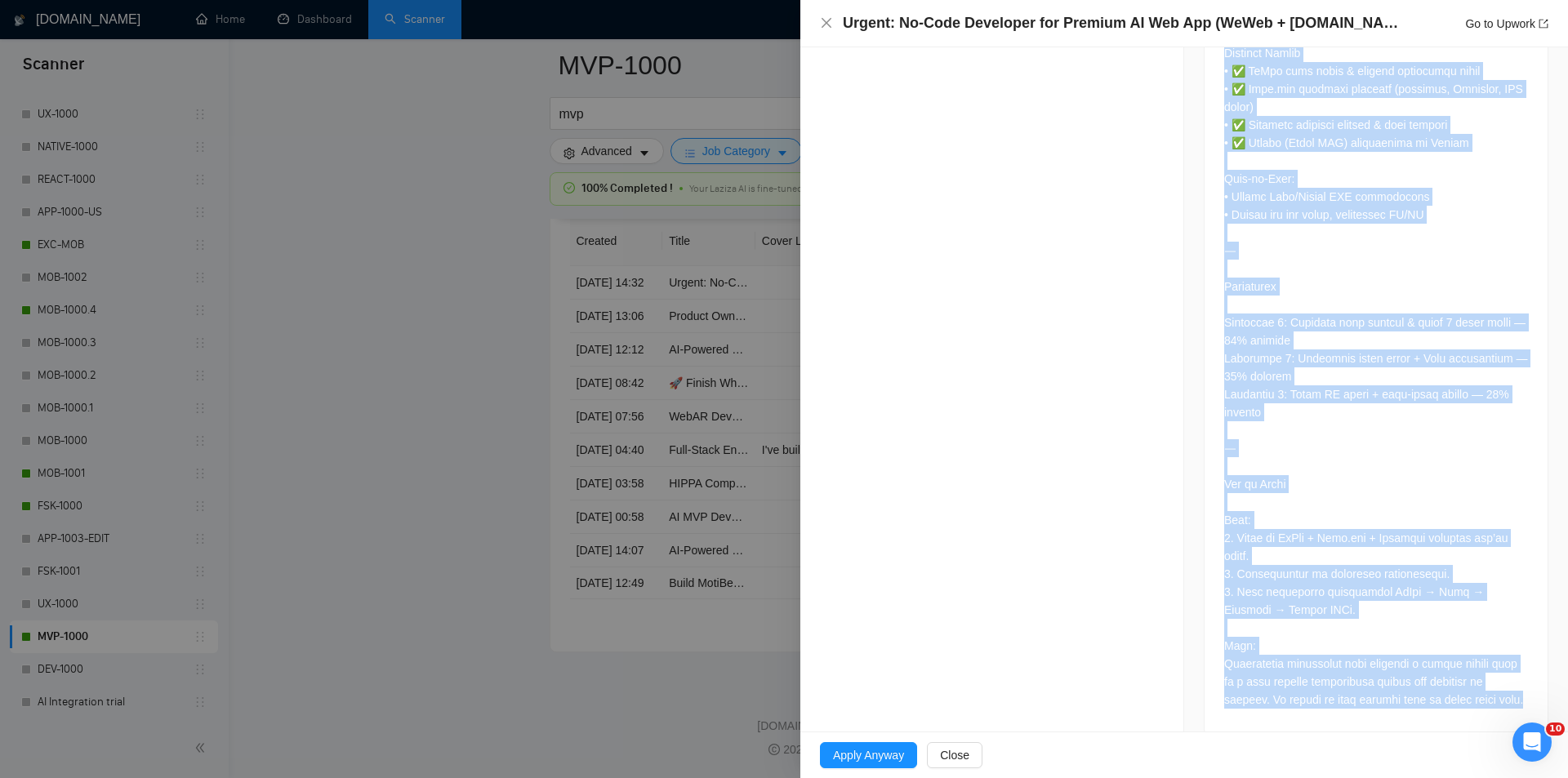
drag, startPoint x: 1216, startPoint y: 346, endPoint x: 1468, endPoint y: 684, distance: 421.6
click at [1468, 684] on div at bounding box center [1375, 92] width 343 height 1285
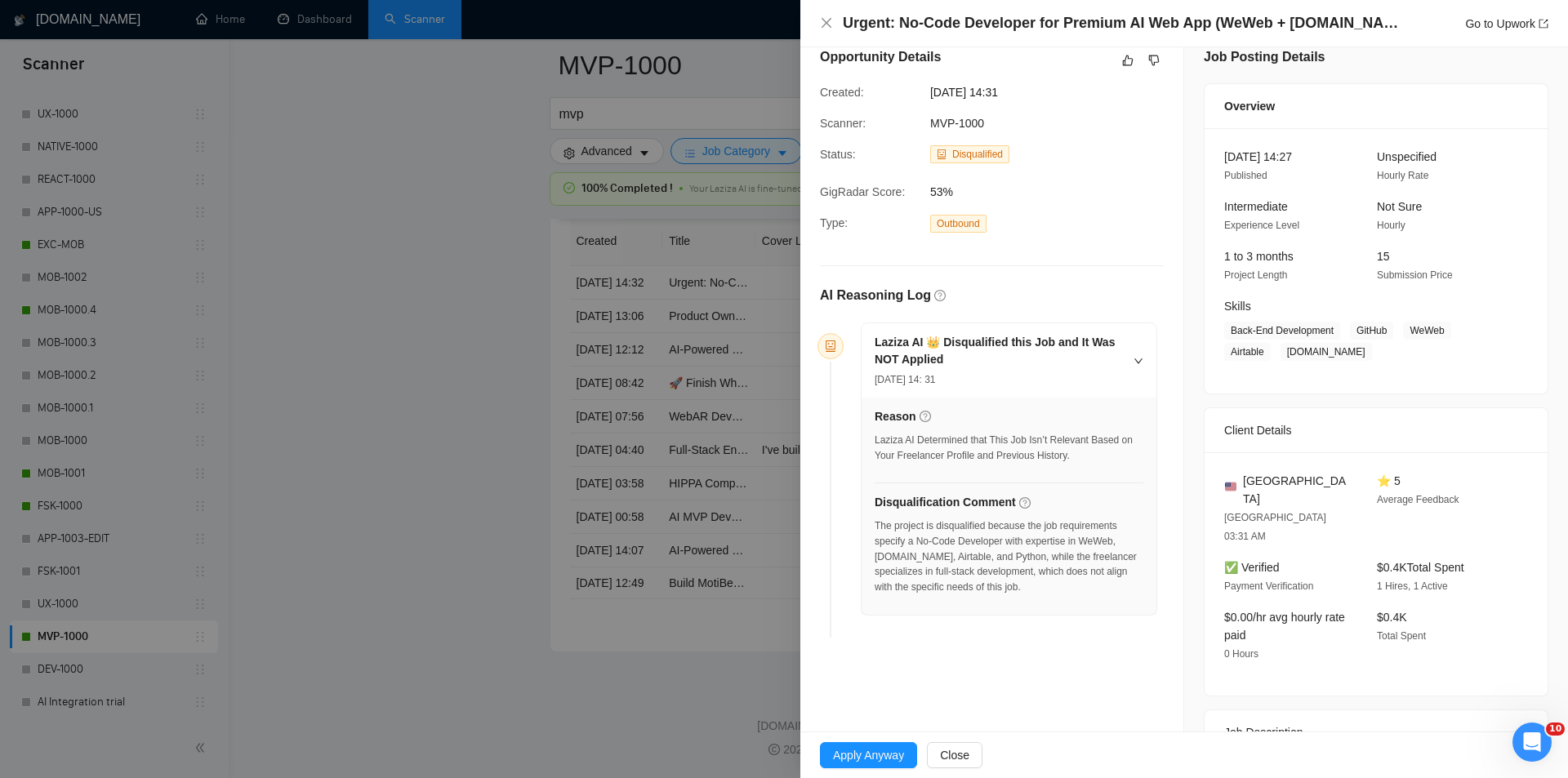
scroll to position [18, 0]
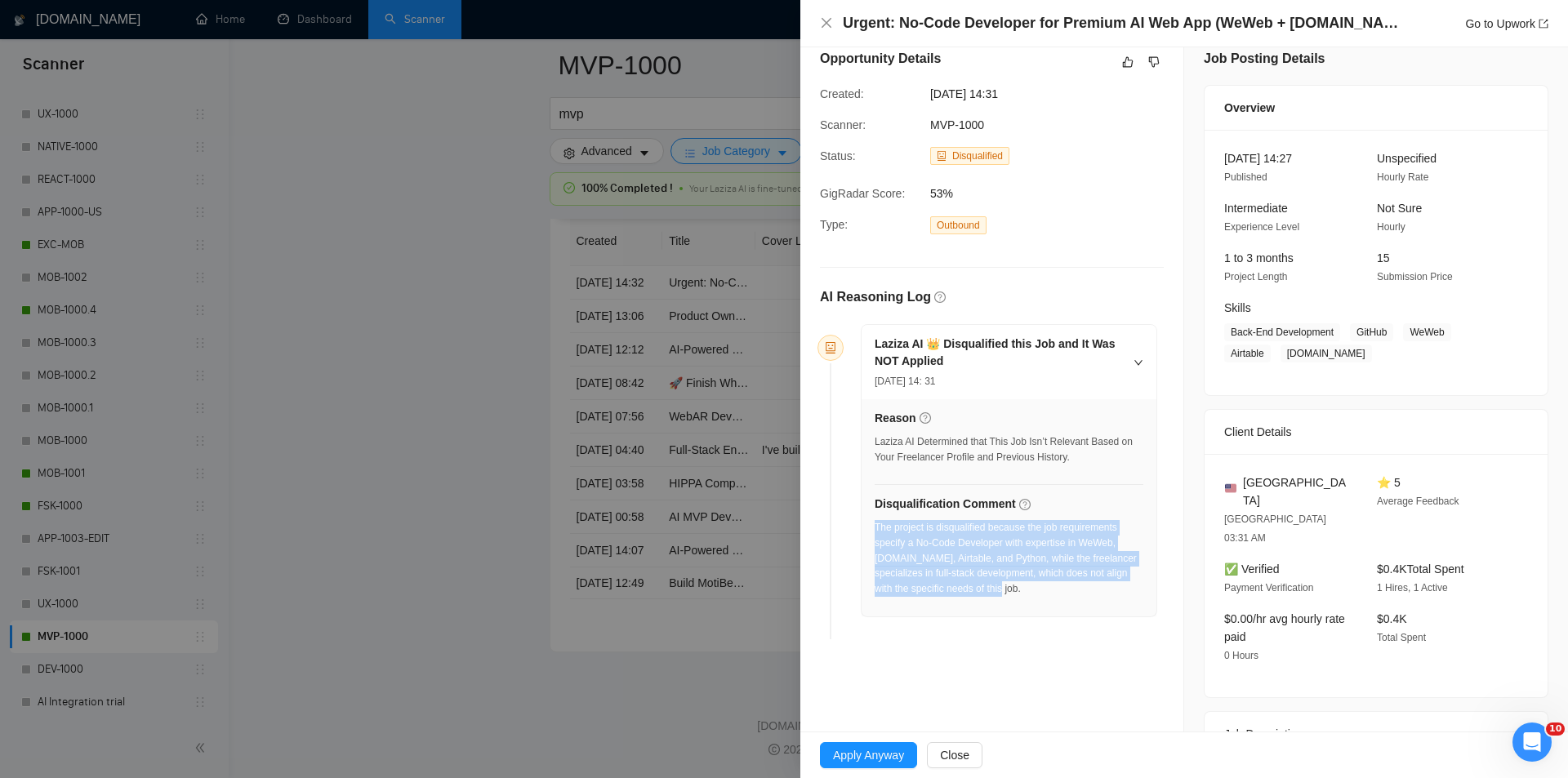
drag, startPoint x: 940, startPoint y: 571, endPoint x: 876, endPoint y: 527, distance: 77.7
click at [876, 527] on div "The project is disqualified because the job requirements specify a No-Code Deve…" at bounding box center [1009, 563] width 269 height 86
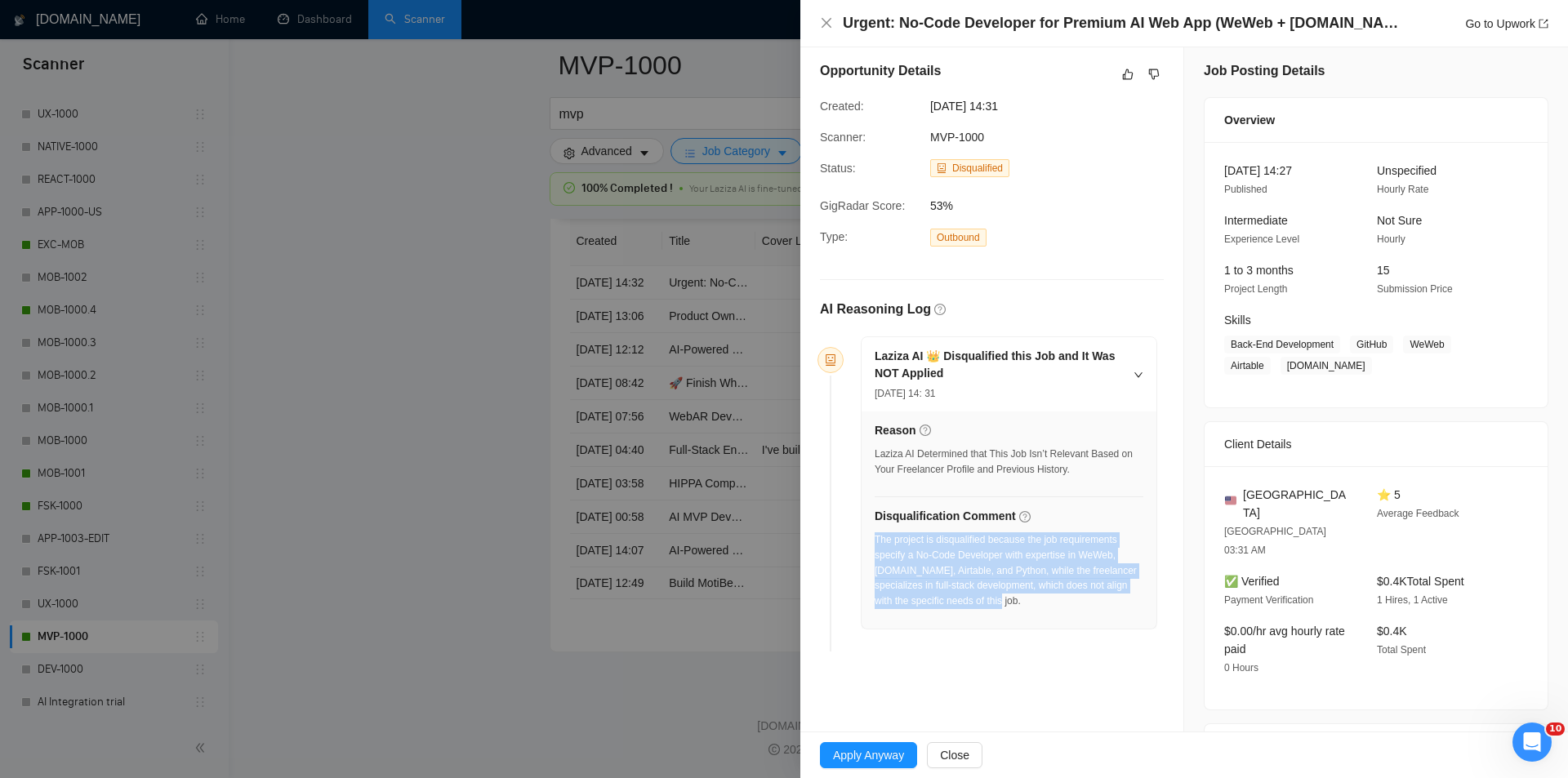
scroll to position [0, 0]
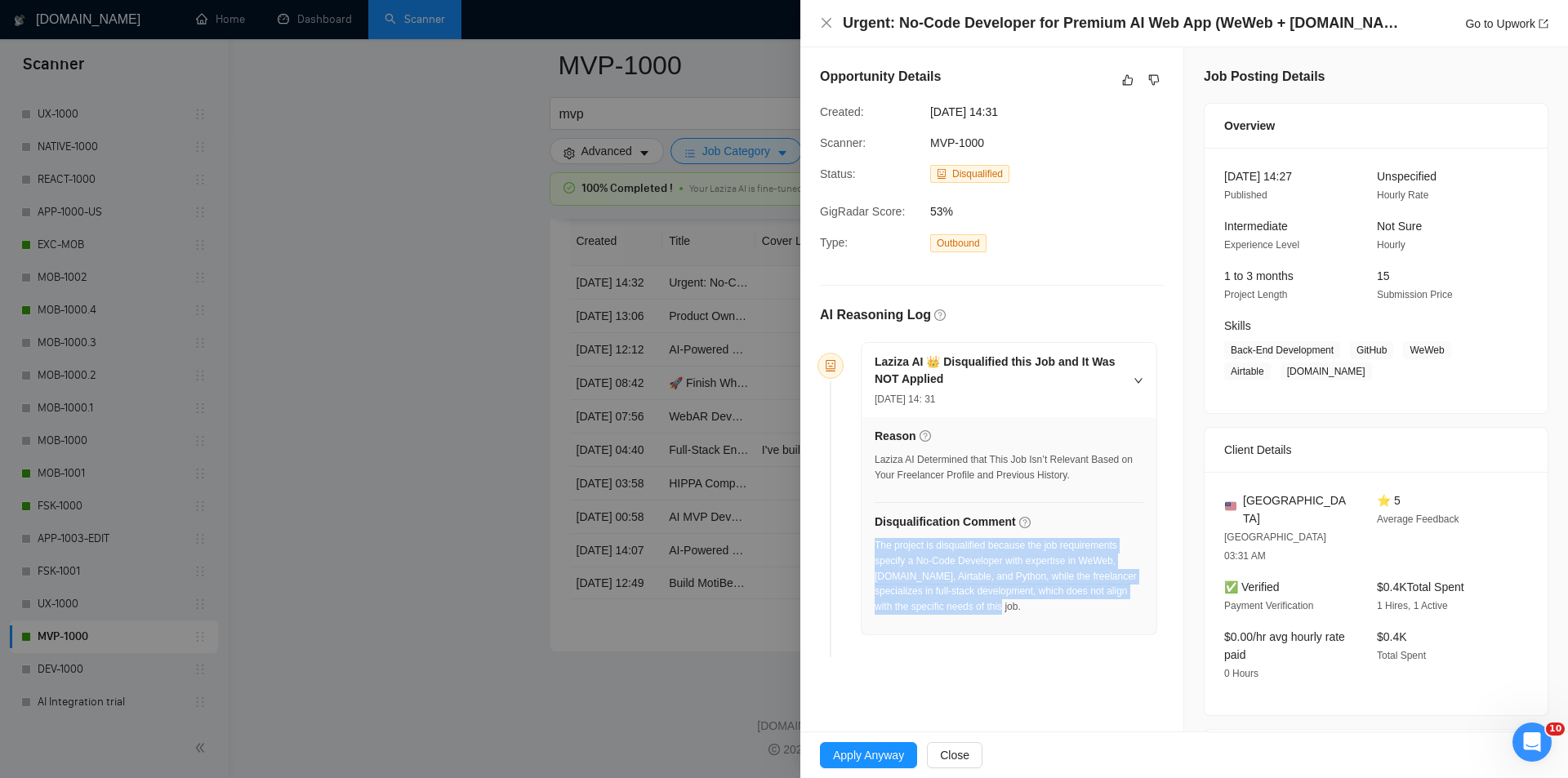
drag, startPoint x: 1046, startPoint y: 113, endPoint x: 928, endPoint y: 115, distance: 118.0
click at [928, 115] on div "[DATE] 14:31" at bounding box center [1007, 111] width 166 height 18
